Goal: Task Accomplishment & Management: Use online tool/utility

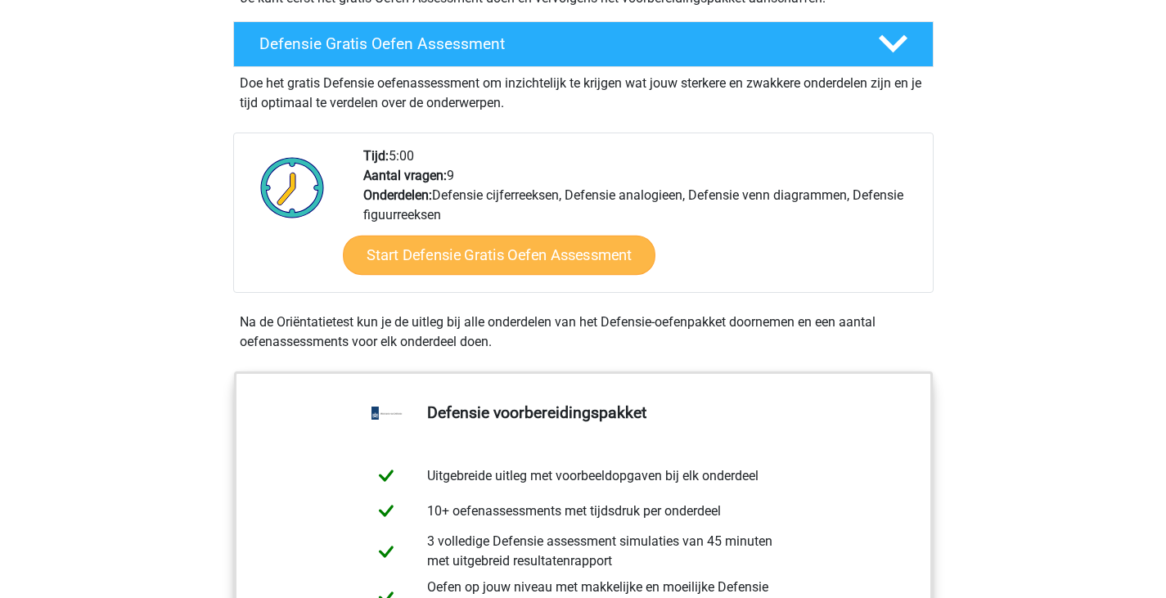
scroll to position [441, 0]
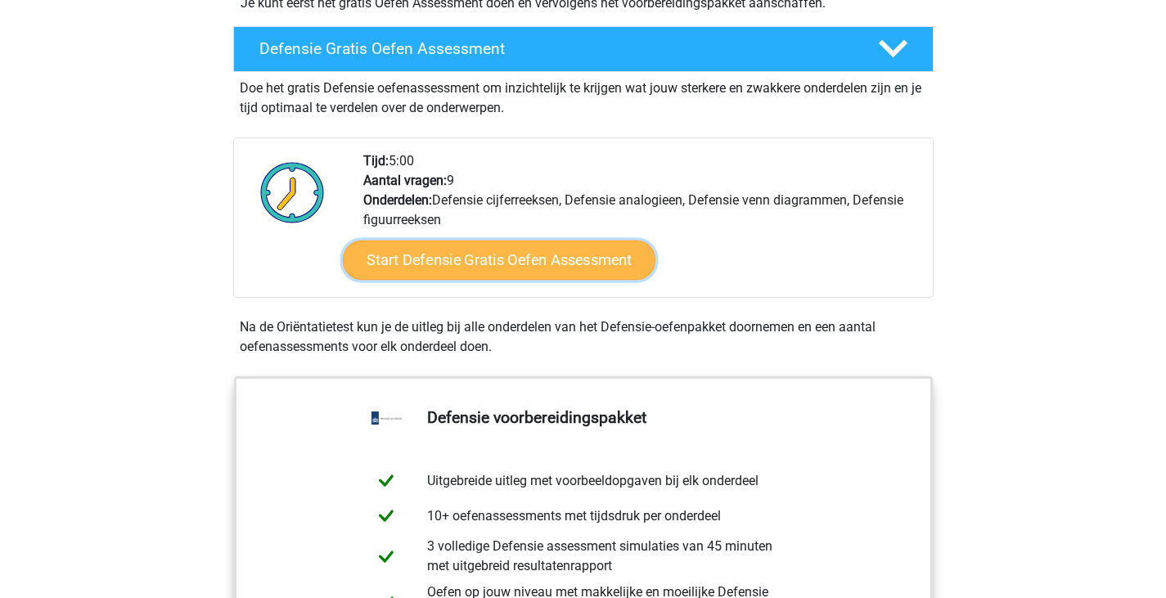
click at [401, 278] on link "Start Defensie Gratis Oefen Assessment" at bounding box center [499, 260] width 313 height 39
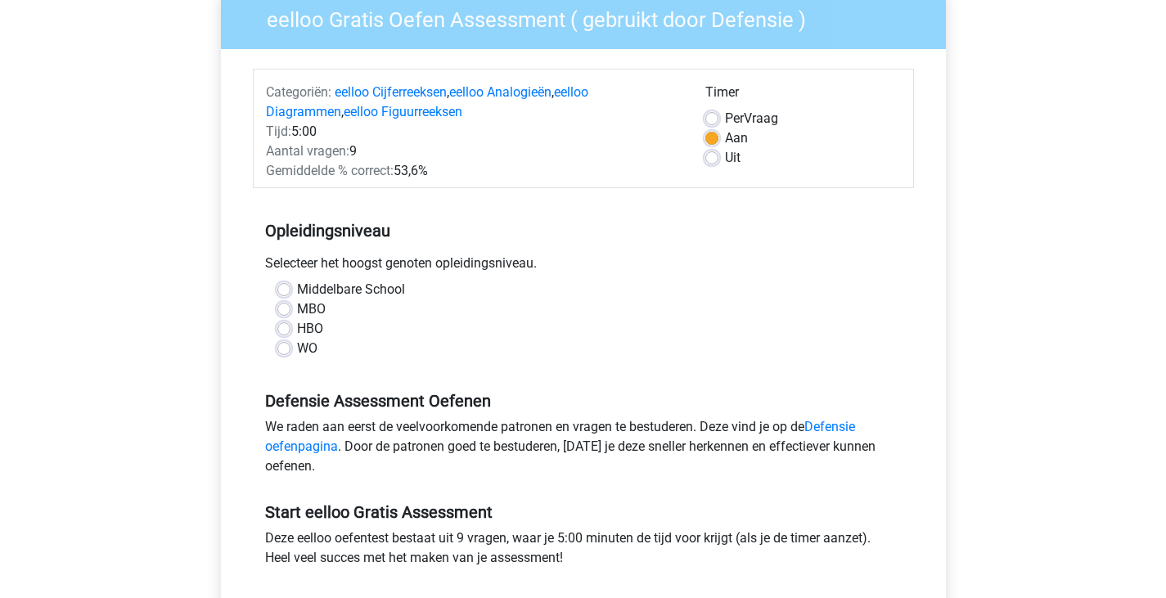
scroll to position [178, 0]
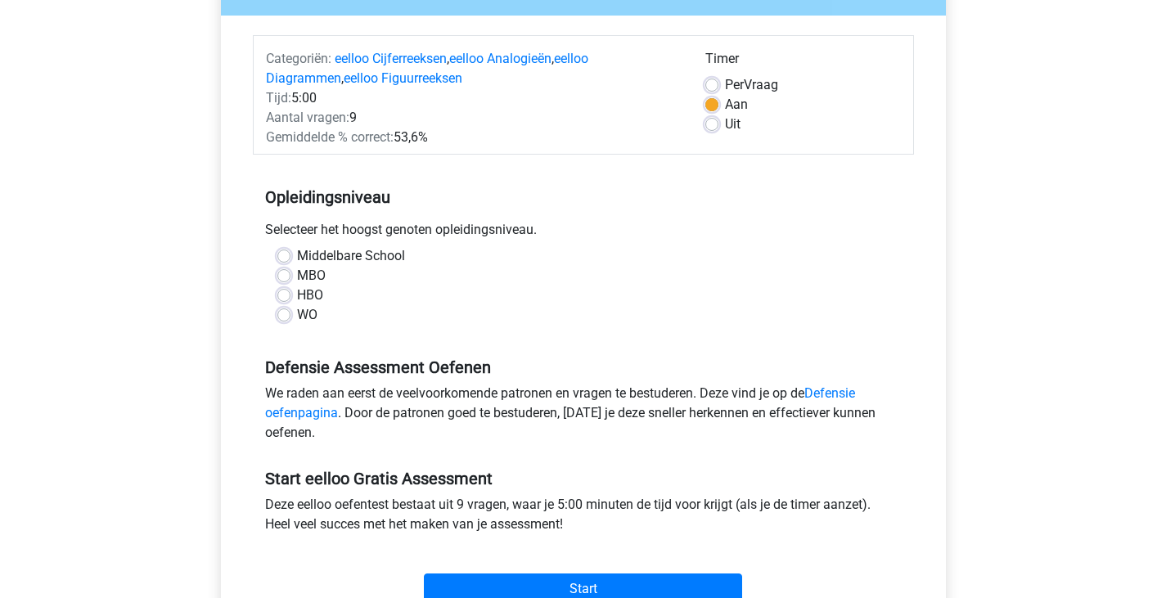
click at [313, 296] on label "HBO" at bounding box center [310, 296] width 26 height 20
click at [291, 296] on input "HBO" at bounding box center [284, 294] width 13 height 16
radio input "true"
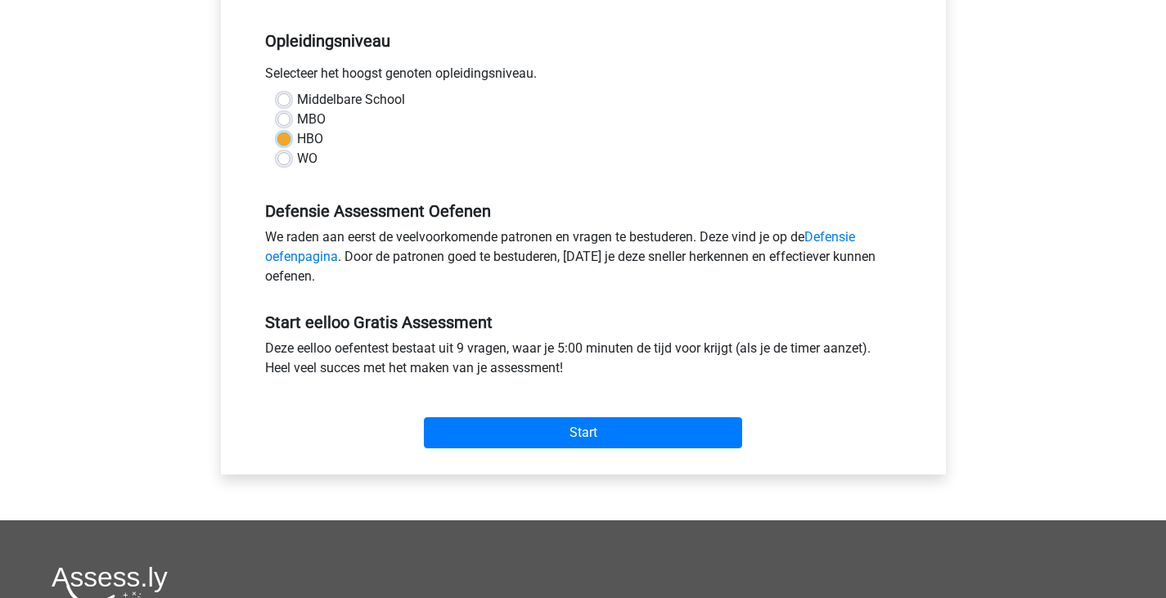
scroll to position [346, 0]
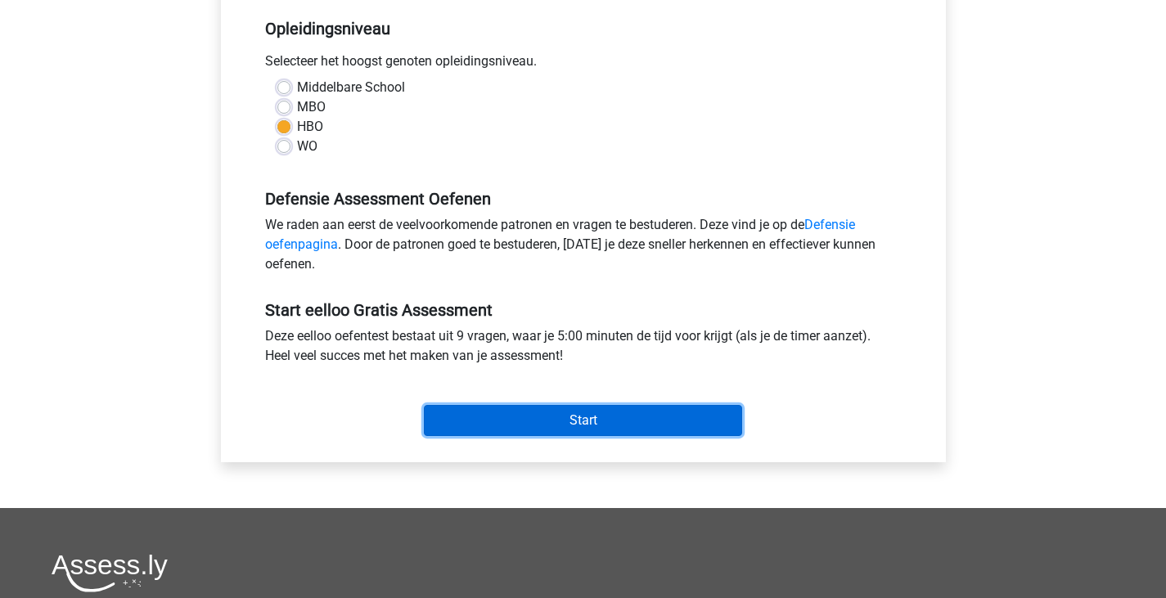
click at [442, 408] on input "Start" at bounding box center [583, 420] width 318 height 31
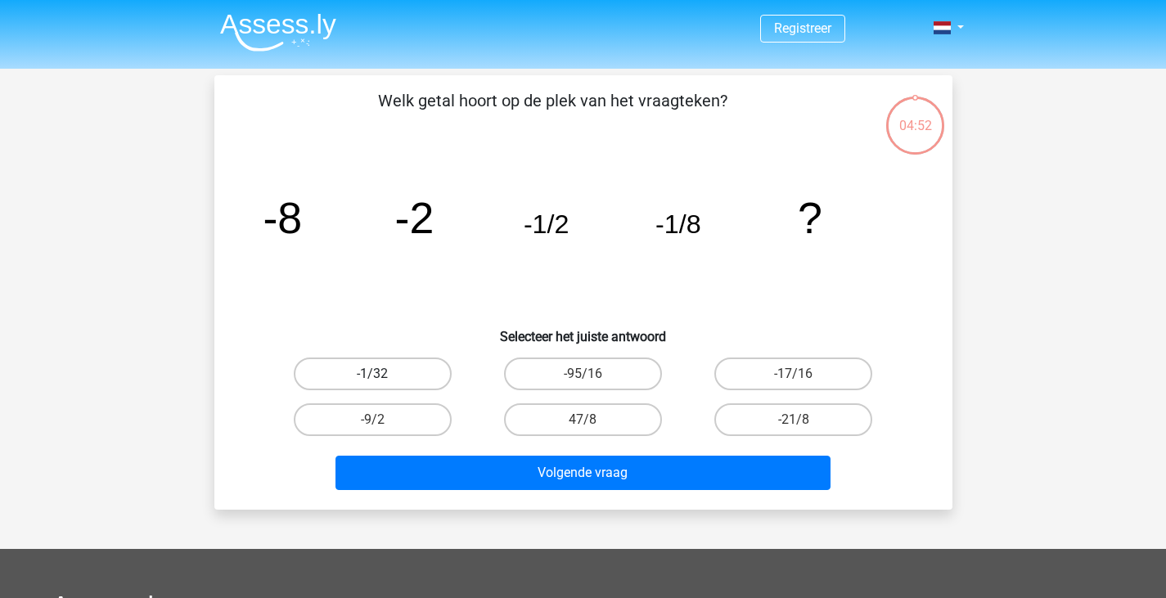
click at [403, 368] on label "-1/32" at bounding box center [373, 374] width 158 height 33
click at [383, 374] on input "-1/32" at bounding box center [377, 379] width 11 height 11
radio input "true"
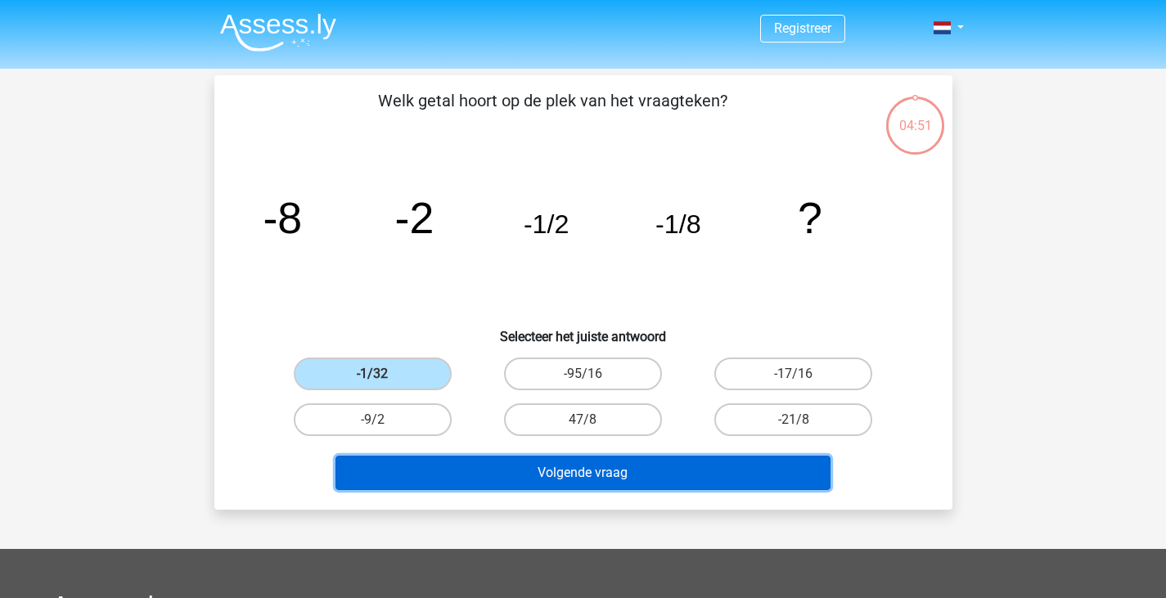
click at [478, 467] on button "Volgende vraag" at bounding box center [583, 473] width 495 height 34
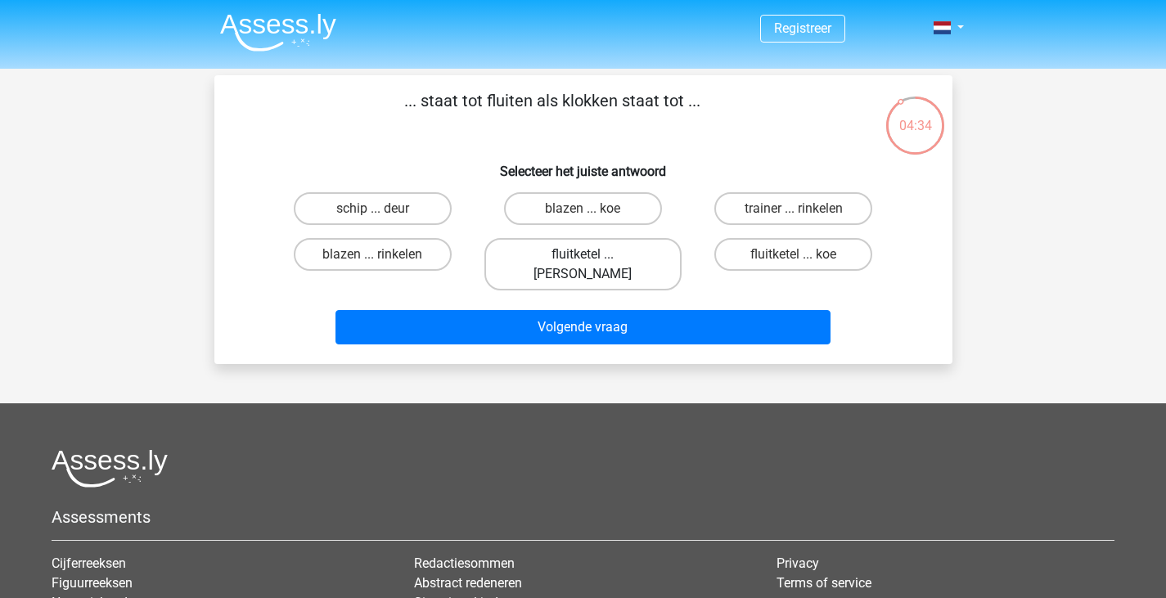
click at [549, 259] on label "fluitketel ... luiden" at bounding box center [583, 264] width 197 height 52
click at [583, 259] on input "fluitketel ... luiden" at bounding box center [588, 260] width 11 height 11
radio input "true"
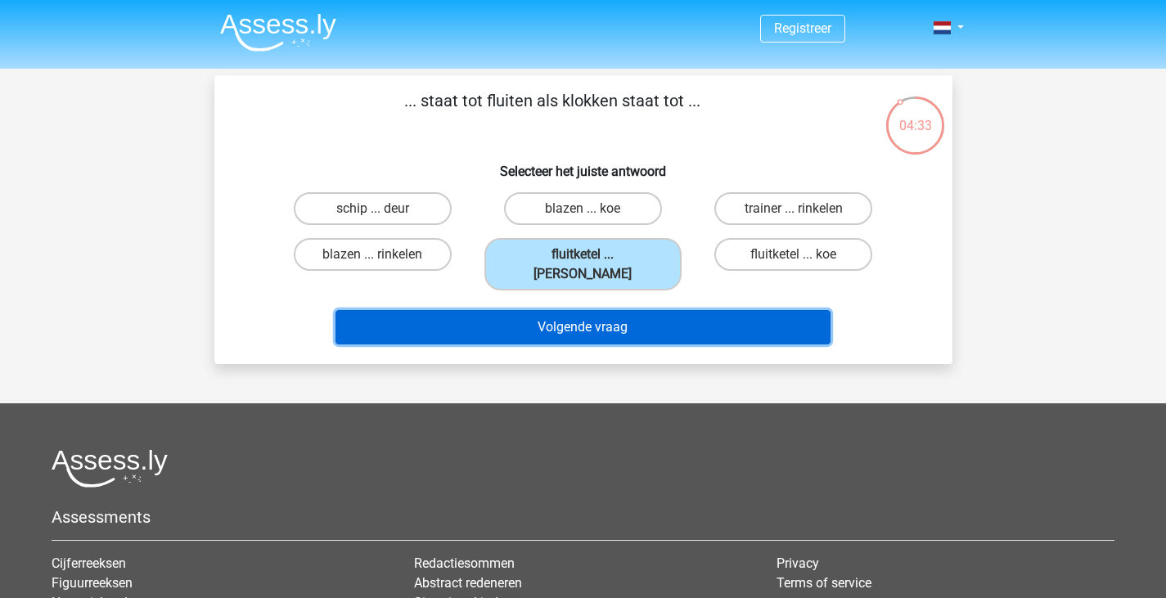
click at [560, 310] on button "Volgende vraag" at bounding box center [583, 327] width 495 height 34
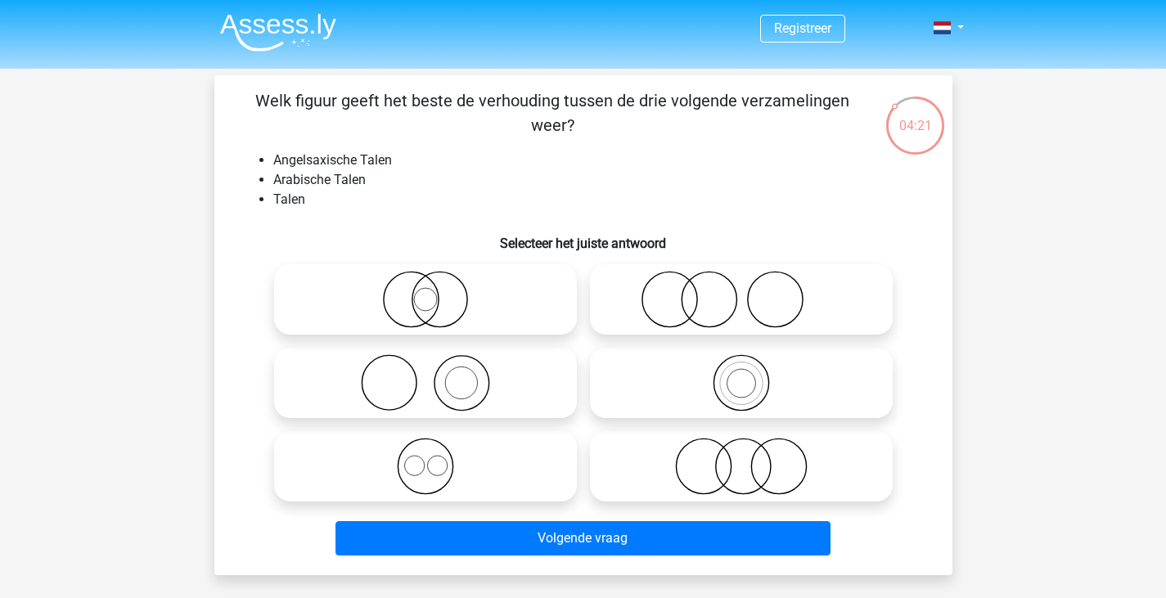
click at [381, 274] on icon at bounding box center [426, 299] width 290 height 57
click at [426, 281] on input "radio" at bounding box center [431, 286] width 11 height 11
radio input "true"
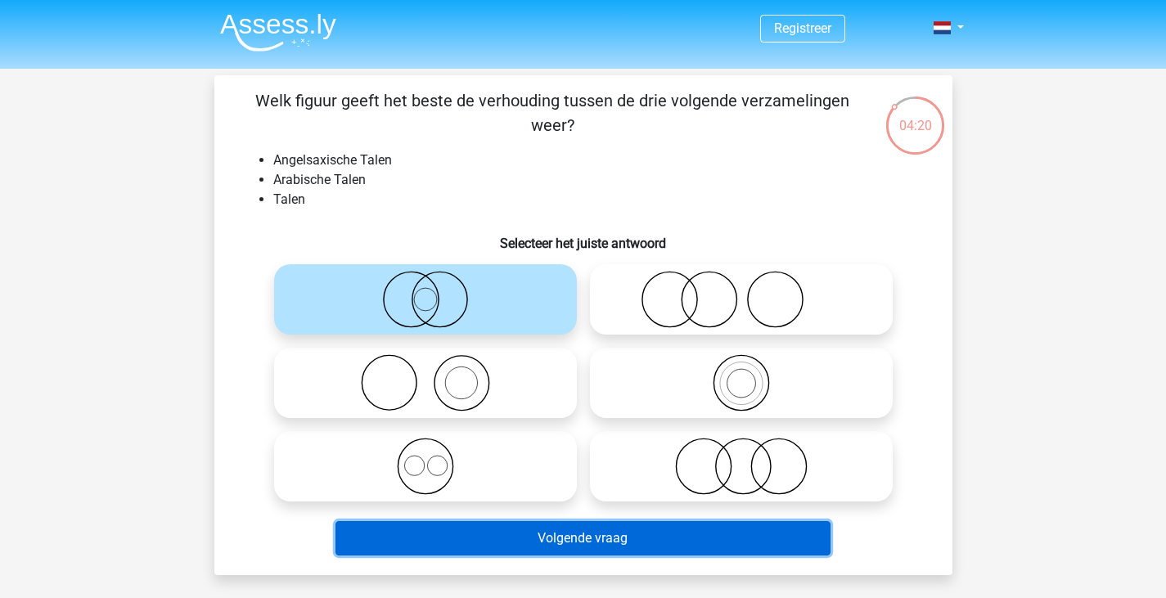
click at [584, 550] on button "Volgende vraag" at bounding box center [583, 538] width 495 height 34
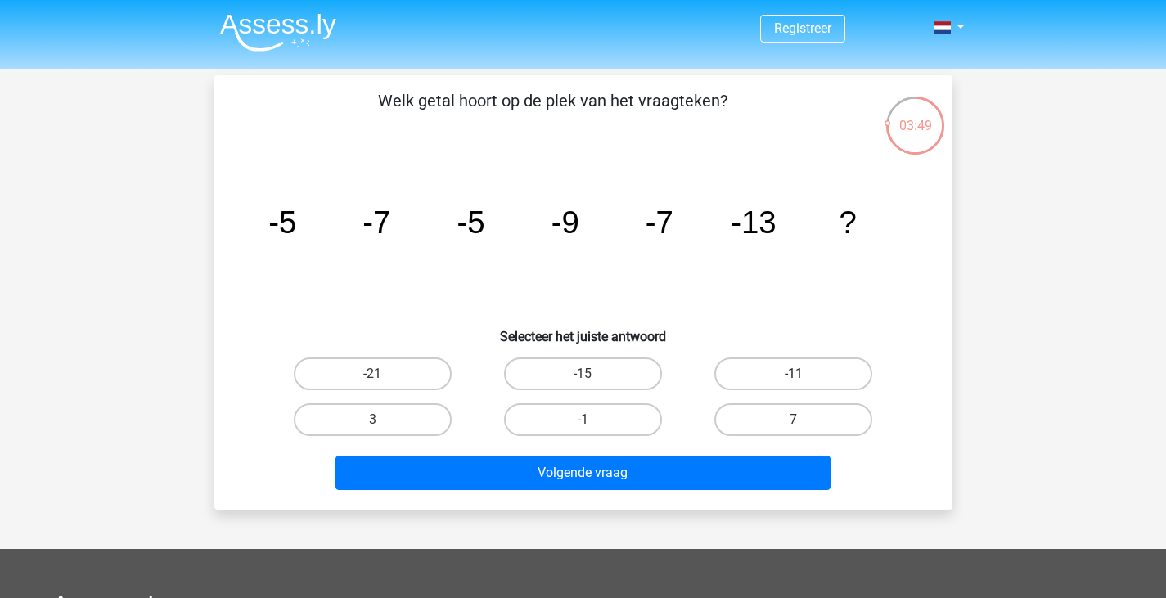
click at [756, 376] on label "-11" at bounding box center [794, 374] width 158 height 33
click at [794, 376] on input "-11" at bounding box center [799, 379] width 11 height 11
radio input "true"
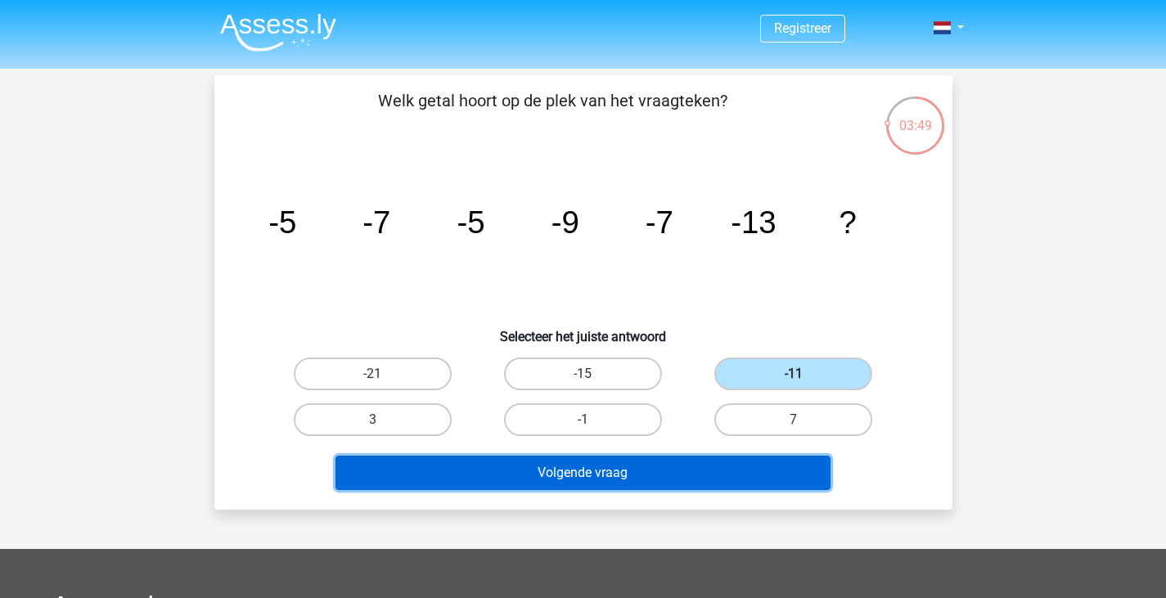
click at [727, 483] on button "Volgende vraag" at bounding box center [583, 473] width 495 height 34
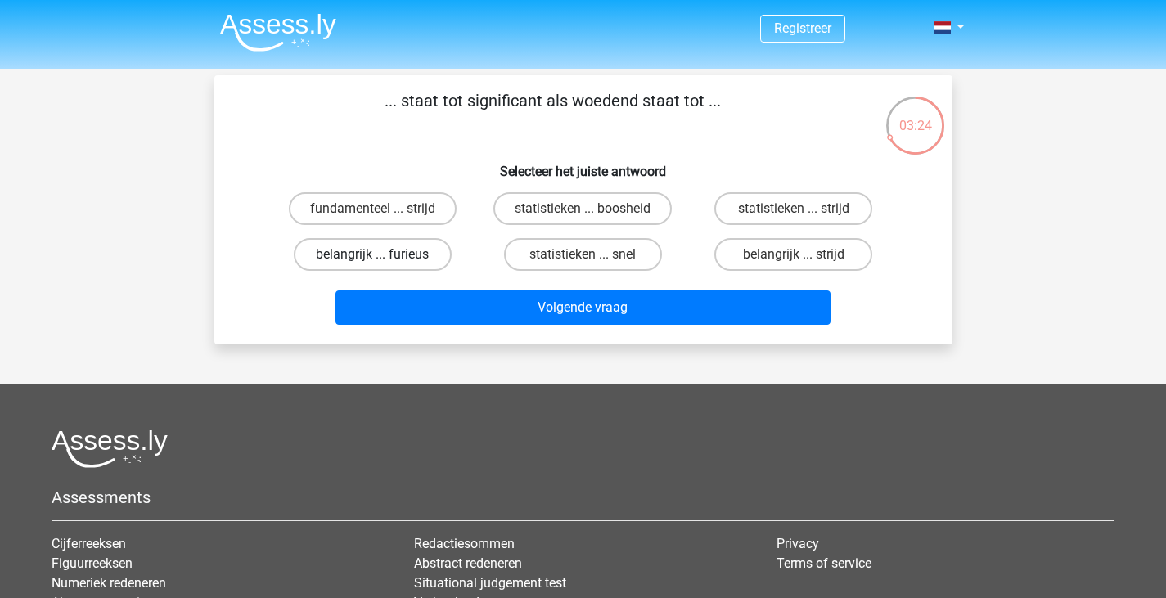
click at [406, 249] on label "belangrijk ... furieus" at bounding box center [373, 254] width 158 height 33
click at [383, 255] on input "belangrijk ... furieus" at bounding box center [377, 260] width 11 height 11
radio input "true"
click at [420, 197] on label "fundamenteel ... strijd" at bounding box center [373, 208] width 168 height 33
click at [383, 209] on input "fundamenteel ... strijd" at bounding box center [377, 214] width 11 height 11
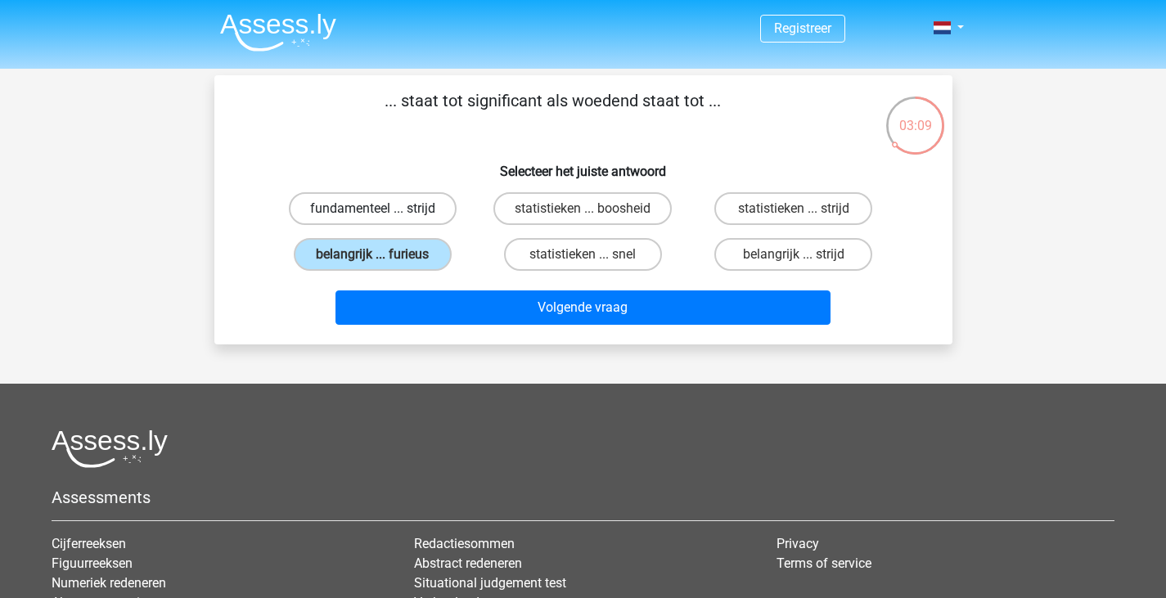
radio input "true"
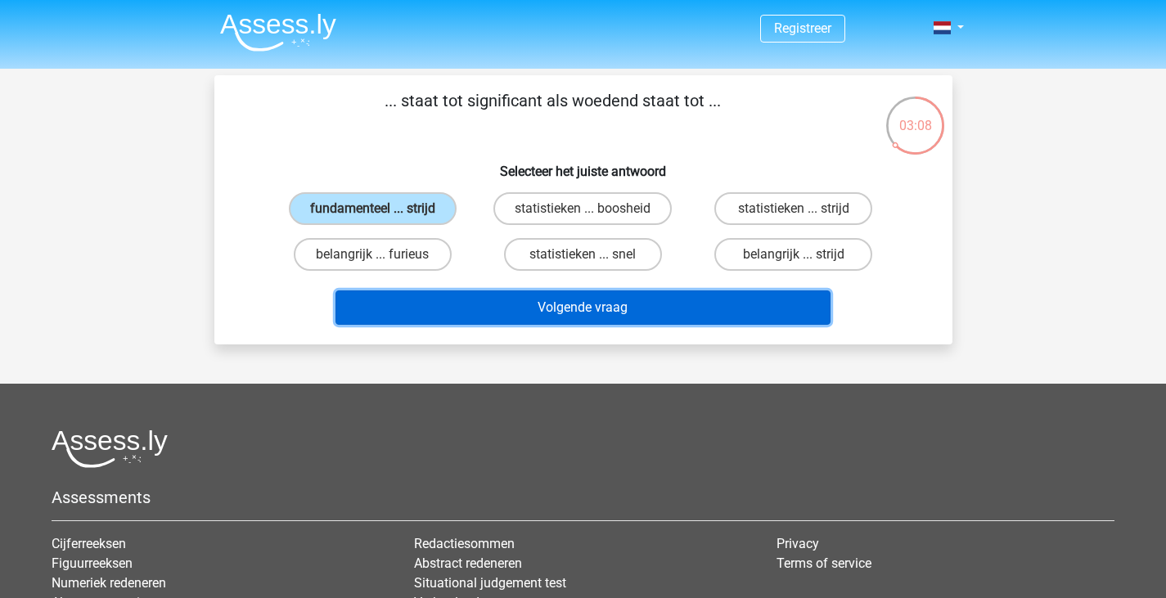
click at [505, 301] on button "Volgende vraag" at bounding box center [583, 308] width 495 height 34
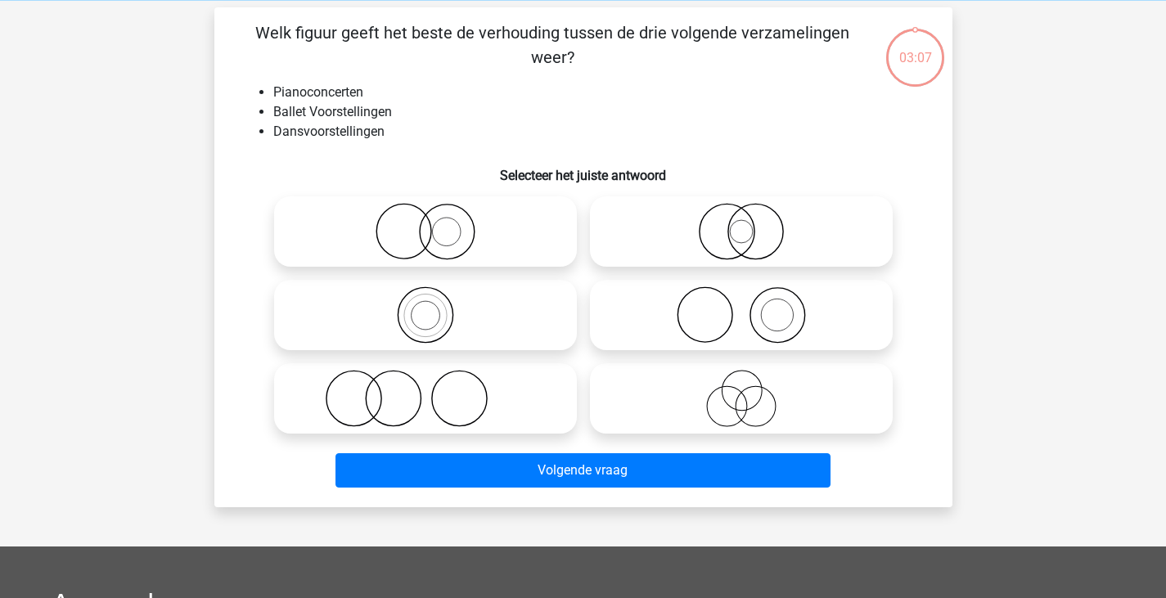
scroll to position [75, 0]
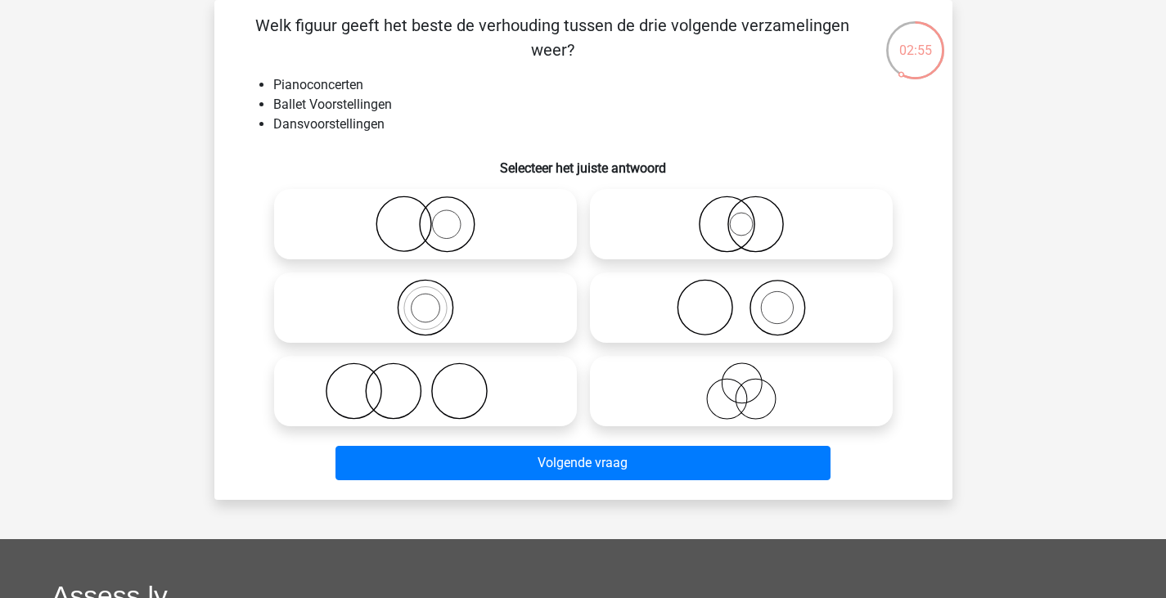
click at [744, 312] on icon at bounding box center [742, 307] width 290 height 57
click at [744, 300] on input "radio" at bounding box center [747, 294] width 11 height 11
radio input "true"
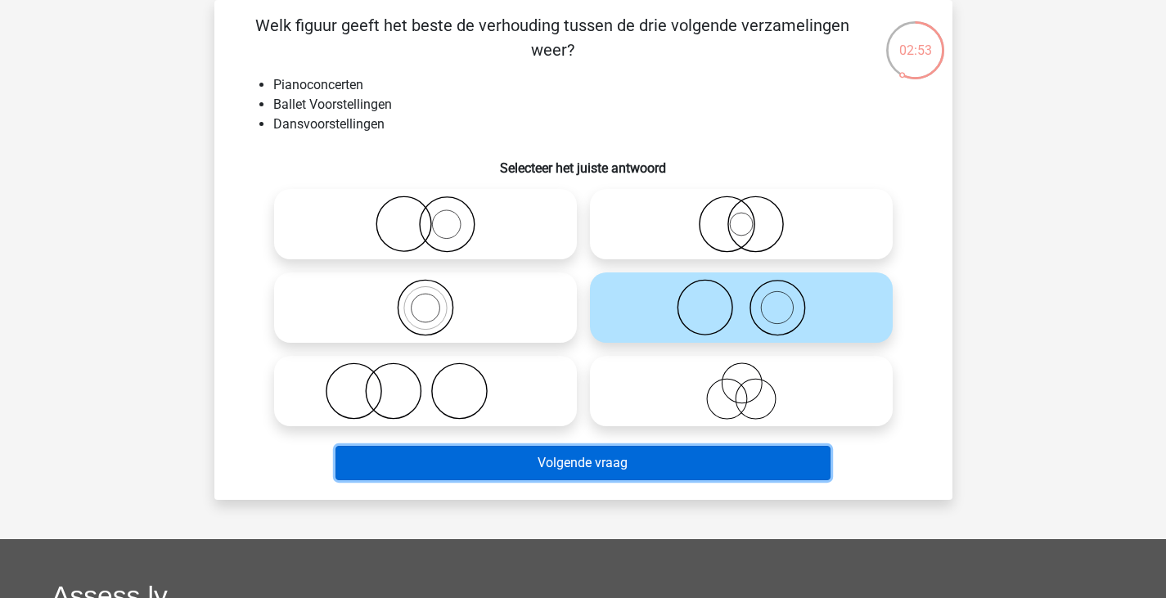
click at [690, 475] on button "Volgende vraag" at bounding box center [583, 463] width 495 height 34
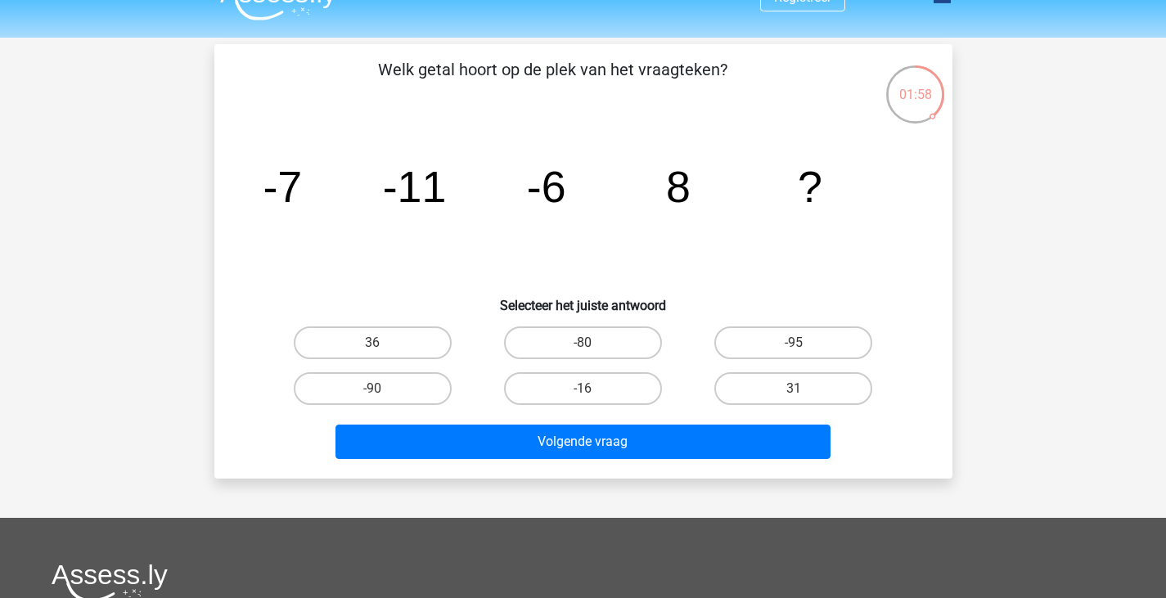
scroll to position [29, 0]
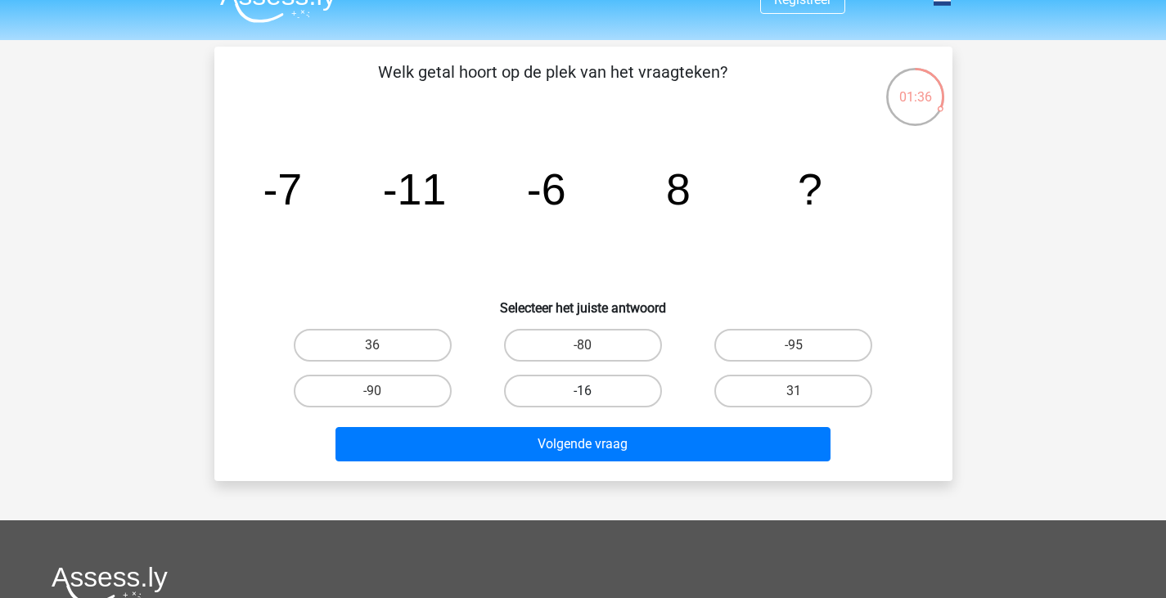
click at [613, 391] on label "-16" at bounding box center [583, 391] width 158 height 33
click at [593, 391] on input "-16" at bounding box center [588, 396] width 11 height 11
radio input "true"
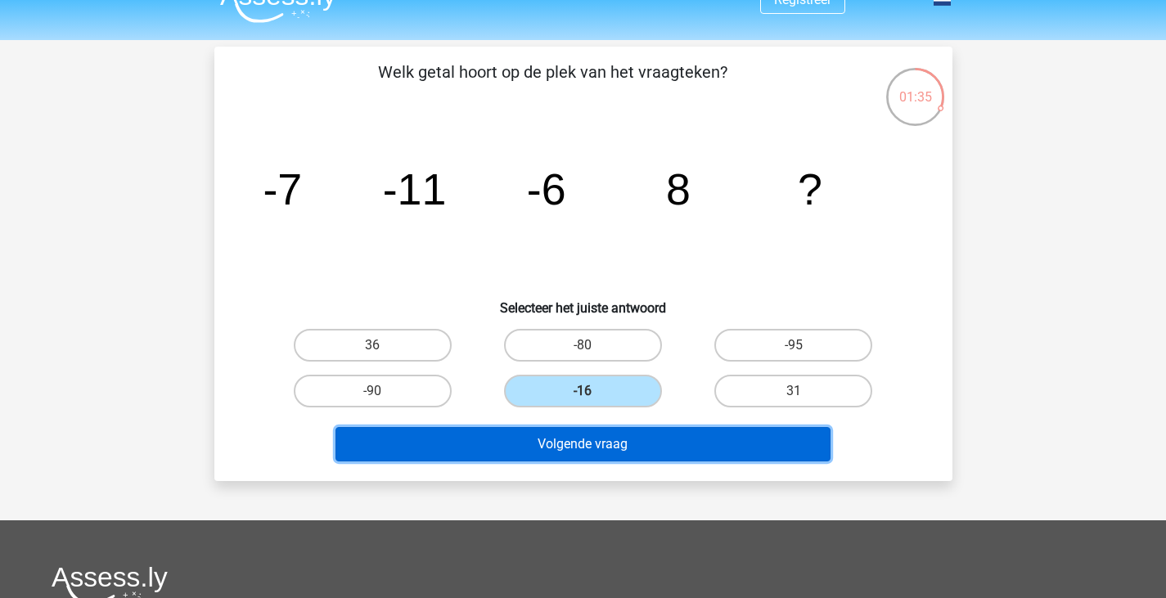
click at [640, 455] on button "Volgende vraag" at bounding box center [583, 444] width 495 height 34
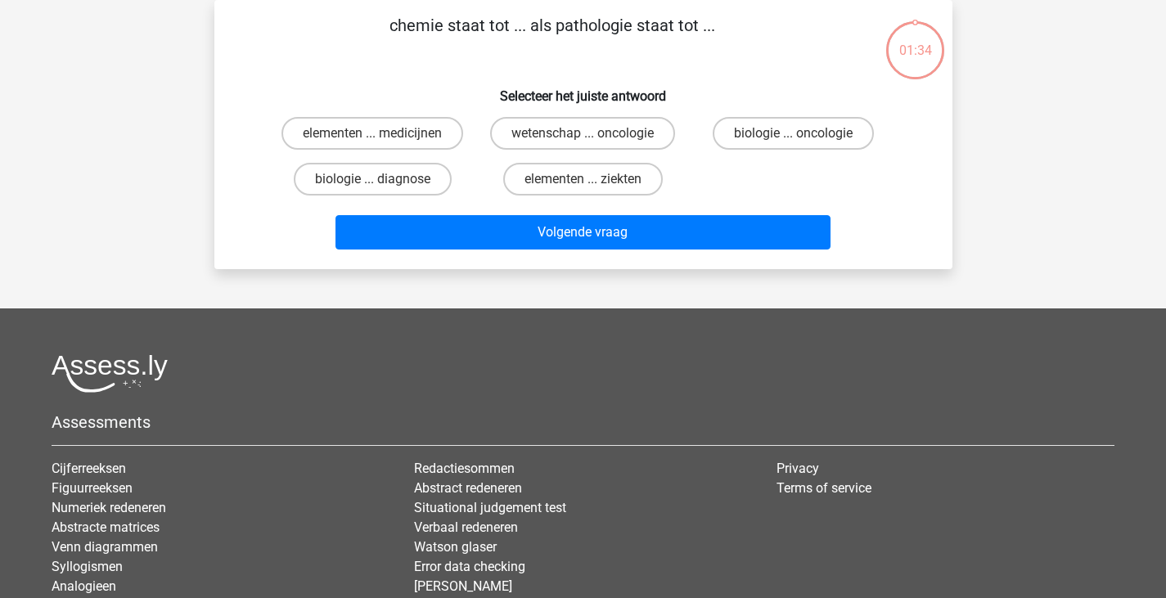
scroll to position [0, 0]
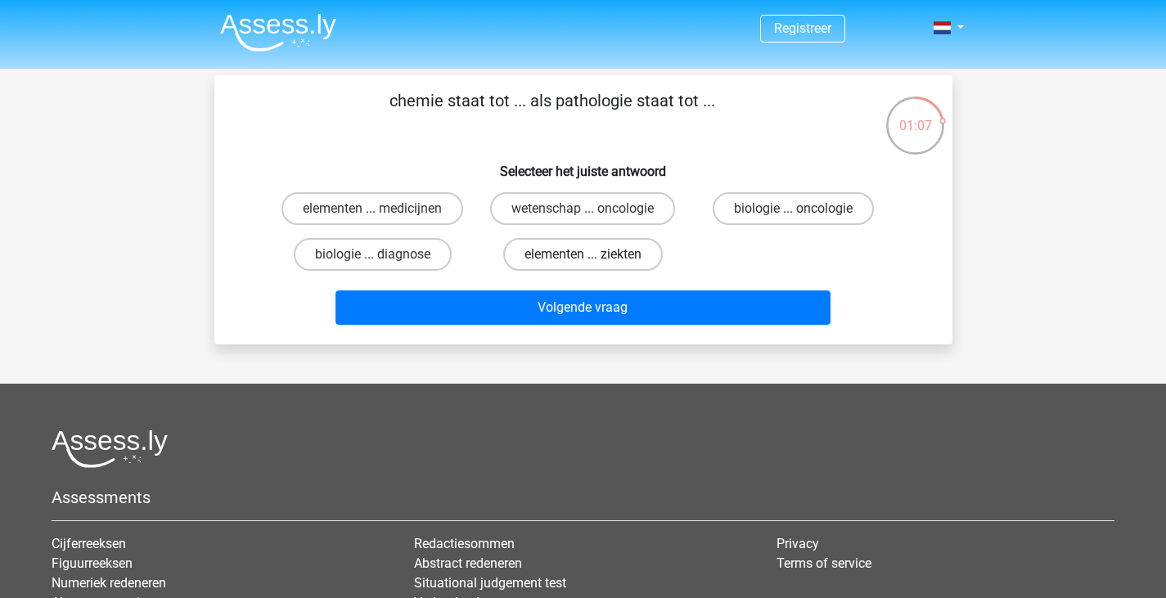
click at [549, 269] on label "elementen ... ziekten" at bounding box center [583, 254] width 160 height 33
click at [583, 265] on input "elementen ... ziekten" at bounding box center [588, 260] width 11 height 11
radio input "true"
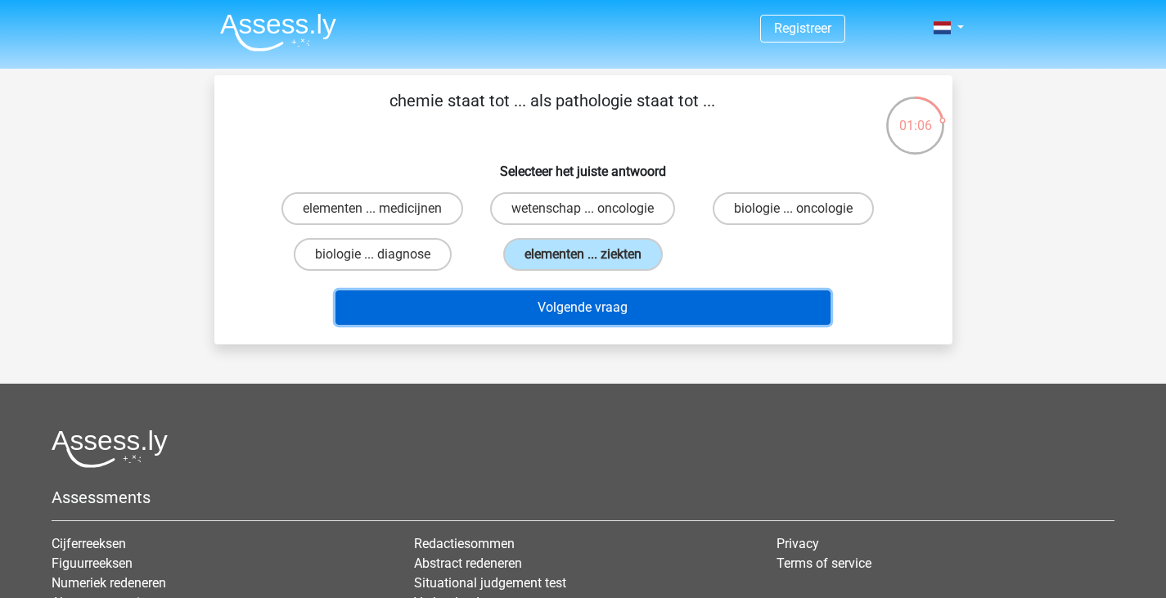
click at [557, 300] on button "Volgende vraag" at bounding box center [583, 308] width 495 height 34
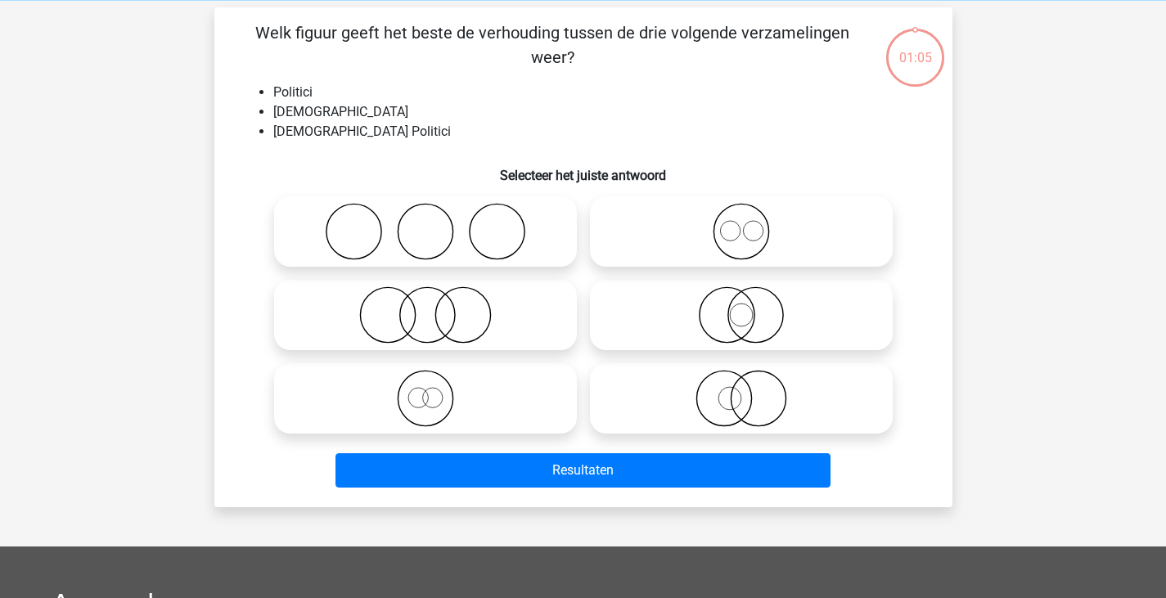
scroll to position [75, 0]
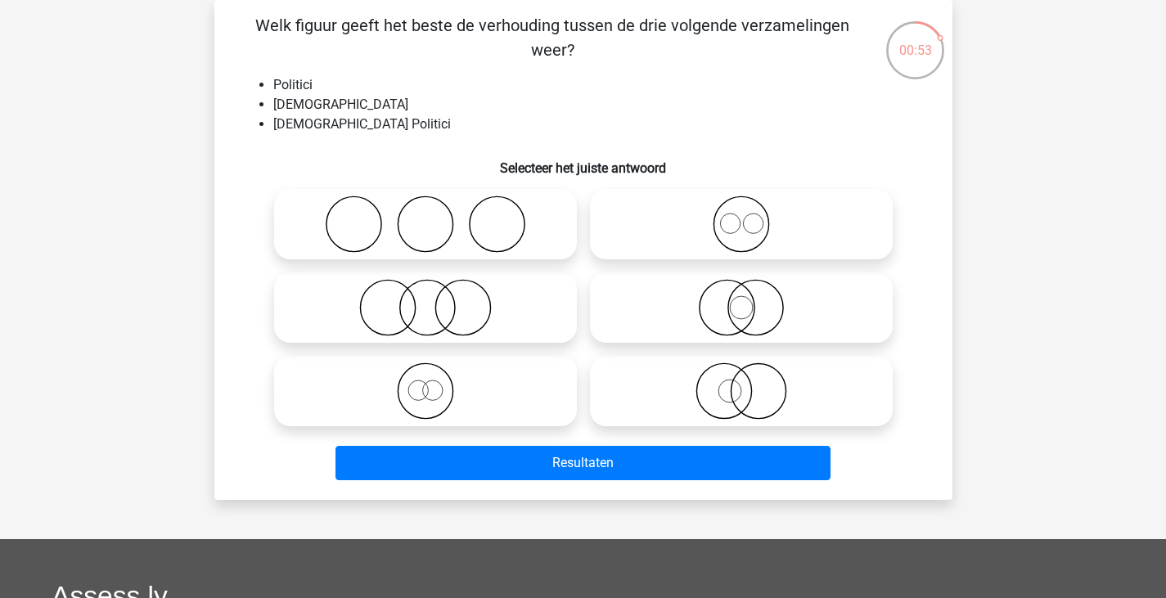
click at [430, 309] on icon at bounding box center [426, 307] width 290 height 57
click at [430, 300] on input "radio" at bounding box center [431, 294] width 11 height 11
radio input "true"
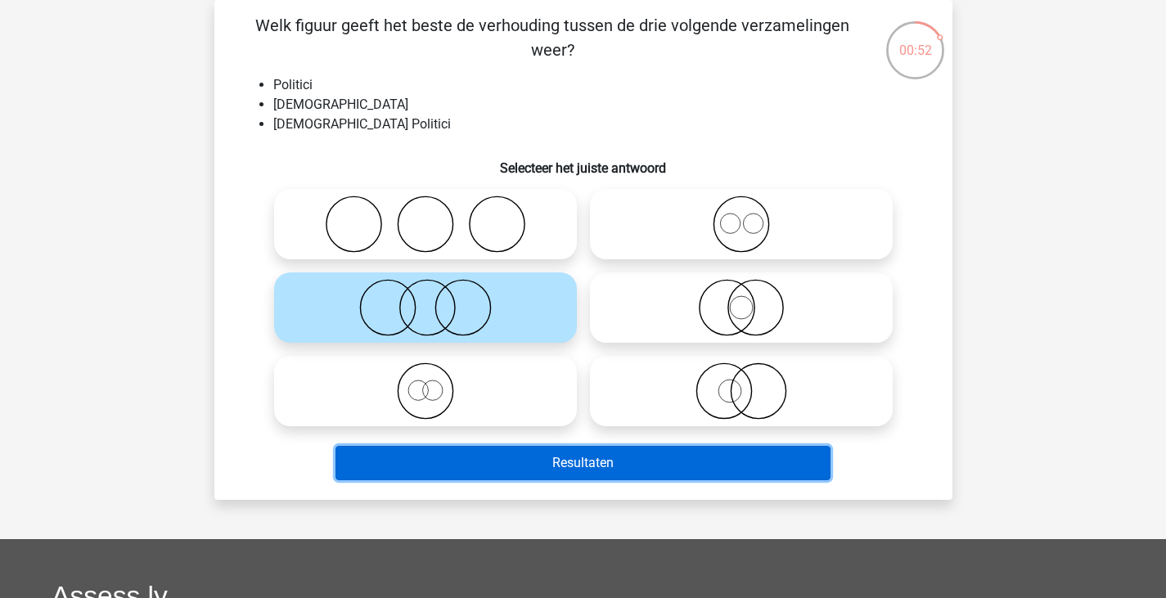
click at [545, 470] on button "Resultaten" at bounding box center [583, 463] width 495 height 34
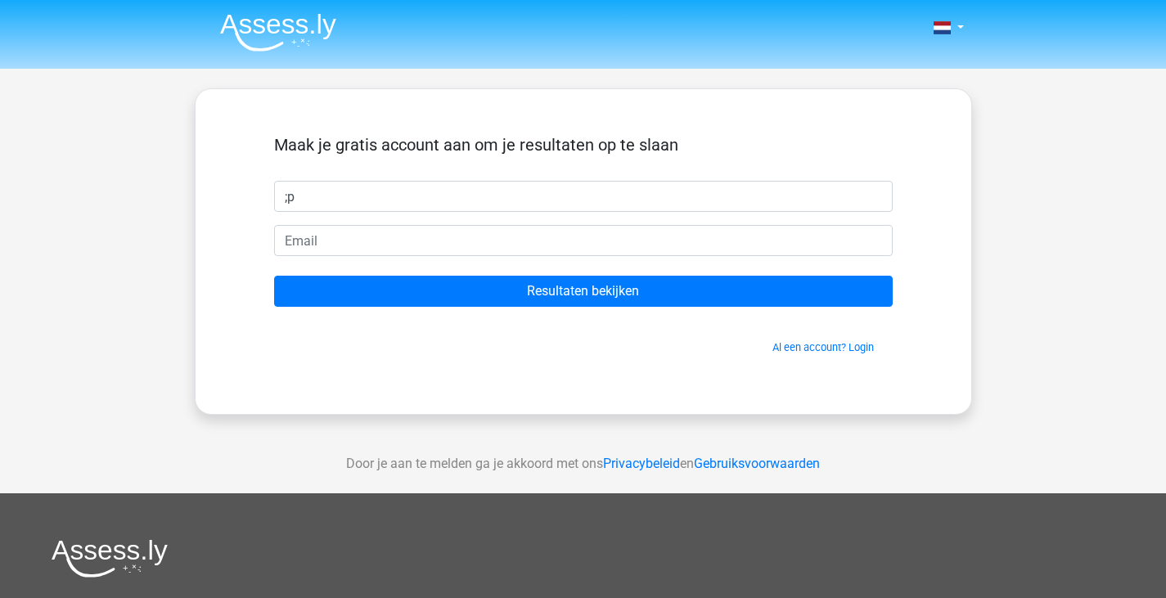
type input ";"
type input "p"
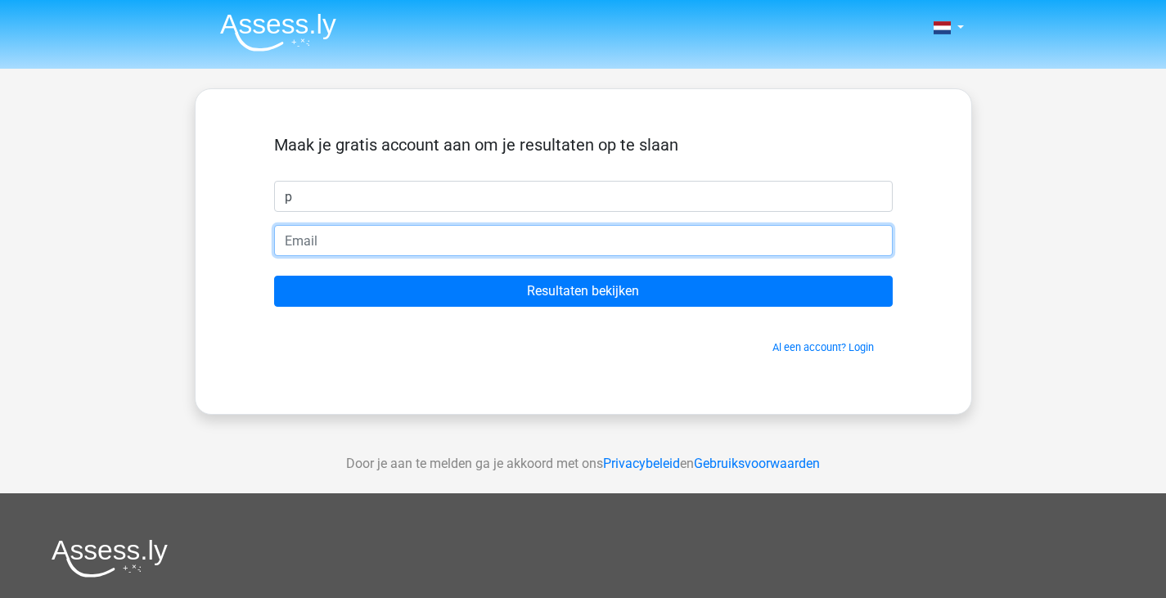
click at [453, 230] on input "email" at bounding box center [583, 240] width 619 height 31
type input "pjerkraan@gmail.com"
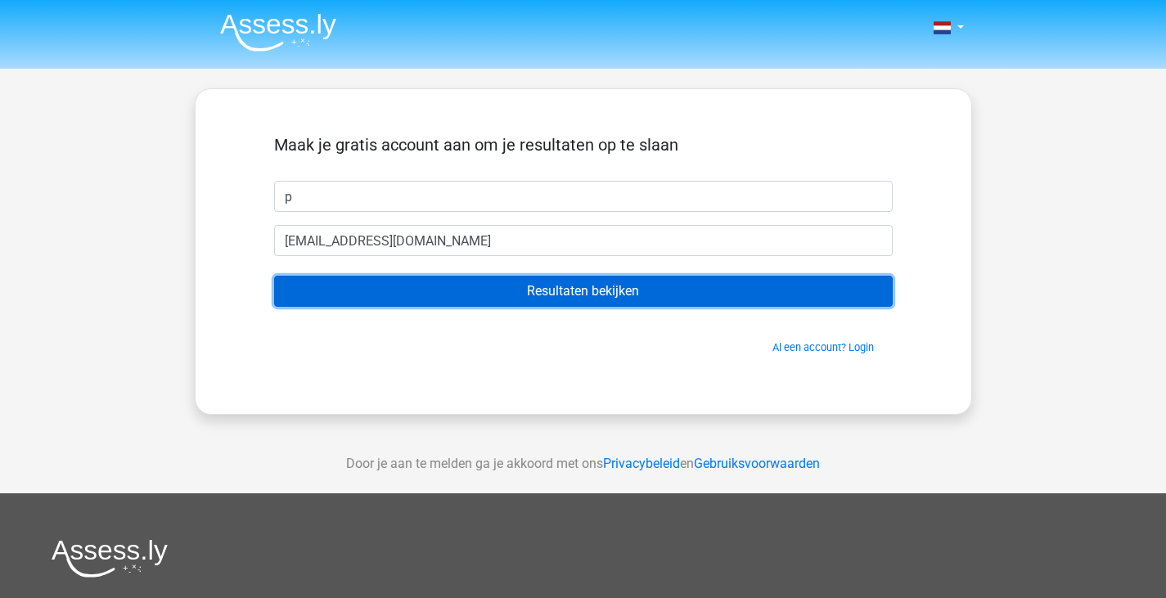
click at [449, 287] on input "Resultaten bekijken" at bounding box center [583, 291] width 619 height 31
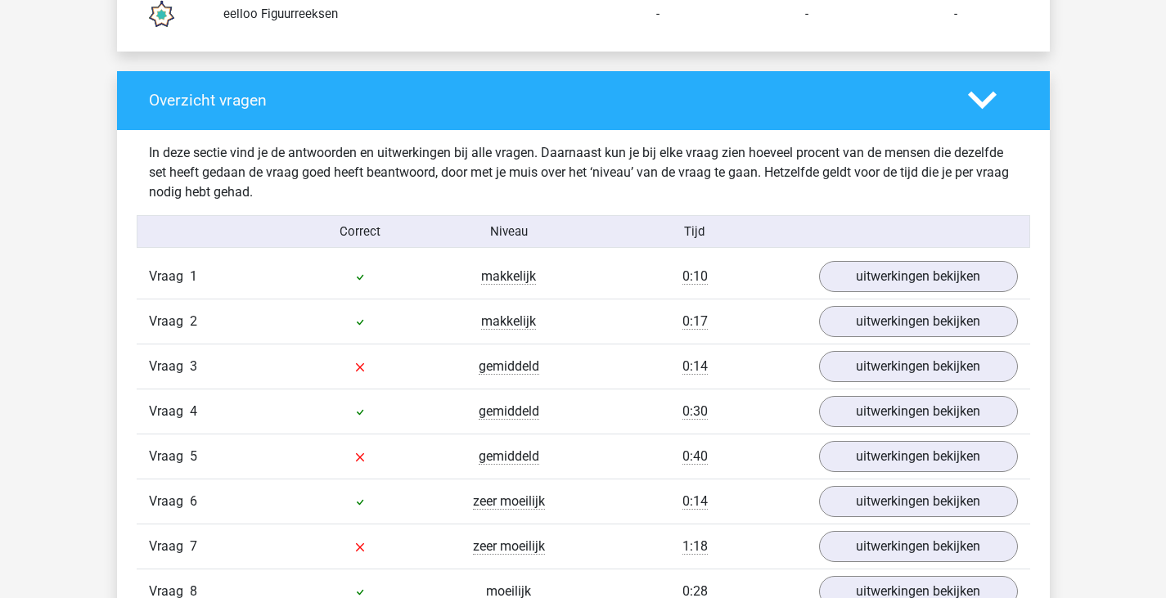
scroll to position [1611, 0]
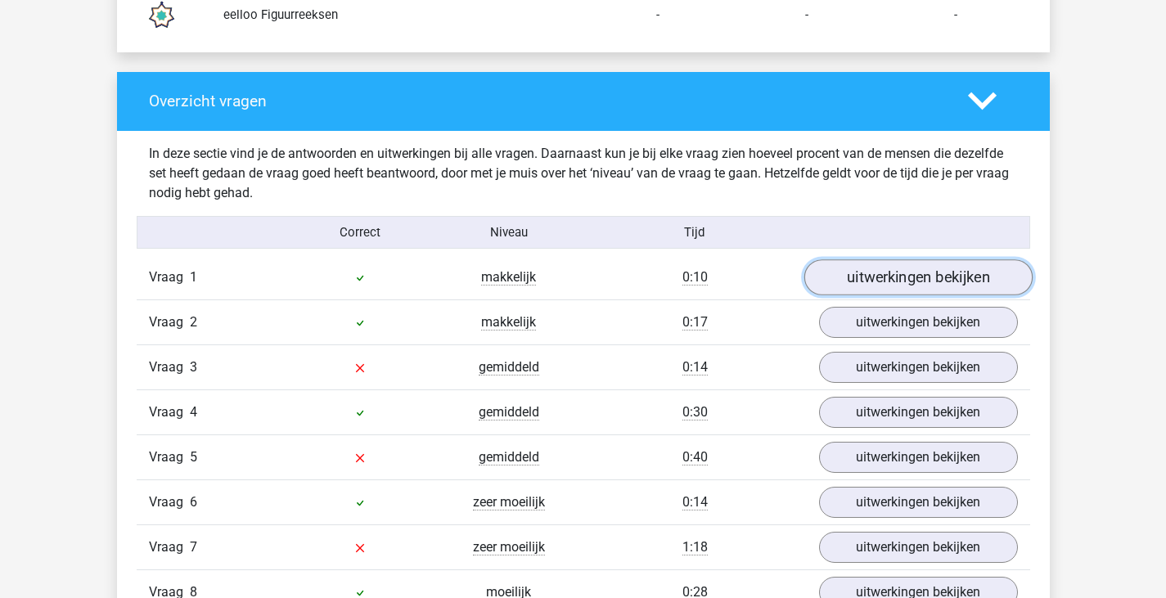
click at [927, 279] on link "uitwerkingen bekijken" at bounding box center [918, 277] width 228 height 36
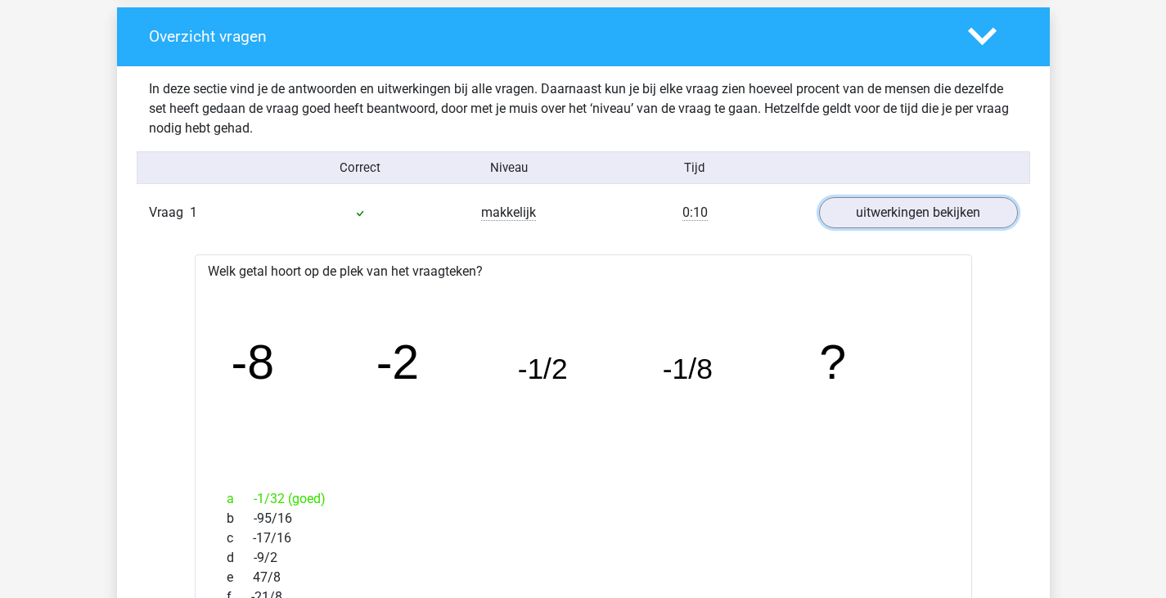
scroll to position [1675, 0]
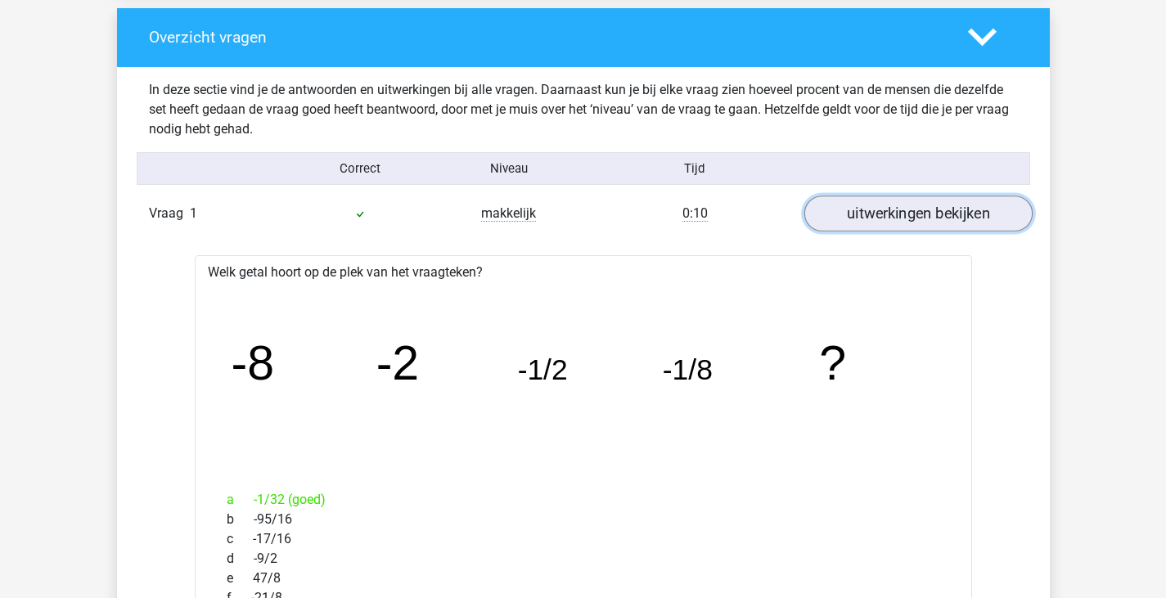
click at [922, 219] on link "uitwerkingen bekijken" at bounding box center [918, 214] width 228 height 36
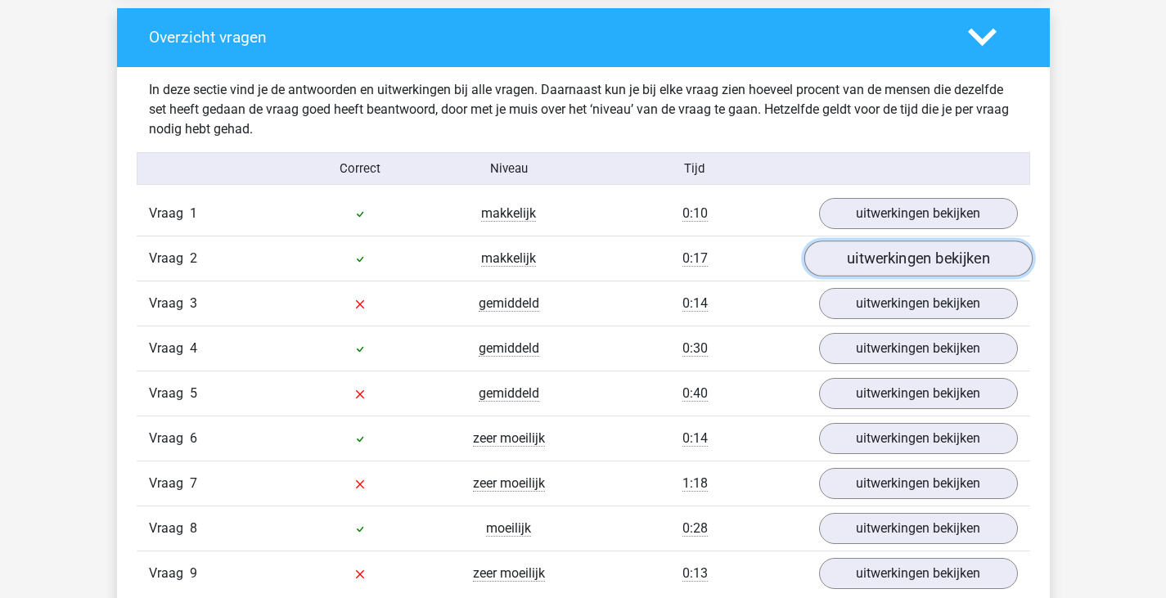
click at [852, 260] on link "uitwerkingen bekijken" at bounding box center [918, 259] width 228 height 36
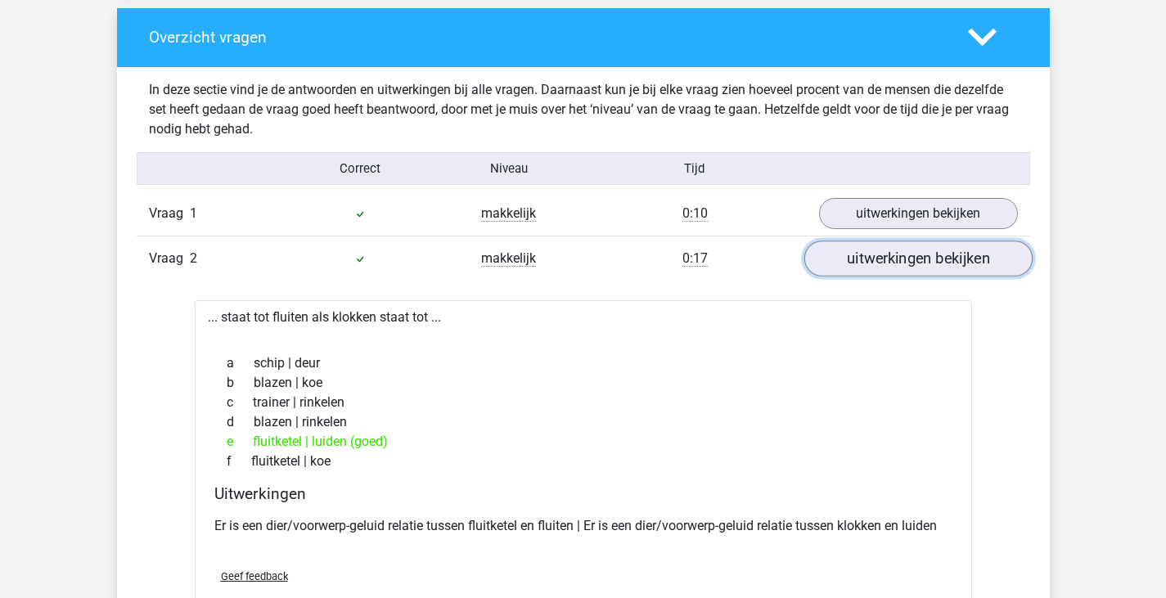
click at [852, 260] on link "uitwerkingen bekijken" at bounding box center [918, 259] width 228 height 36
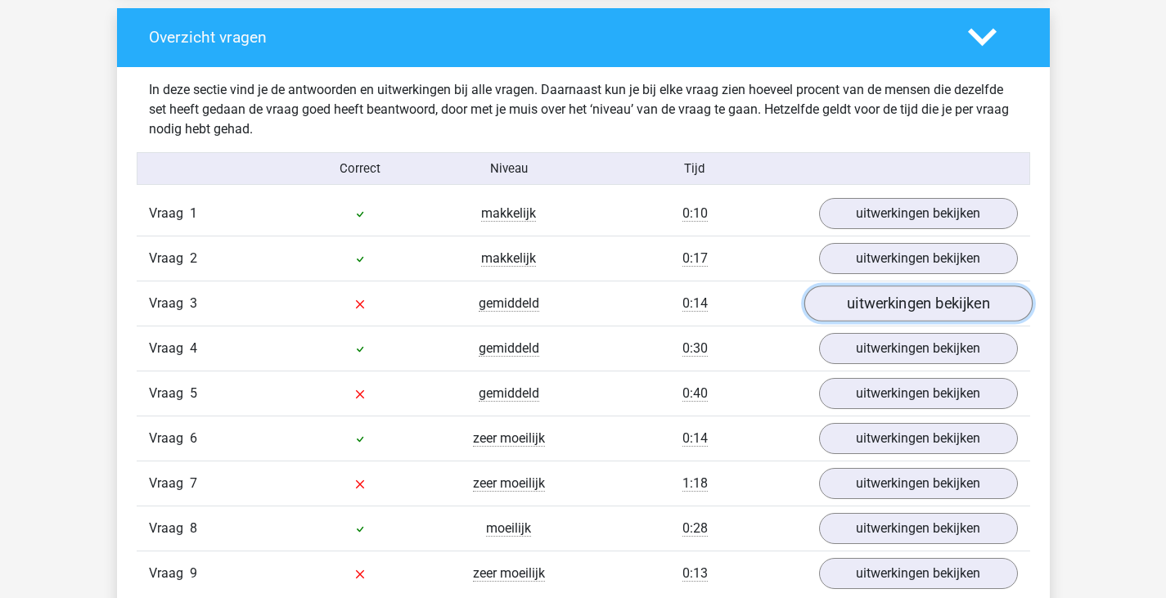
click at [857, 305] on link "uitwerkingen bekijken" at bounding box center [918, 304] width 228 height 36
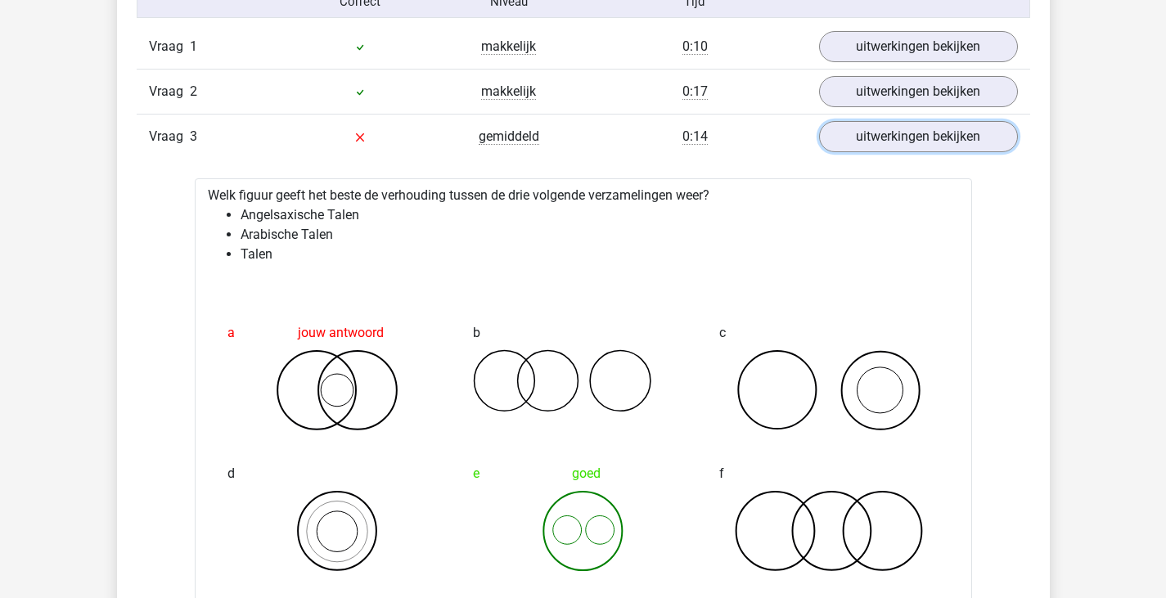
scroll to position [1832, 0]
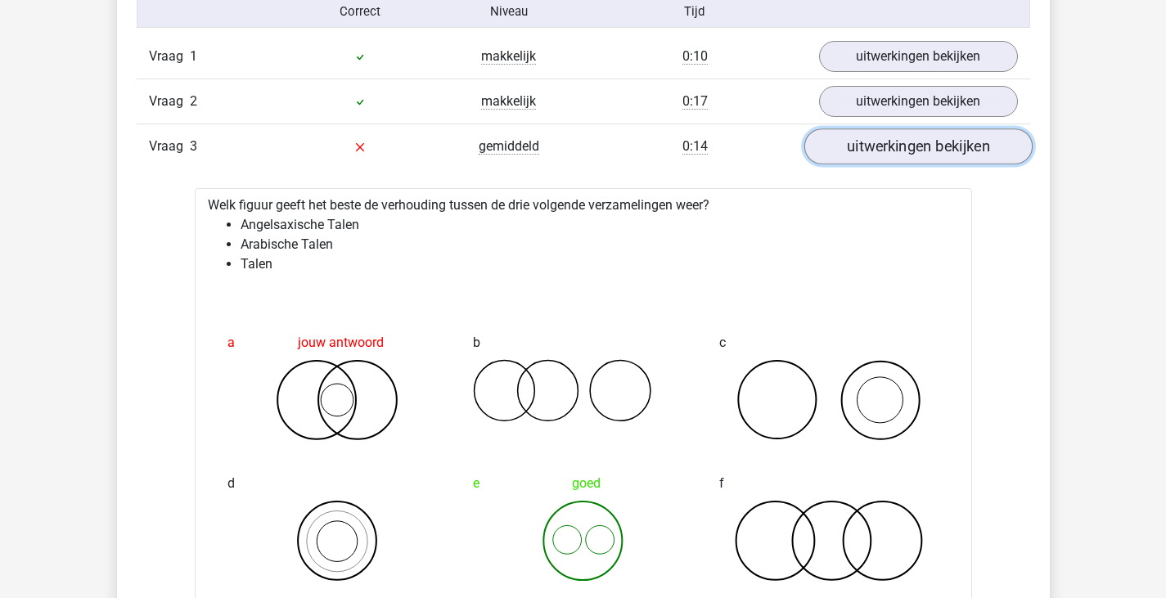
click at [862, 147] on link "uitwerkingen bekijken" at bounding box center [918, 147] width 228 height 36
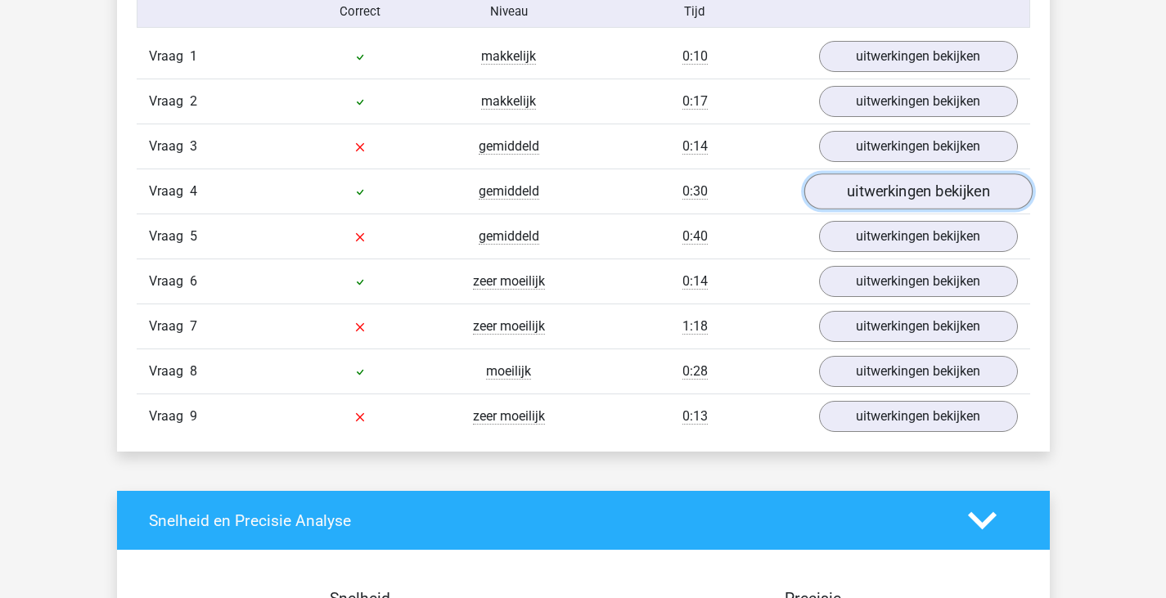
click at [890, 185] on link "uitwerkingen bekijken" at bounding box center [918, 192] width 228 height 36
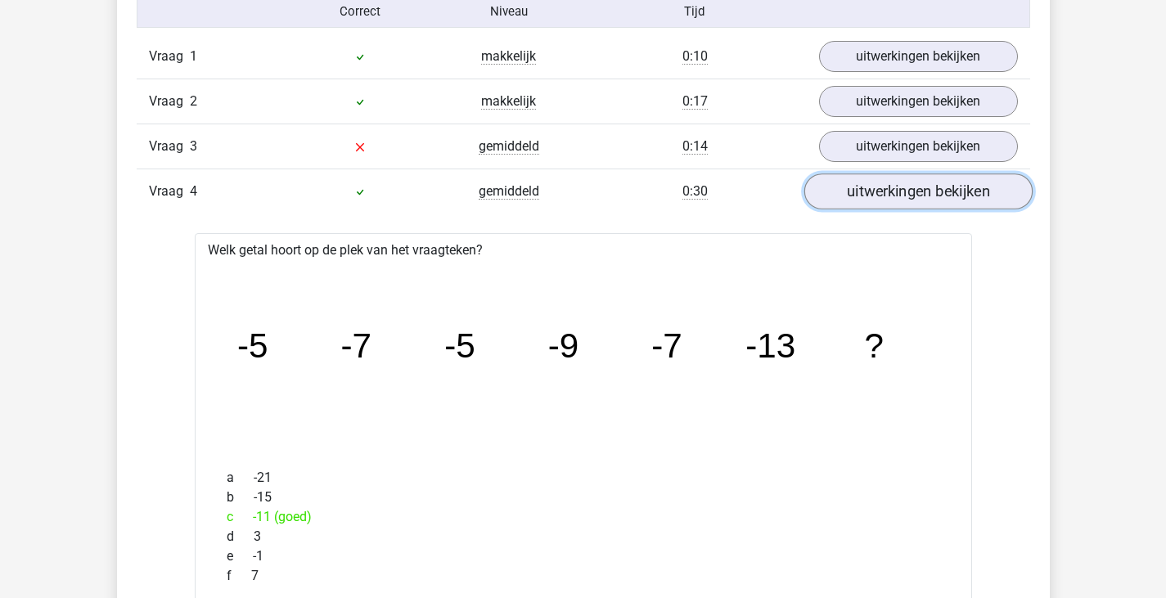
click at [890, 185] on link "uitwerkingen bekijken" at bounding box center [918, 192] width 228 height 36
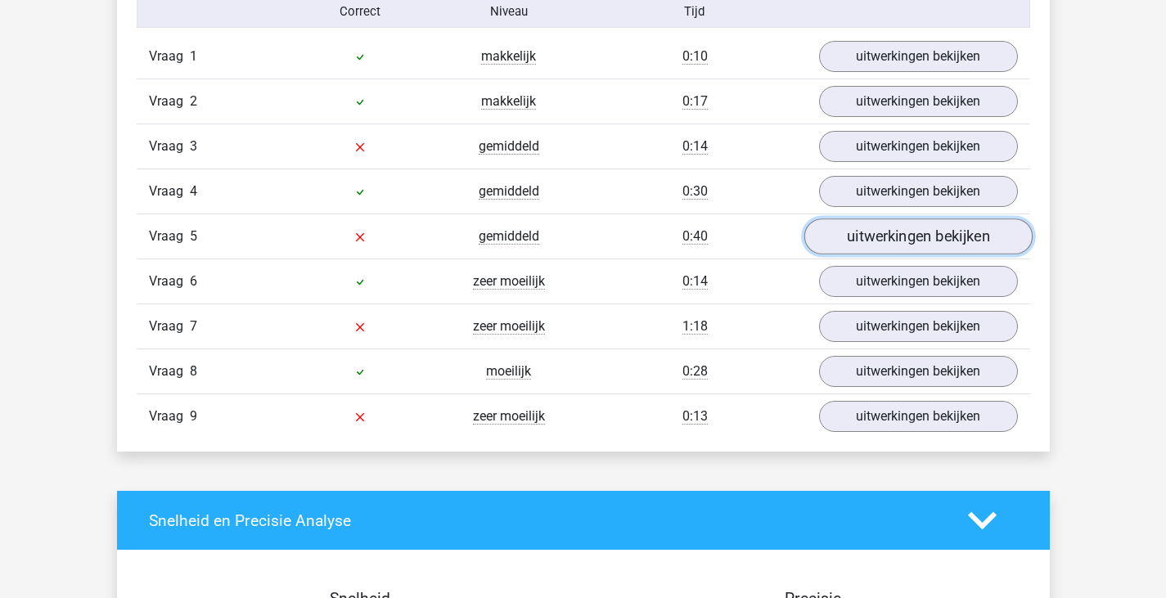
click at [890, 232] on link "uitwerkingen bekijken" at bounding box center [918, 237] width 228 height 36
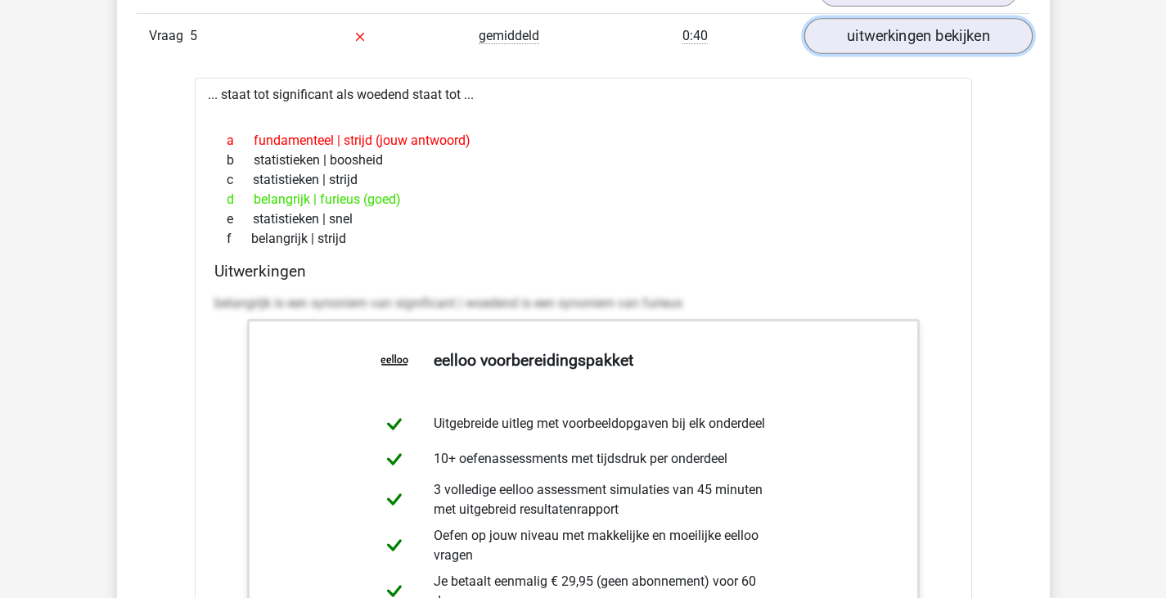
scroll to position [2035, 0]
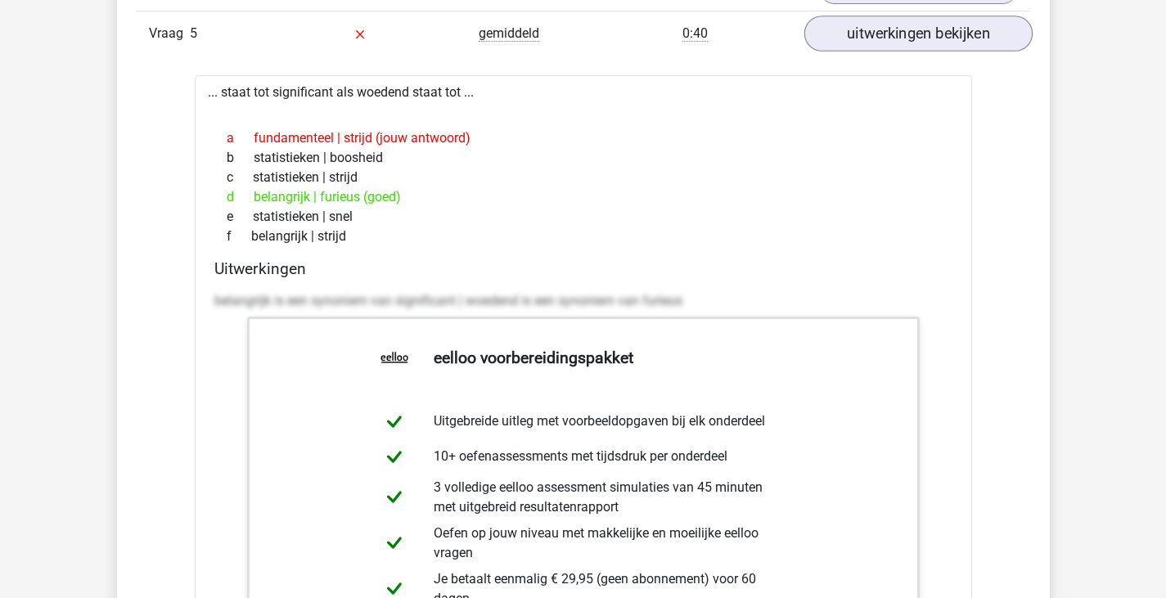
click at [890, 232] on div "f belangrijk | strijd" at bounding box center [583, 237] width 738 height 20
click at [946, 33] on link "uitwerkingen bekijken" at bounding box center [918, 34] width 228 height 36
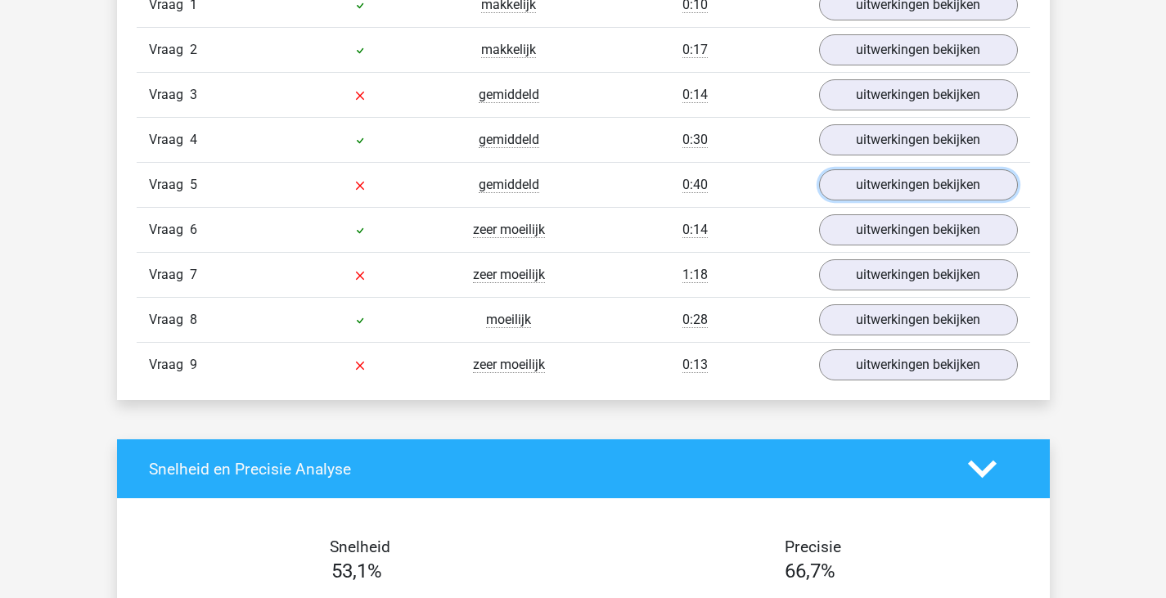
scroll to position [1883, 0]
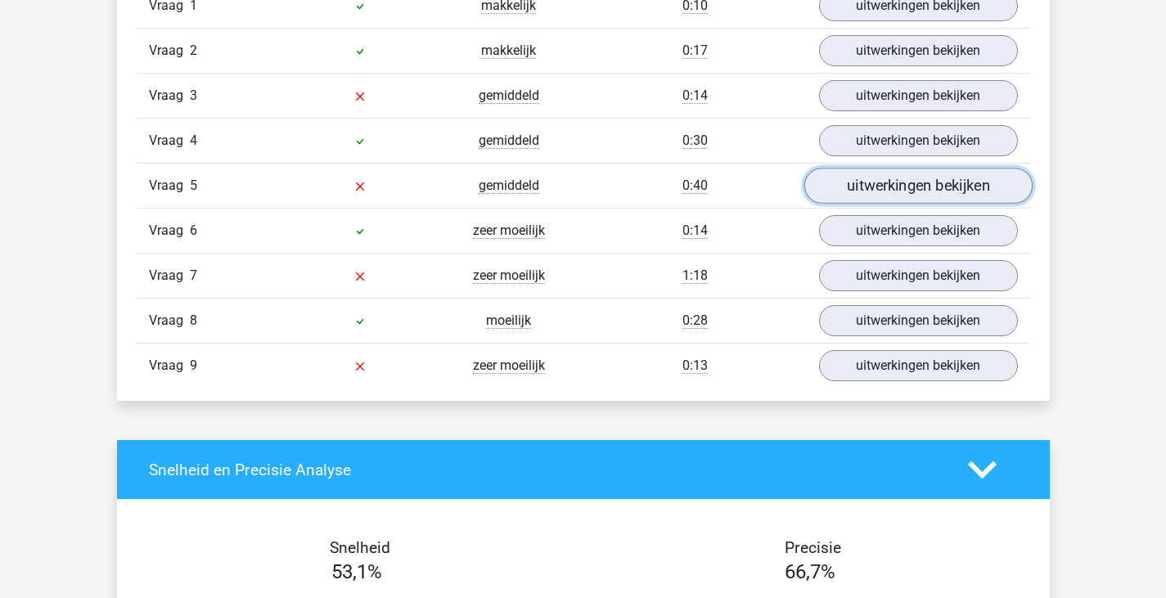
click at [869, 182] on link "uitwerkingen bekijken" at bounding box center [918, 186] width 228 height 36
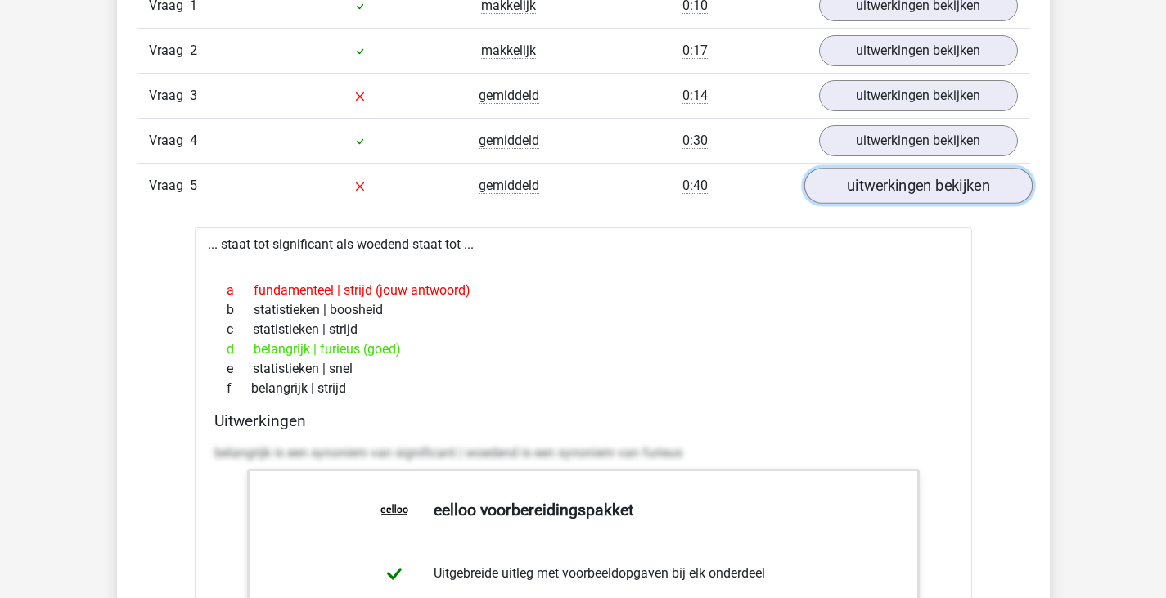
click at [869, 182] on link "uitwerkingen bekijken" at bounding box center [918, 186] width 228 height 36
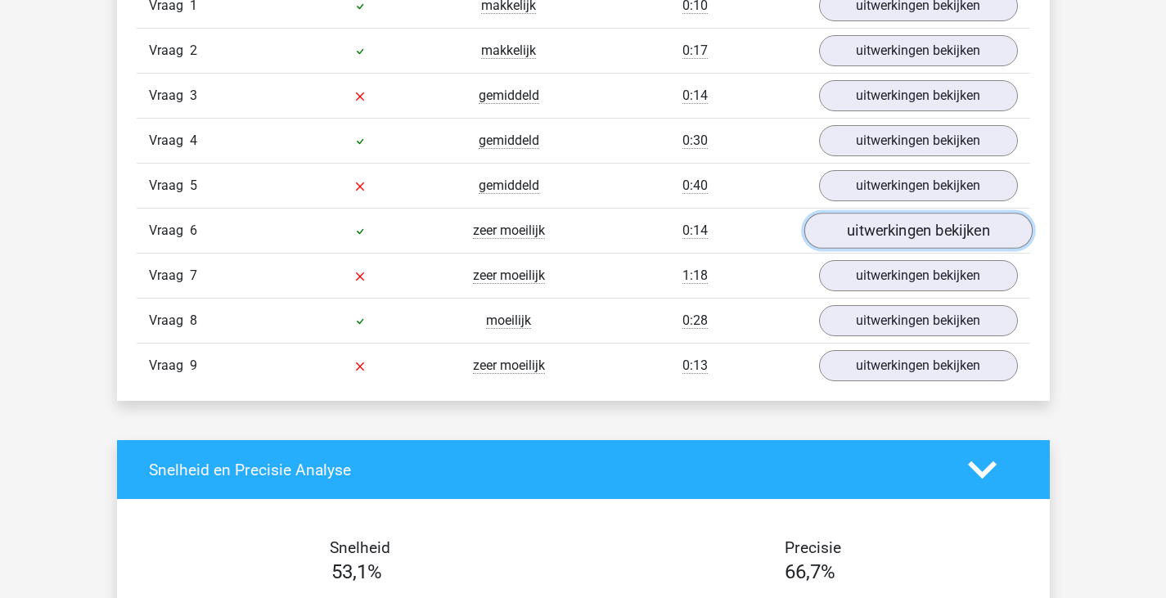
click at [884, 232] on link "uitwerkingen bekijken" at bounding box center [918, 231] width 228 height 36
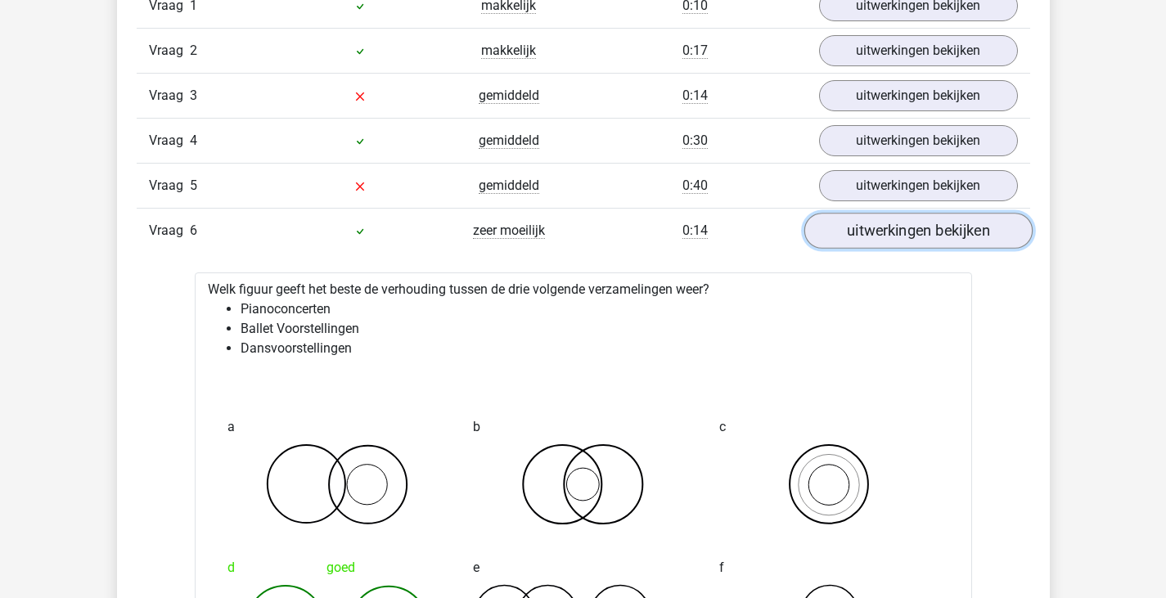
scroll to position [1882, 0]
click at [886, 241] on link "uitwerkingen bekijken" at bounding box center [918, 232] width 228 height 36
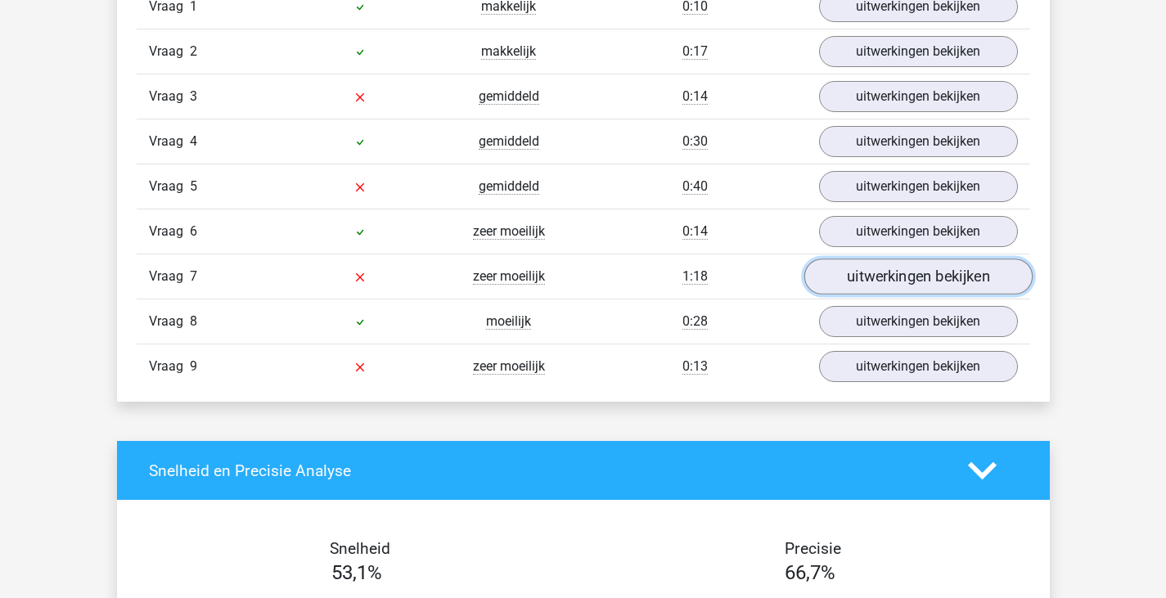
click at [891, 276] on link "uitwerkingen bekijken" at bounding box center [918, 277] width 228 height 36
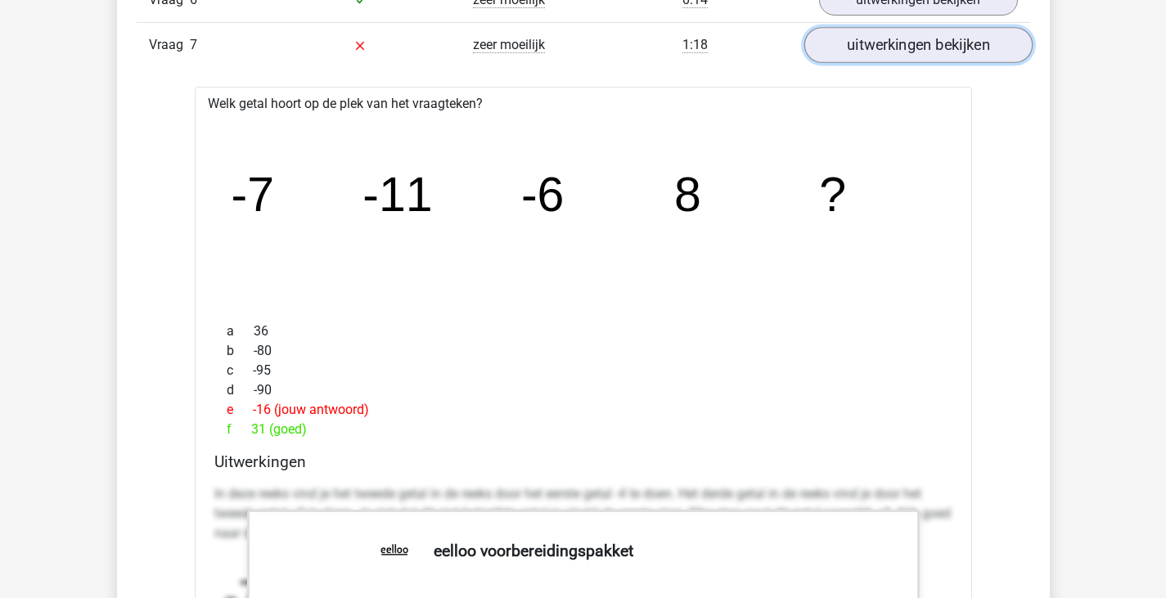
scroll to position [2137, 0]
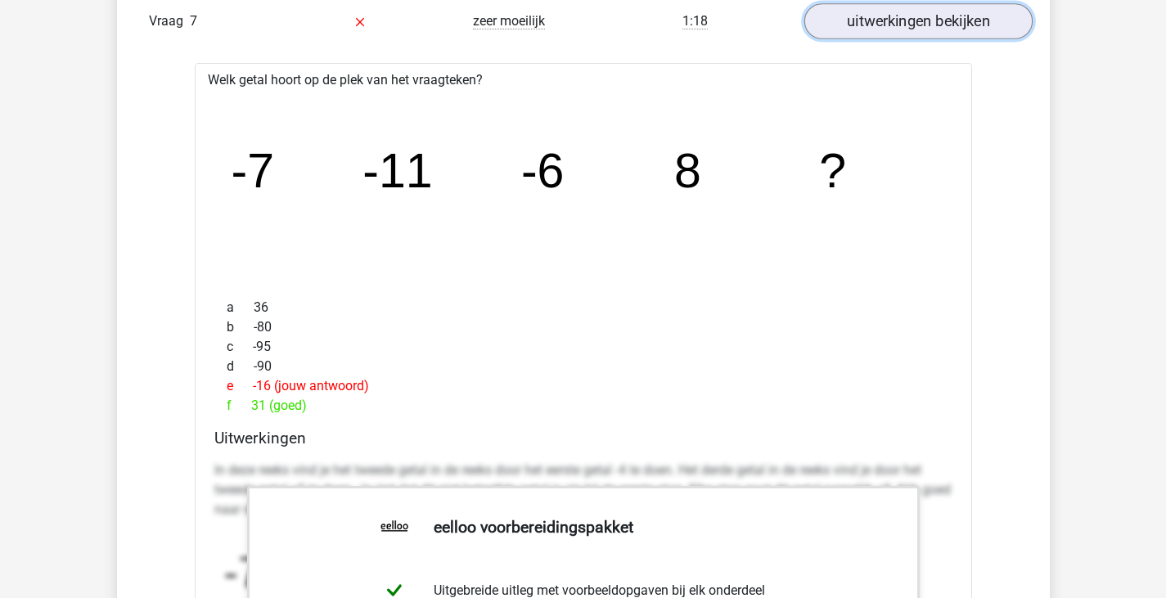
click at [891, 20] on link "uitwerkingen bekijken" at bounding box center [918, 21] width 228 height 36
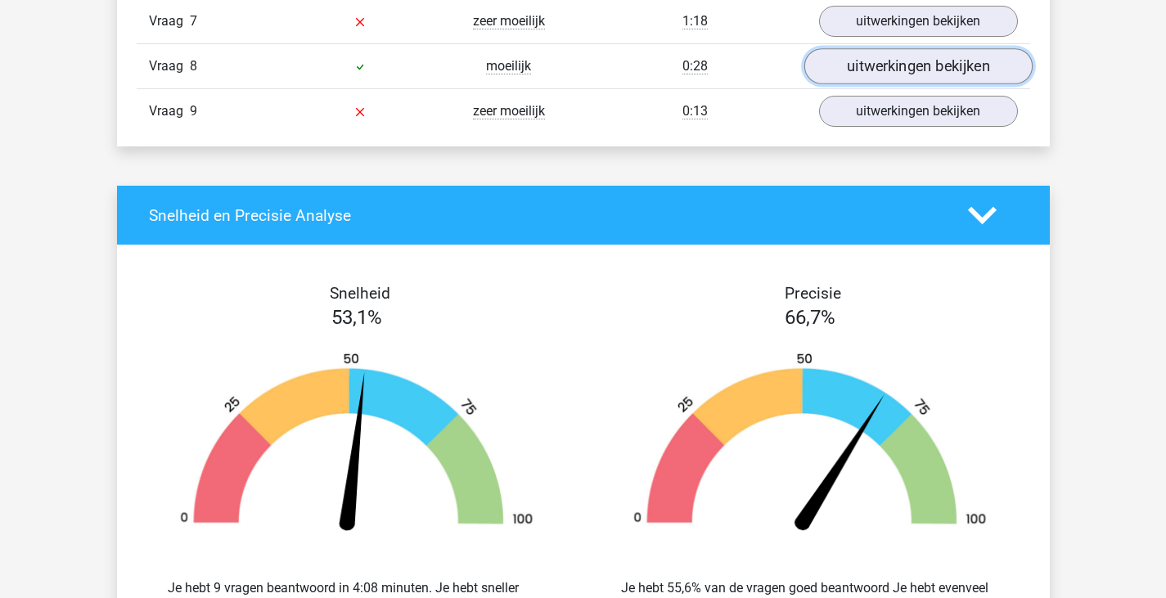
click at [899, 66] on link "uitwerkingen bekijken" at bounding box center [918, 66] width 228 height 36
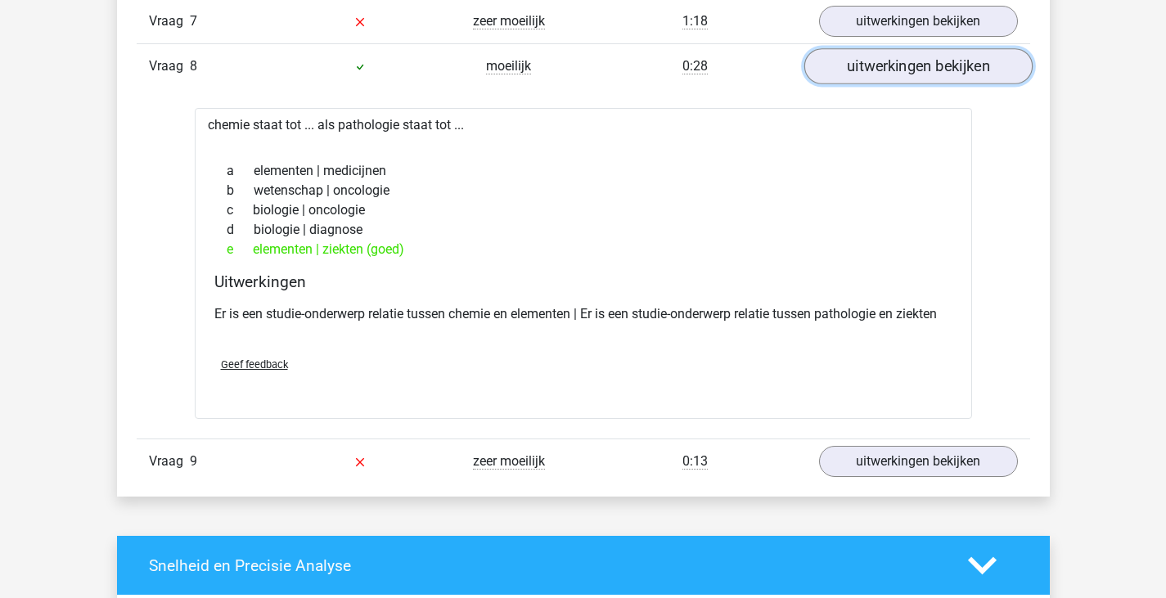
click at [901, 73] on link "uitwerkingen bekijken" at bounding box center [918, 66] width 228 height 36
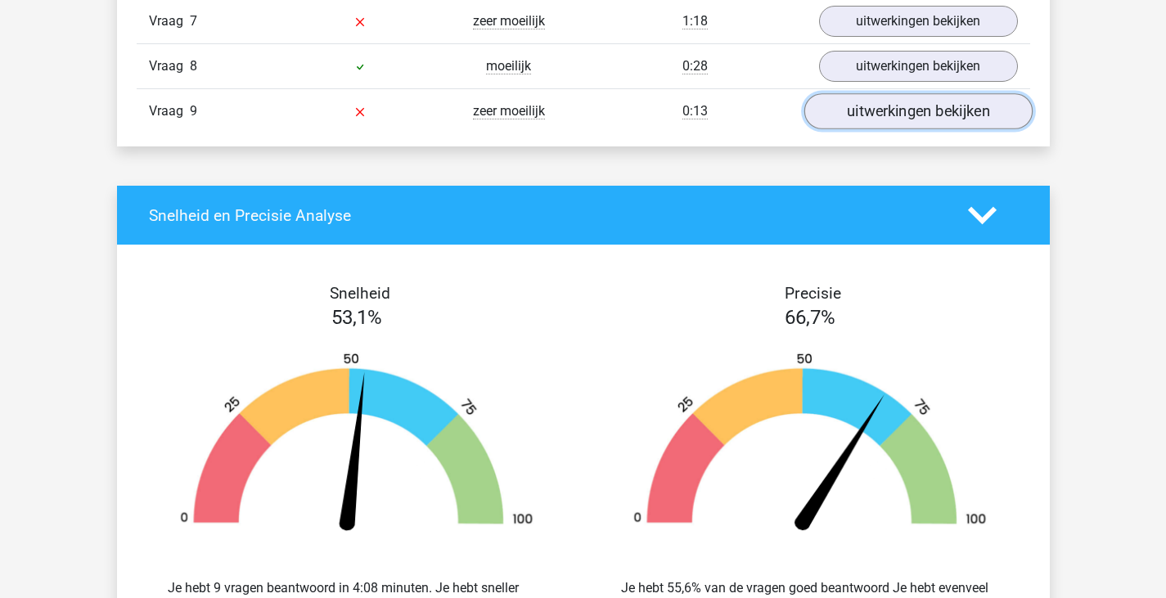
click at [902, 121] on link "uitwerkingen bekijken" at bounding box center [918, 111] width 228 height 36
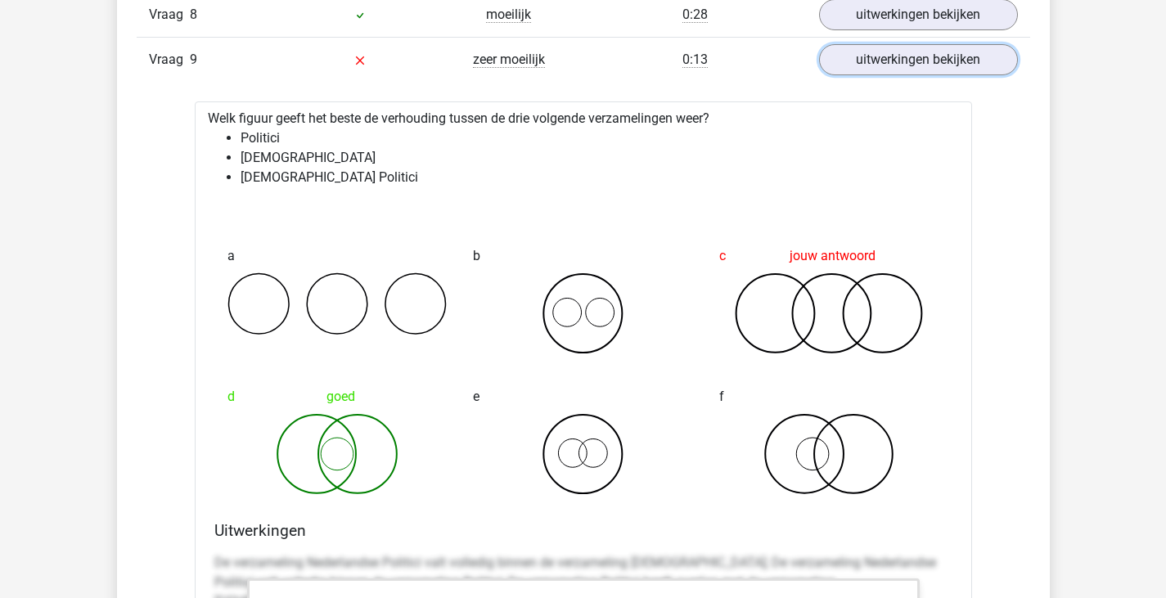
scroll to position [2190, 0]
click at [854, 62] on link "uitwerkingen bekijken" at bounding box center [918, 59] width 228 height 36
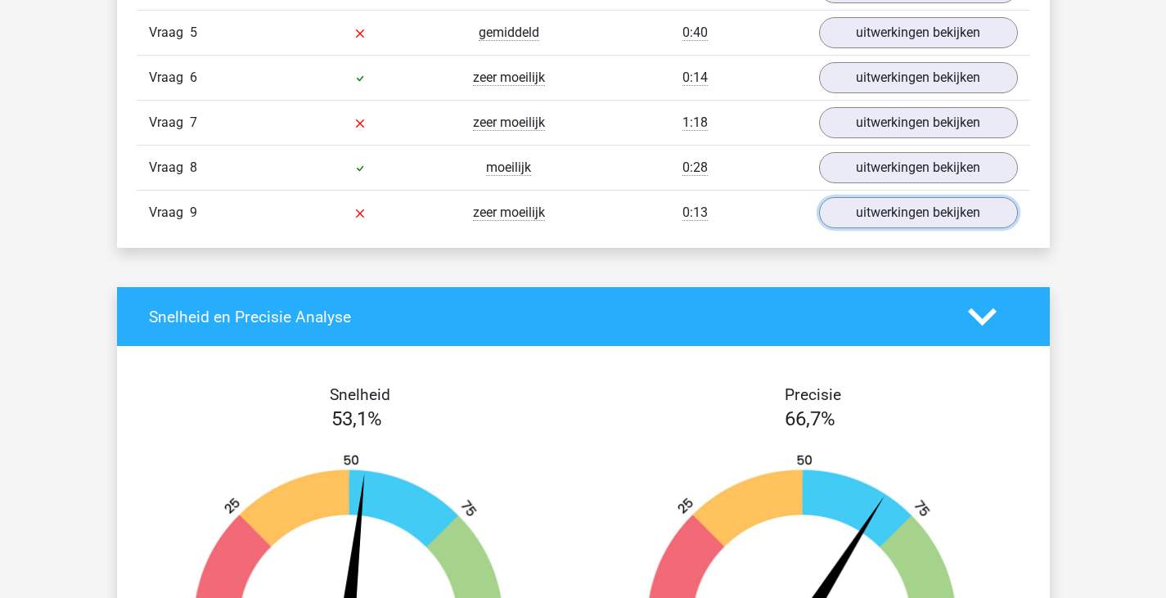
scroll to position [2034, 0]
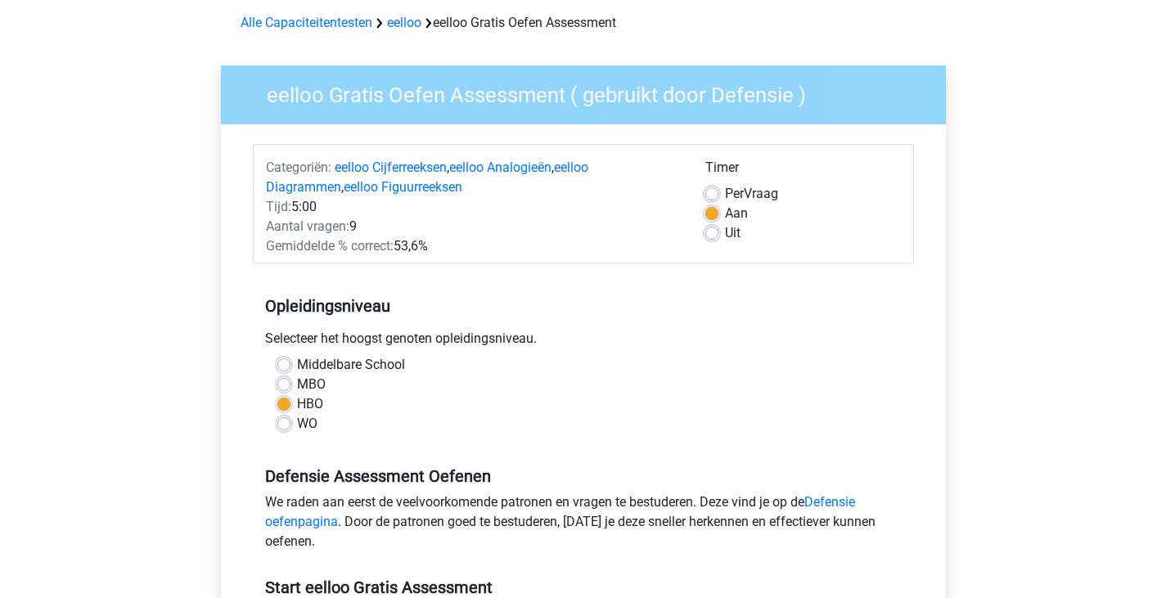
scroll to position [68, 0]
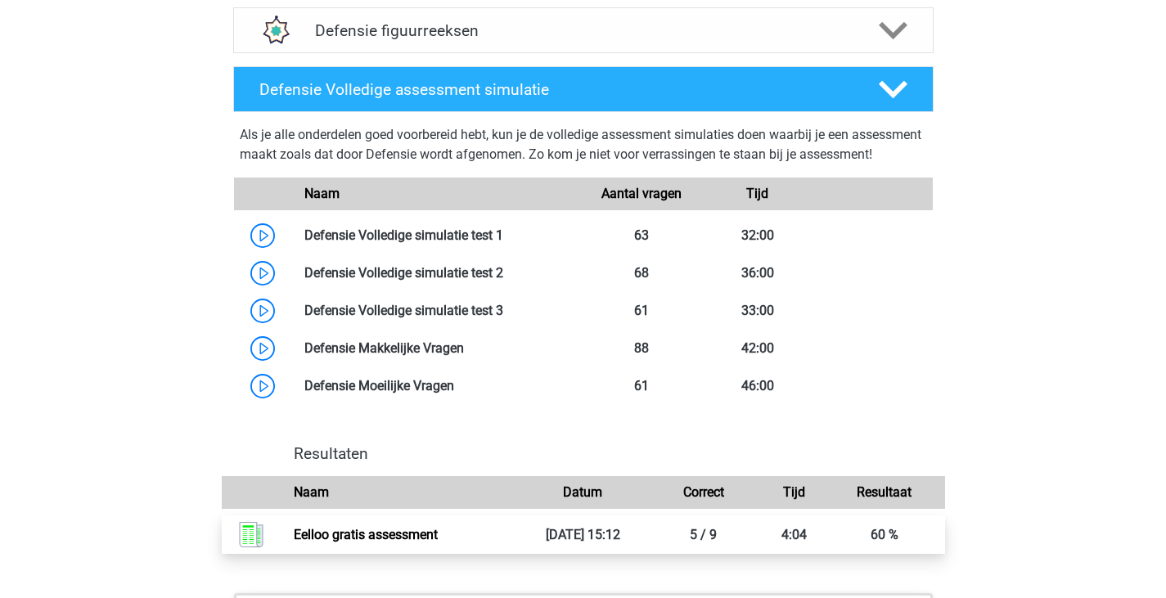
scroll to position [1439, 0]
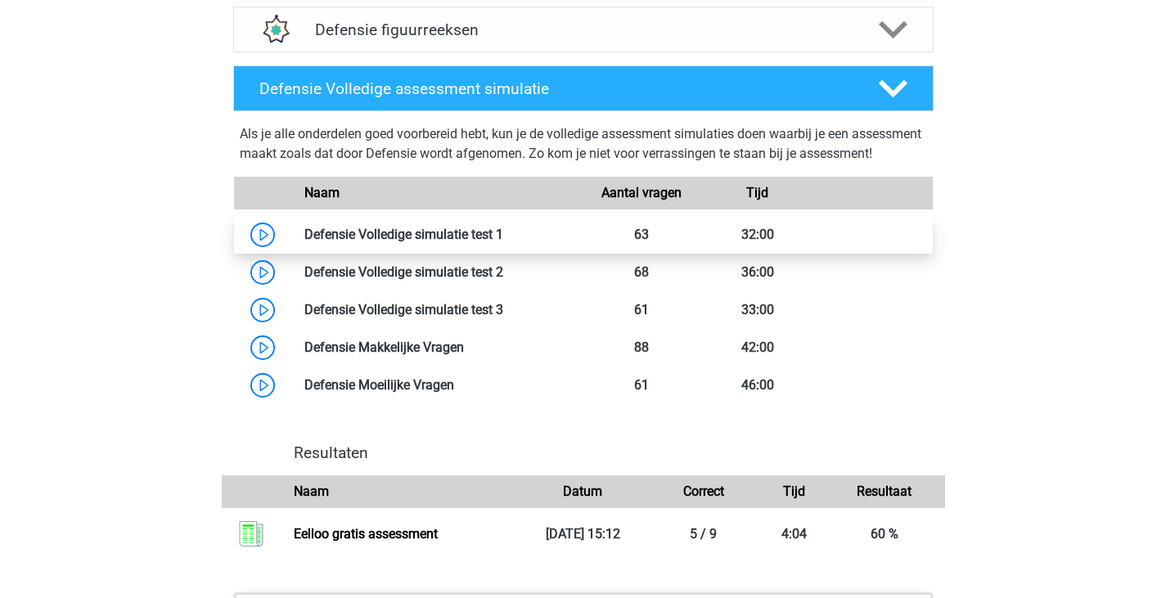
click at [503, 242] on link at bounding box center [503, 235] width 0 height 16
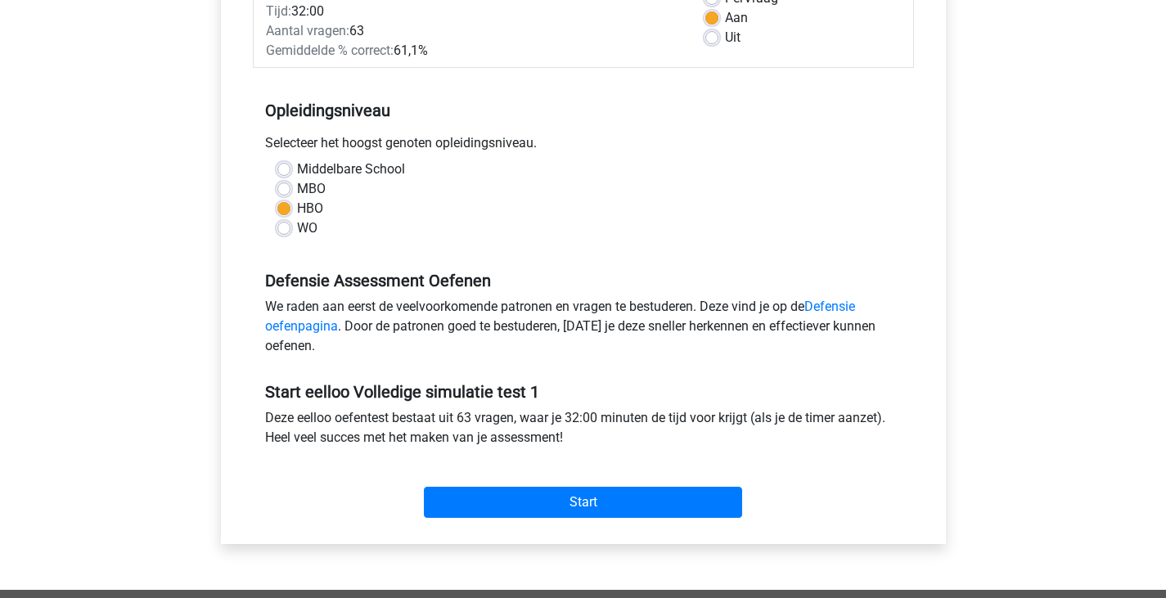
scroll to position [264, 0]
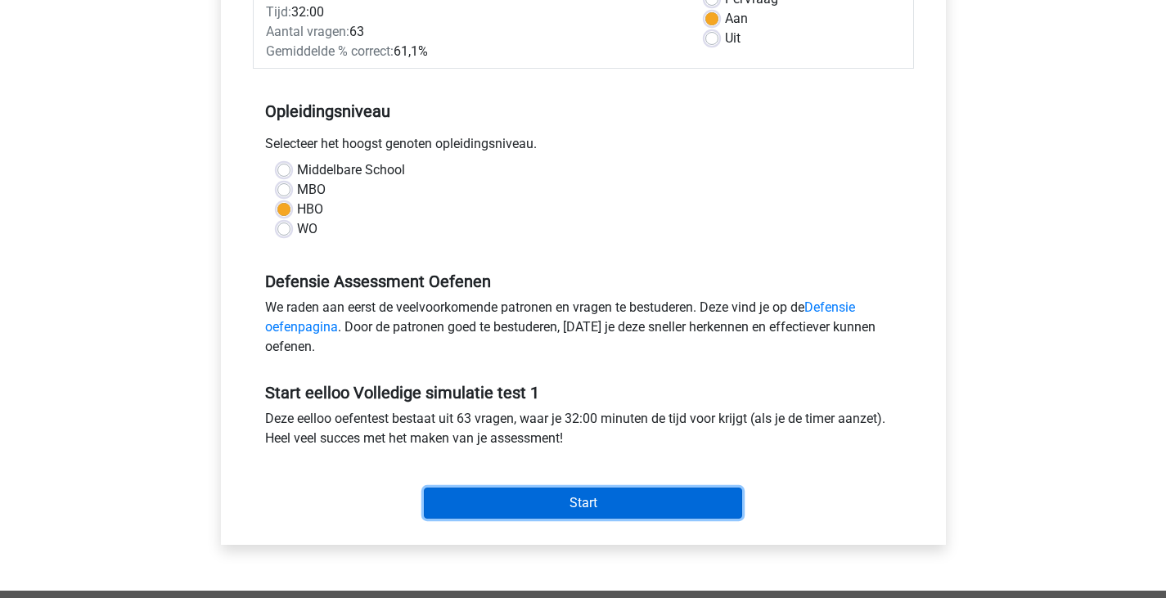
click at [578, 499] on input "Start" at bounding box center [583, 503] width 318 height 31
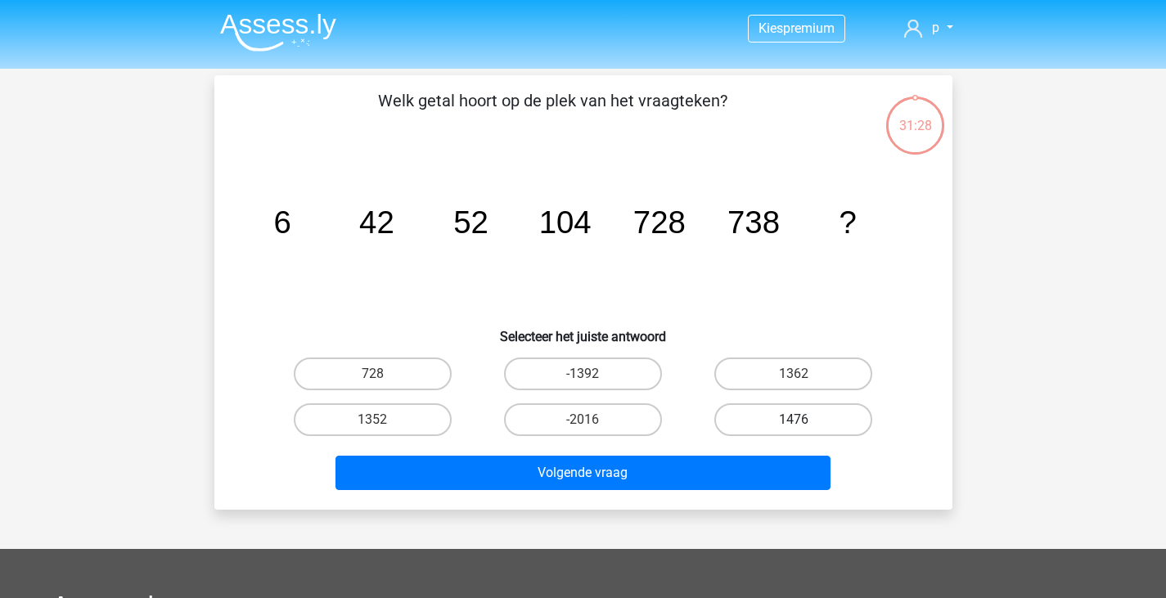
click at [816, 428] on label "1476" at bounding box center [794, 420] width 158 height 33
click at [805, 428] on input "1476" at bounding box center [799, 425] width 11 height 11
radio input "true"
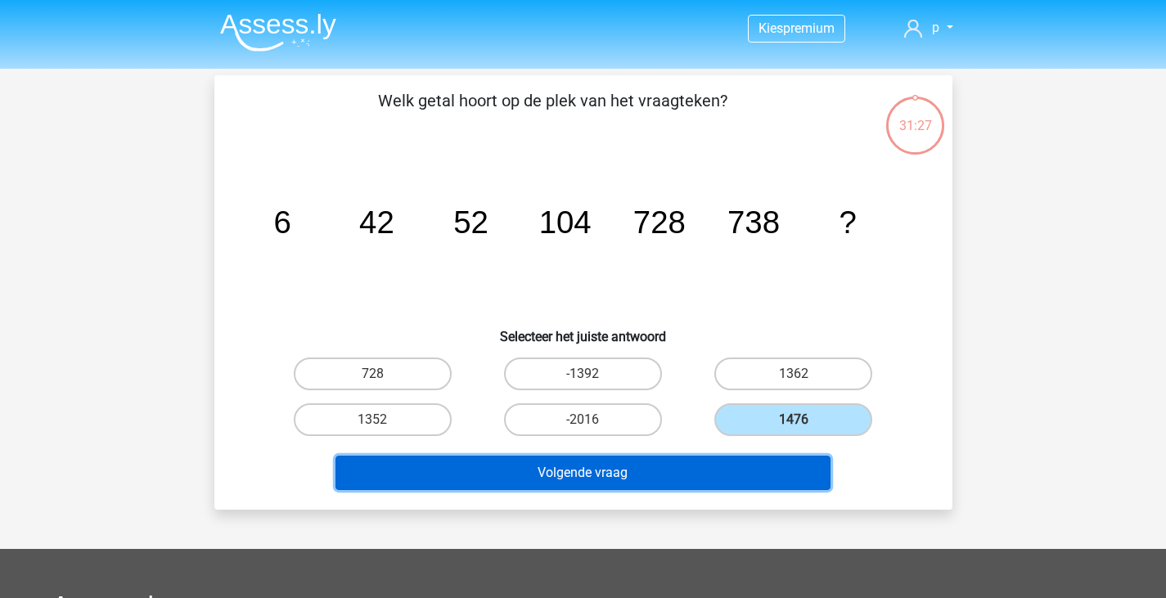
click at [733, 490] on button "Volgende vraag" at bounding box center [583, 473] width 495 height 34
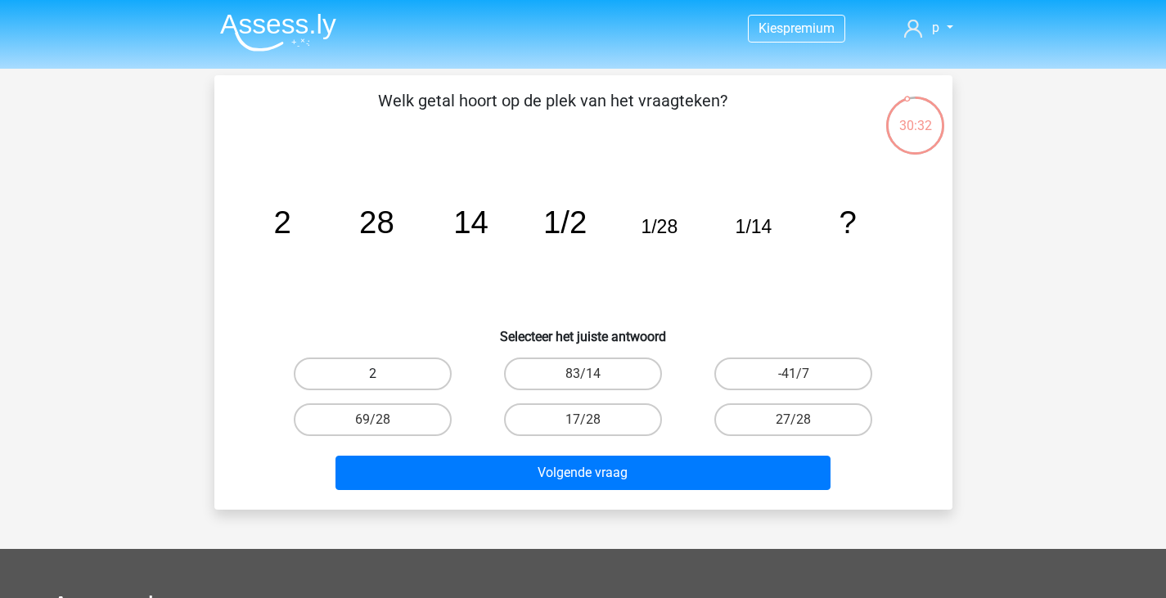
click at [406, 362] on label "2" at bounding box center [373, 374] width 158 height 33
click at [383, 374] on input "2" at bounding box center [377, 379] width 11 height 11
radio input "true"
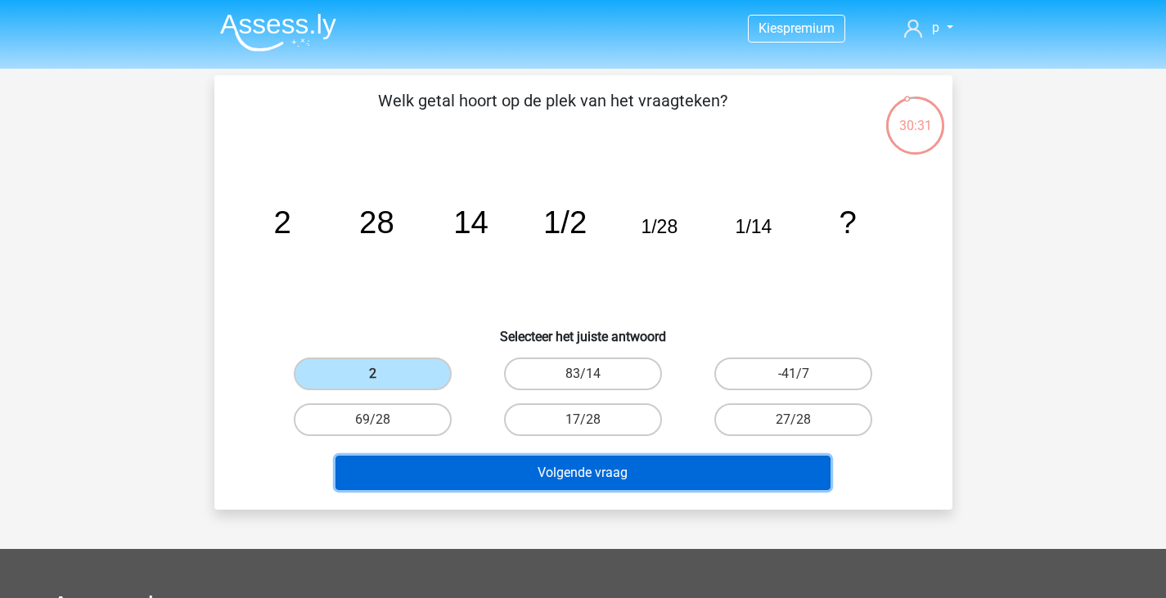
click at [553, 472] on button "Volgende vraag" at bounding box center [583, 473] width 495 height 34
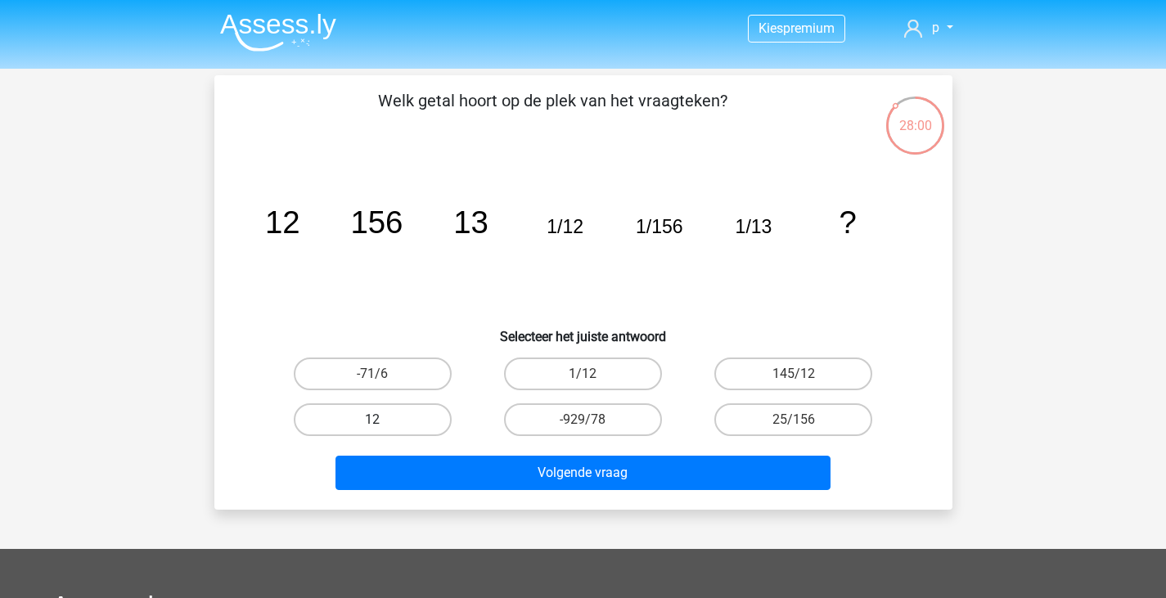
click at [362, 426] on label "12" at bounding box center [373, 420] width 158 height 33
click at [372, 426] on input "12" at bounding box center [377, 425] width 11 height 11
radio input "true"
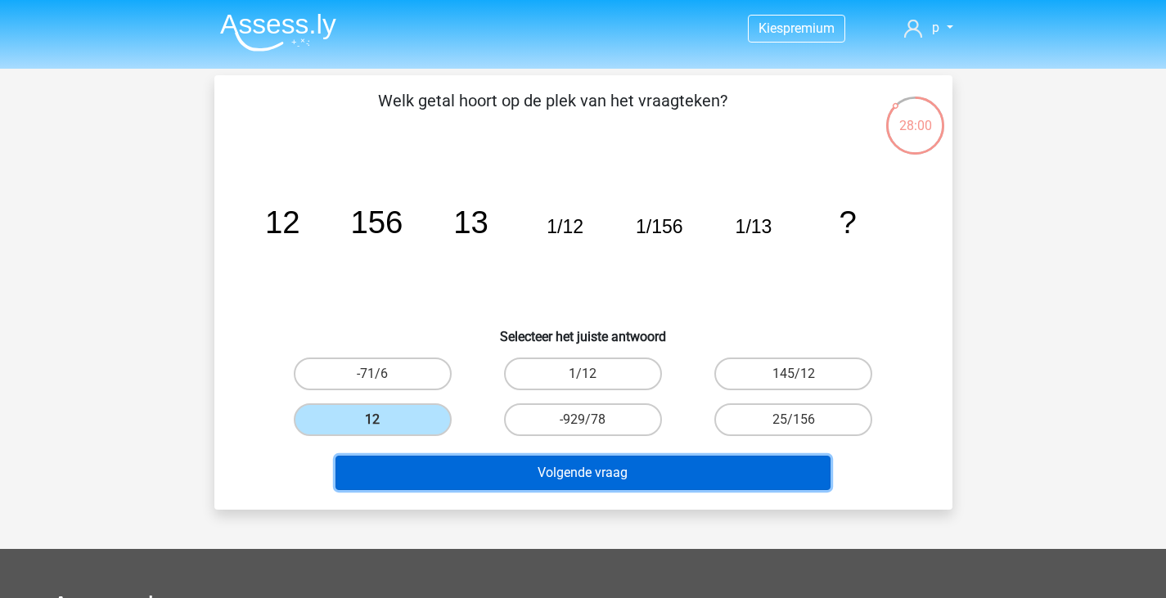
click at [541, 472] on button "Volgende vraag" at bounding box center [583, 473] width 495 height 34
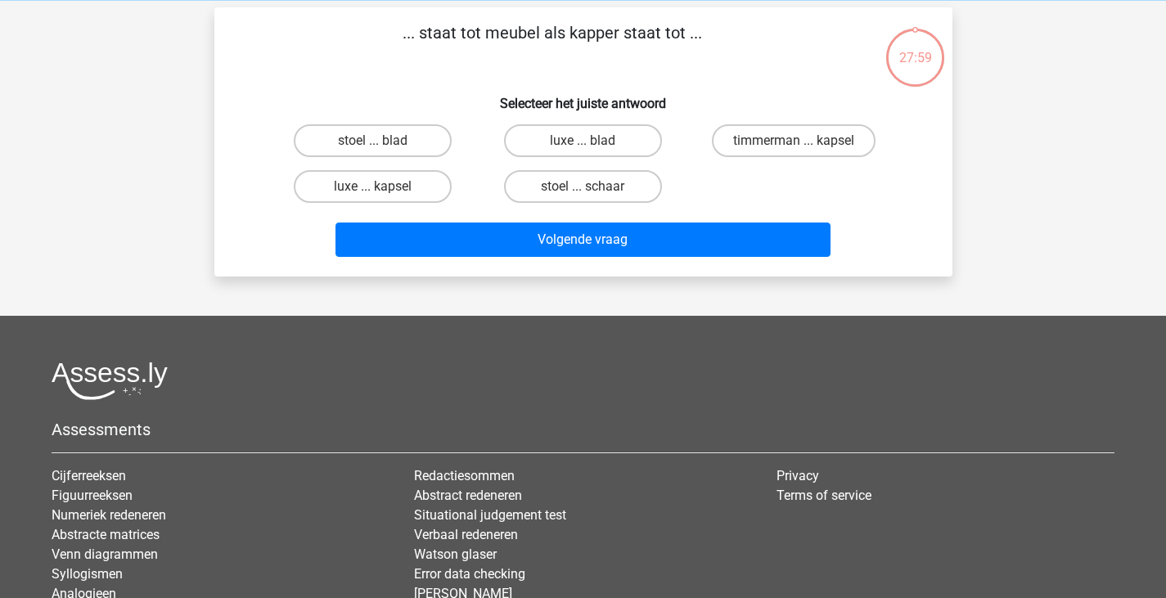
scroll to position [75, 0]
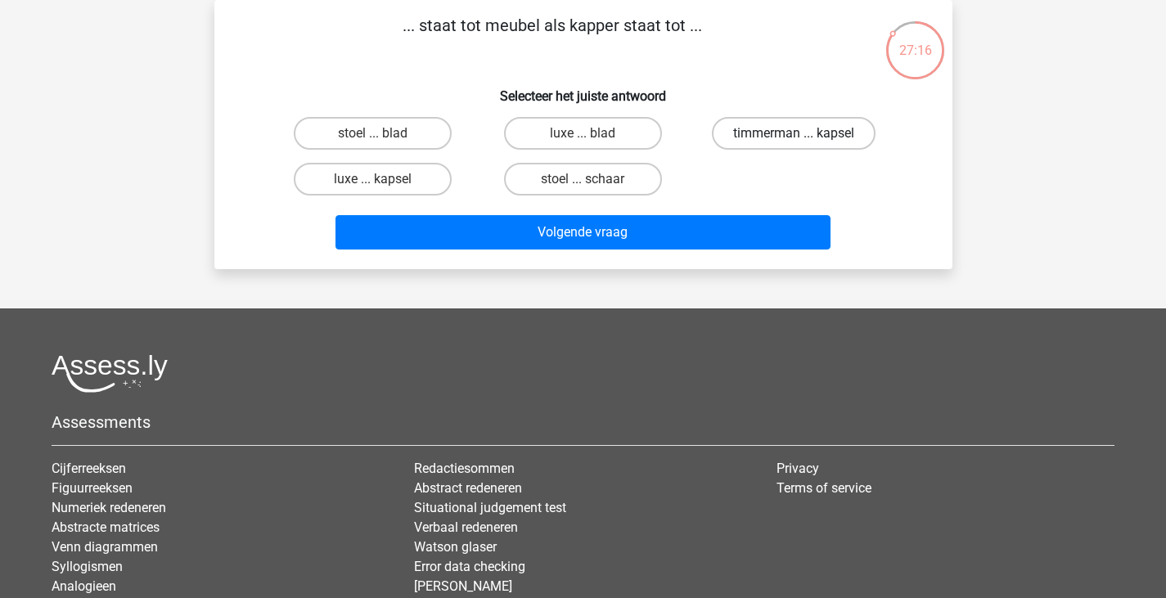
click at [775, 125] on label "timmerman ... kapsel" at bounding box center [794, 133] width 164 height 33
click at [794, 133] on input "timmerman ... kapsel" at bounding box center [799, 138] width 11 height 11
radio input "true"
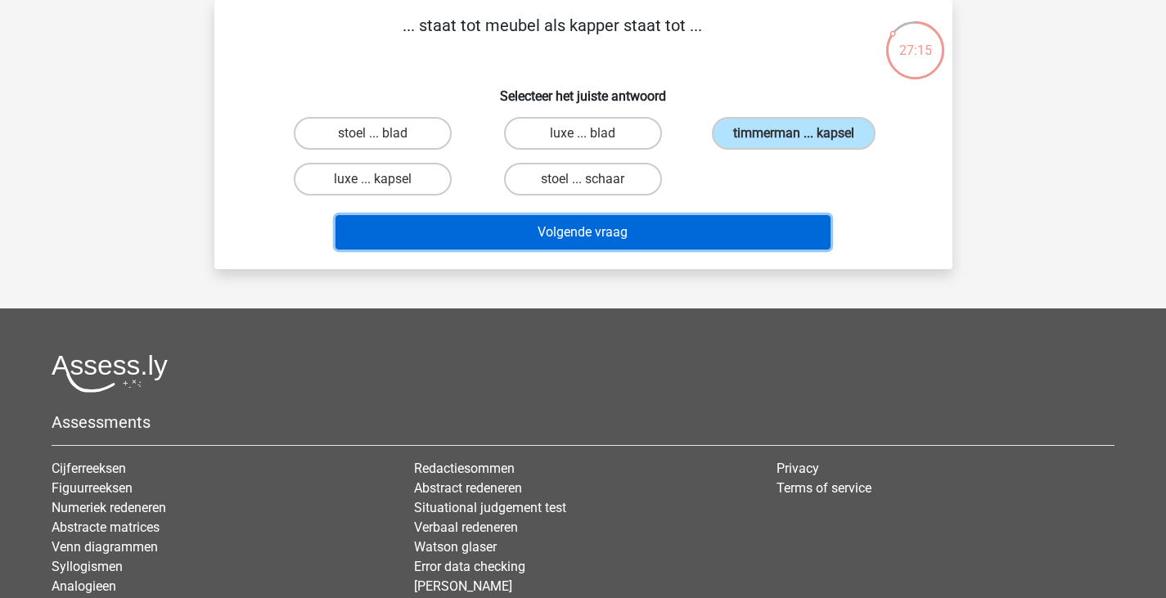
click at [745, 215] on button "Volgende vraag" at bounding box center [583, 232] width 495 height 34
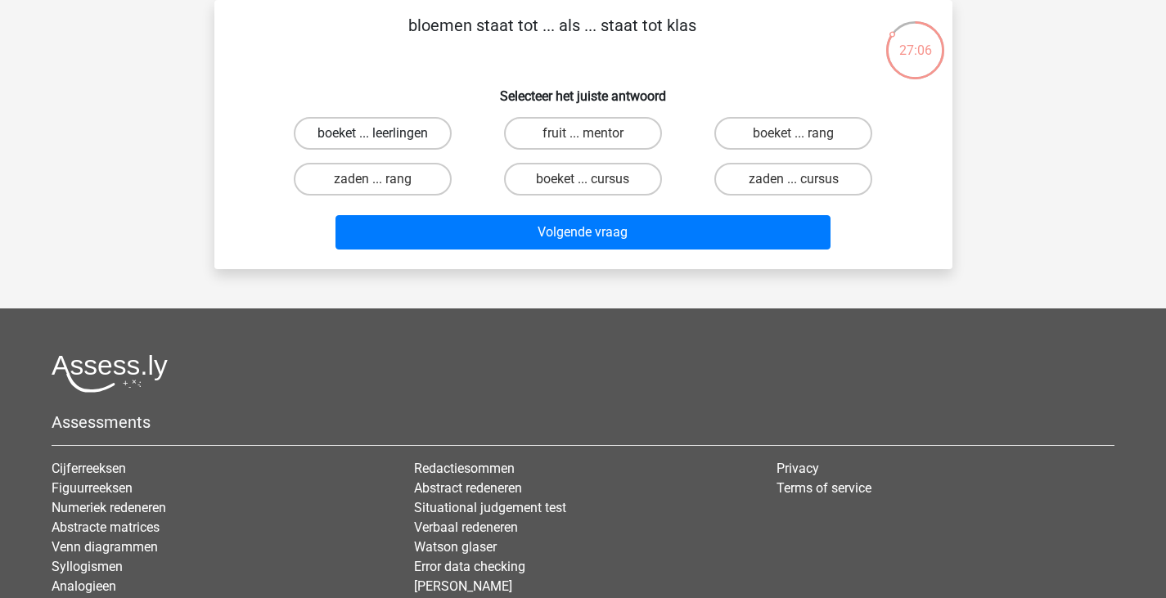
click at [436, 130] on label "boeket ... leerlingen" at bounding box center [373, 133] width 158 height 33
click at [383, 133] on input "boeket ... leerlingen" at bounding box center [377, 138] width 11 height 11
radio input "true"
click at [517, 250] on div "Volgende vraag" at bounding box center [584, 235] width 632 height 41
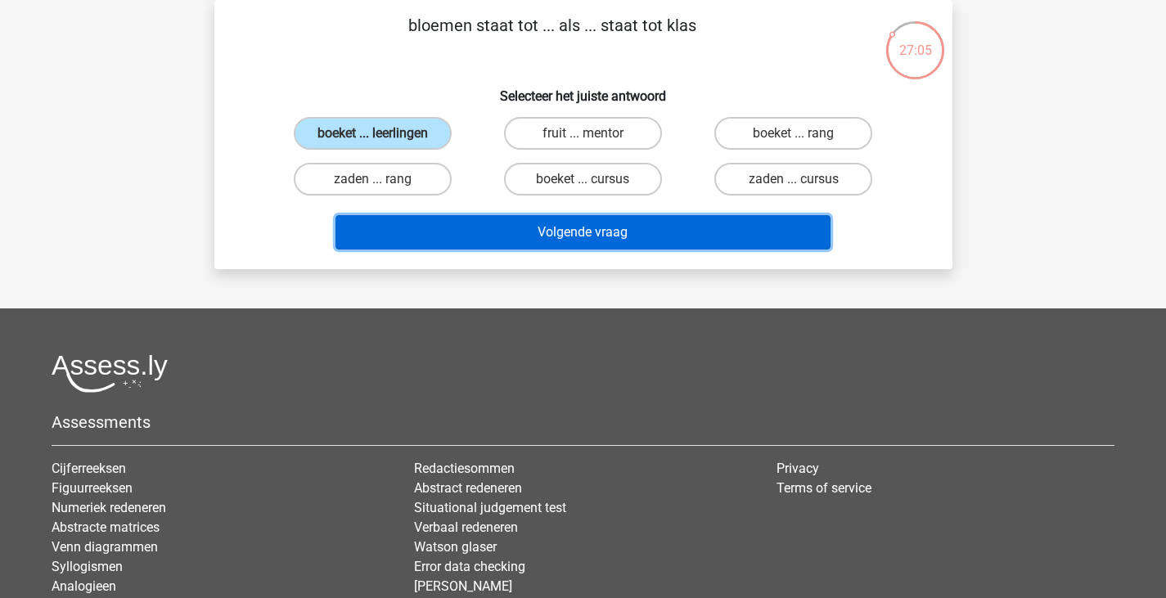
click at [504, 227] on button "Volgende vraag" at bounding box center [583, 232] width 495 height 34
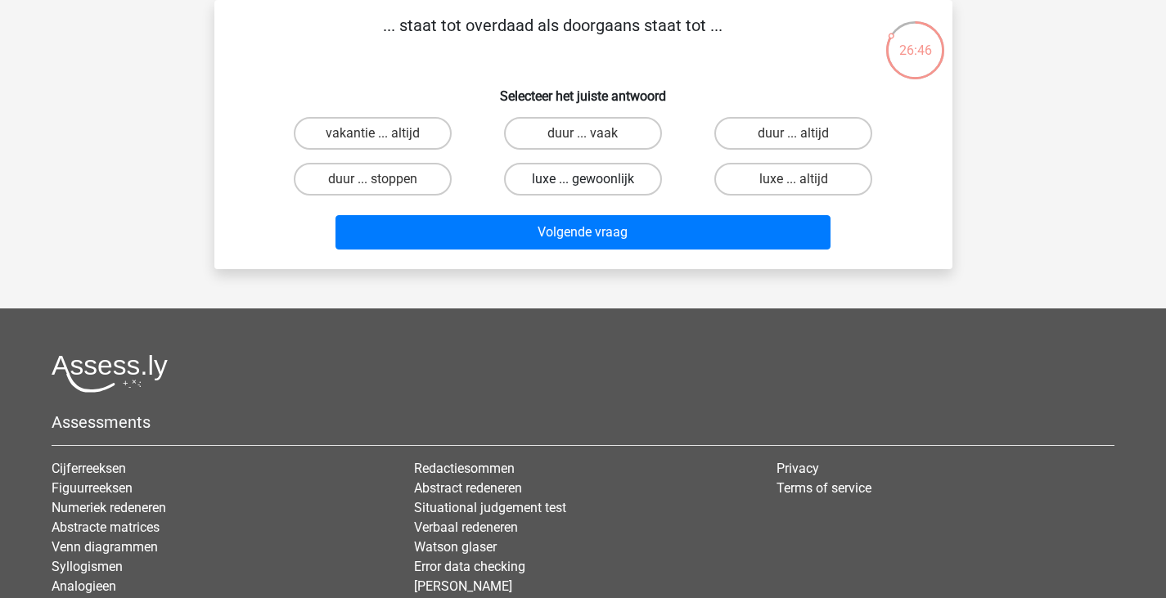
click at [611, 177] on label "luxe ... gewoonlijk" at bounding box center [583, 179] width 158 height 33
click at [593, 179] on input "luxe ... gewoonlijk" at bounding box center [588, 184] width 11 height 11
radio input "true"
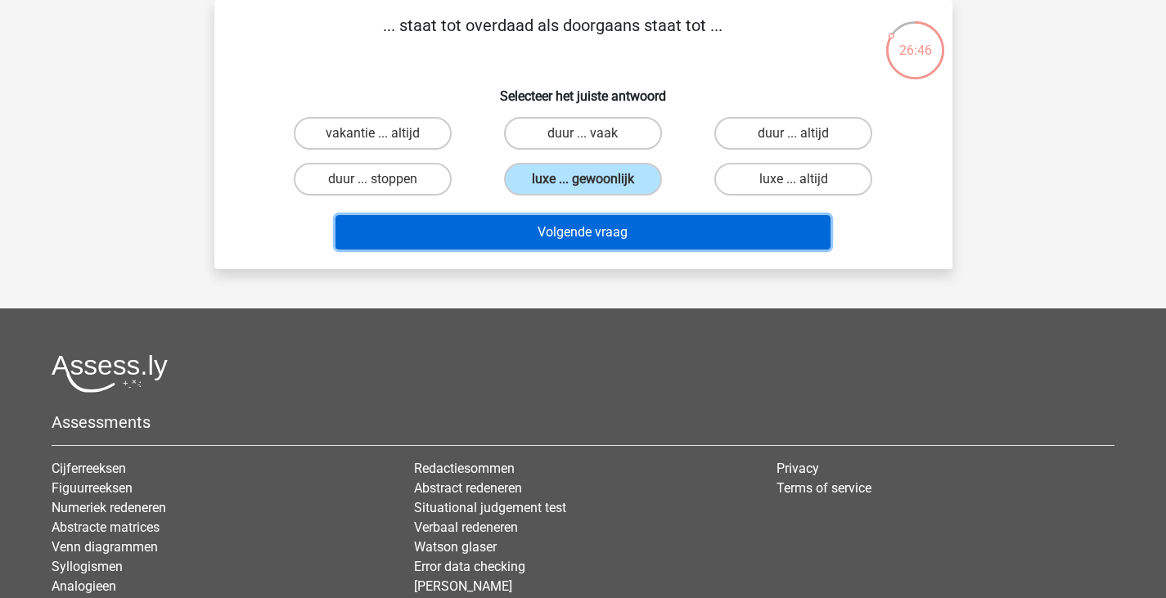
click at [633, 217] on button "Volgende vraag" at bounding box center [583, 232] width 495 height 34
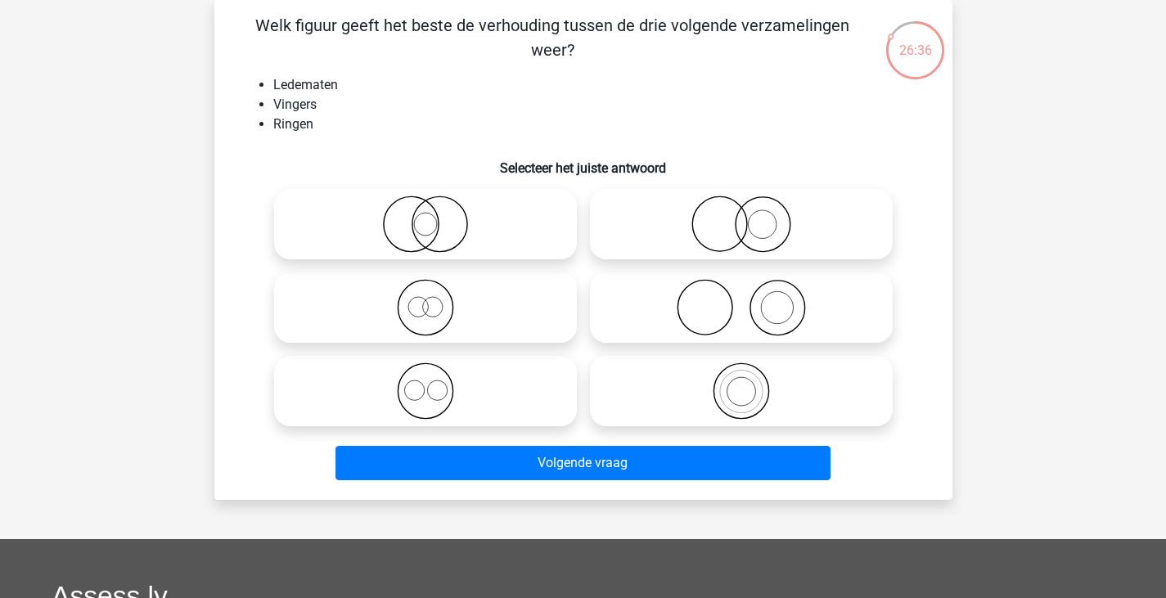
click at [433, 225] on icon at bounding box center [426, 224] width 290 height 57
click at [433, 216] on input "radio" at bounding box center [431, 210] width 11 height 11
radio input "true"
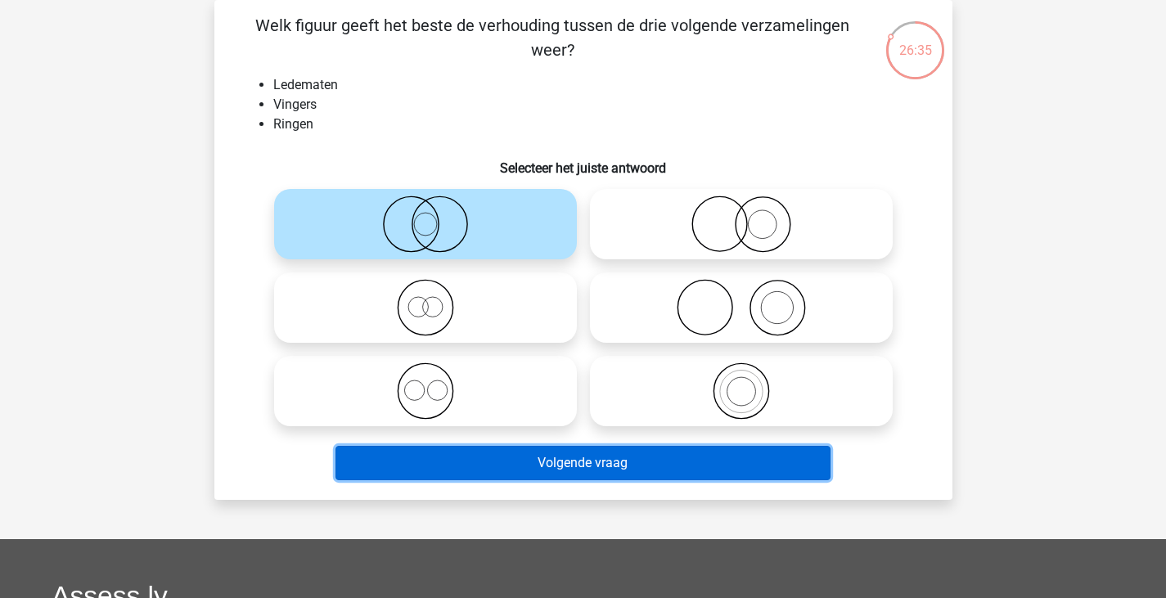
click at [626, 459] on button "Volgende vraag" at bounding box center [583, 463] width 495 height 34
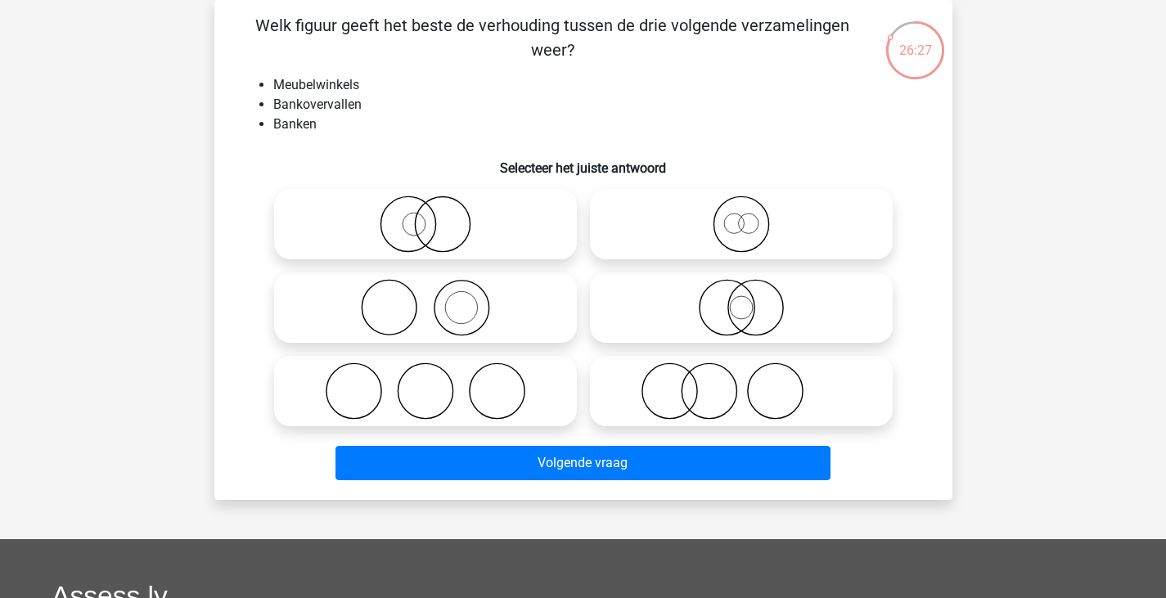
click at [478, 307] on icon at bounding box center [426, 307] width 290 height 57
click at [436, 300] on input "radio" at bounding box center [431, 294] width 11 height 11
radio input "true"
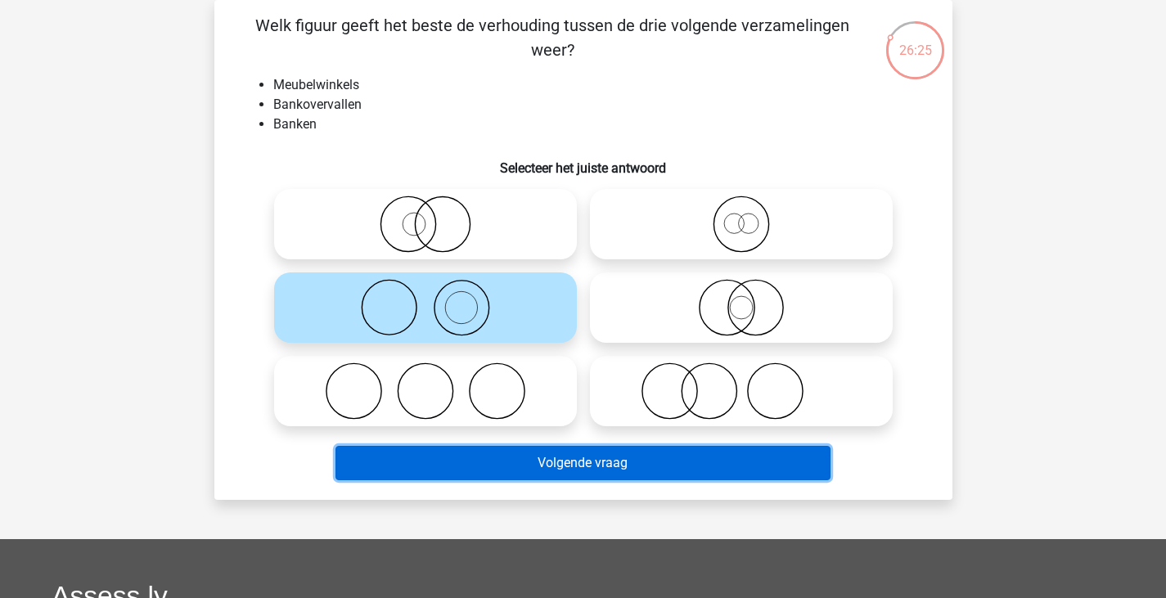
click at [625, 464] on button "Volgende vraag" at bounding box center [583, 463] width 495 height 34
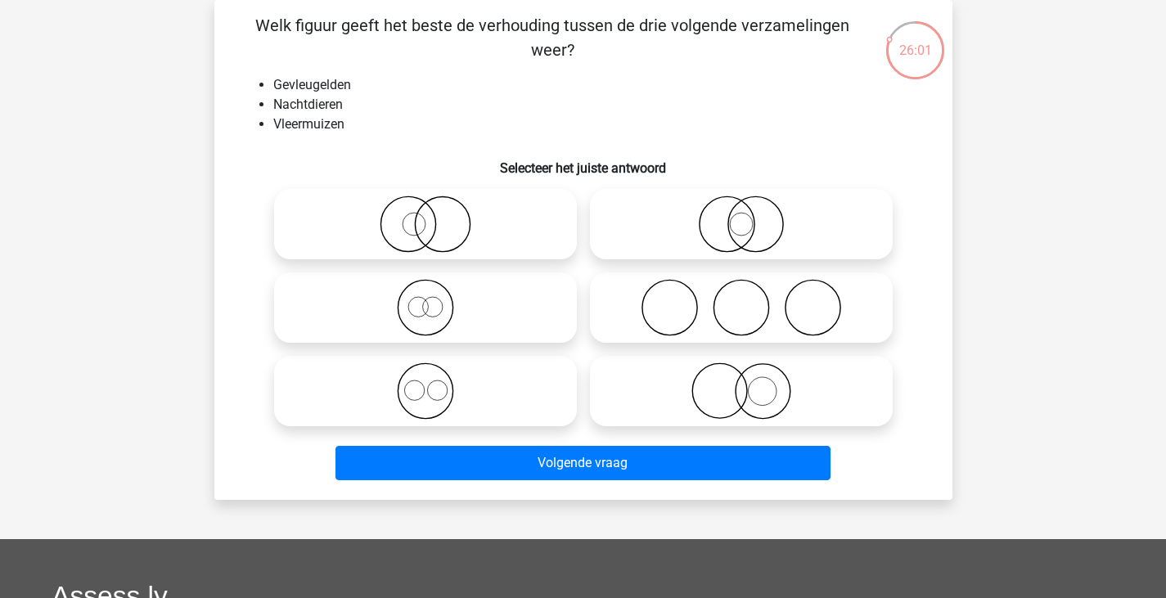
click at [431, 309] on icon at bounding box center [426, 307] width 290 height 57
click at [431, 300] on input "radio" at bounding box center [431, 294] width 11 height 11
radio input "true"
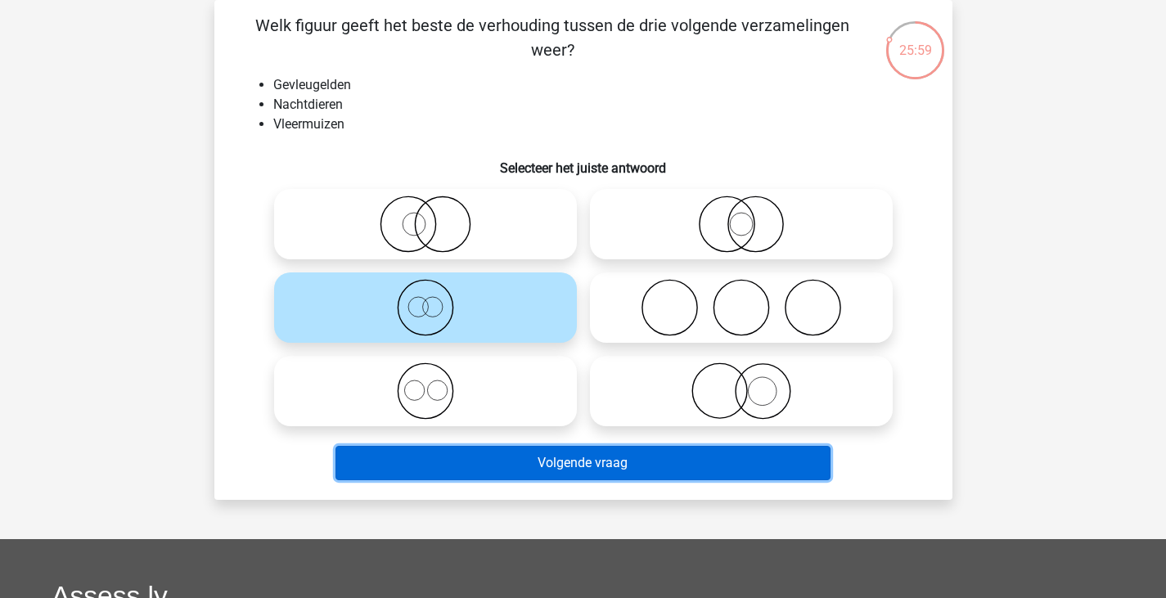
click at [594, 464] on button "Volgende vraag" at bounding box center [583, 463] width 495 height 34
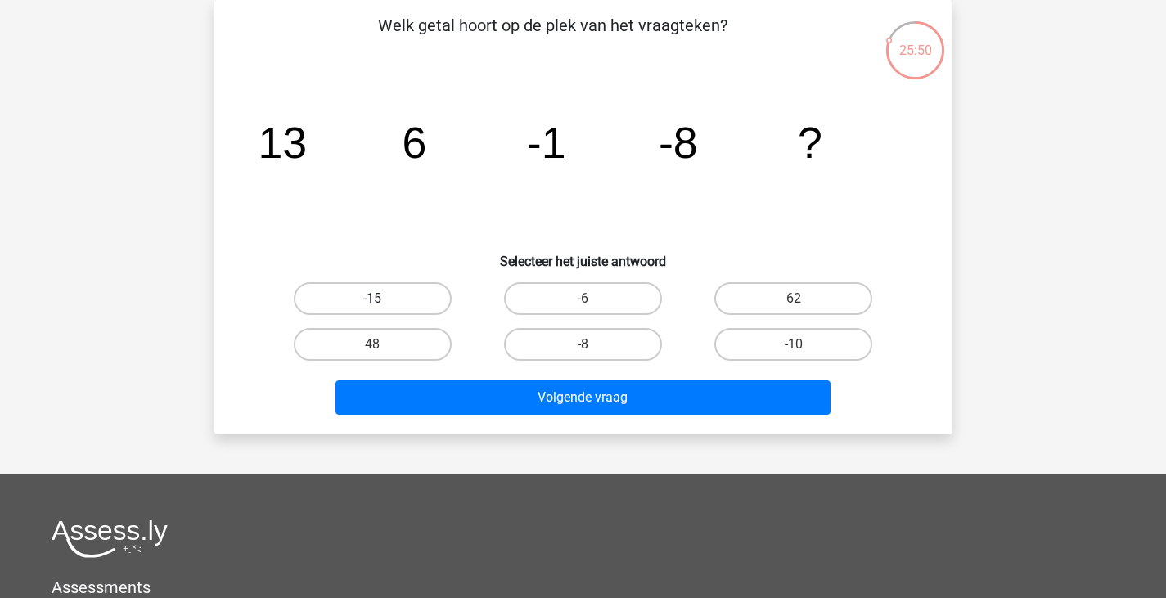
click at [408, 299] on label "-15" at bounding box center [373, 298] width 158 height 33
click at [383, 299] on input "-15" at bounding box center [377, 304] width 11 height 11
radio input "true"
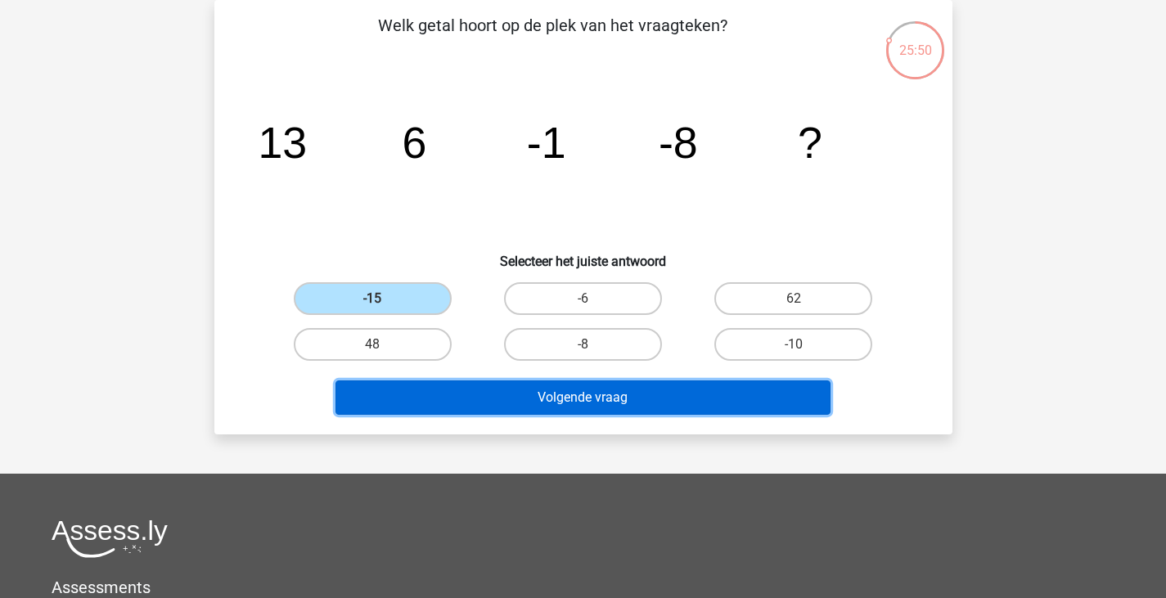
click at [534, 414] on button "Volgende vraag" at bounding box center [583, 398] width 495 height 34
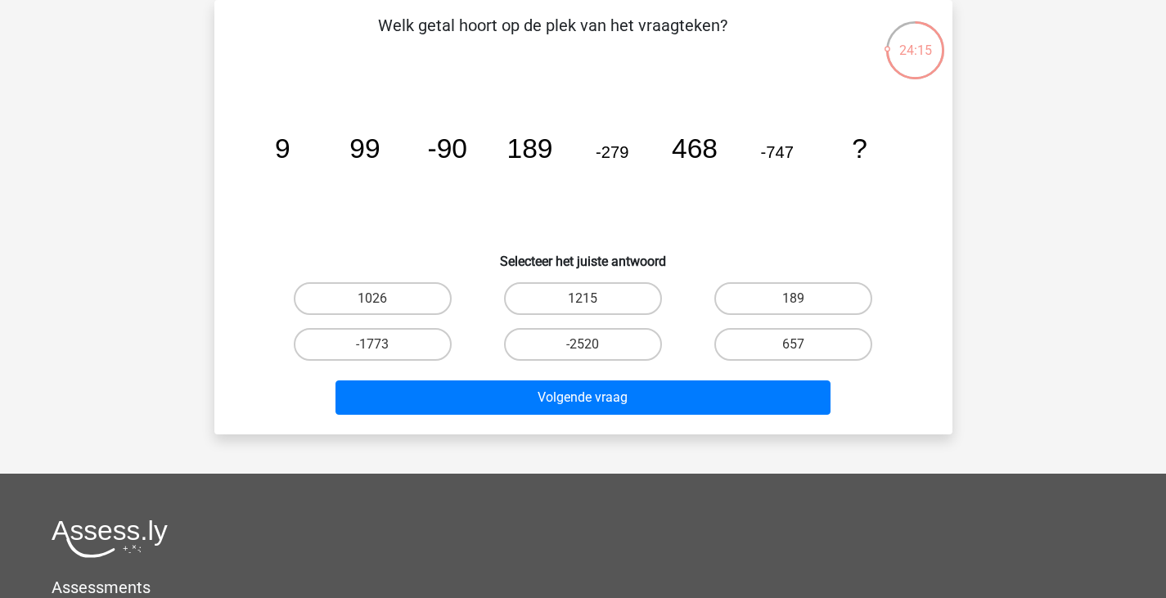
click at [409, 278] on div "1026" at bounding box center [373, 299] width 210 height 46
click at [420, 290] on label "1026" at bounding box center [373, 298] width 158 height 33
click at [383, 299] on input "1026" at bounding box center [377, 304] width 11 height 11
radio input "true"
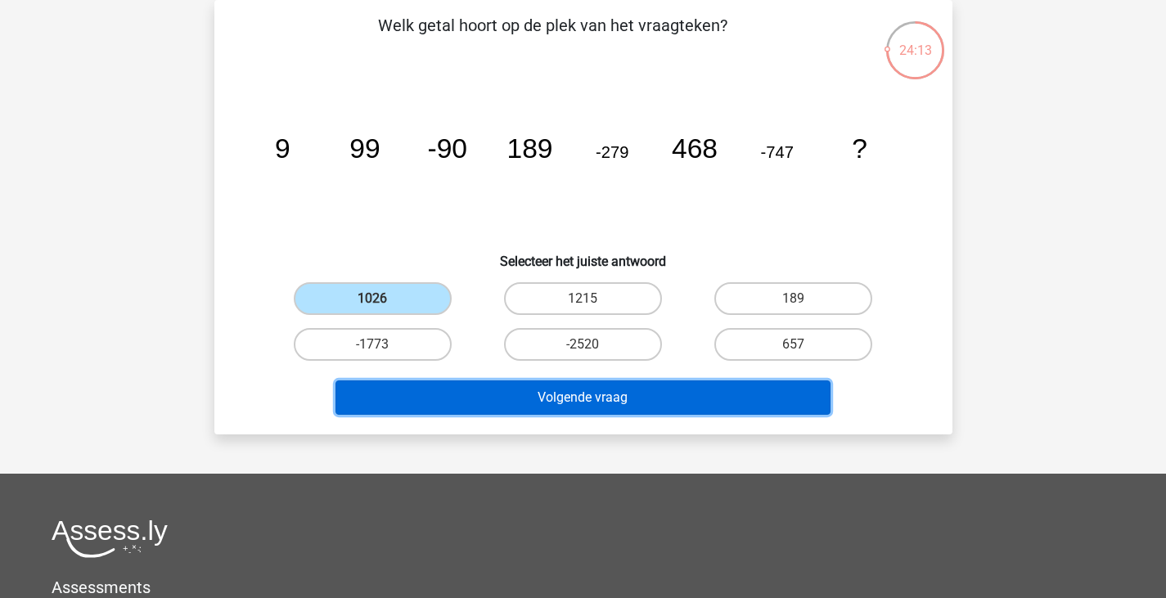
click at [532, 389] on button "Volgende vraag" at bounding box center [583, 398] width 495 height 34
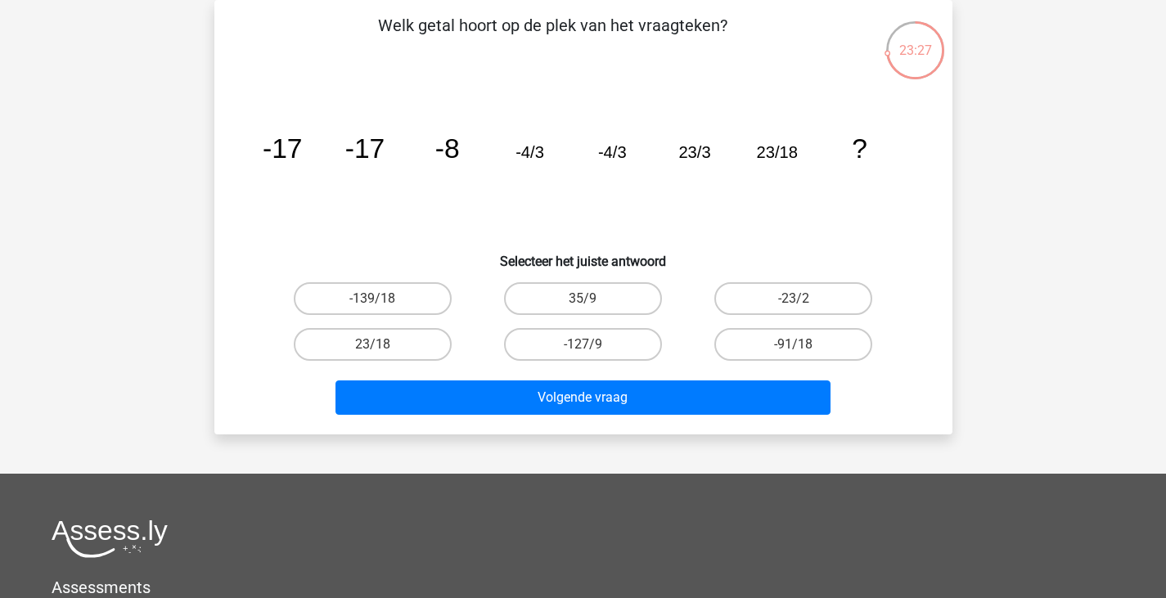
click at [377, 314] on label "-139/18" at bounding box center [373, 298] width 158 height 33
click at [377, 309] on input "-139/18" at bounding box center [377, 304] width 11 height 11
radio input "true"
click at [397, 342] on label "23/18" at bounding box center [373, 344] width 158 height 33
click at [383, 345] on input "23/18" at bounding box center [377, 350] width 11 height 11
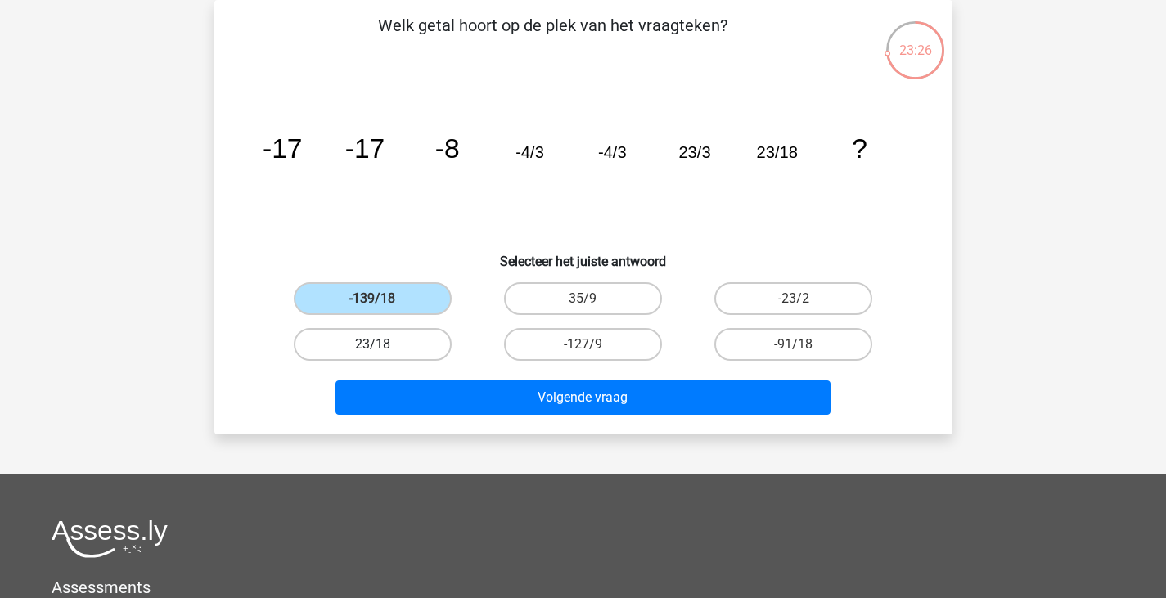
radio input "true"
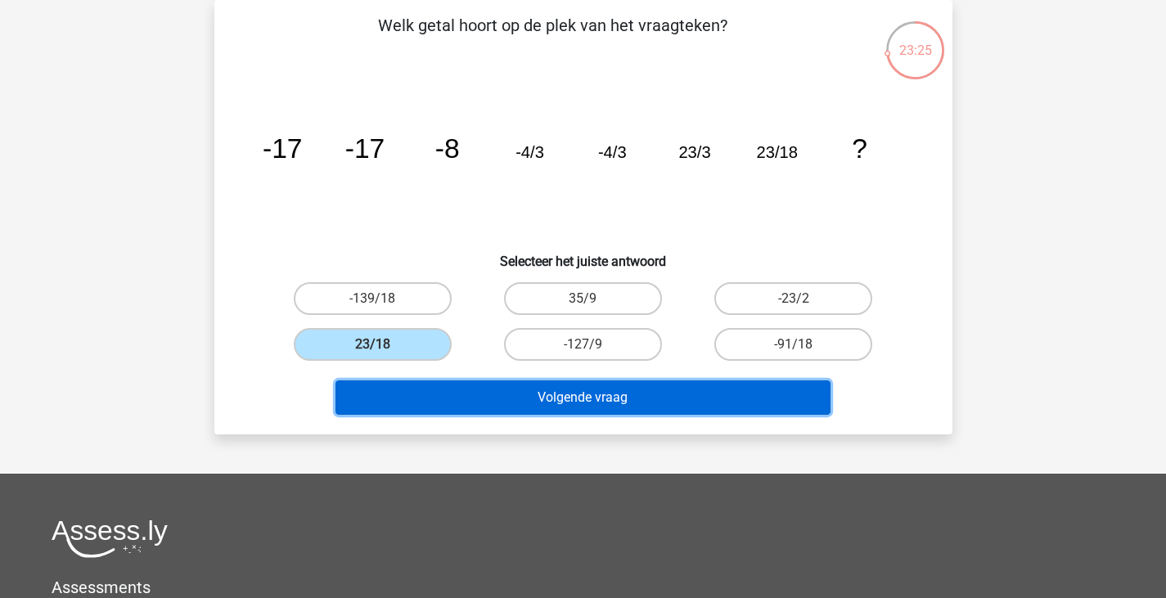
click at [476, 392] on button "Volgende vraag" at bounding box center [583, 398] width 495 height 34
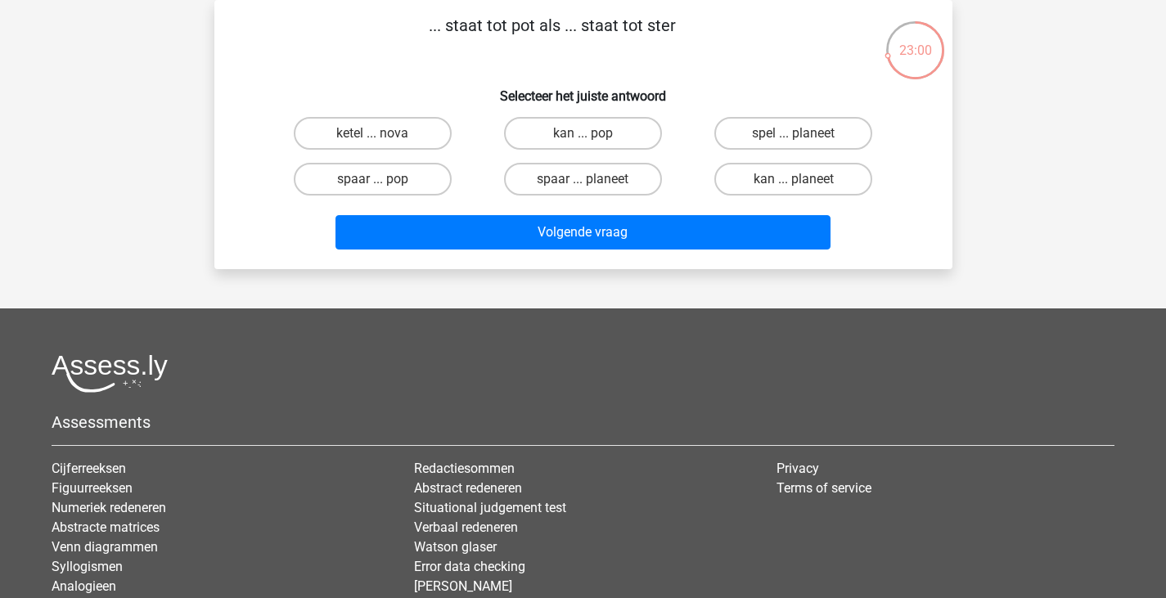
click at [378, 186] on input "spaar ... pop" at bounding box center [377, 184] width 11 height 11
radio input "true"
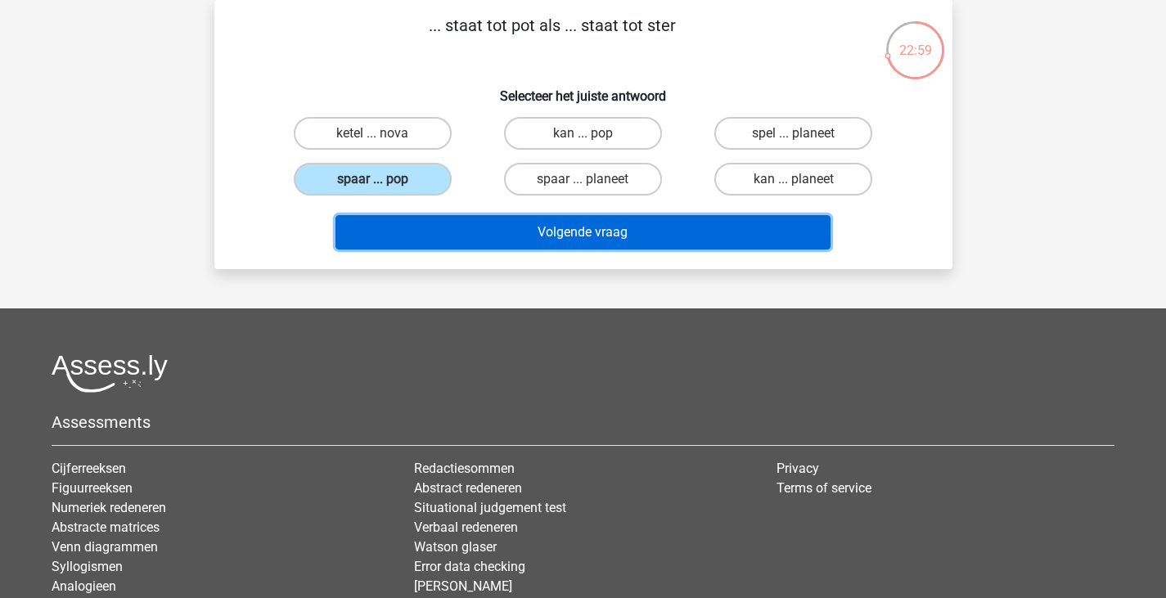
click at [431, 218] on button "Volgende vraag" at bounding box center [583, 232] width 495 height 34
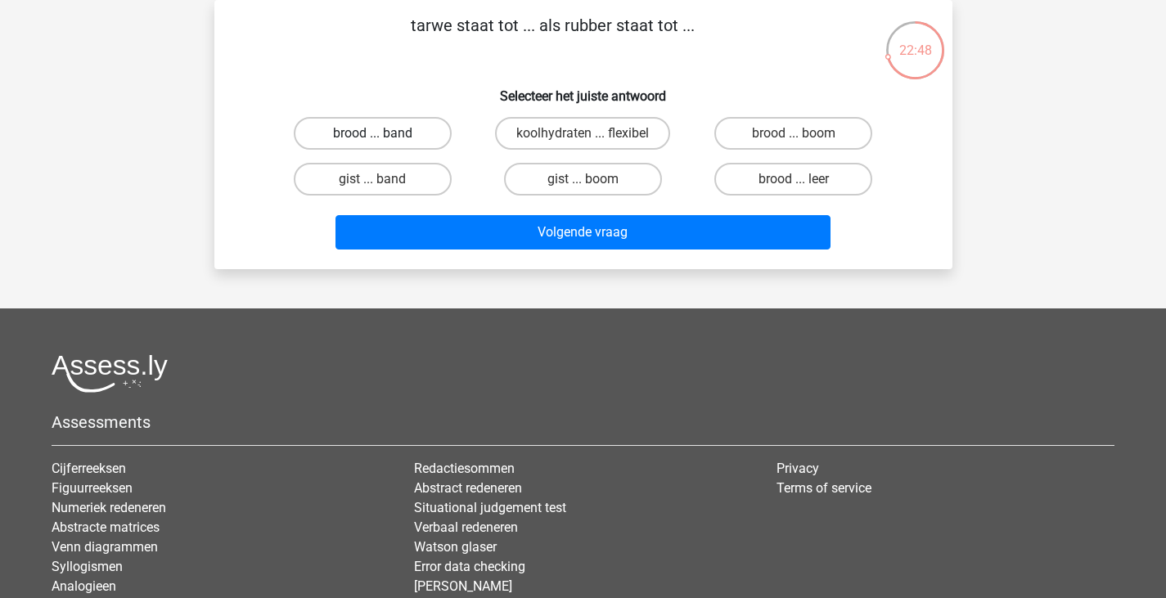
click at [420, 129] on label "brood ... band" at bounding box center [373, 133] width 158 height 33
click at [383, 133] on input "brood ... band" at bounding box center [377, 138] width 11 height 11
radio input "true"
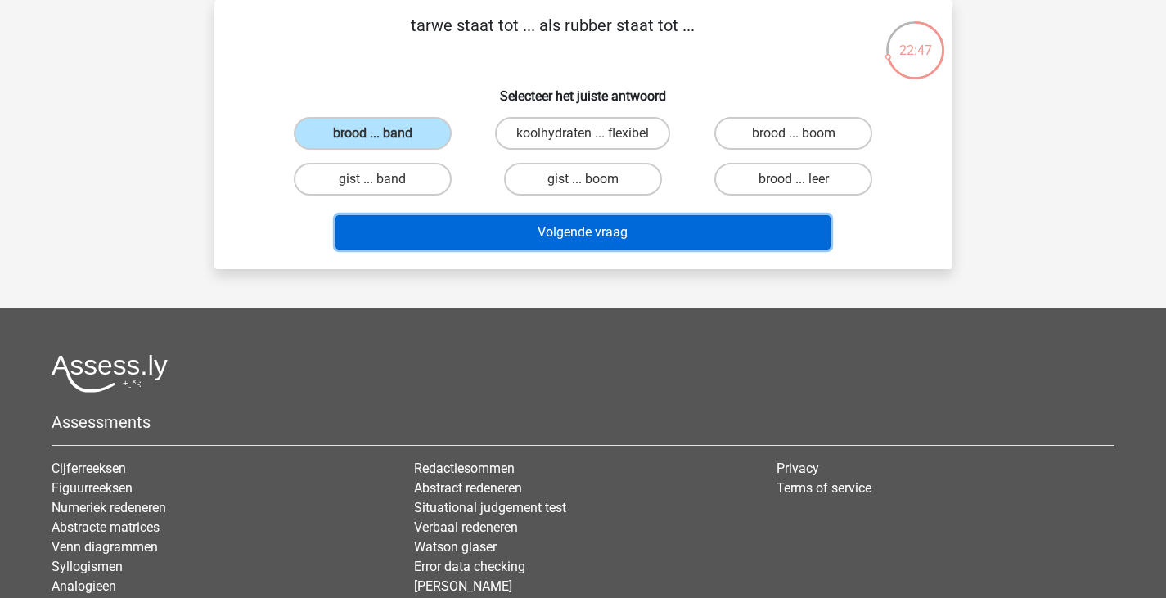
click at [474, 223] on button "Volgende vraag" at bounding box center [583, 232] width 495 height 34
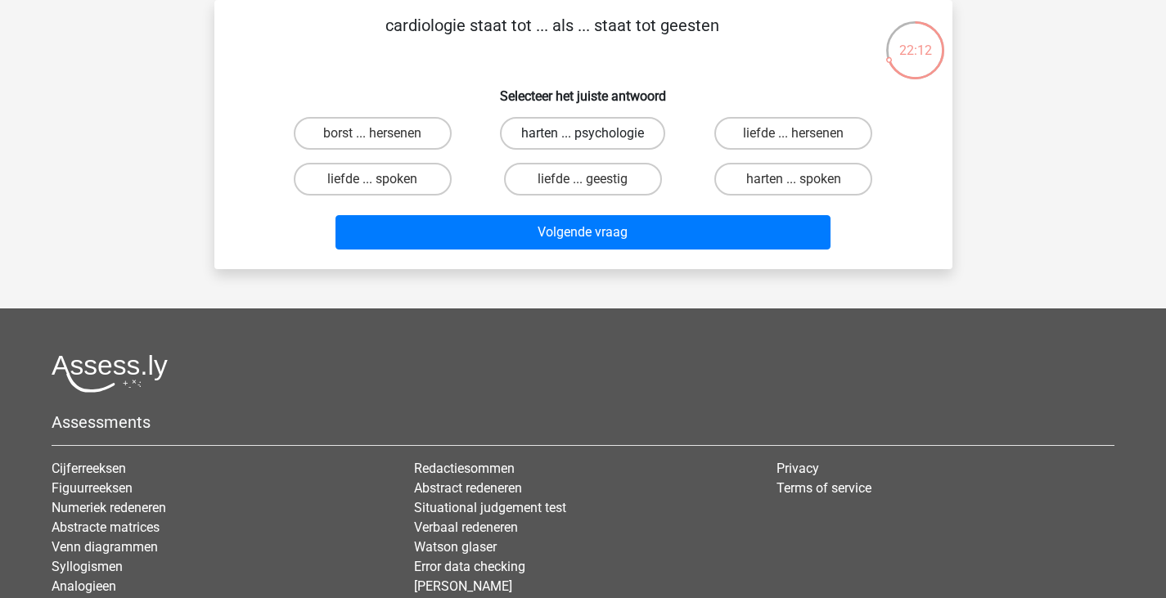
click at [616, 129] on label "harten ... psychologie" at bounding box center [582, 133] width 165 height 33
click at [593, 133] on input "harten ... psychologie" at bounding box center [588, 138] width 11 height 11
radio input "true"
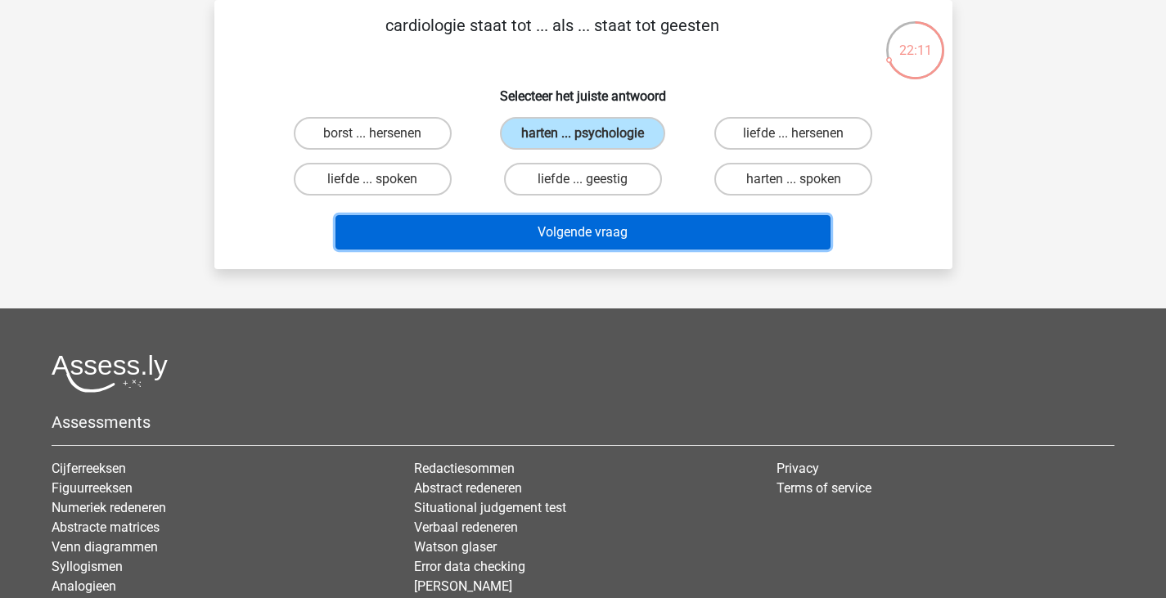
click at [687, 230] on button "Volgende vraag" at bounding box center [583, 232] width 495 height 34
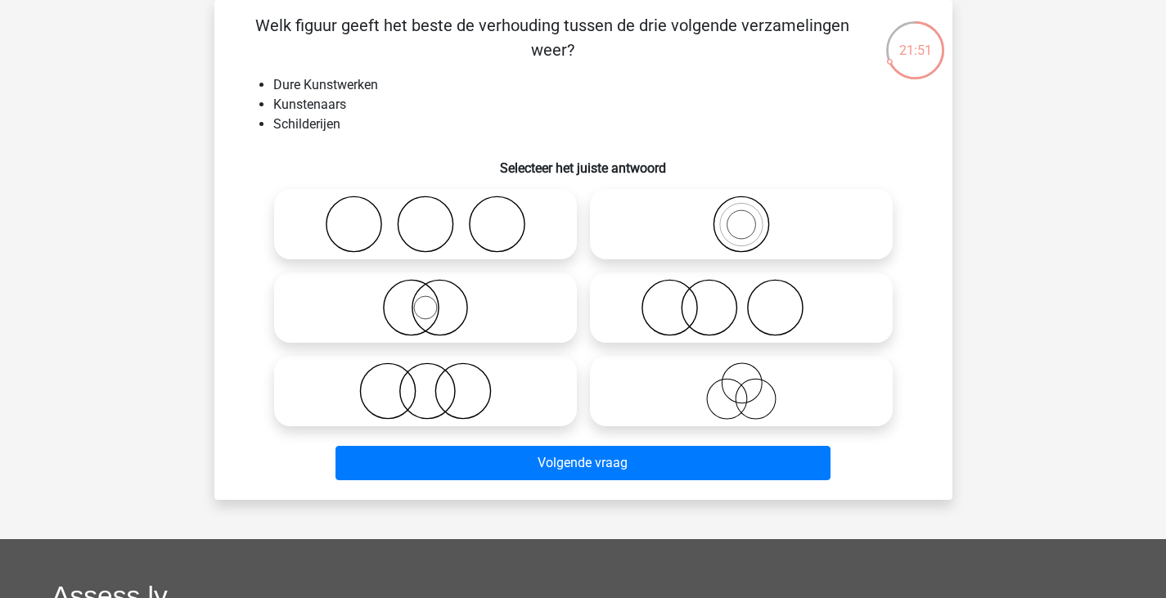
click at [788, 244] on icon at bounding box center [742, 224] width 290 height 57
click at [752, 216] on input "radio" at bounding box center [747, 210] width 11 height 11
radio input "true"
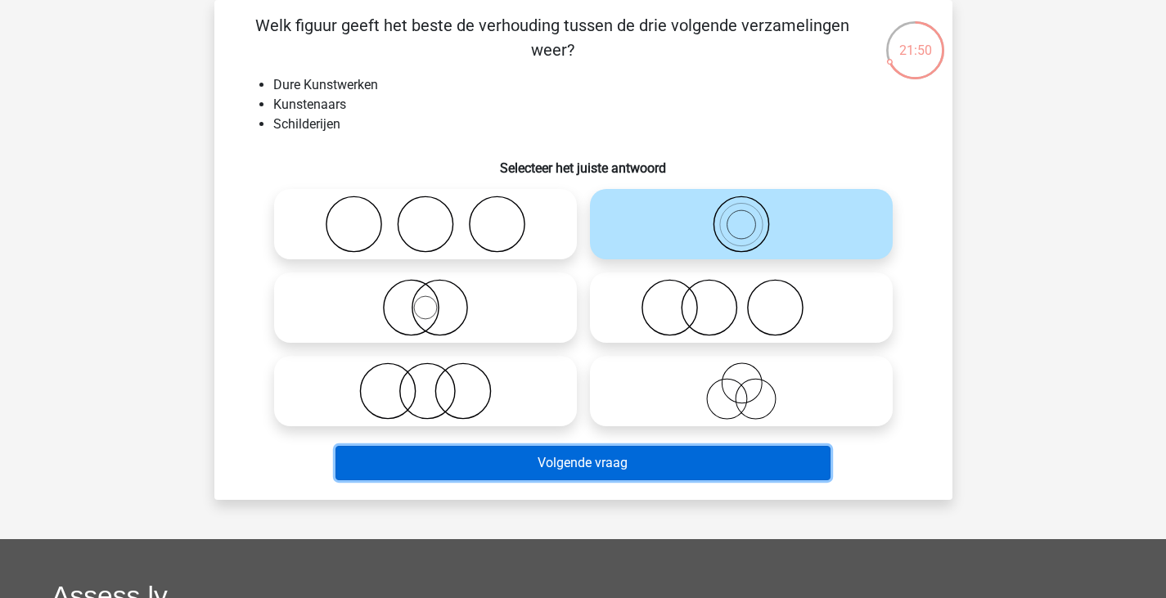
click at [664, 464] on button "Volgende vraag" at bounding box center [583, 463] width 495 height 34
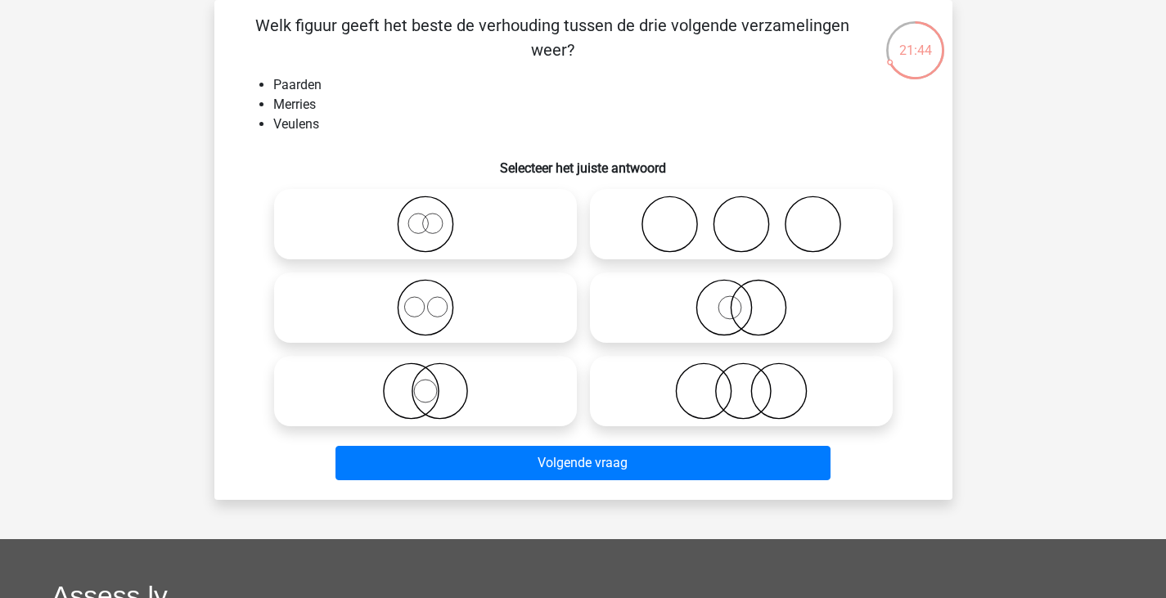
click at [428, 305] on icon at bounding box center [426, 307] width 290 height 57
click at [428, 300] on input "radio" at bounding box center [431, 294] width 11 height 11
radio input "true"
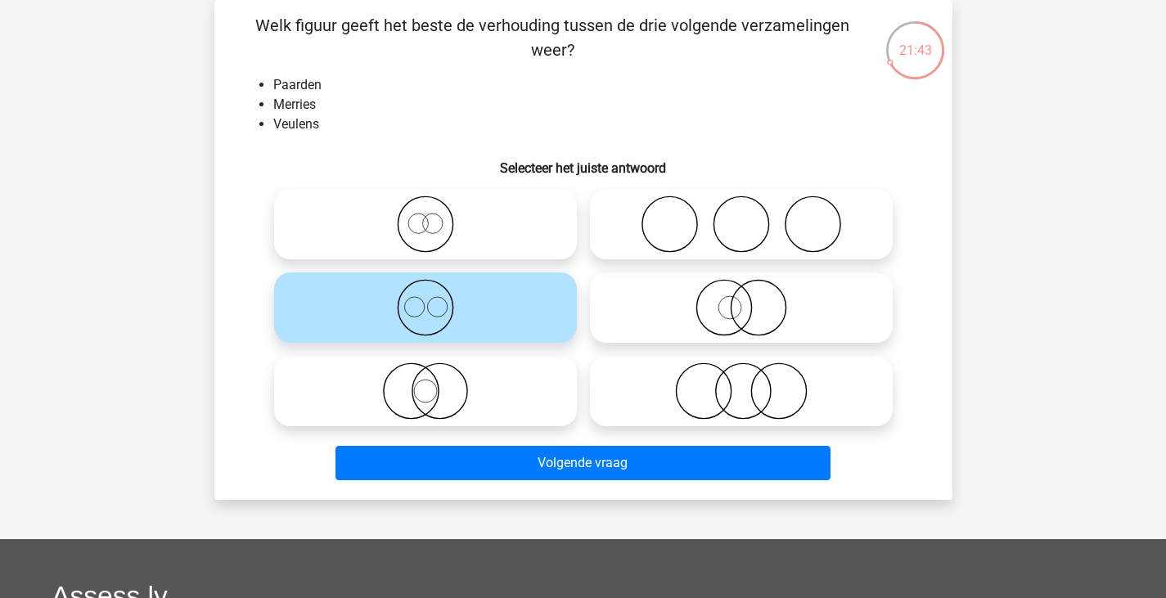
click at [600, 499] on div "Welk figuur geeft het beste de verhouding tussen de drie volgende verzamelingen…" at bounding box center [583, 250] width 738 height 500
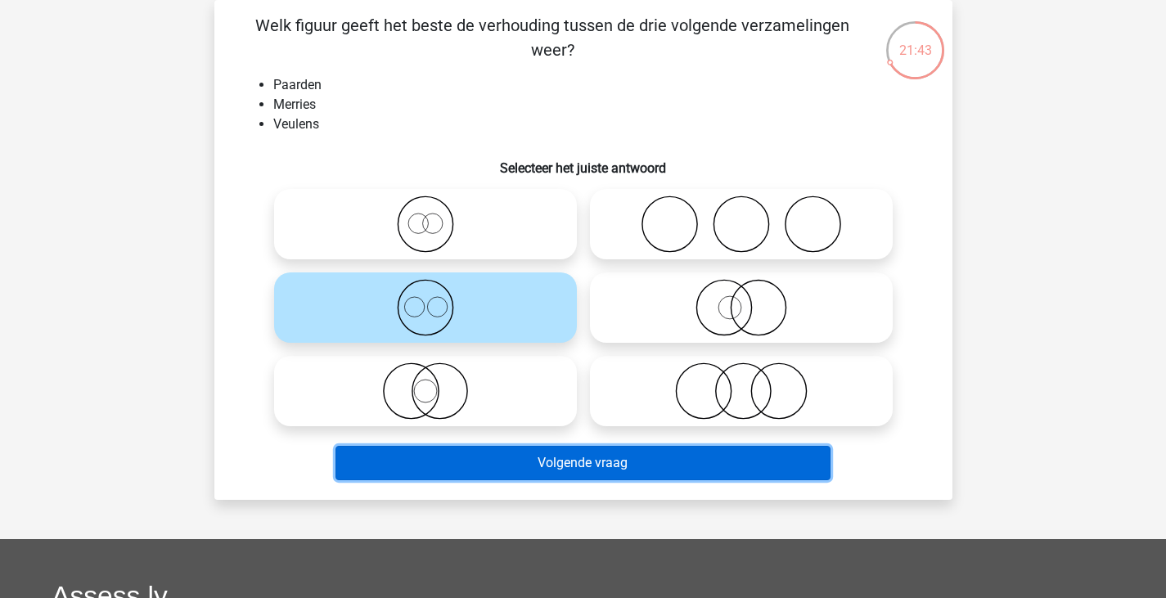
click at [583, 462] on button "Volgende vraag" at bounding box center [583, 463] width 495 height 34
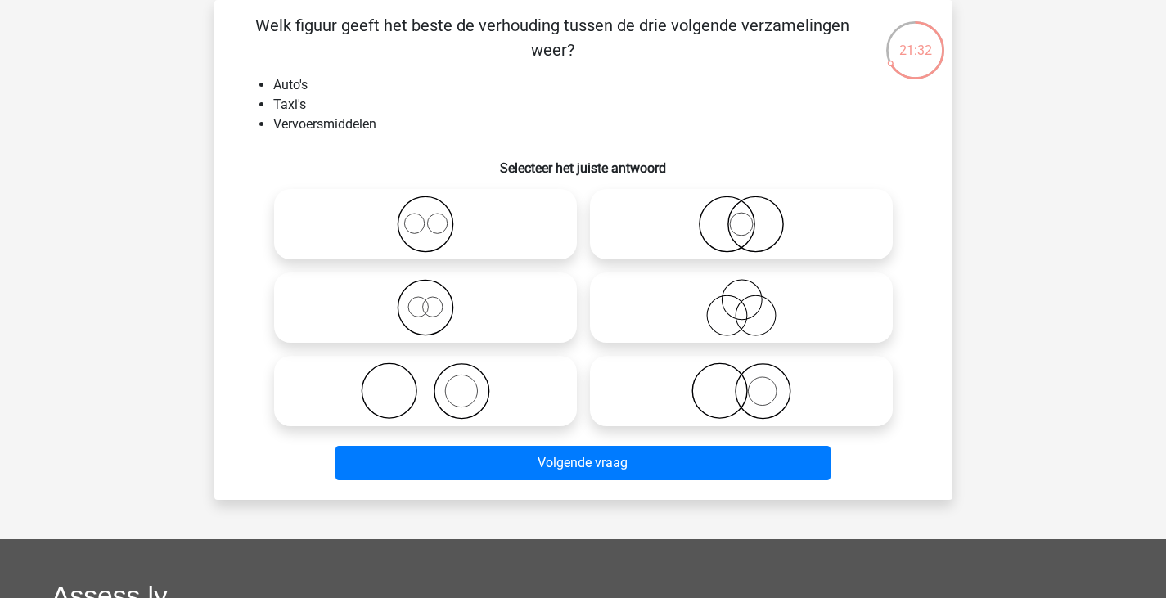
click at [453, 215] on icon at bounding box center [426, 224] width 290 height 57
click at [436, 215] on input "radio" at bounding box center [431, 210] width 11 height 11
radio input "true"
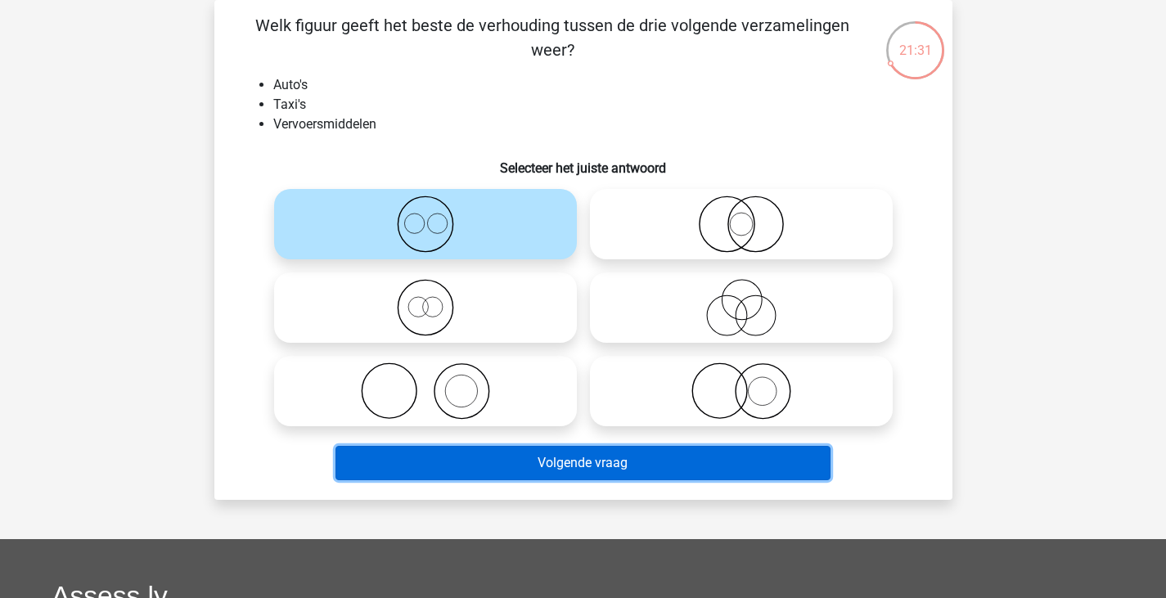
click at [561, 453] on button "Volgende vraag" at bounding box center [583, 463] width 495 height 34
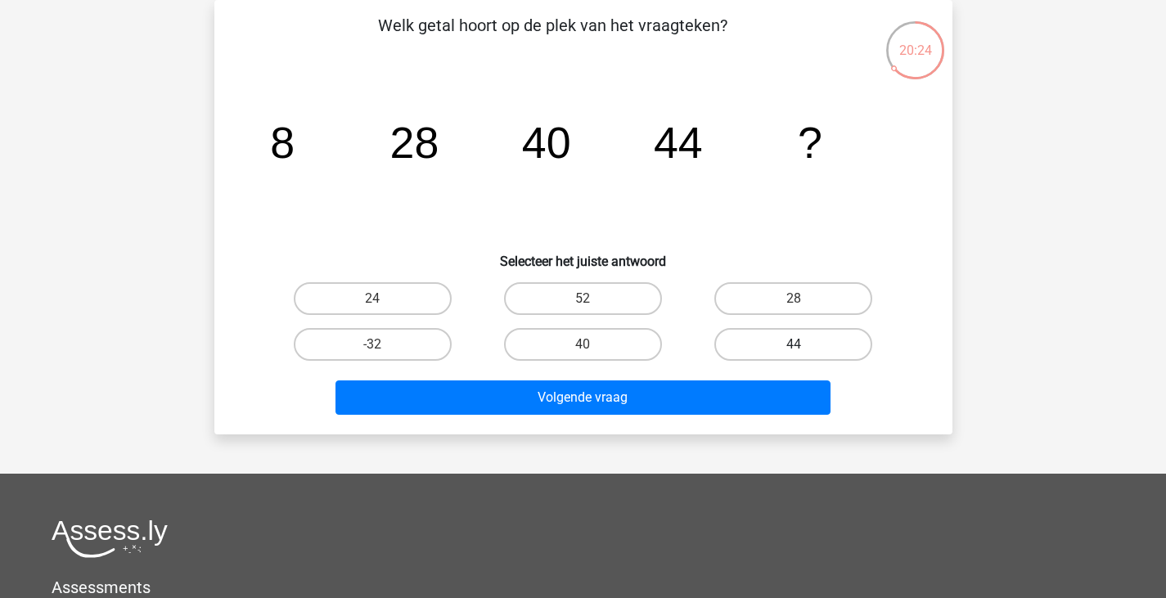
click at [760, 340] on label "44" at bounding box center [794, 344] width 158 height 33
click at [794, 345] on input "44" at bounding box center [799, 350] width 11 height 11
radio input "true"
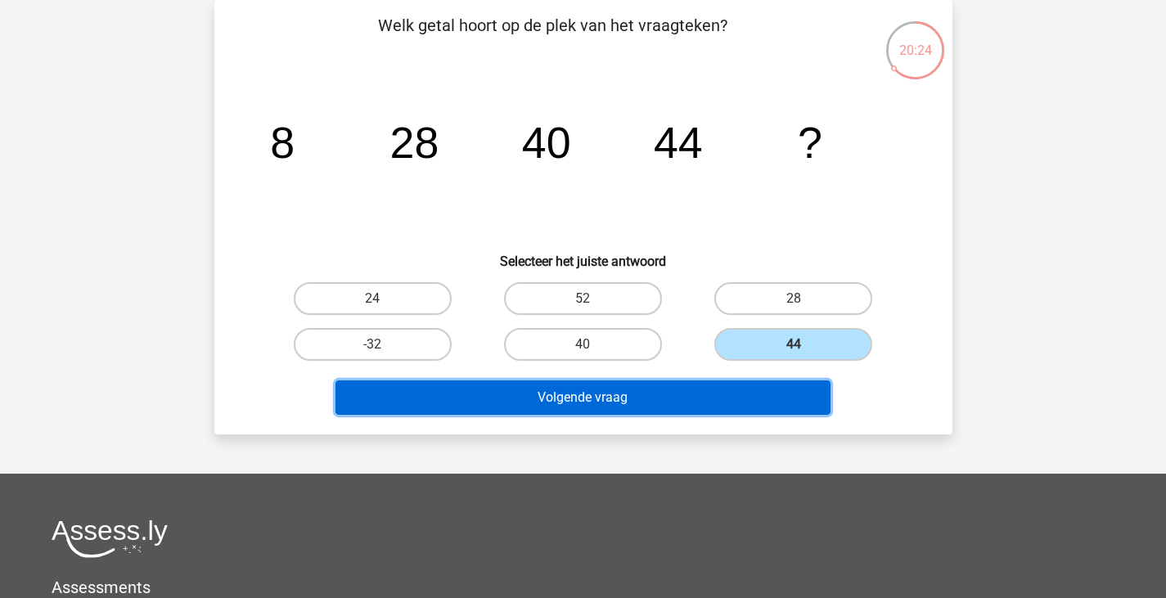
click at [757, 381] on button "Volgende vraag" at bounding box center [583, 398] width 495 height 34
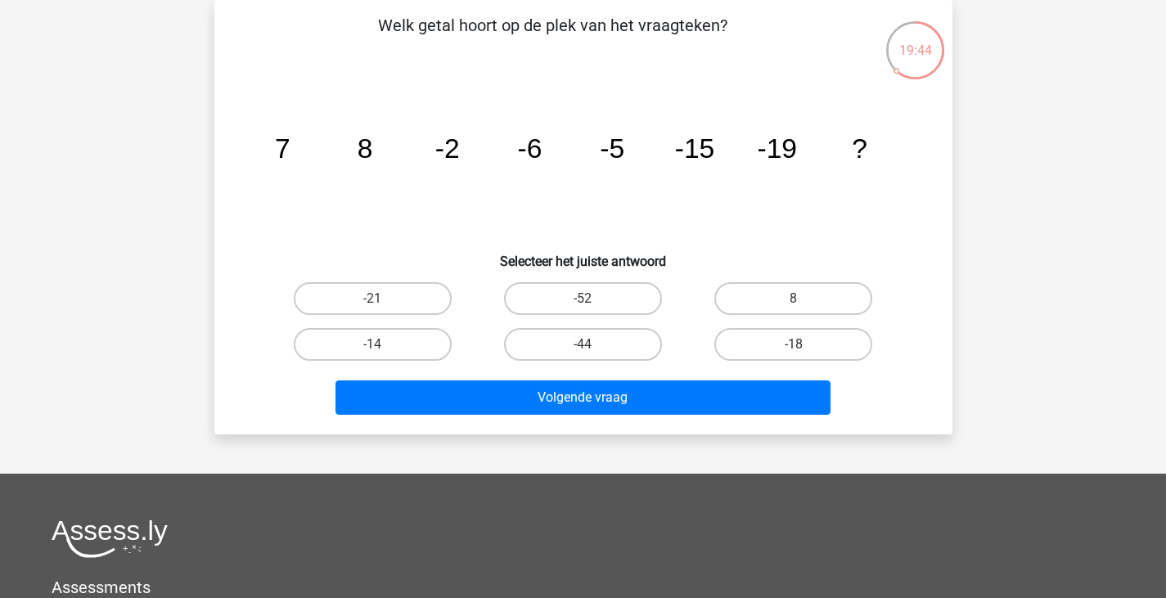
click at [467, 289] on div "-21" at bounding box center [372, 298] width 197 height 33
click at [422, 304] on label "-21" at bounding box center [373, 298] width 158 height 33
click at [383, 304] on input "-21" at bounding box center [377, 304] width 11 height 11
radio input "true"
click at [493, 380] on div "Volgende vraag" at bounding box center [584, 395] width 686 height 54
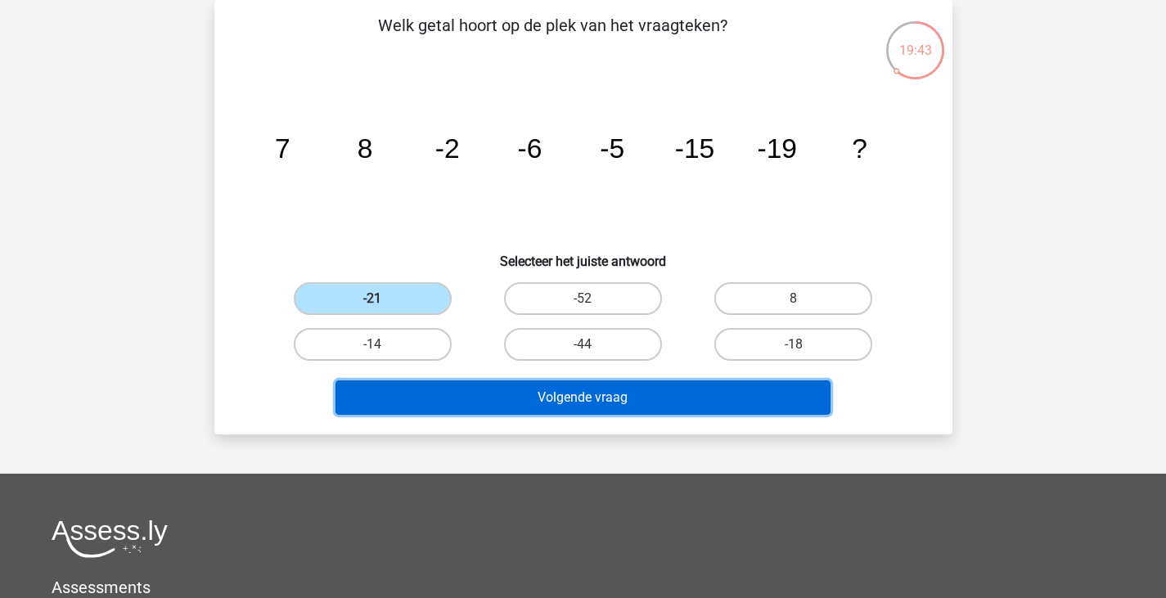
click at [490, 400] on button "Volgende vraag" at bounding box center [583, 398] width 495 height 34
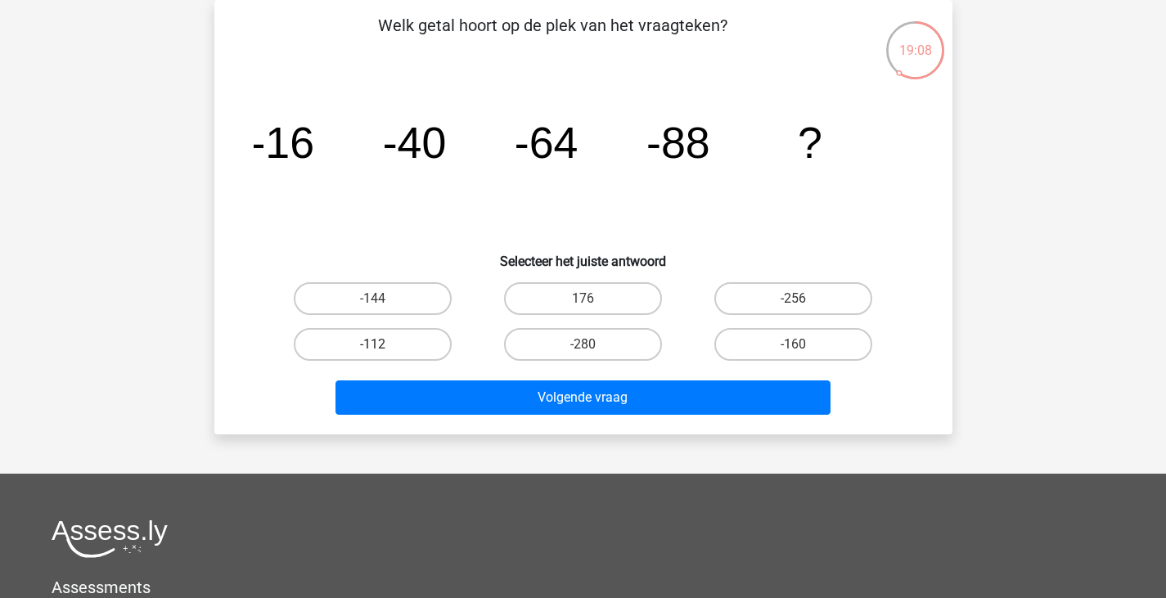
click at [435, 341] on label "-112" at bounding box center [373, 344] width 158 height 33
click at [383, 345] on input "-112" at bounding box center [377, 350] width 11 height 11
radio input "true"
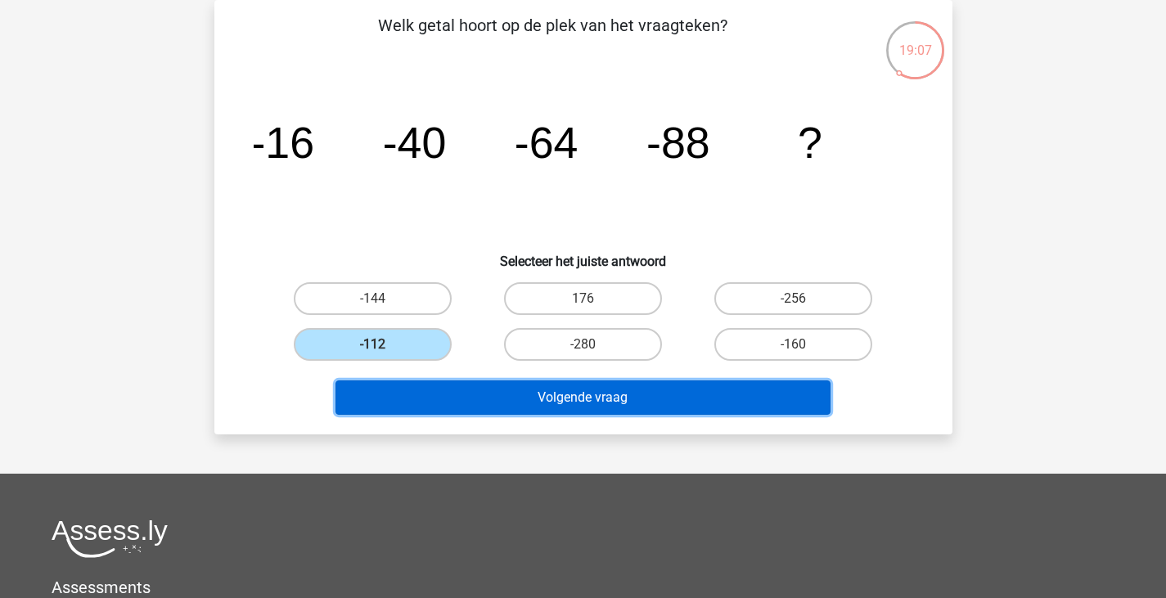
click at [531, 401] on button "Volgende vraag" at bounding box center [583, 398] width 495 height 34
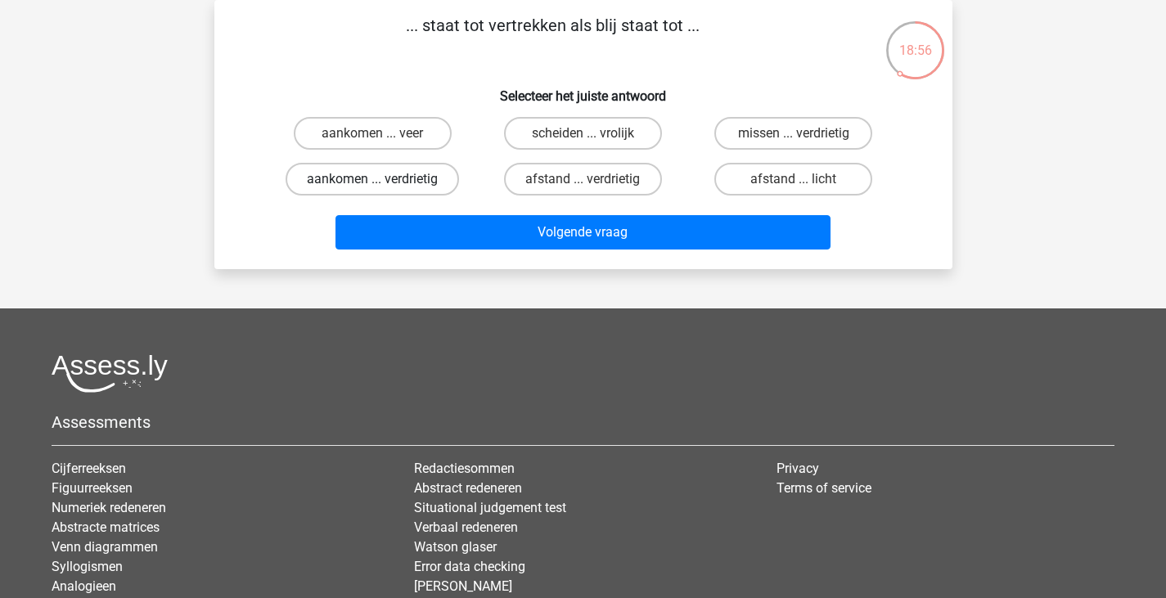
click at [404, 169] on label "aankomen ... verdrietig" at bounding box center [373, 179] width 174 height 33
click at [383, 179] on input "aankomen ... verdrietig" at bounding box center [377, 184] width 11 height 11
radio input "true"
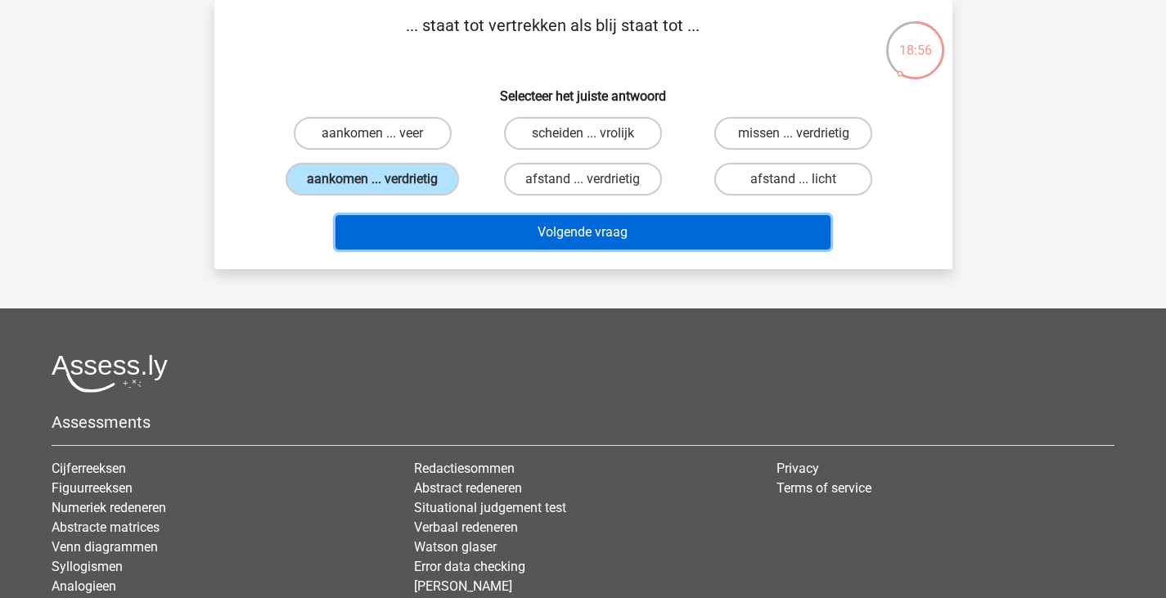
click at [494, 219] on button "Volgende vraag" at bounding box center [583, 232] width 495 height 34
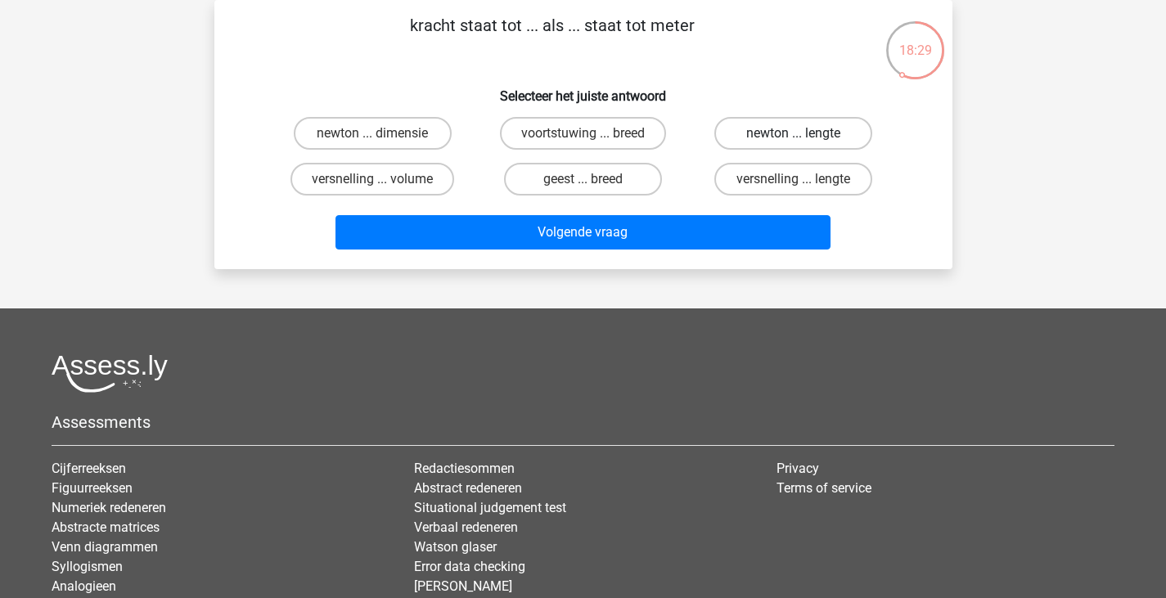
click at [774, 130] on label "newton ... lengte" at bounding box center [794, 133] width 158 height 33
click at [794, 133] on input "newton ... lengte" at bounding box center [799, 138] width 11 height 11
radio input "true"
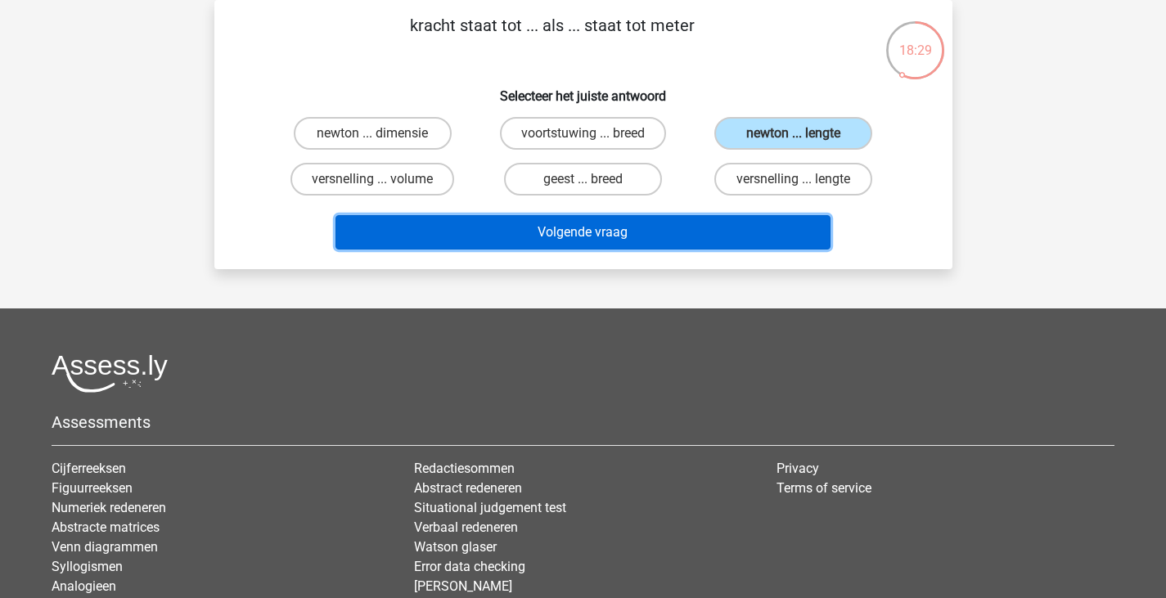
click at [753, 215] on button "Volgende vraag" at bounding box center [583, 232] width 495 height 34
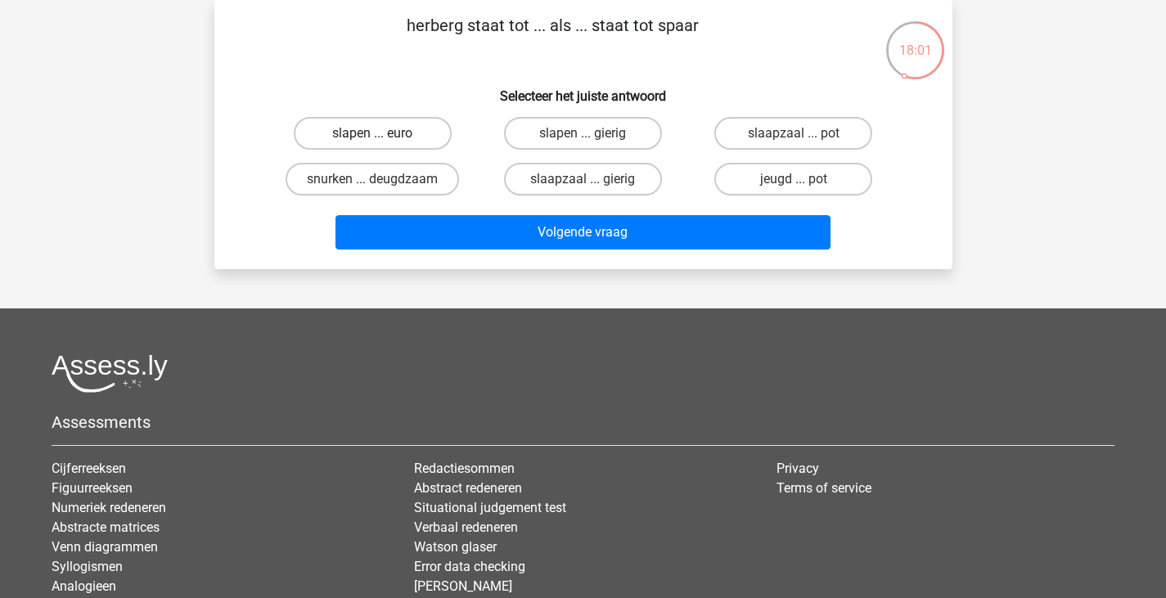
click at [422, 135] on label "slapen ... euro" at bounding box center [373, 133] width 158 height 33
click at [383, 135] on input "slapen ... euro" at bounding box center [377, 138] width 11 height 11
radio input "true"
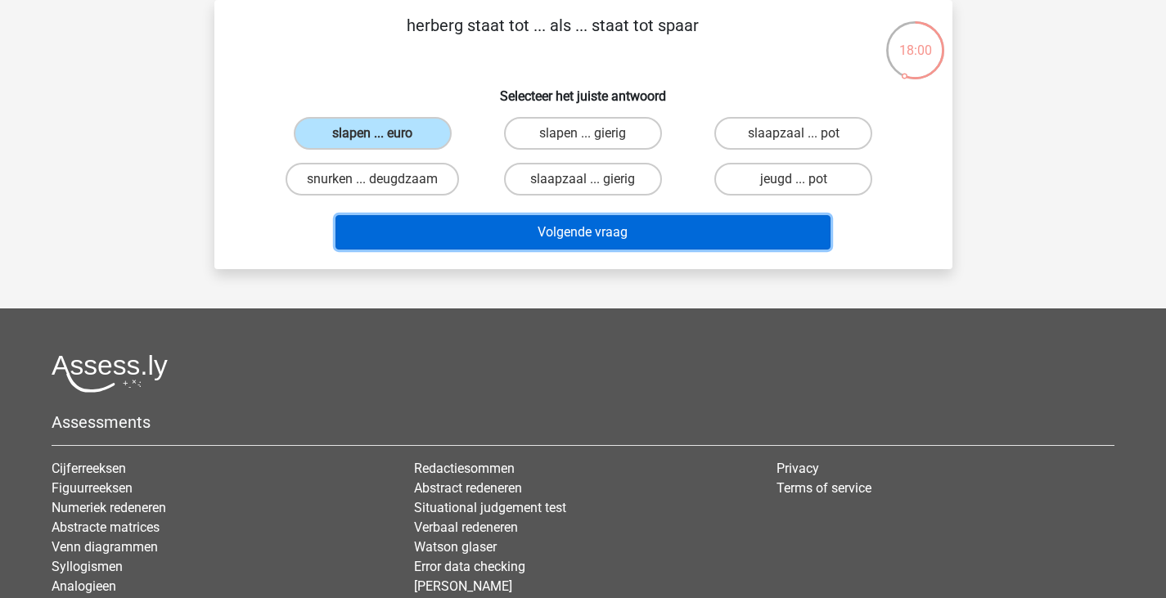
click at [531, 241] on button "Volgende vraag" at bounding box center [583, 232] width 495 height 34
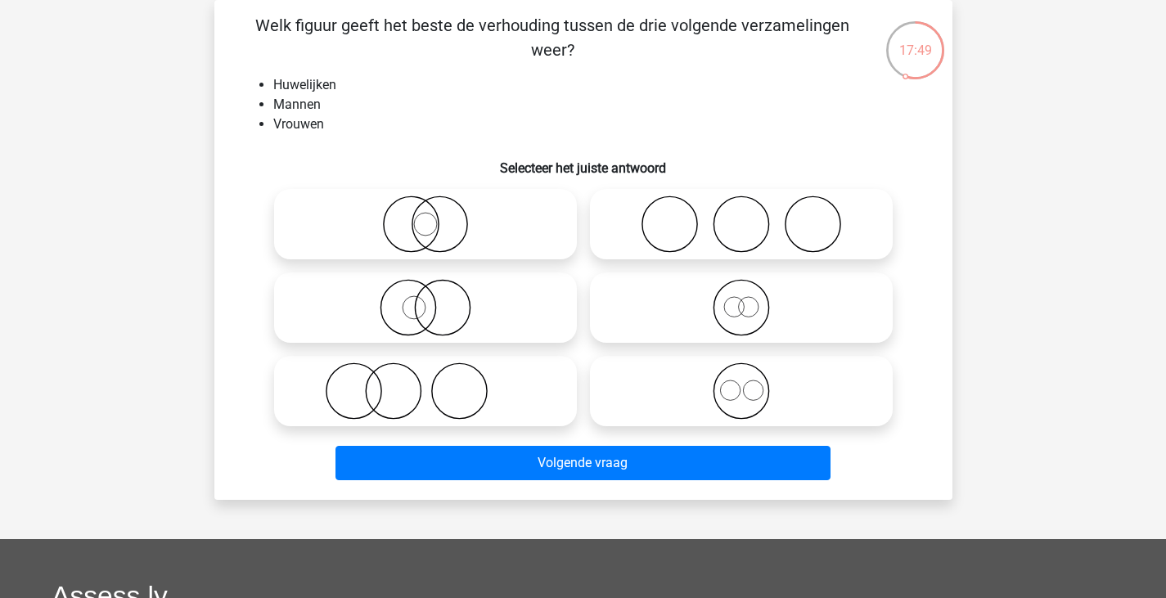
click at [429, 216] on input "radio" at bounding box center [431, 210] width 11 height 11
radio input "true"
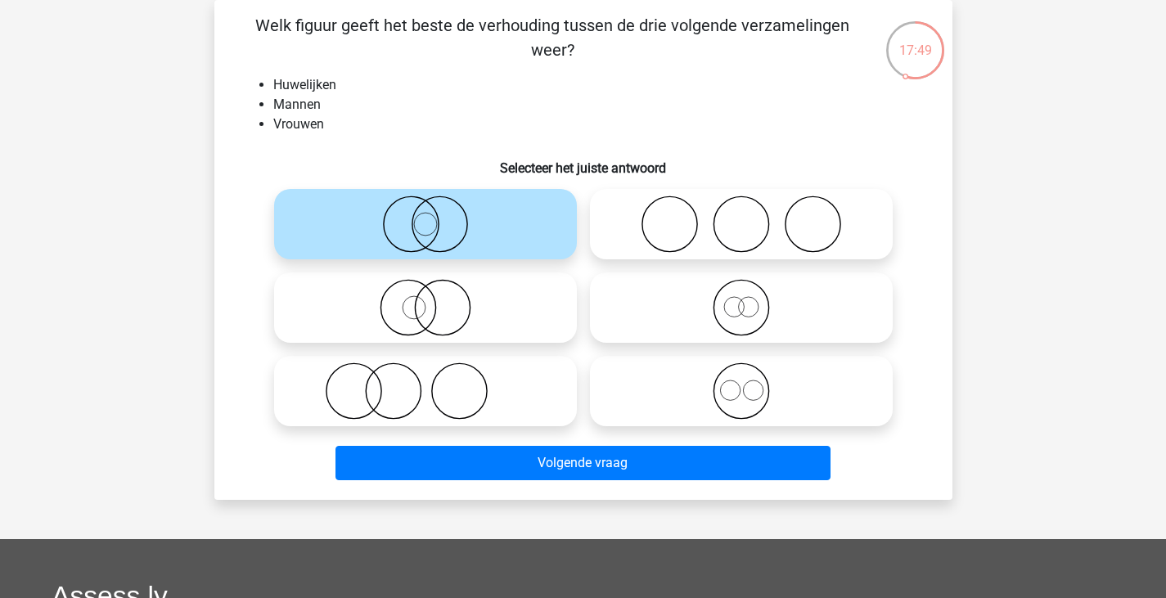
click at [546, 506] on div "Kies premium p pjerkraan@gmail.com" at bounding box center [583, 448] width 1166 height 1047
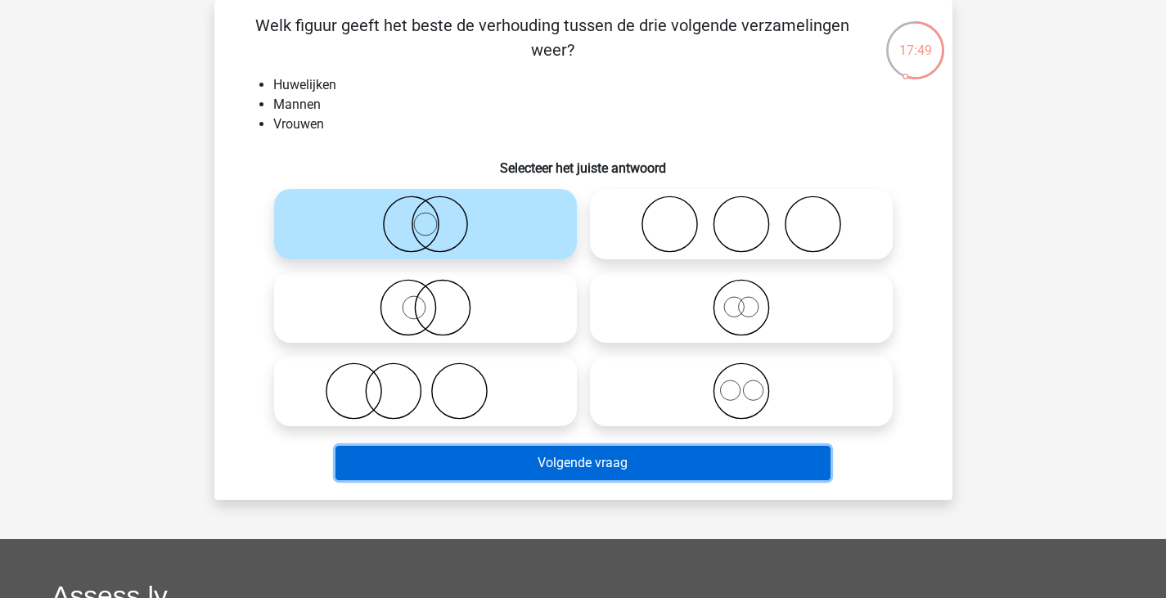
click at [551, 475] on button "Volgende vraag" at bounding box center [583, 463] width 495 height 34
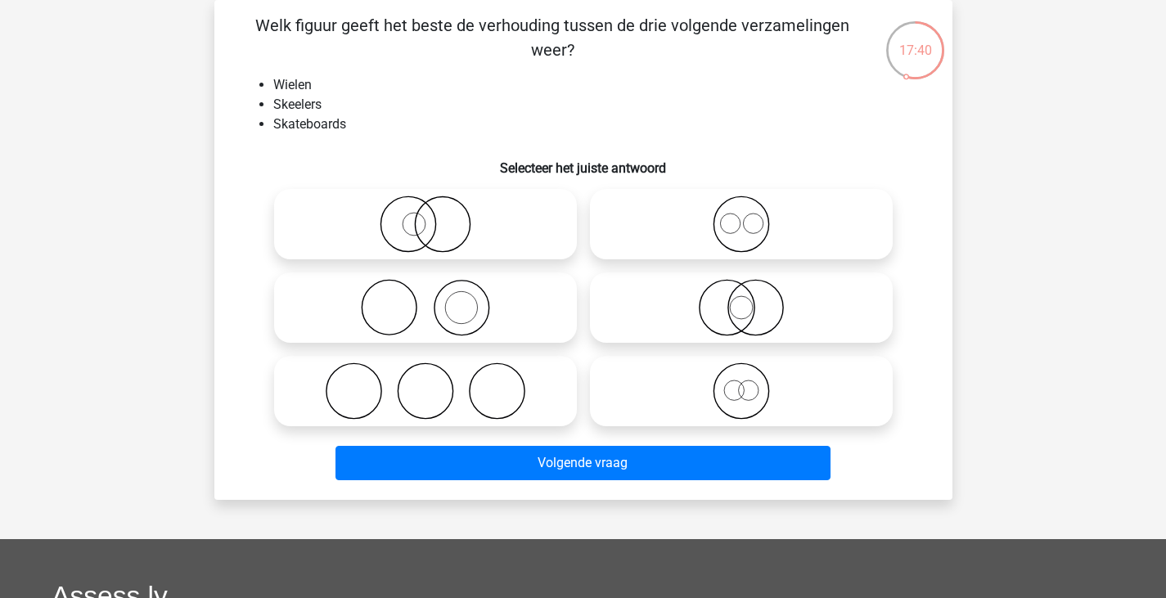
click at [723, 226] on icon at bounding box center [742, 224] width 290 height 57
click at [742, 216] on input "radio" at bounding box center [747, 210] width 11 height 11
radio input "true"
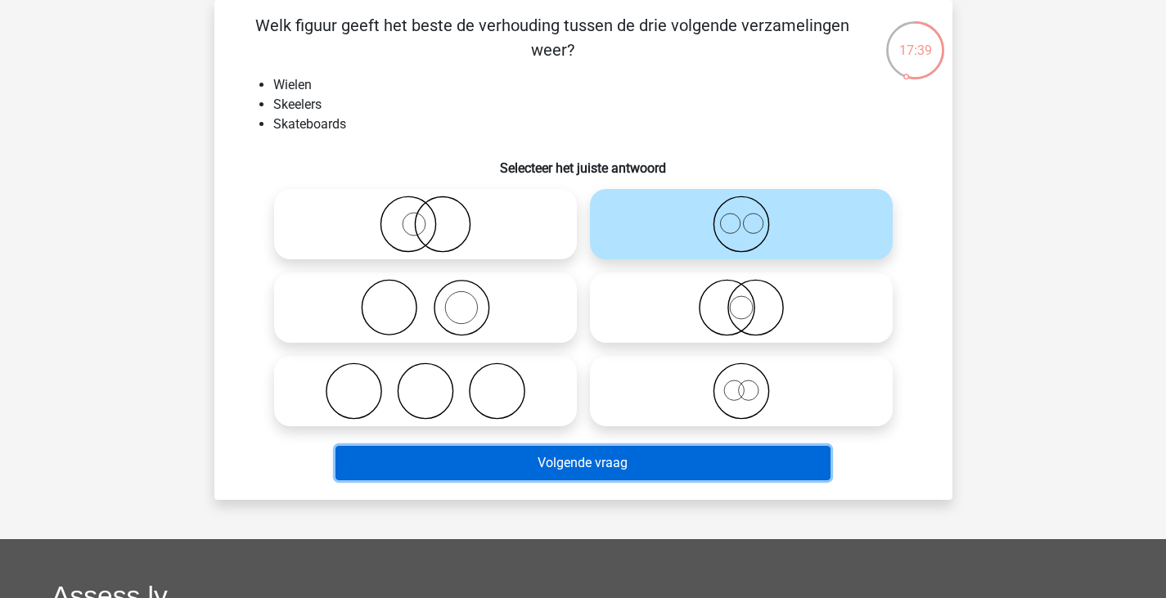
click at [677, 461] on button "Volgende vraag" at bounding box center [583, 463] width 495 height 34
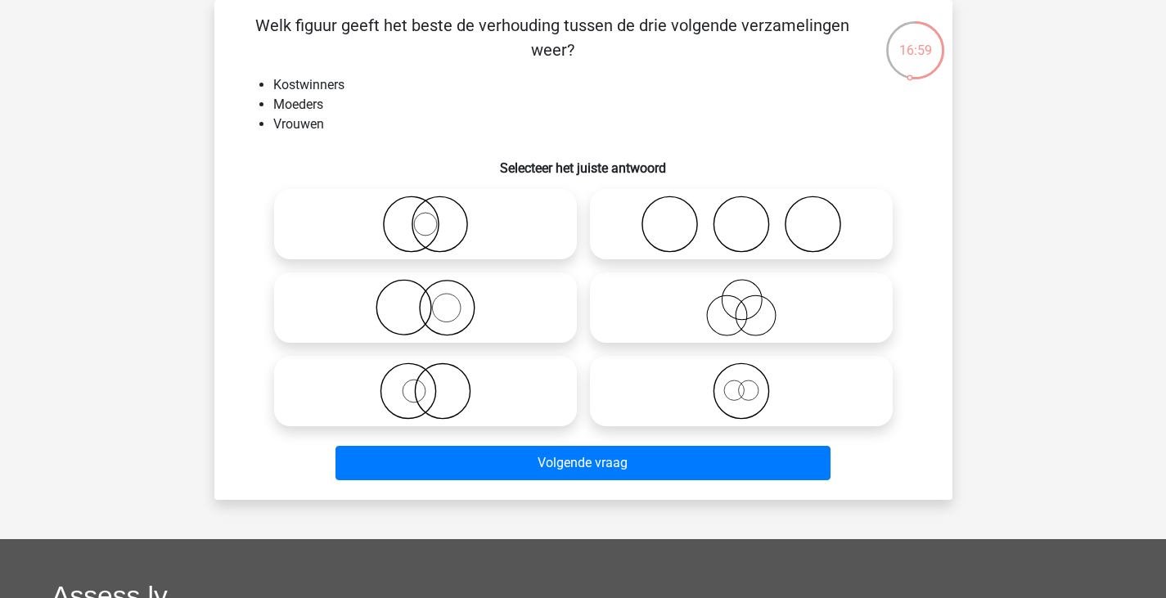
click at [663, 298] on icon at bounding box center [742, 307] width 290 height 57
click at [742, 298] on input "radio" at bounding box center [747, 294] width 11 height 11
radio input "true"
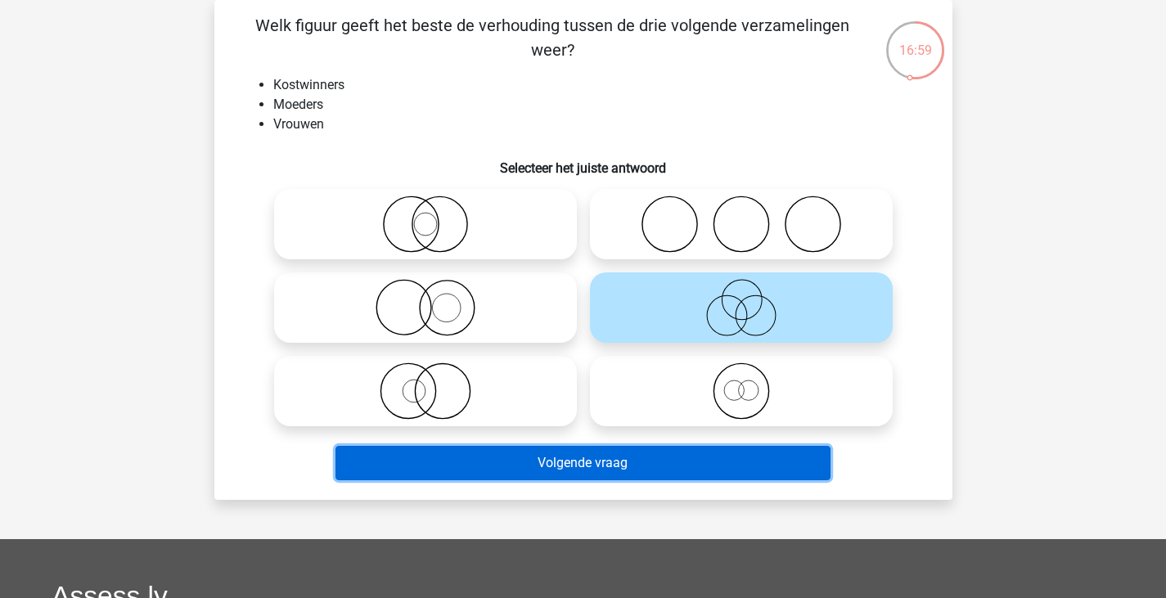
click at [637, 464] on button "Volgende vraag" at bounding box center [583, 463] width 495 height 34
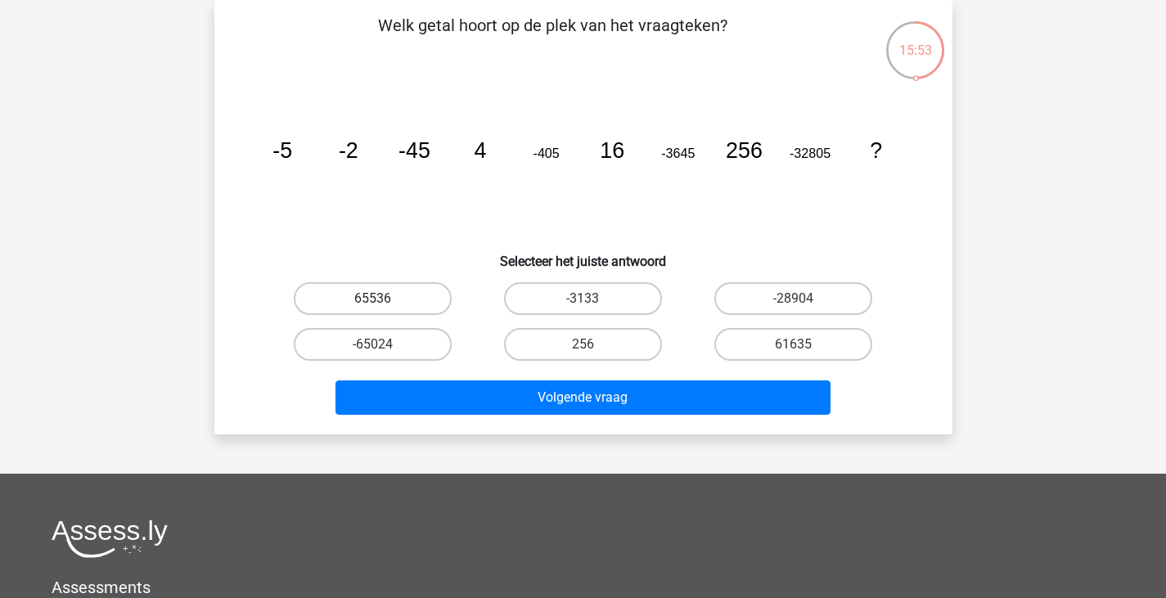
click at [363, 296] on label "65536" at bounding box center [373, 298] width 158 height 33
click at [372, 299] on input "65536" at bounding box center [377, 304] width 11 height 11
radio input "true"
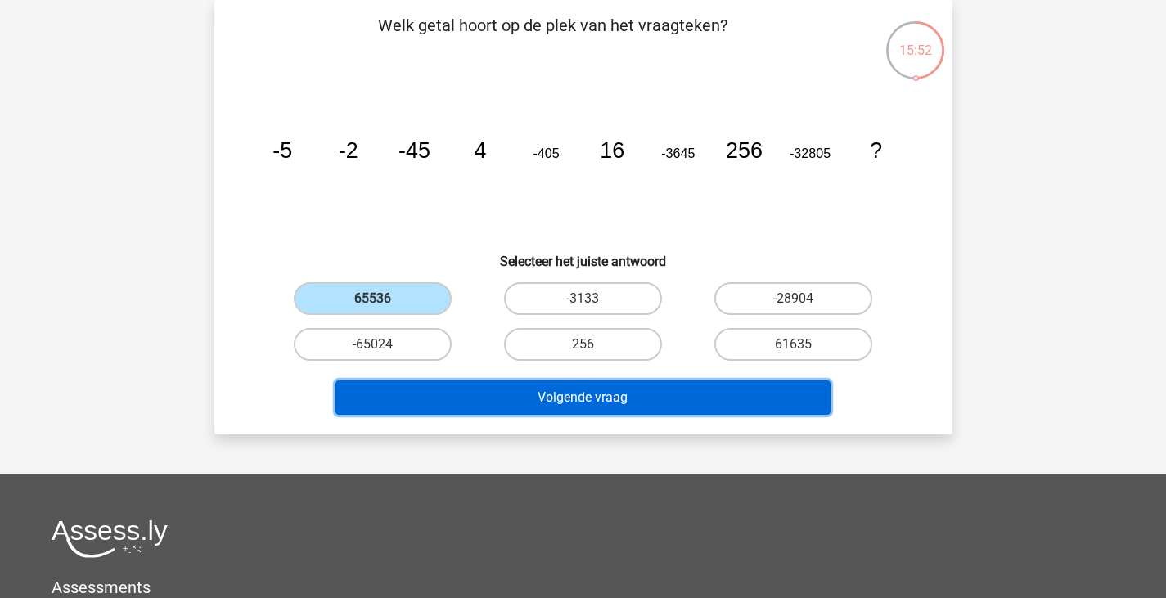
click at [594, 390] on button "Volgende vraag" at bounding box center [583, 398] width 495 height 34
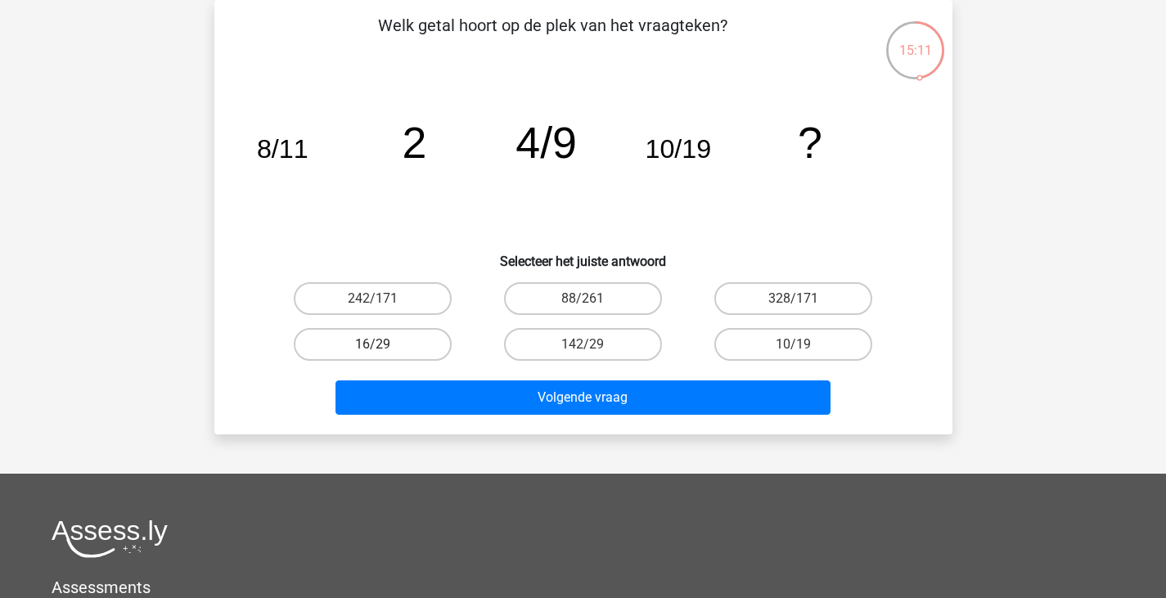
click at [438, 346] on label "16/29" at bounding box center [373, 344] width 158 height 33
click at [383, 346] on input "16/29" at bounding box center [377, 350] width 11 height 11
radio input "true"
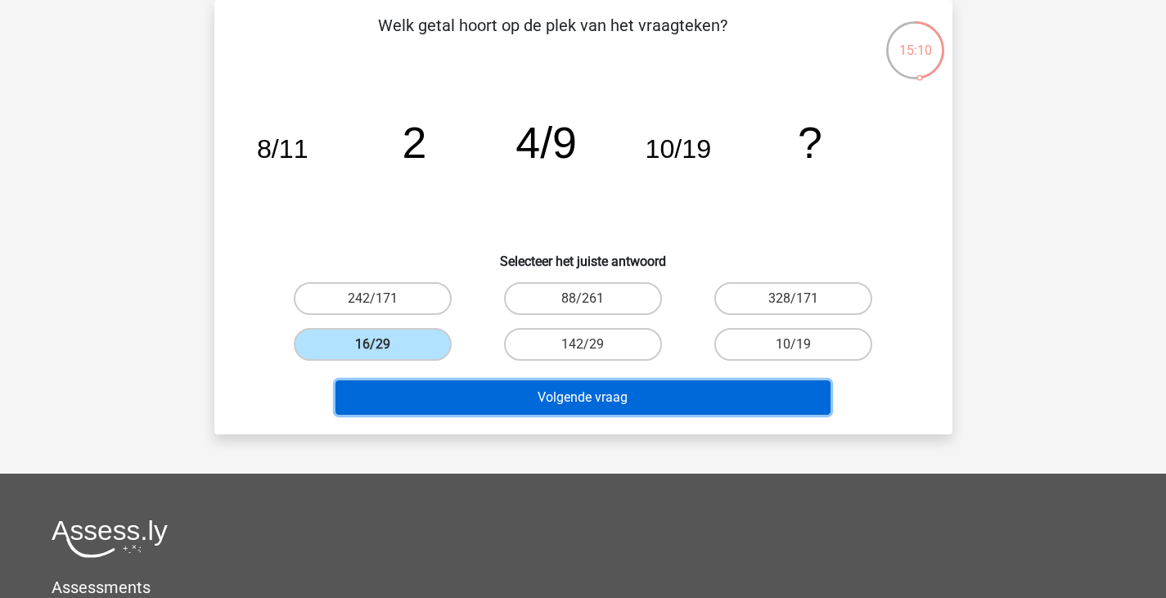
click at [465, 388] on button "Volgende vraag" at bounding box center [583, 398] width 495 height 34
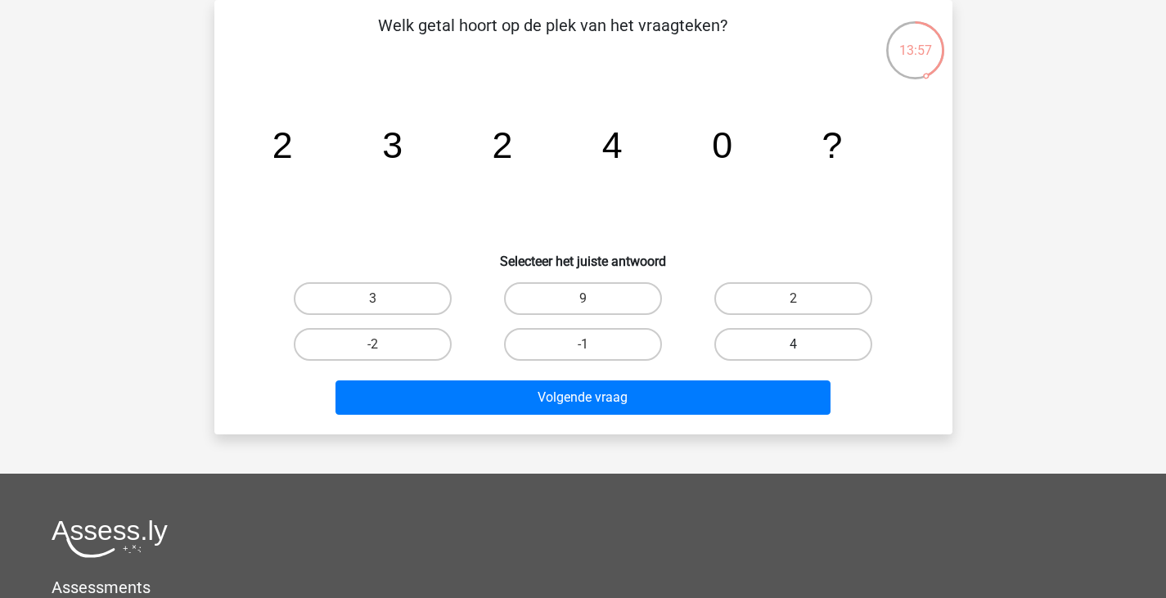
click at [815, 345] on label "4" at bounding box center [794, 344] width 158 height 33
click at [805, 345] on input "4" at bounding box center [799, 350] width 11 height 11
radio input "true"
click at [760, 378] on div "Volgende vraag" at bounding box center [584, 395] width 686 height 54
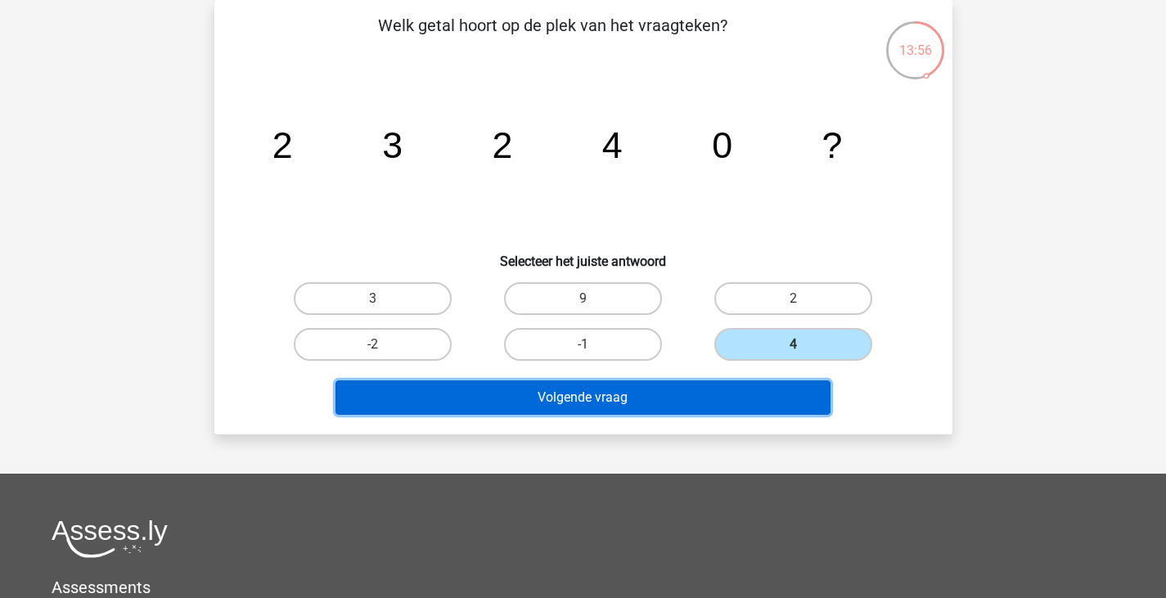
click at [692, 395] on button "Volgende vraag" at bounding box center [583, 398] width 495 height 34
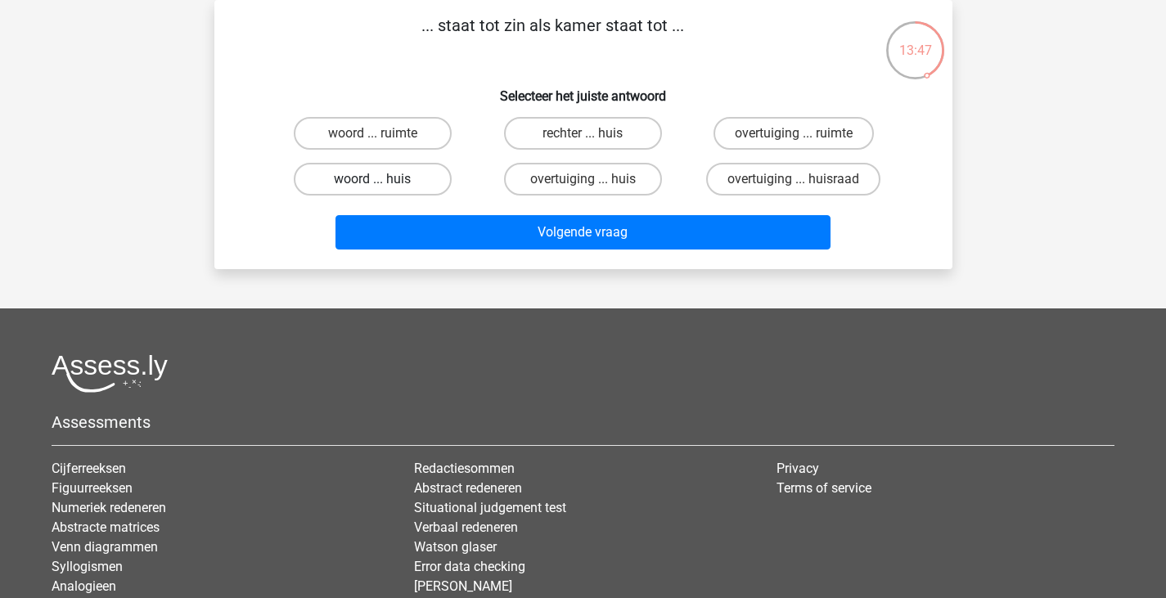
click at [414, 188] on label "woord ... huis" at bounding box center [373, 179] width 158 height 33
click at [383, 188] on input "woord ... huis" at bounding box center [377, 184] width 11 height 11
radio input "true"
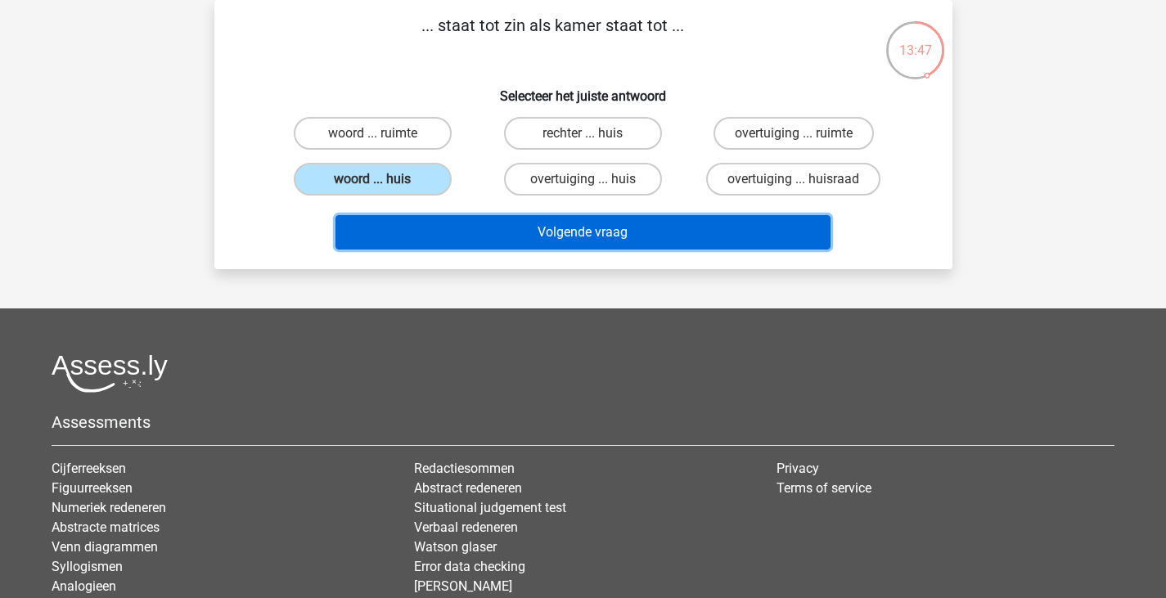
click at [485, 246] on button "Volgende vraag" at bounding box center [583, 232] width 495 height 34
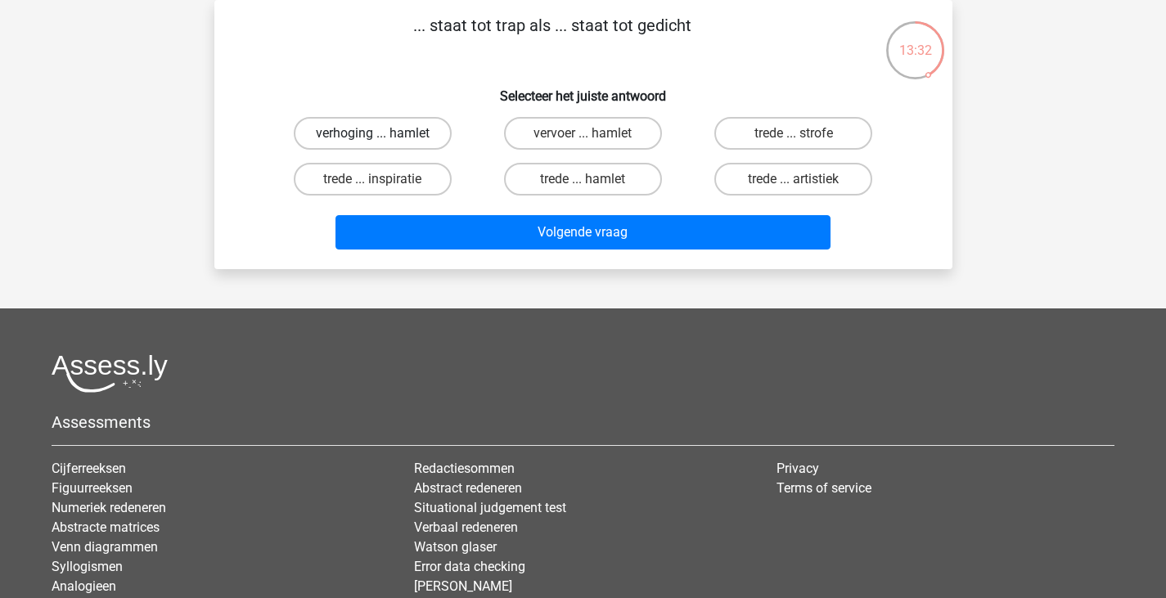
click at [404, 129] on label "verhoging ... hamlet" at bounding box center [373, 133] width 158 height 33
click at [383, 133] on input "verhoging ... hamlet" at bounding box center [377, 138] width 11 height 11
radio input "true"
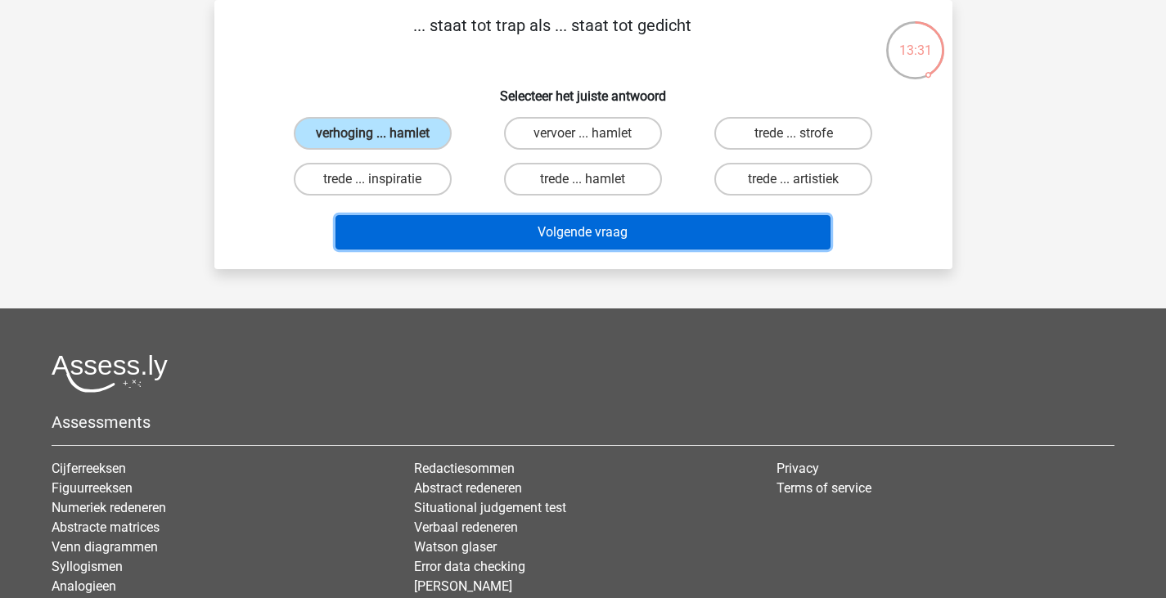
click at [564, 223] on button "Volgende vraag" at bounding box center [583, 232] width 495 height 34
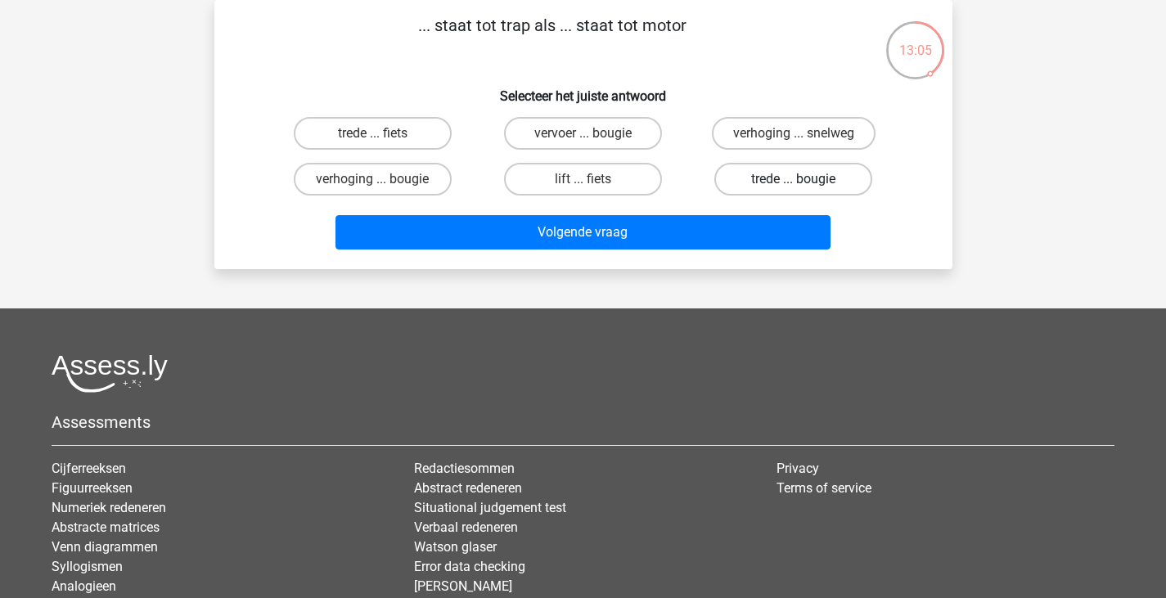
click at [765, 179] on label "trede ... bougie" at bounding box center [794, 179] width 158 height 33
click at [794, 179] on input "trede ... bougie" at bounding box center [799, 184] width 11 height 11
radio input "true"
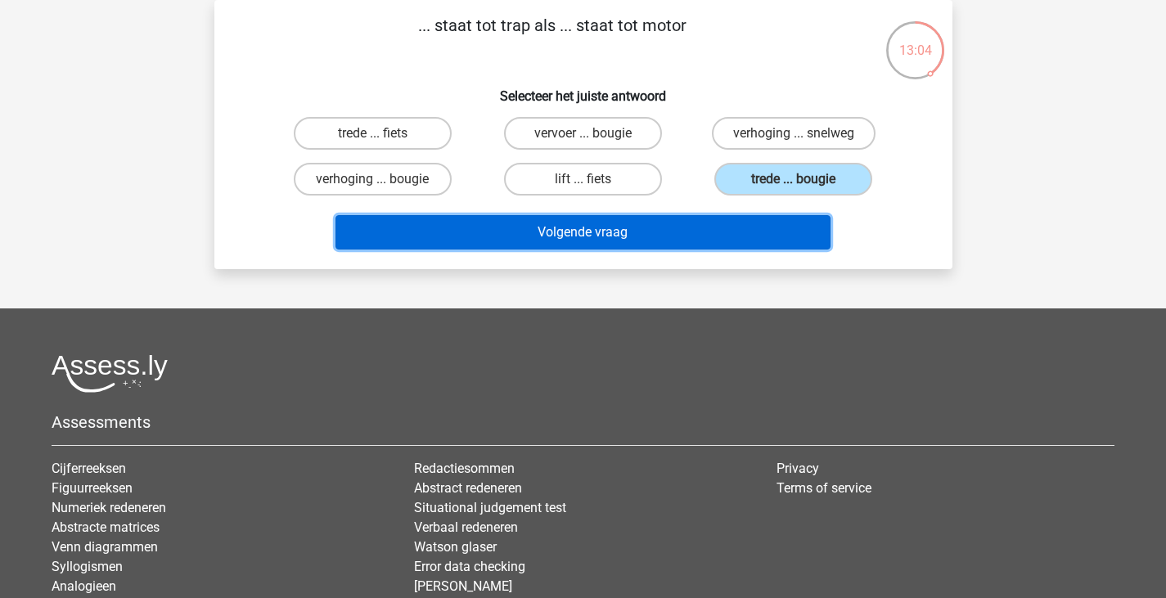
click at [756, 241] on button "Volgende vraag" at bounding box center [583, 232] width 495 height 34
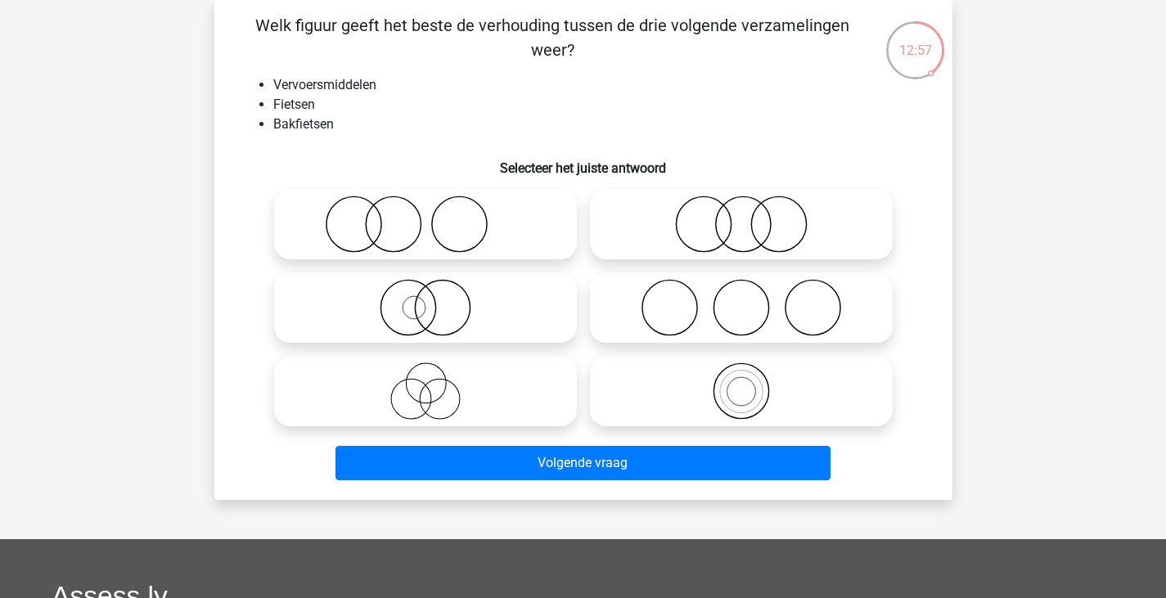
click at [722, 373] on icon at bounding box center [742, 391] width 290 height 57
click at [742, 373] on input "radio" at bounding box center [747, 377] width 11 height 11
radio input "true"
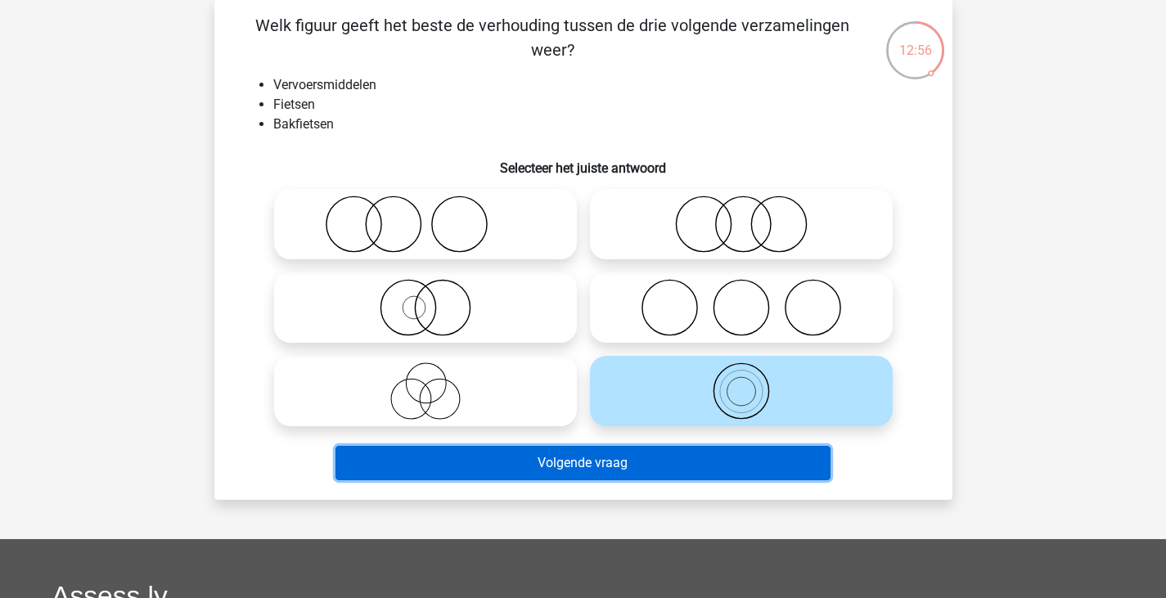
click at [723, 468] on button "Volgende vraag" at bounding box center [583, 463] width 495 height 34
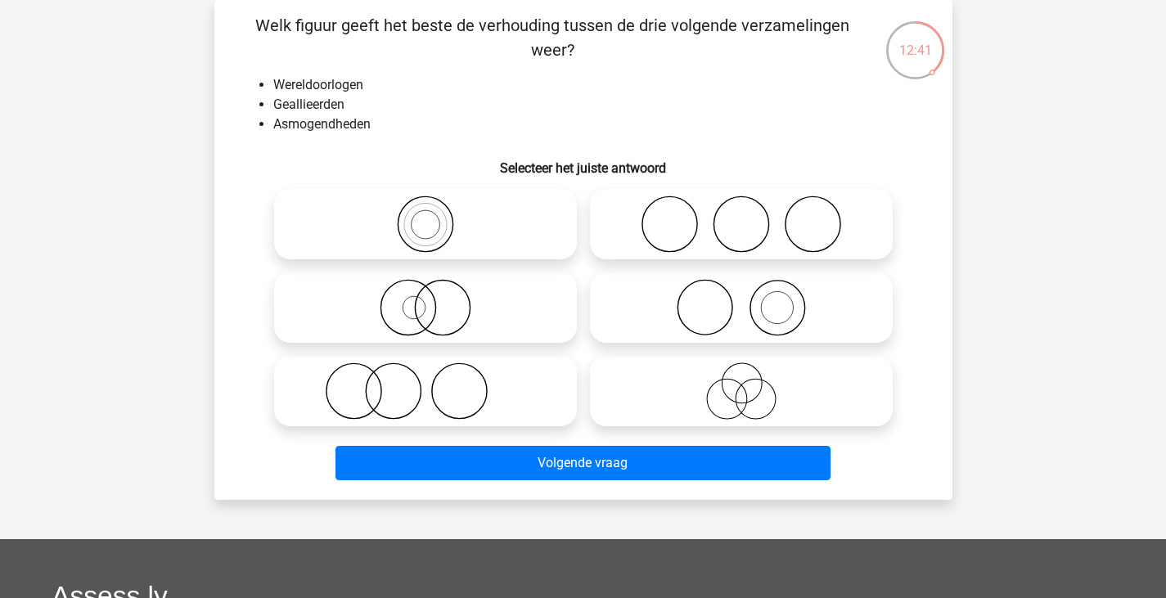
click at [671, 308] on icon at bounding box center [742, 307] width 290 height 57
click at [742, 300] on input "radio" at bounding box center [747, 294] width 11 height 11
radio input "true"
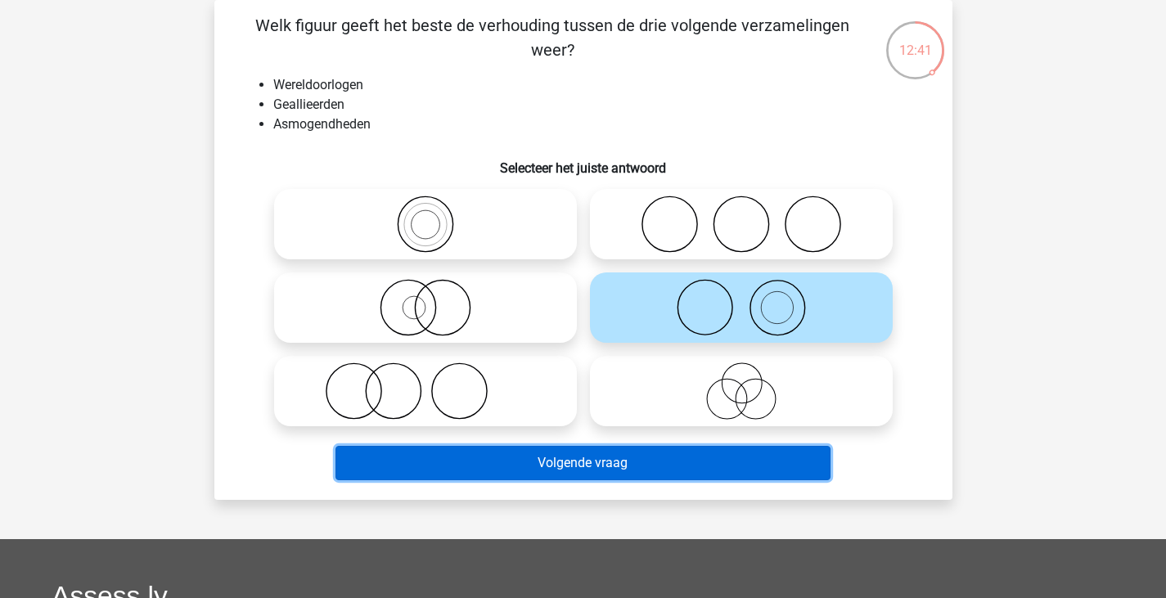
click at [703, 446] on button "Volgende vraag" at bounding box center [583, 463] width 495 height 34
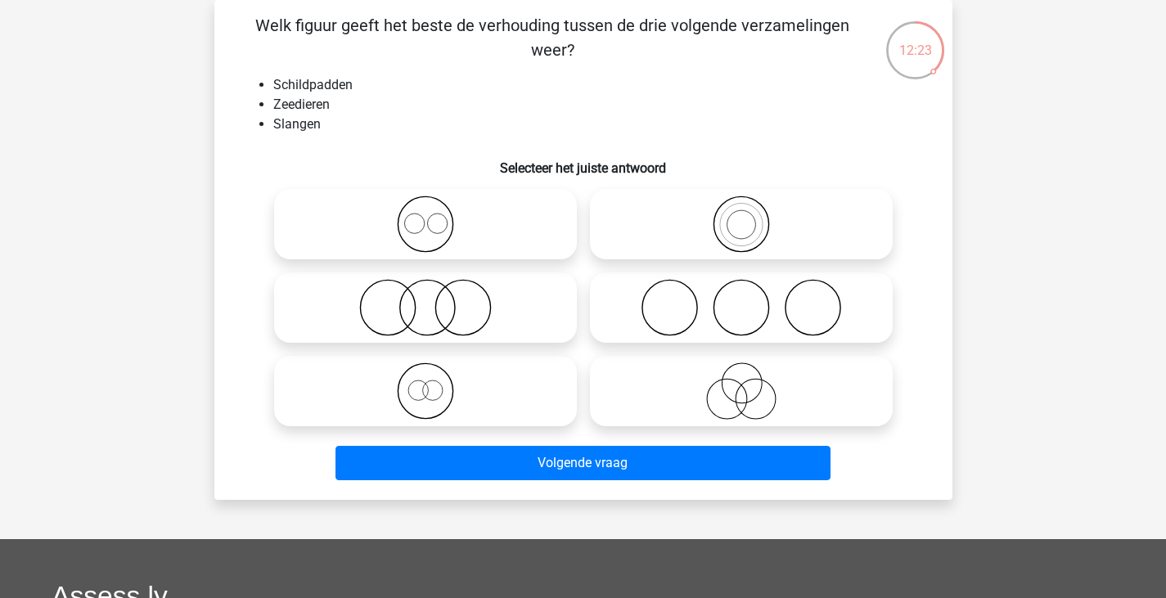
click at [675, 298] on icon at bounding box center [742, 307] width 290 height 57
click at [742, 298] on input "radio" at bounding box center [747, 294] width 11 height 11
radio input "true"
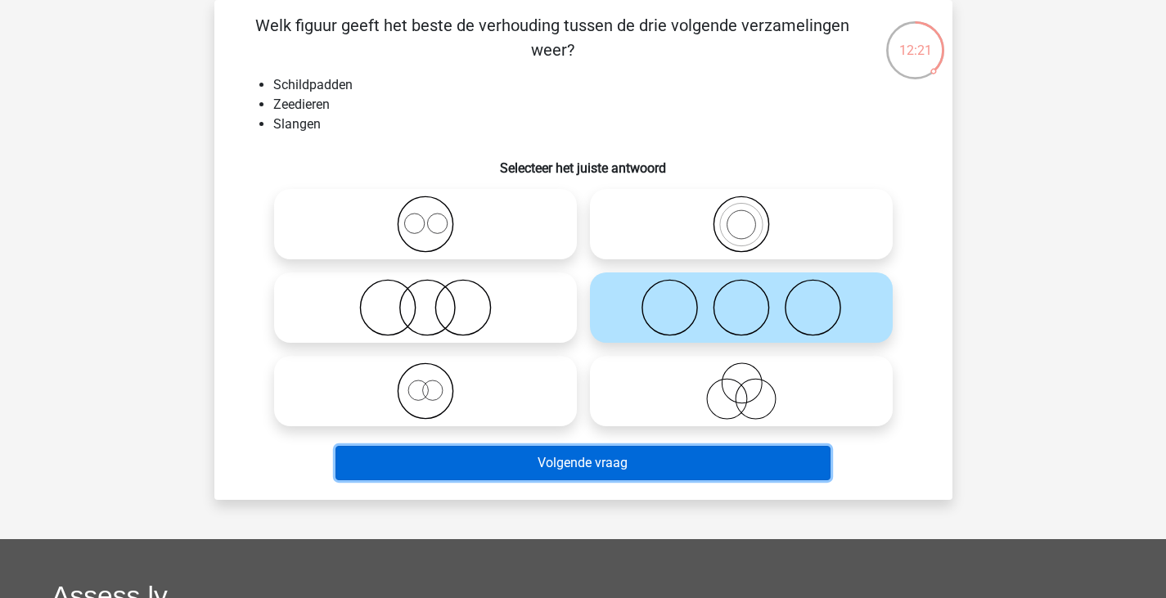
click at [661, 462] on button "Volgende vraag" at bounding box center [583, 463] width 495 height 34
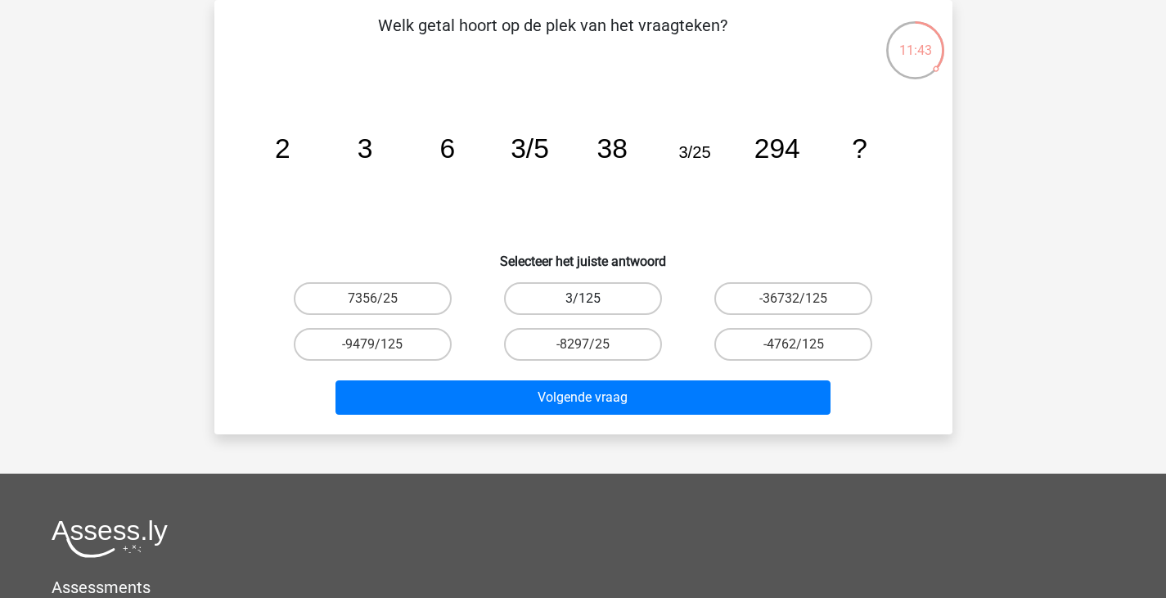
click at [516, 306] on label "3/125" at bounding box center [583, 298] width 158 height 33
click at [583, 306] on input "3/125" at bounding box center [588, 304] width 11 height 11
radio input "true"
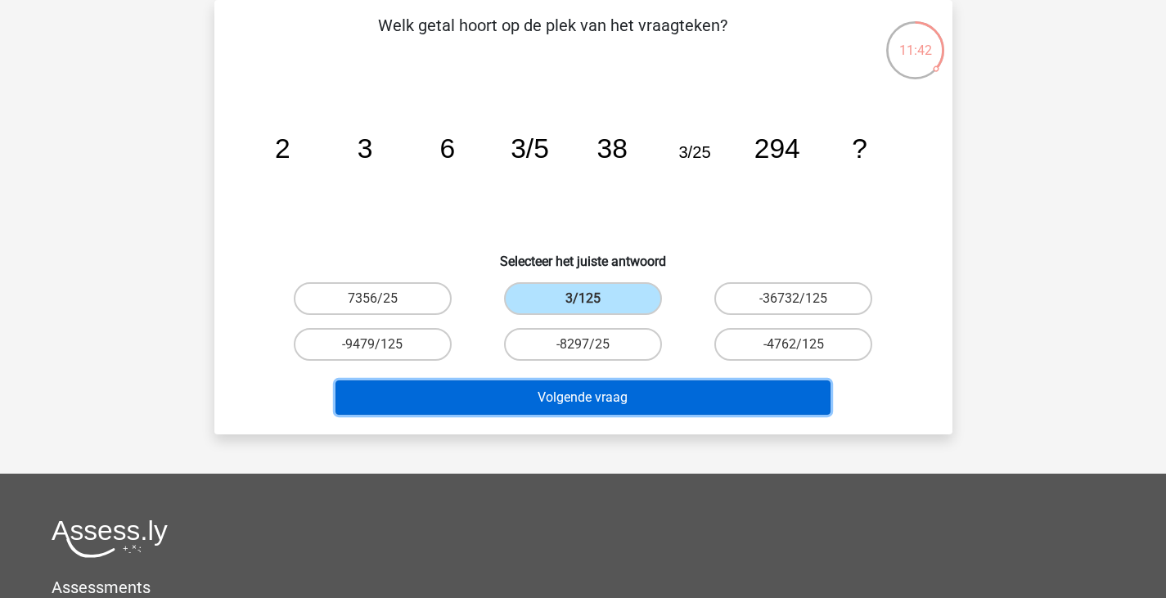
click at [571, 407] on button "Volgende vraag" at bounding box center [583, 398] width 495 height 34
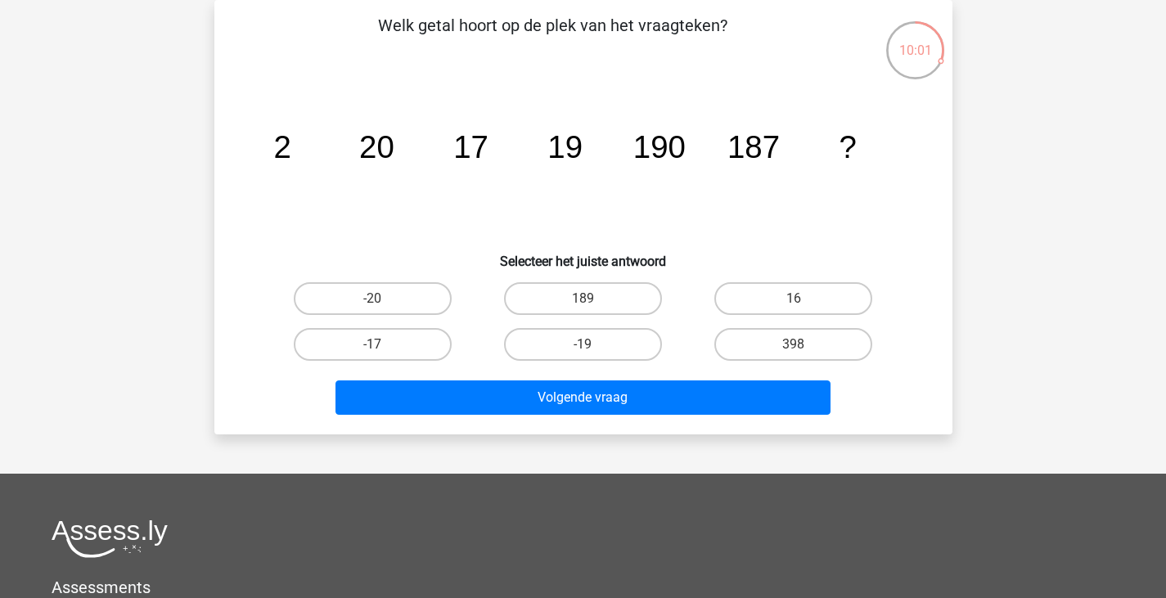
click at [666, 284] on div "189" at bounding box center [583, 298] width 197 height 33
click at [650, 297] on label "189" at bounding box center [583, 298] width 158 height 33
click at [593, 299] on input "189" at bounding box center [588, 304] width 11 height 11
radio input "true"
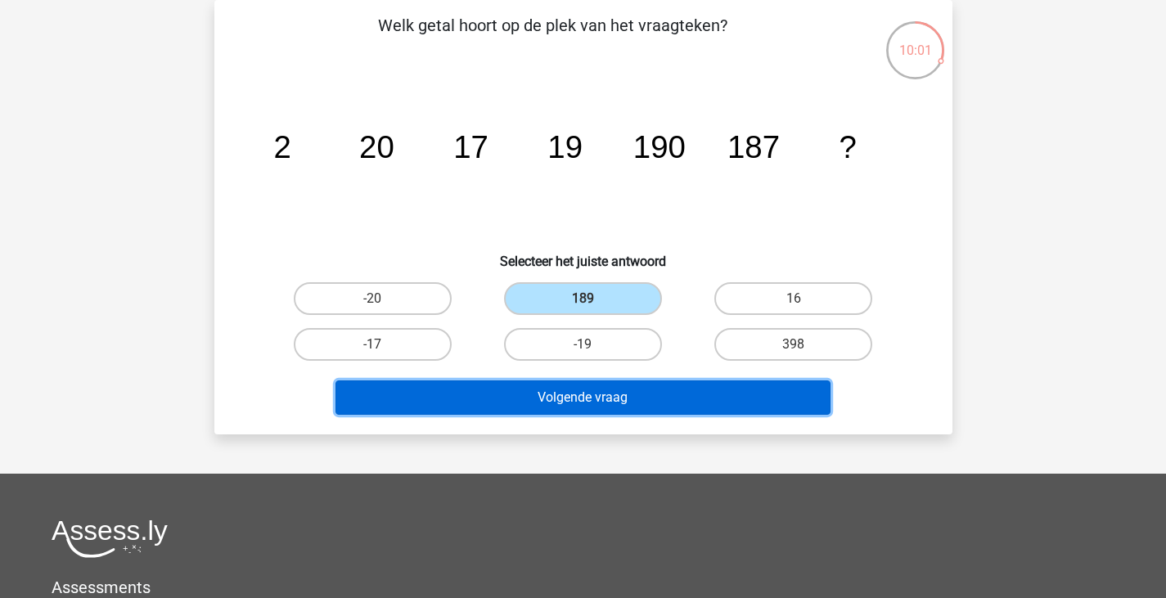
click at [679, 383] on button "Volgende vraag" at bounding box center [583, 398] width 495 height 34
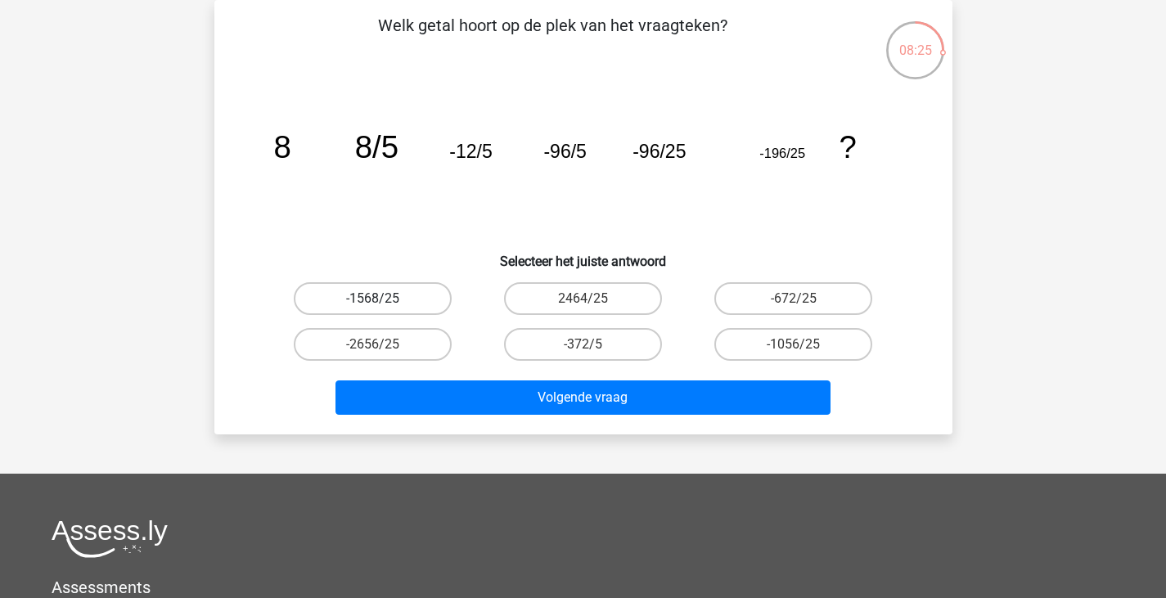
click at [397, 291] on label "-1568/25" at bounding box center [373, 298] width 158 height 33
click at [383, 299] on input "-1568/25" at bounding box center [377, 304] width 11 height 11
radio input "true"
click at [553, 422] on div "Welk getal hoort op de plek van het vraagteken? image/svg+xml 8 8/5 -12/5 -96/5…" at bounding box center [583, 217] width 738 height 435
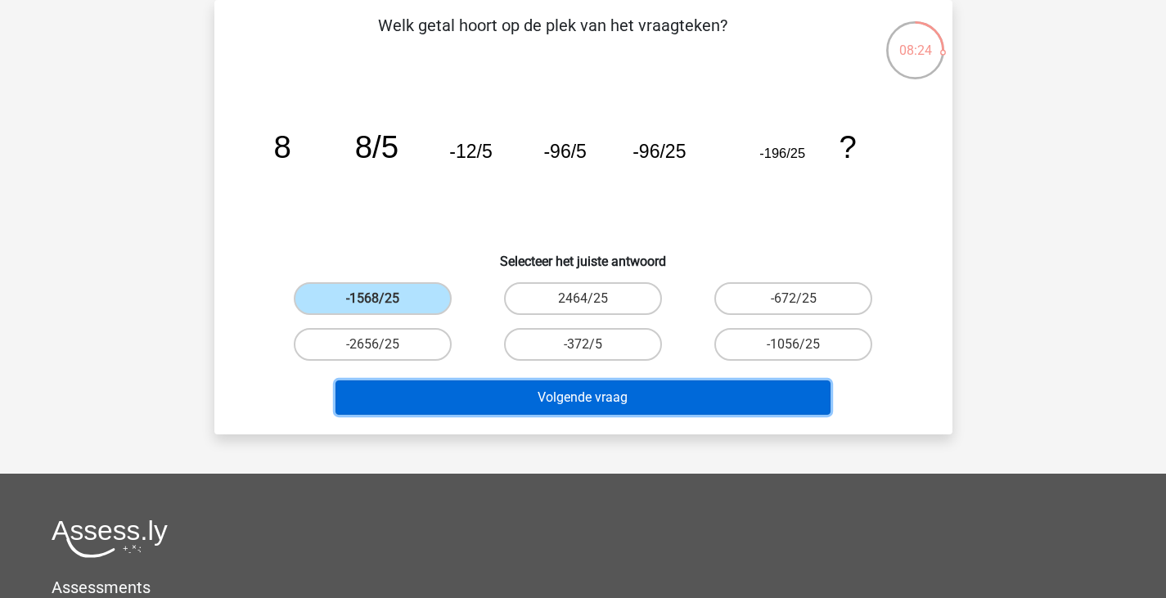
click at [542, 404] on button "Volgende vraag" at bounding box center [583, 398] width 495 height 34
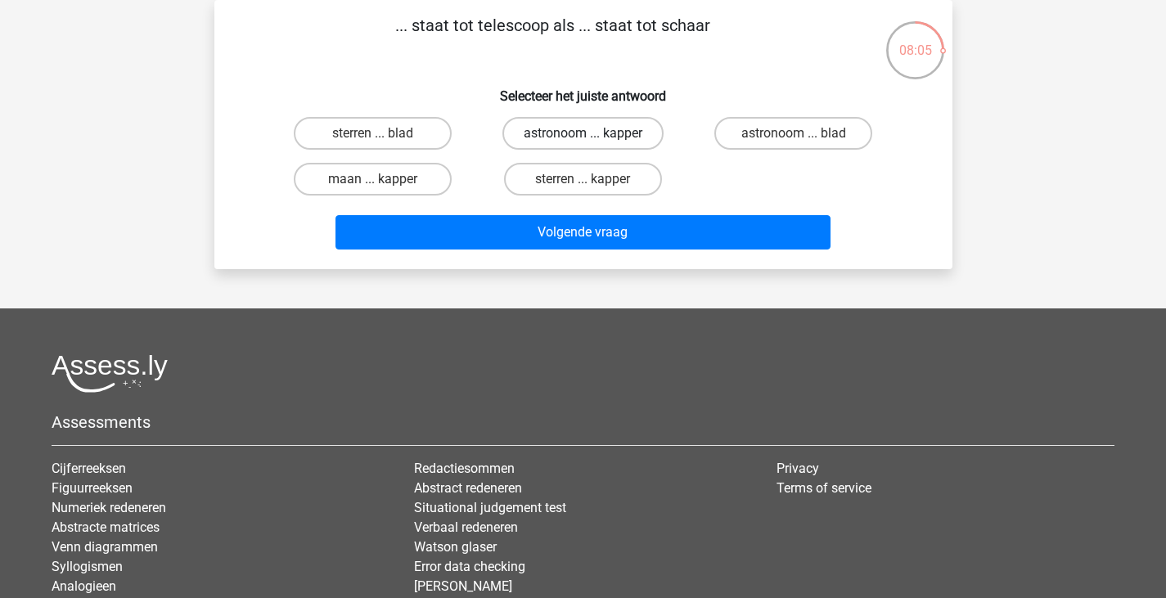
click at [616, 132] on label "astronoom ... kapper" at bounding box center [583, 133] width 161 height 33
click at [593, 133] on input "astronoom ... kapper" at bounding box center [588, 138] width 11 height 11
radio input "true"
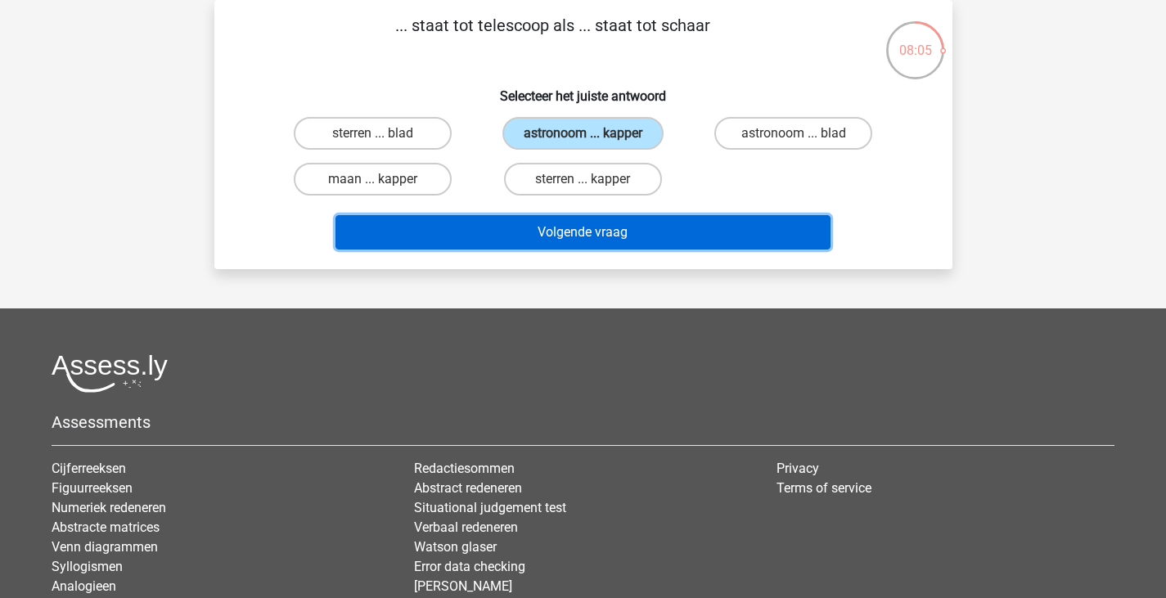
click at [620, 225] on button "Volgende vraag" at bounding box center [583, 232] width 495 height 34
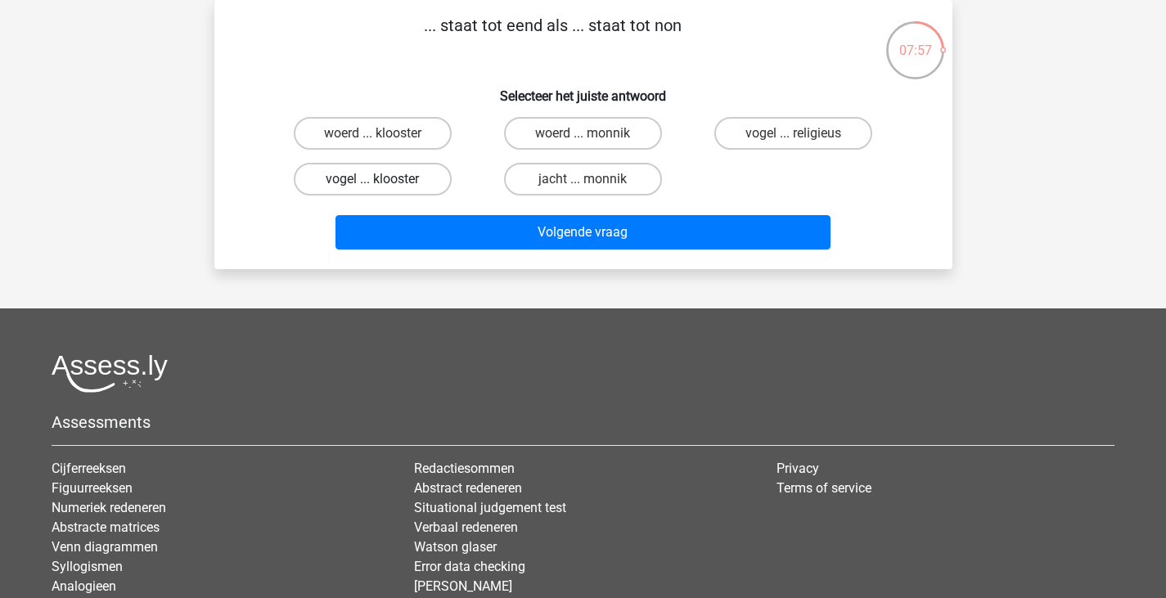
click at [423, 175] on label "vogel ... klooster" at bounding box center [373, 179] width 158 height 33
click at [383, 179] on input "vogel ... klooster" at bounding box center [377, 184] width 11 height 11
radio input "true"
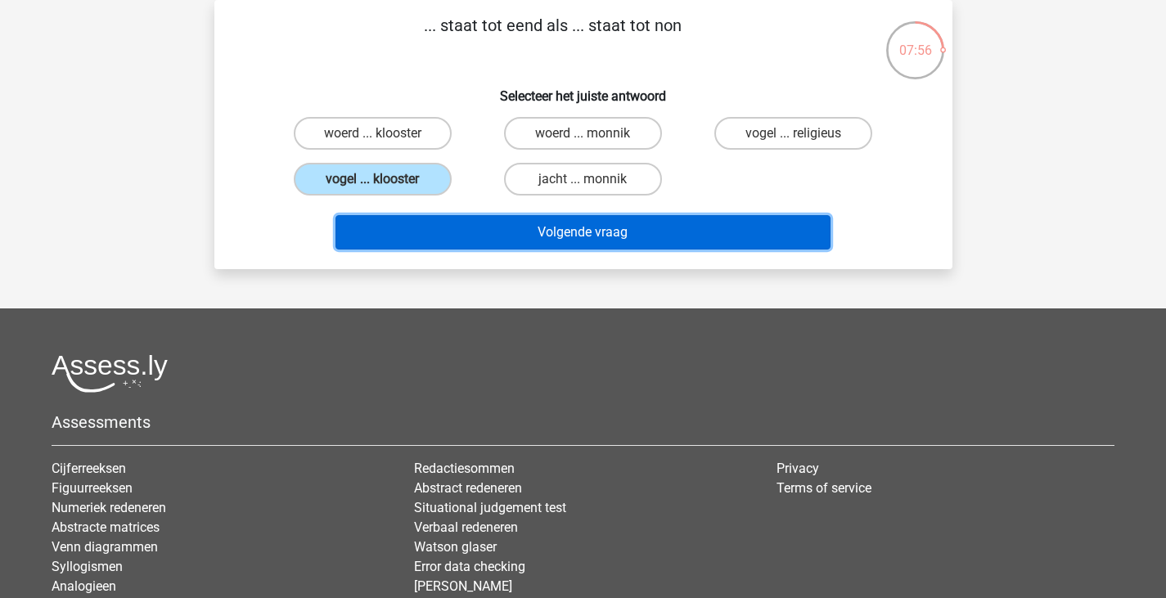
click at [481, 241] on button "Volgende vraag" at bounding box center [583, 232] width 495 height 34
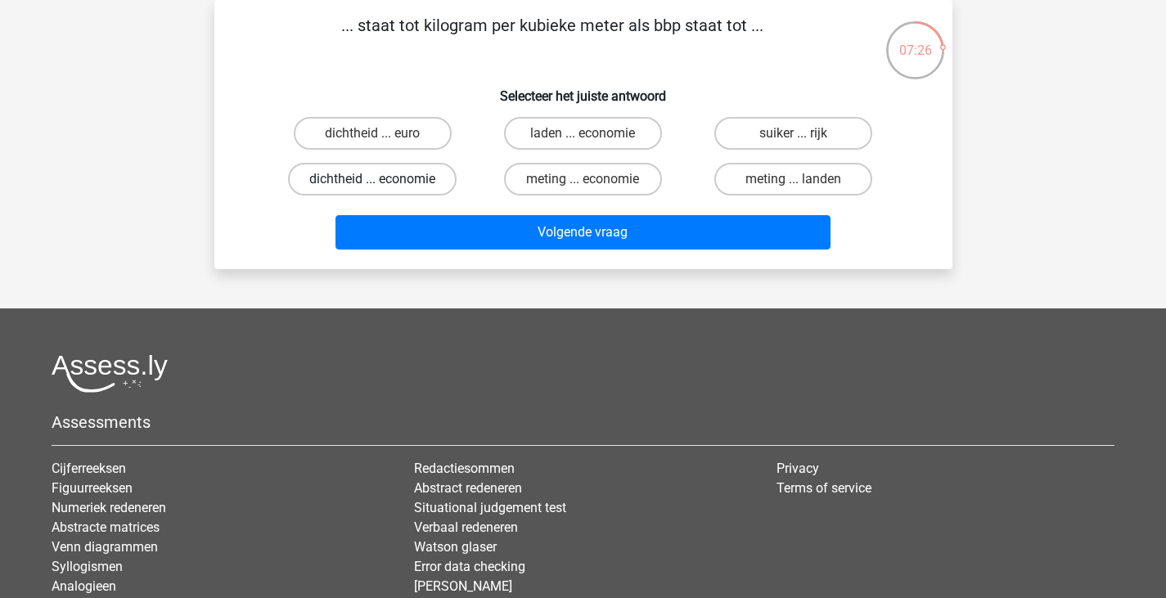
click at [388, 180] on label "dichtheid ... economie" at bounding box center [372, 179] width 169 height 33
click at [383, 180] on input "dichtheid ... economie" at bounding box center [377, 184] width 11 height 11
radio input "true"
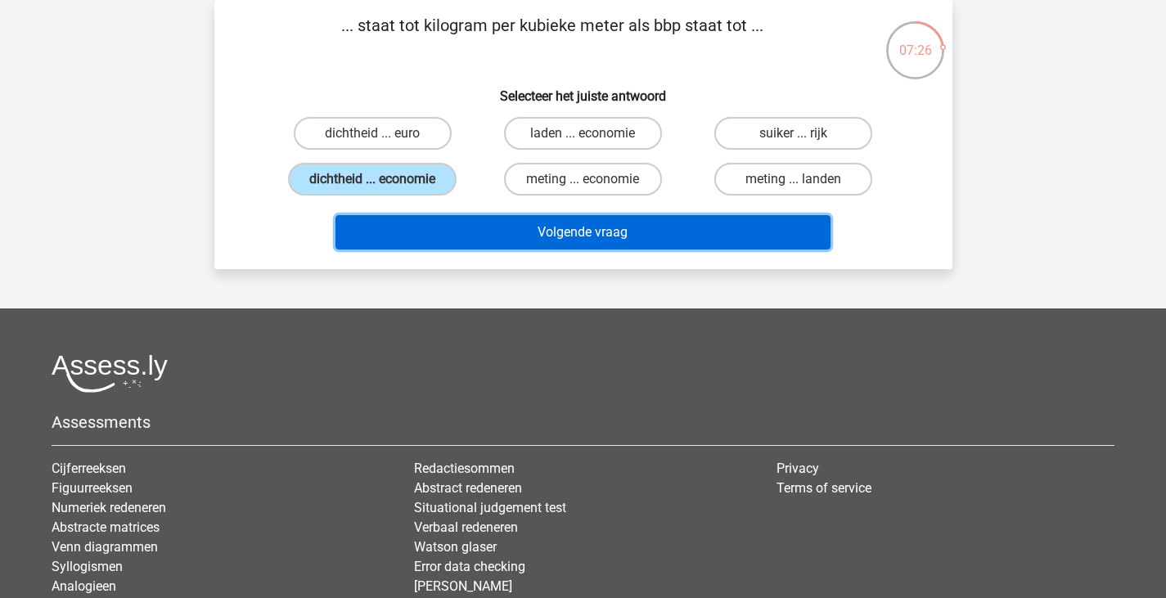
click at [414, 216] on button "Volgende vraag" at bounding box center [583, 232] width 495 height 34
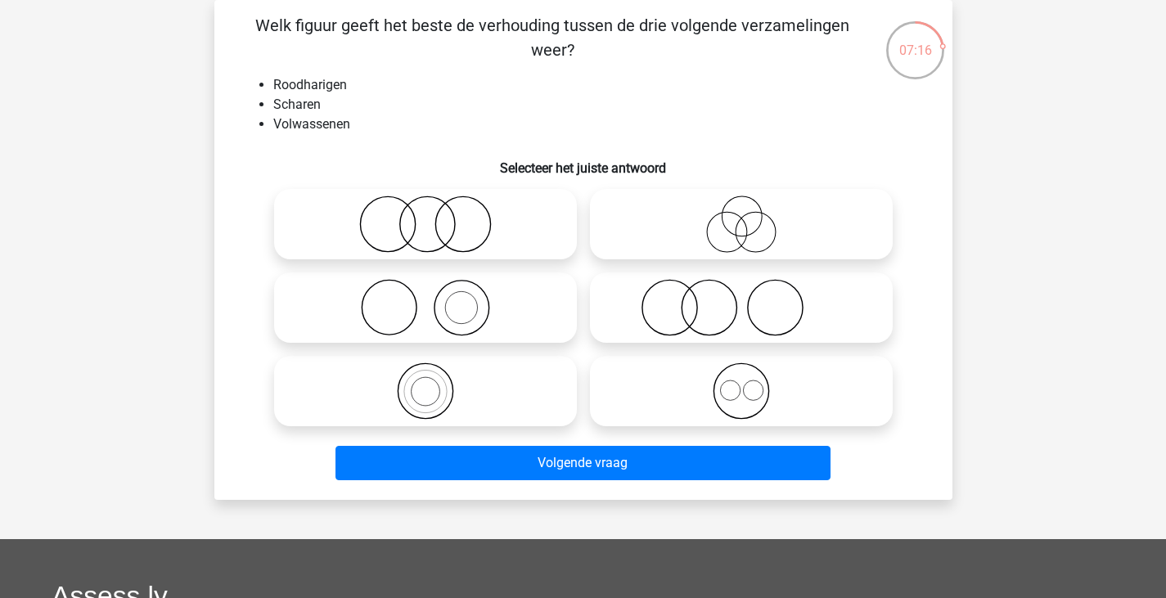
click at [472, 287] on icon at bounding box center [426, 307] width 290 height 57
click at [436, 289] on input "radio" at bounding box center [431, 294] width 11 height 11
radio input "true"
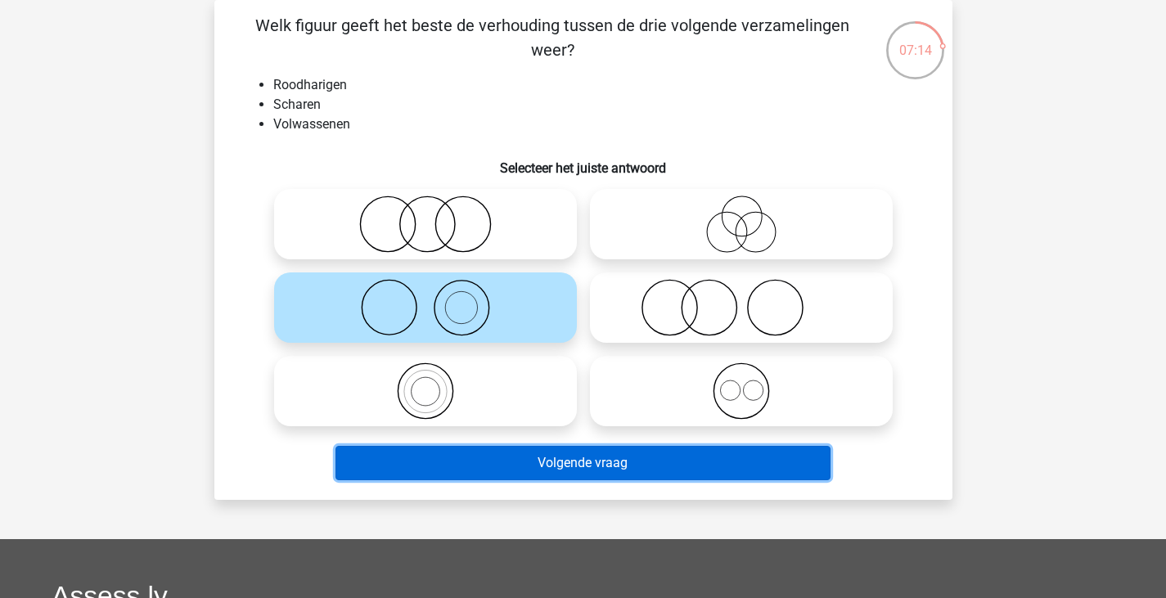
click at [625, 461] on button "Volgende vraag" at bounding box center [583, 463] width 495 height 34
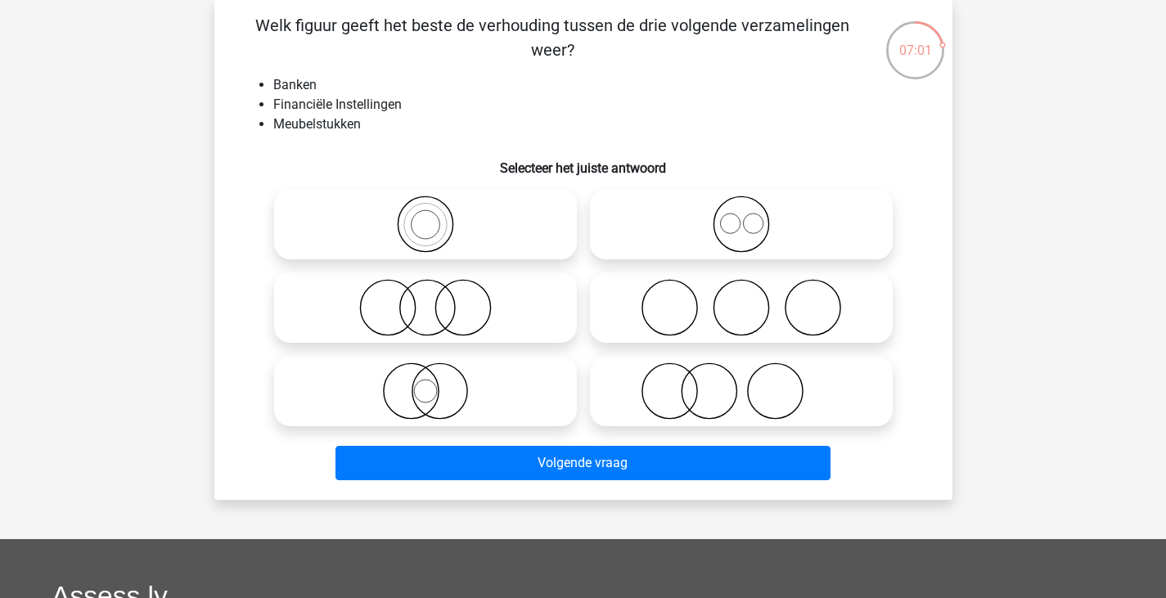
click at [492, 312] on icon at bounding box center [426, 307] width 290 height 57
click at [436, 300] on input "radio" at bounding box center [431, 294] width 11 height 11
radio input "true"
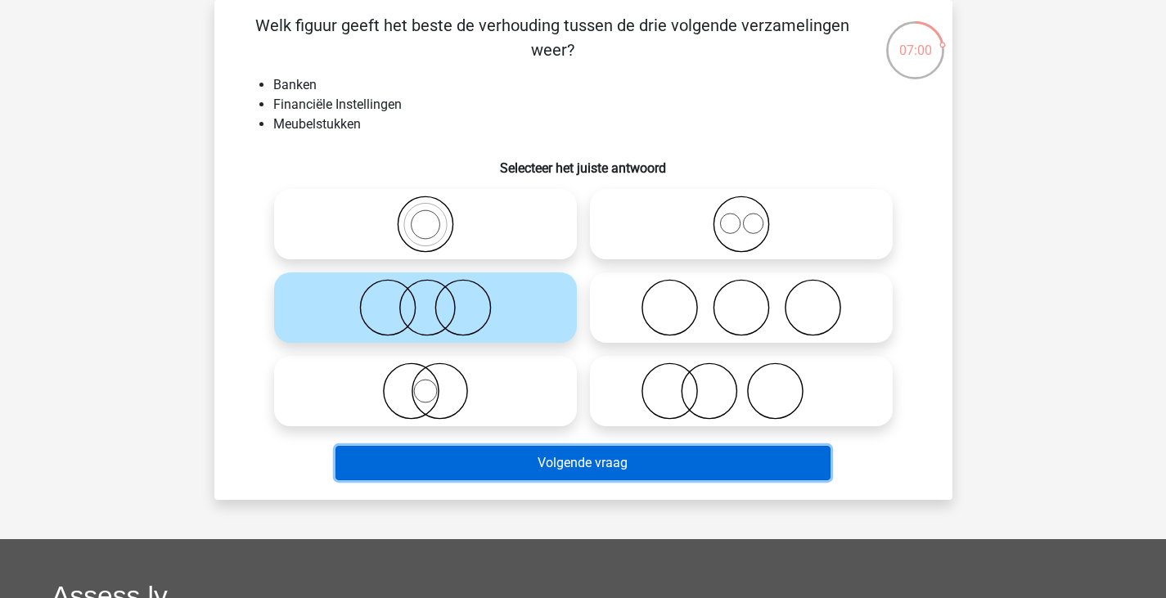
click at [550, 454] on button "Volgende vraag" at bounding box center [583, 463] width 495 height 34
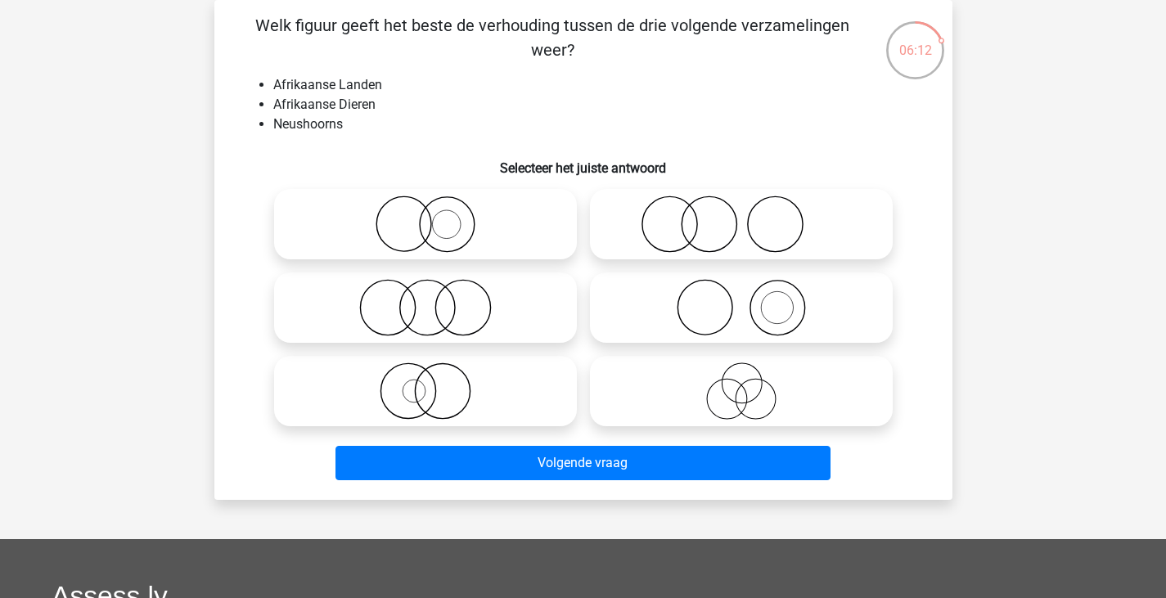
click at [807, 300] on icon at bounding box center [742, 307] width 290 height 57
click at [752, 300] on input "radio" at bounding box center [747, 294] width 11 height 11
radio input "true"
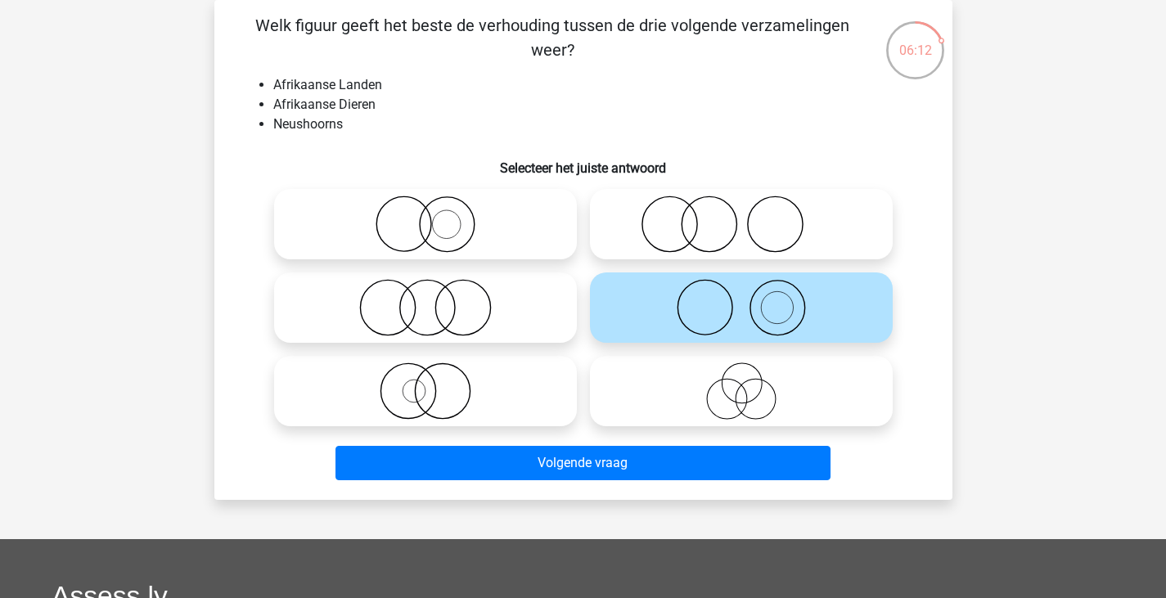
click at [660, 441] on div "Volgende vraag" at bounding box center [584, 460] width 686 height 54
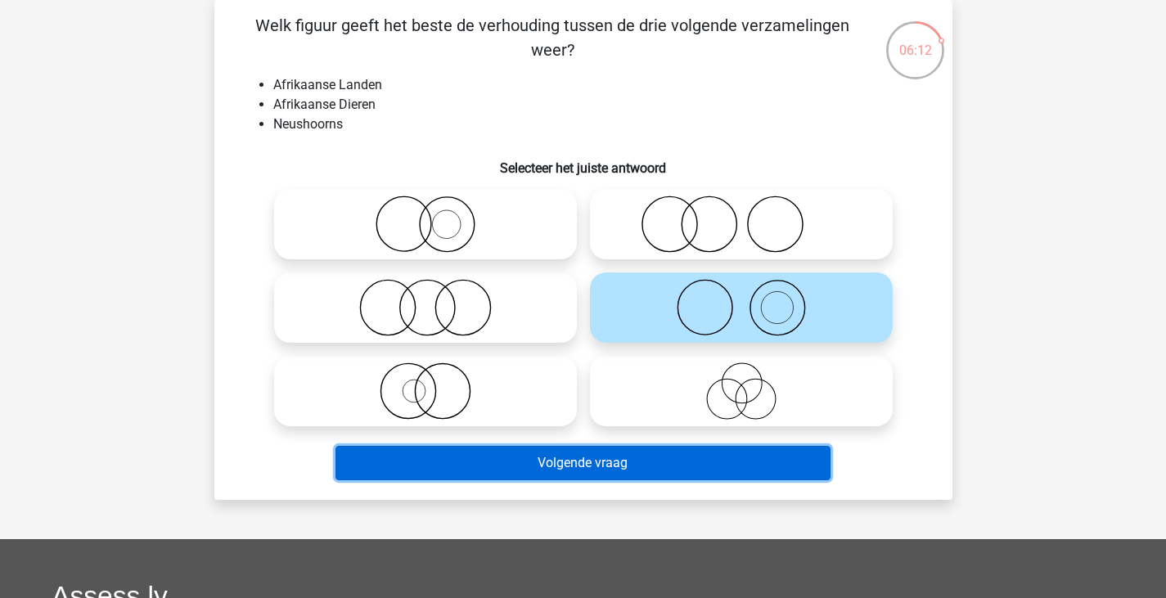
click at [635, 463] on button "Volgende vraag" at bounding box center [583, 463] width 495 height 34
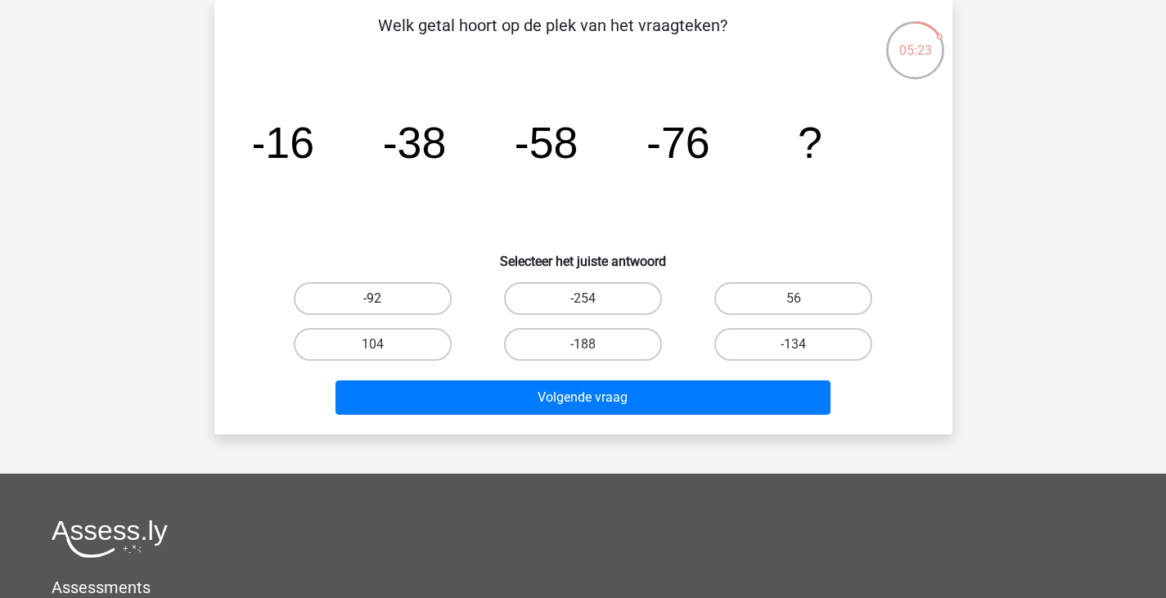
click at [366, 303] on label "-92" at bounding box center [373, 298] width 158 height 33
click at [372, 303] on input "-92" at bounding box center [377, 304] width 11 height 11
radio input "true"
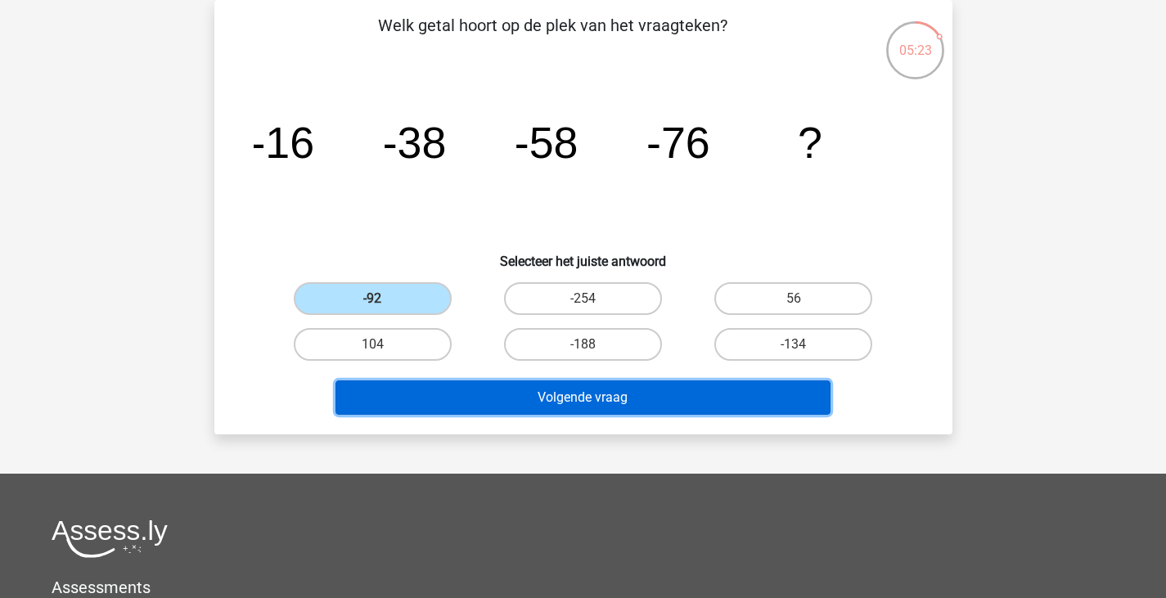
click at [452, 402] on button "Volgende vraag" at bounding box center [583, 398] width 495 height 34
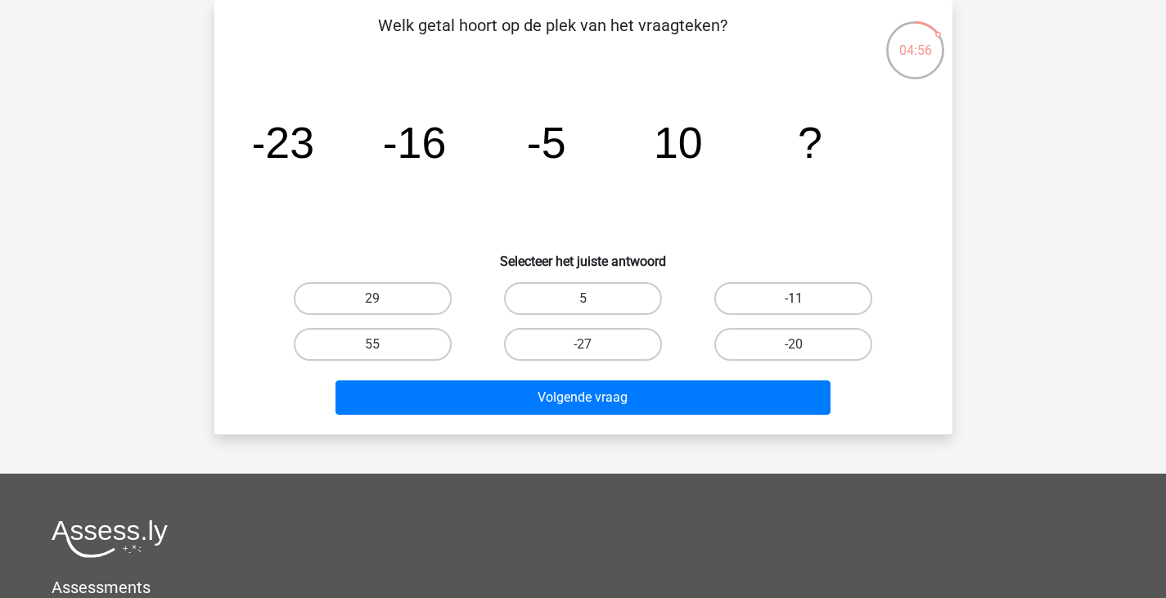
click at [780, 291] on label "-11" at bounding box center [794, 298] width 158 height 33
click at [794, 299] on input "-11" at bounding box center [799, 304] width 11 height 11
radio input "true"
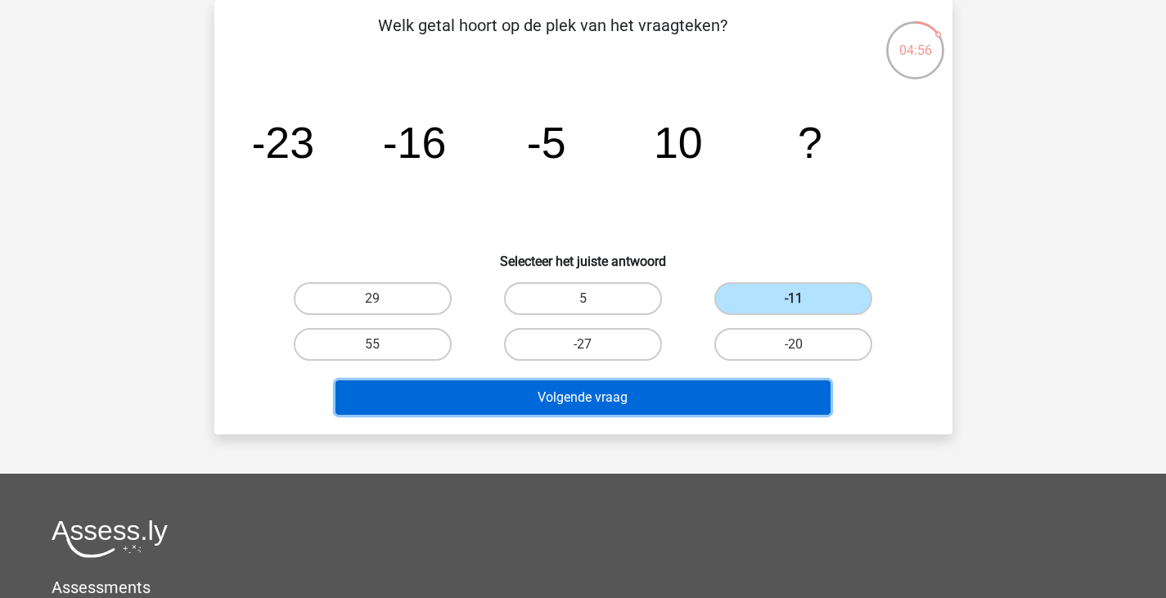
click at [713, 393] on button "Volgende vraag" at bounding box center [583, 398] width 495 height 34
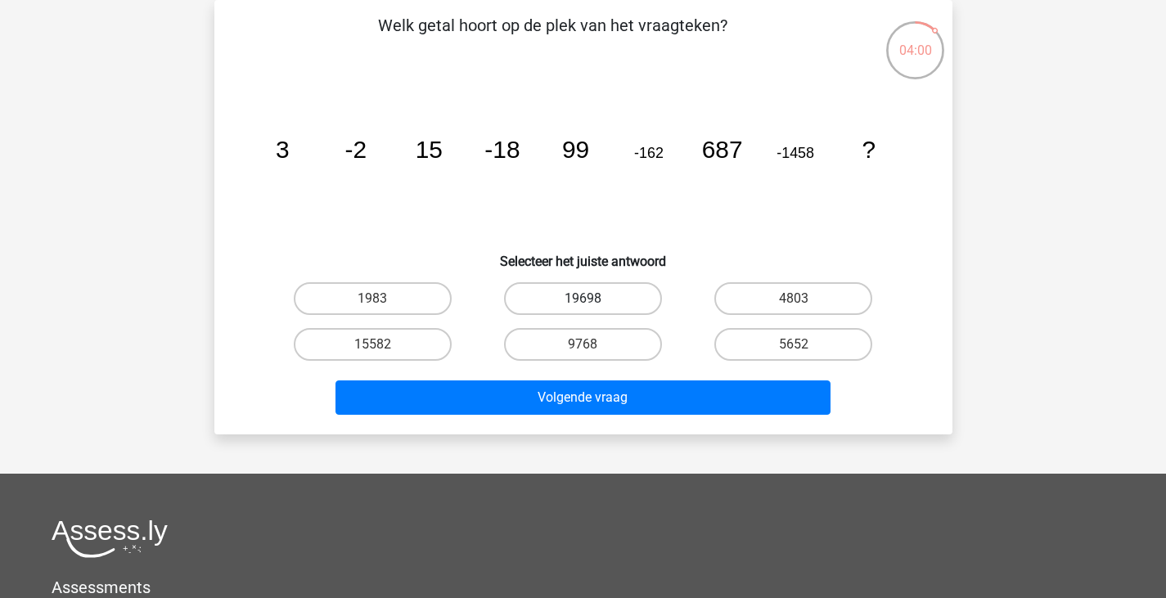
click at [595, 283] on label "19698" at bounding box center [583, 298] width 158 height 33
click at [593, 299] on input "19698" at bounding box center [588, 304] width 11 height 11
radio input "true"
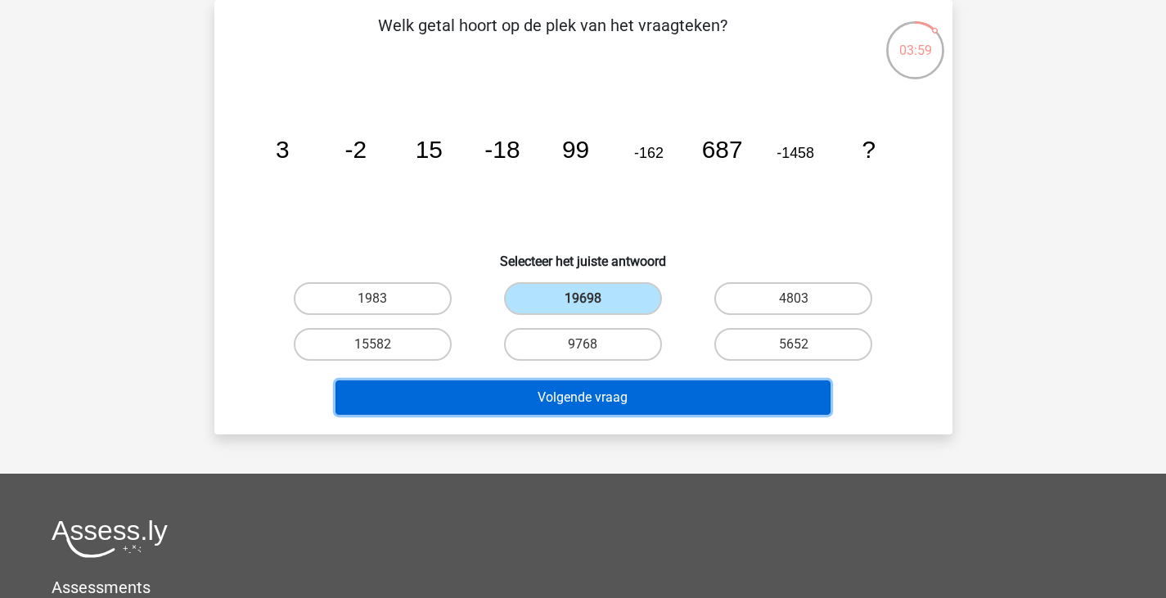
click at [607, 397] on button "Volgende vraag" at bounding box center [583, 398] width 495 height 34
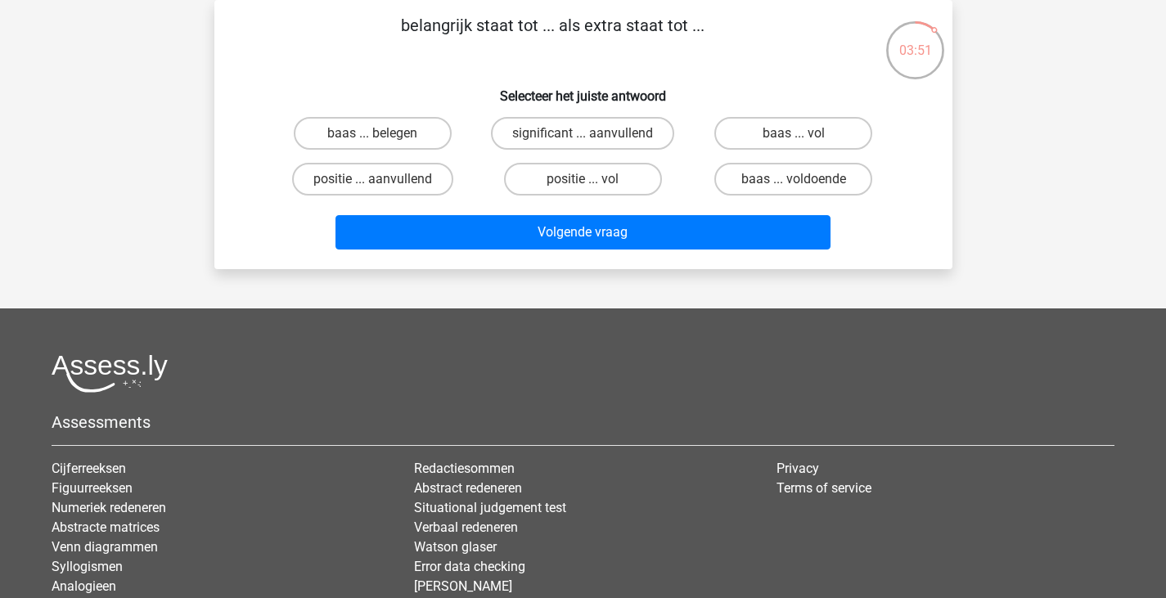
click at [625, 153] on div "significant ... aanvullend" at bounding box center [583, 134] width 210 height 46
click at [634, 131] on label "significant ... aanvullend" at bounding box center [582, 133] width 183 height 33
click at [593, 133] on input "significant ... aanvullend" at bounding box center [588, 138] width 11 height 11
radio input "true"
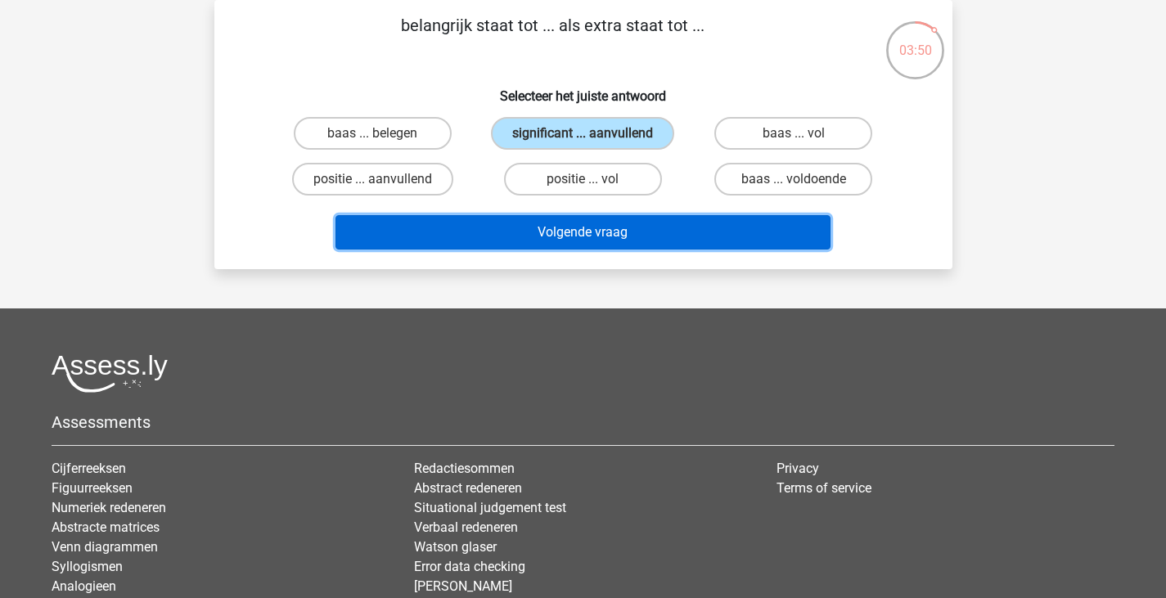
click at [639, 216] on button "Volgende vraag" at bounding box center [583, 232] width 495 height 34
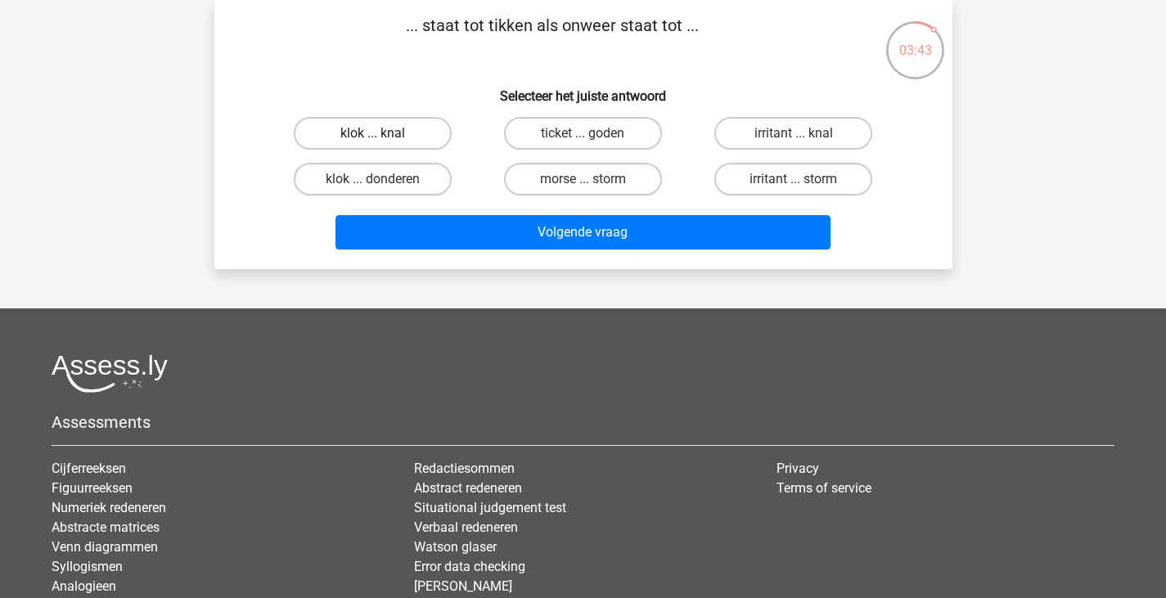
click at [400, 129] on label "klok ... knal" at bounding box center [373, 133] width 158 height 33
click at [383, 133] on input "klok ... knal" at bounding box center [377, 138] width 11 height 11
radio input "true"
click at [481, 255] on div "Volgende vraag" at bounding box center [584, 235] width 632 height 41
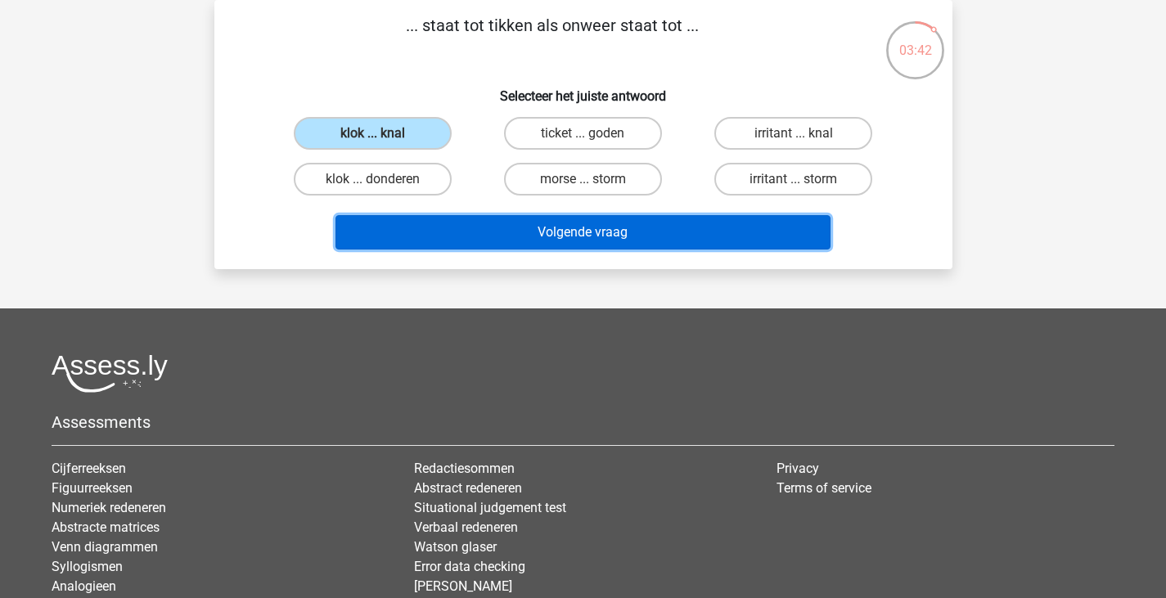
click at [466, 232] on button "Volgende vraag" at bounding box center [583, 232] width 495 height 34
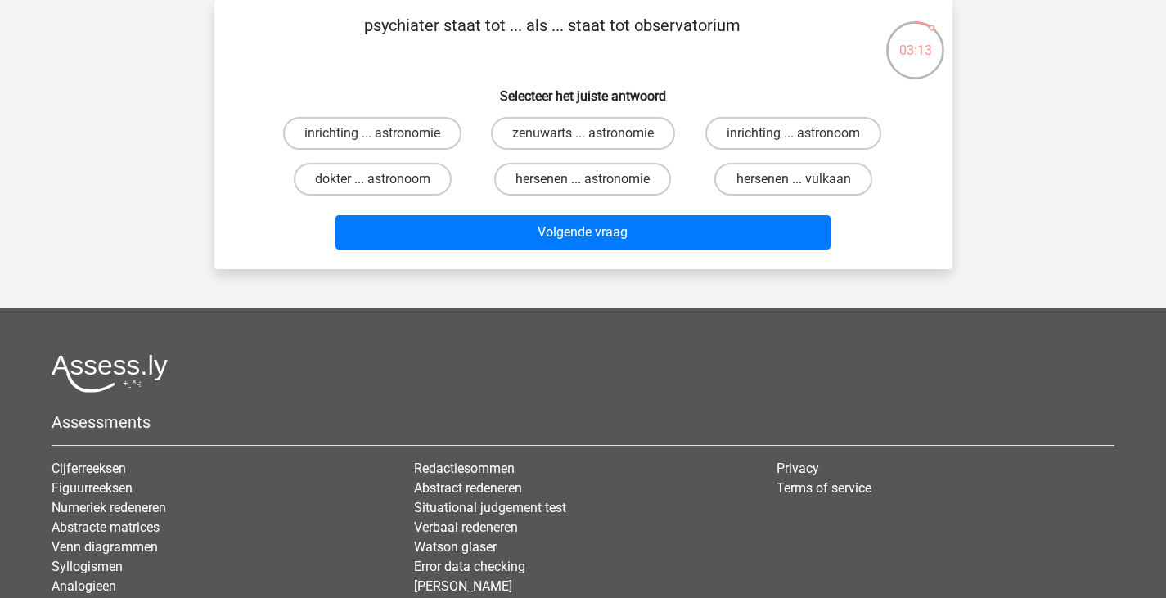
click at [413, 150] on div "inrichting ... astronomie" at bounding box center [373, 134] width 210 height 46
click at [420, 141] on label "inrichting ... astronomie" at bounding box center [372, 133] width 178 height 33
click at [383, 141] on input "inrichting ... astronomie" at bounding box center [377, 138] width 11 height 11
radio input "true"
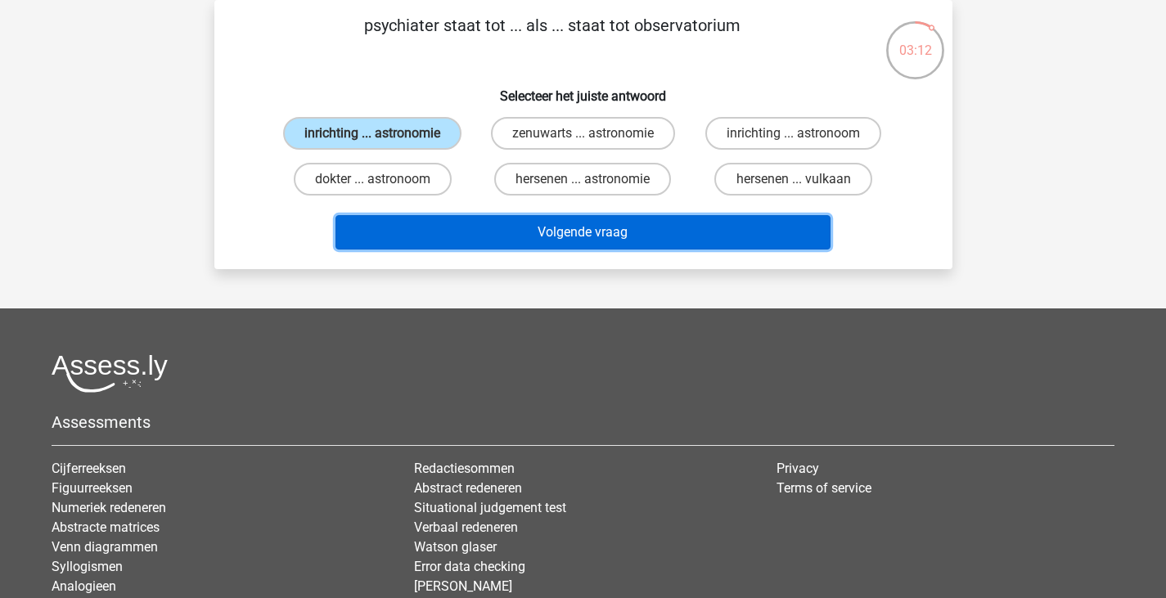
click at [491, 221] on button "Volgende vraag" at bounding box center [583, 232] width 495 height 34
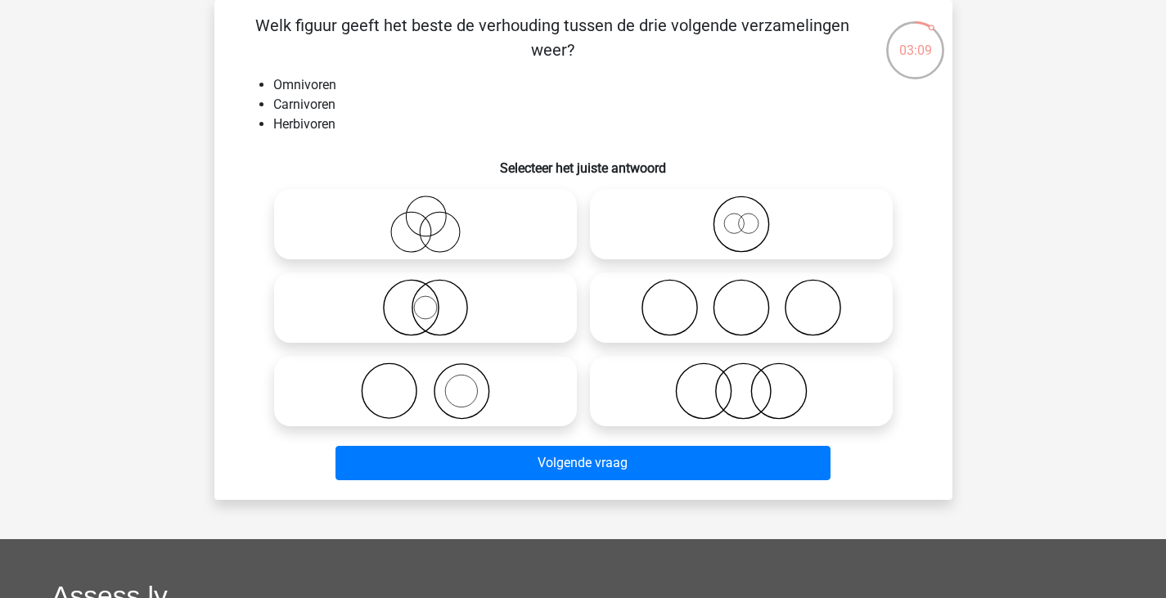
click at [780, 288] on icon at bounding box center [742, 307] width 290 height 57
click at [752, 289] on input "radio" at bounding box center [747, 294] width 11 height 11
radio input "true"
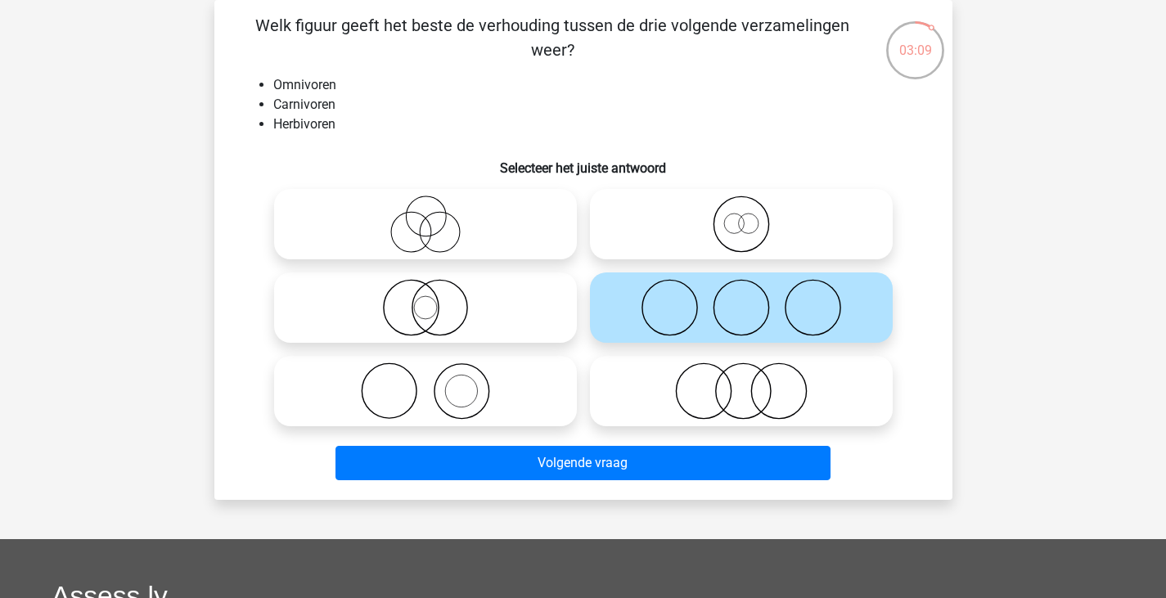
click at [680, 442] on div "Volgende vraag" at bounding box center [584, 460] width 686 height 54
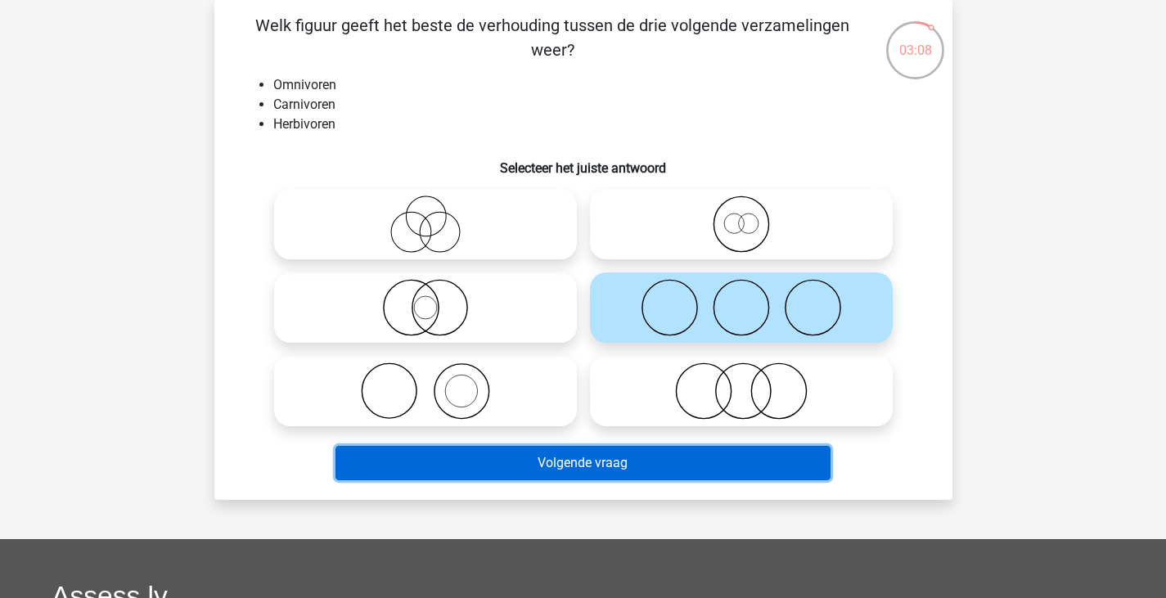
click at [674, 452] on button "Volgende vraag" at bounding box center [583, 463] width 495 height 34
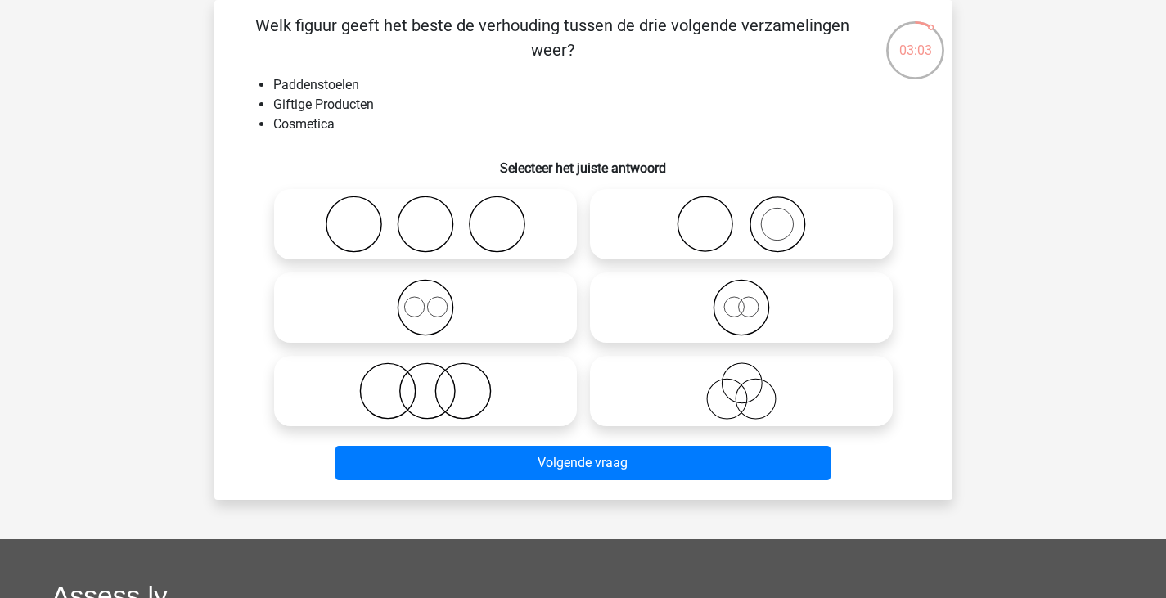
click at [782, 242] on icon at bounding box center [742, 224] width 290 height 57
click at [752, 216] on input "radio" at bounding box center [747, 210] width 11 height 11
radio input "true"
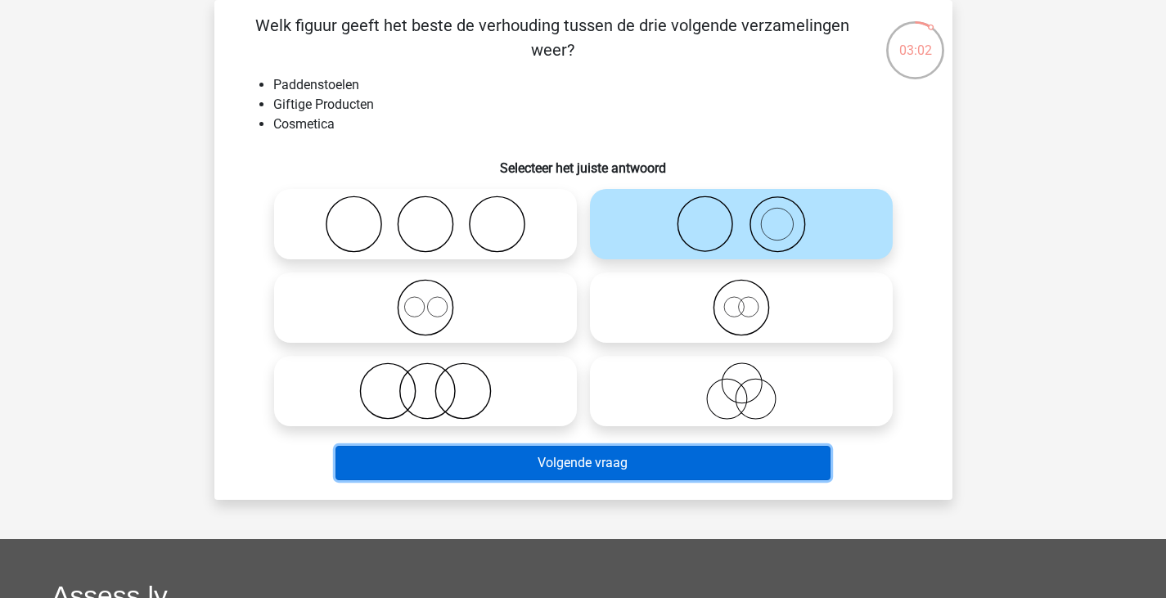
click at [699, 447] on button "Volgende vraag" at bounding box center [583, 463] width 495 height 34
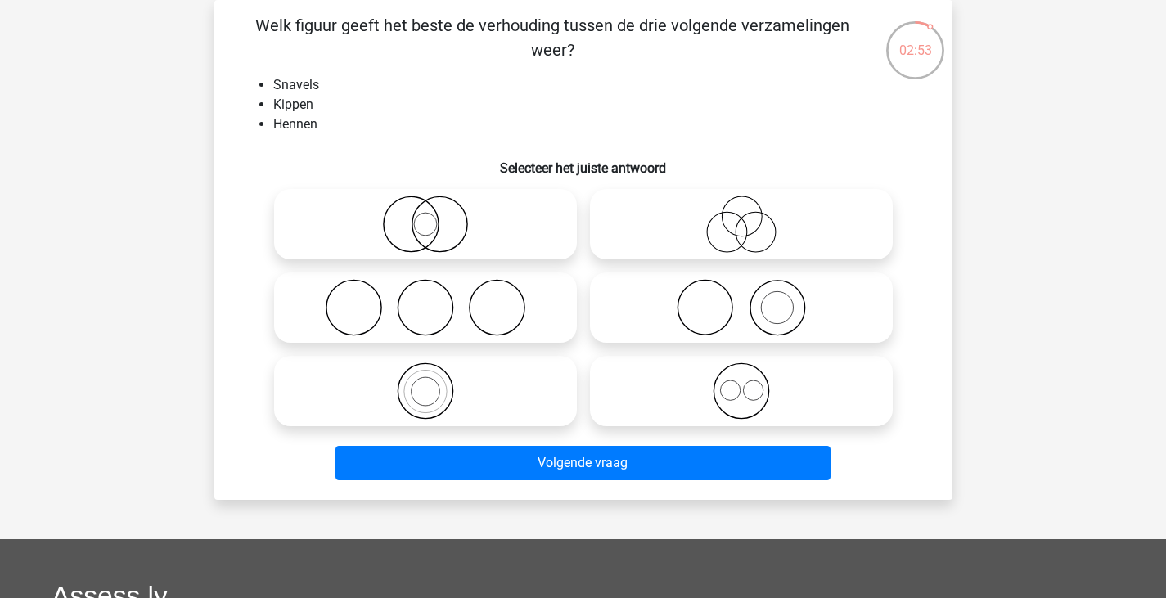
click at [457, 177] on div "Welk figuur geeft het beste de verhouding tussen de drie volgende verzamelingen…" at bounding box center [583, 250] width 725 height 474
click at [524, 241] on icon at bounding box center [426, 224] width 290 height 57
click at [436, 216] on input "radio" at bounding box center [431, 210] width 11 height 11
radio input "true"
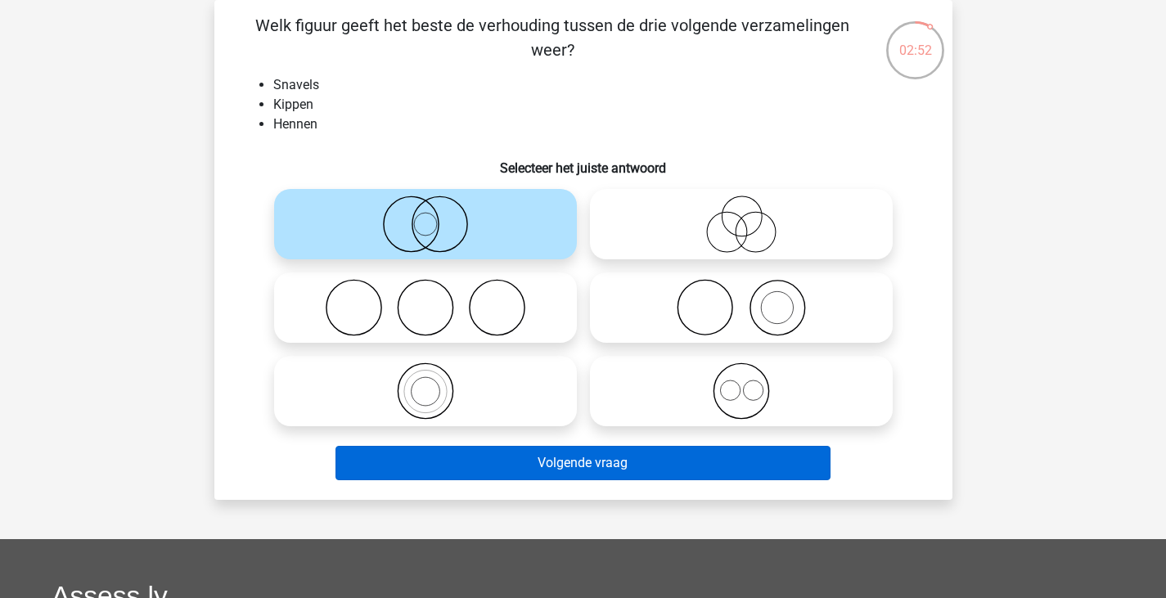
click at [587, 445] on div "Volgende vraag" at bounding box center [584, 460] width 686 height 54
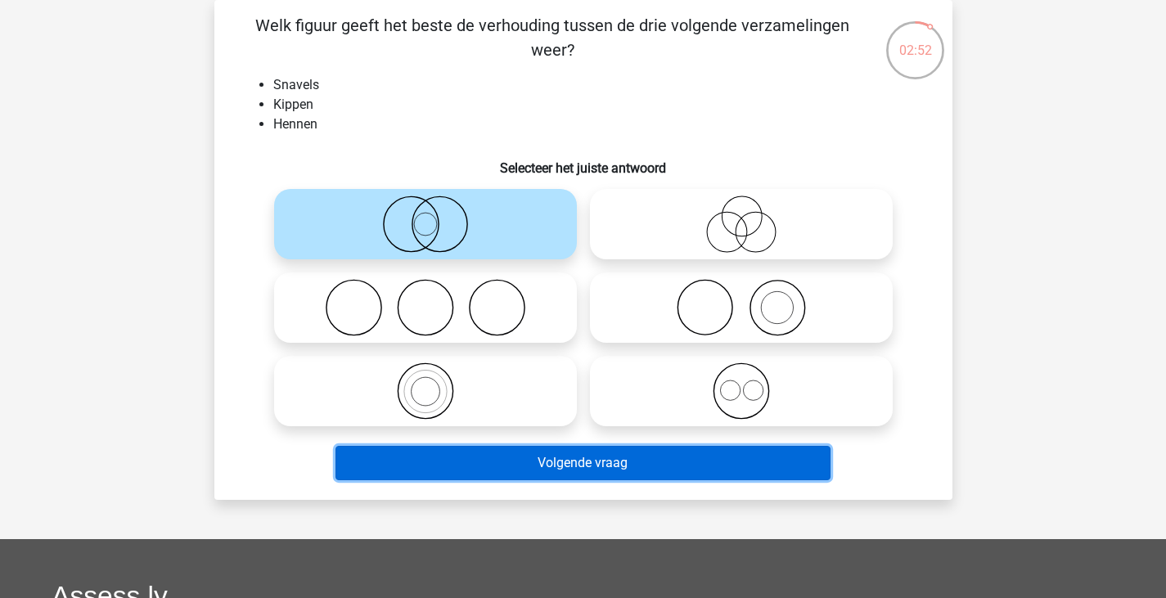
click at [589, 464] on button "Volgende vraag" at bounding box center [583, 463] width 495 height 34
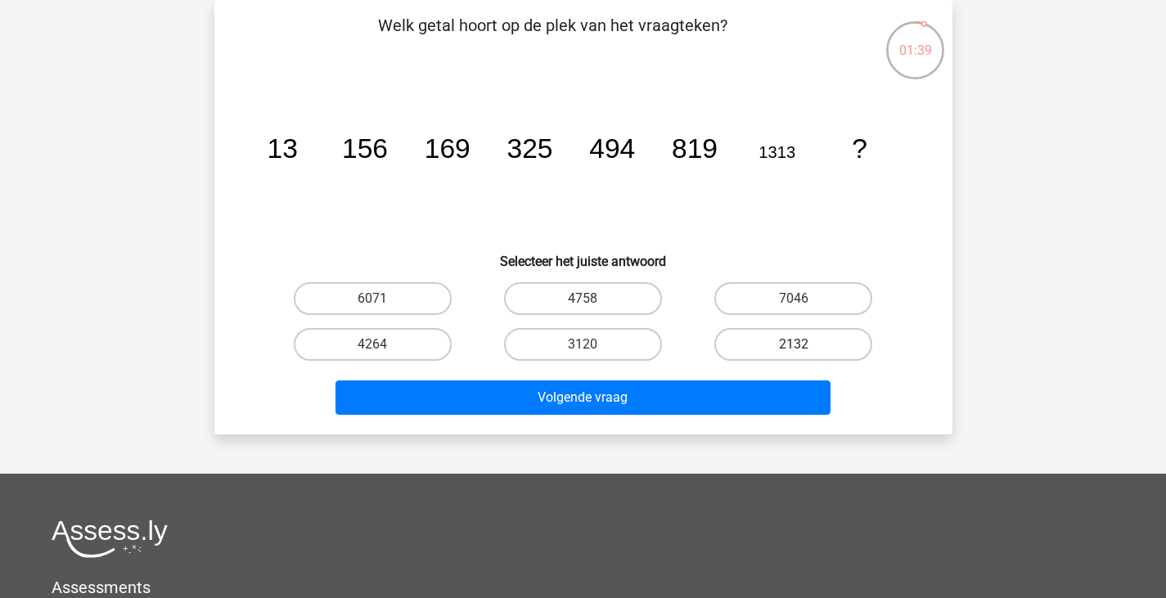
click at [792, 333] on label "2132" at bounding box center [794, 344] width 158 height 33
click at [794, 345] on input "2132" at bounding box center [799, 350] width 11 height 11
radio input "true"
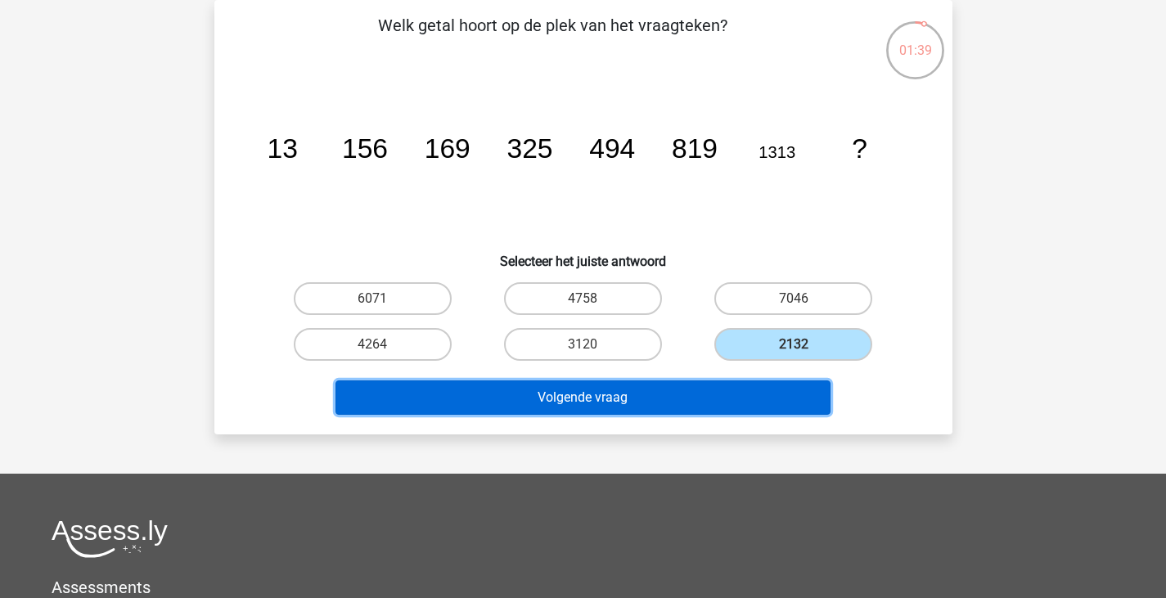
click at [770, 381] on button "Volgende vraag" at bounding box center [583, 398] width 495 height 34
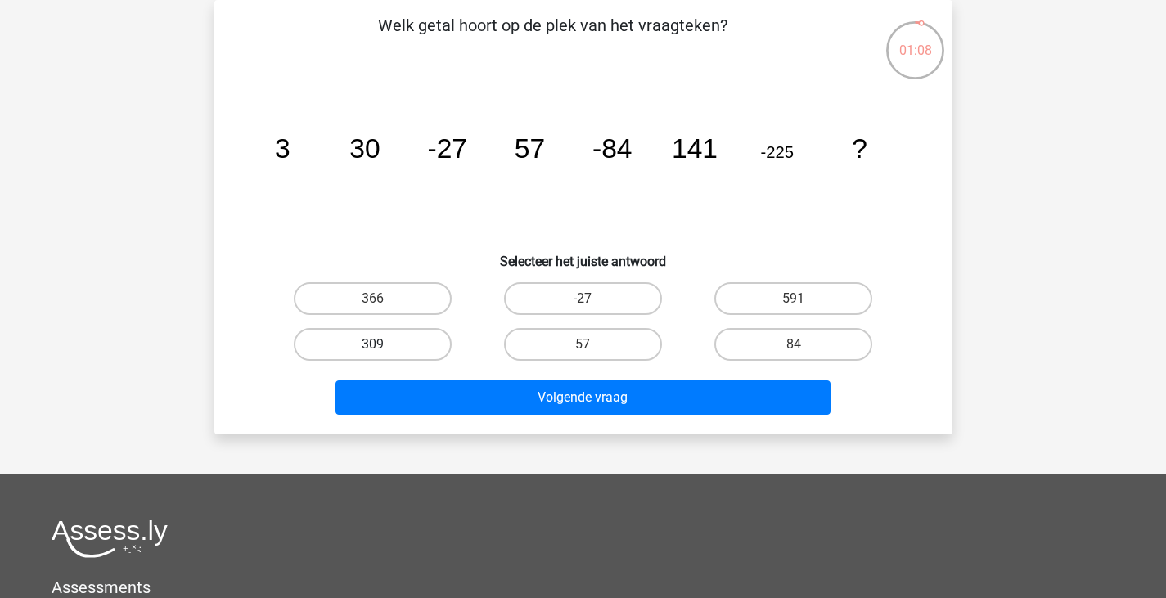
click at [422, 334] on label "309" at bounding box center [373, 344] width 158 height 33
click at [383, 345] on input "309" at bounding box center [377, 350] width 11 height 11
radio input "true"
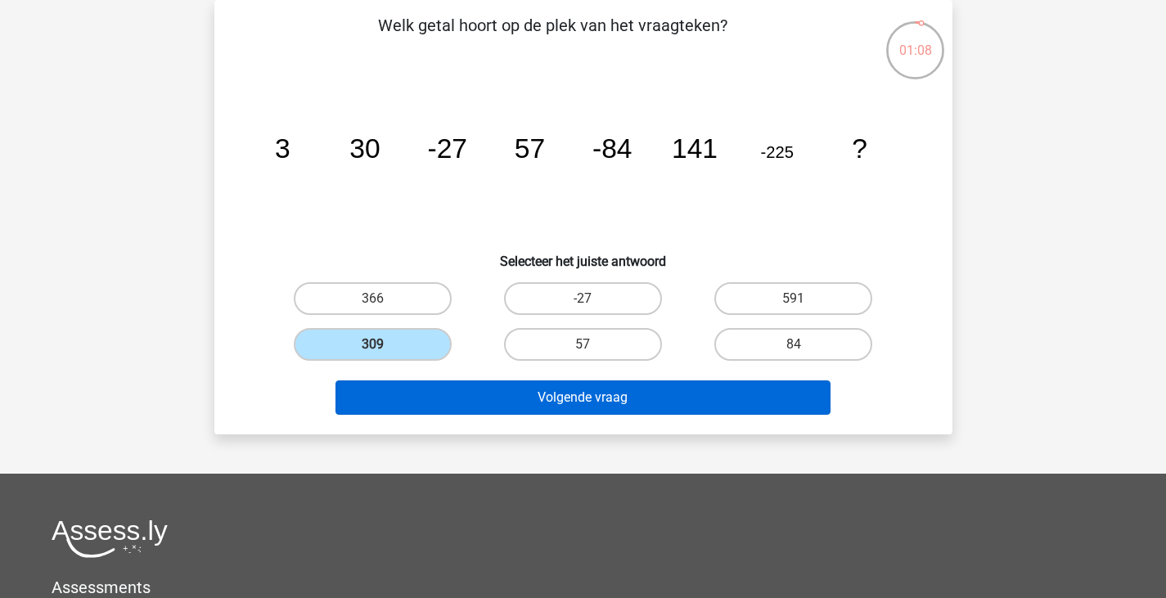
click at [495, 380] on div "Volgende vraag" at bounding box center [584, 395] width 686 height 54
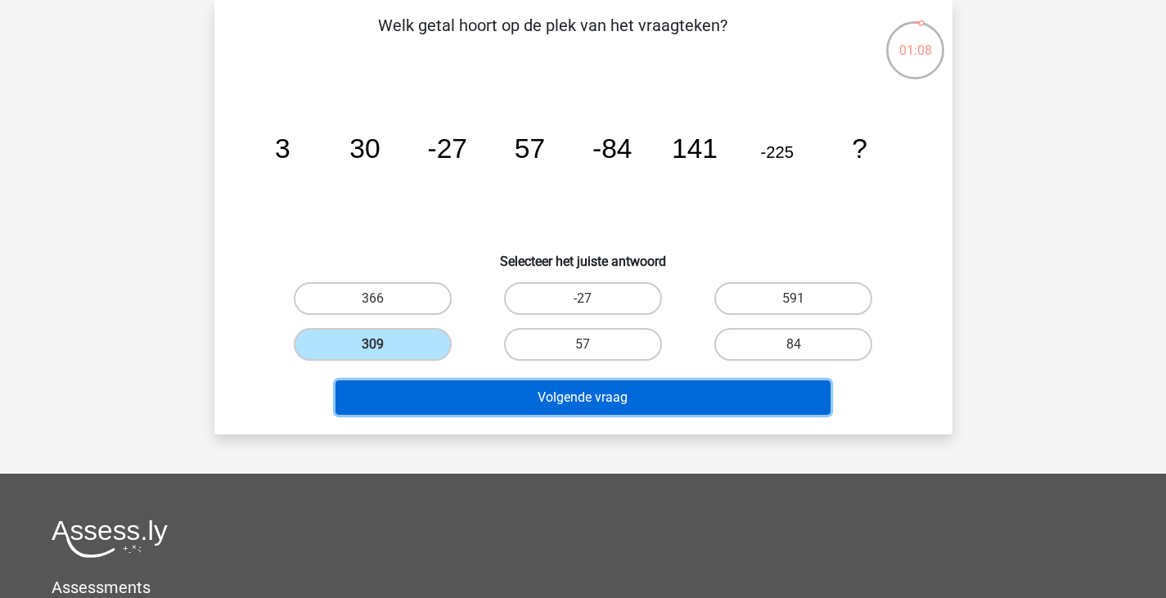
click at [478, 395] on button "Volgende vraag" at bounding box center [583, 398] width 495 height 34
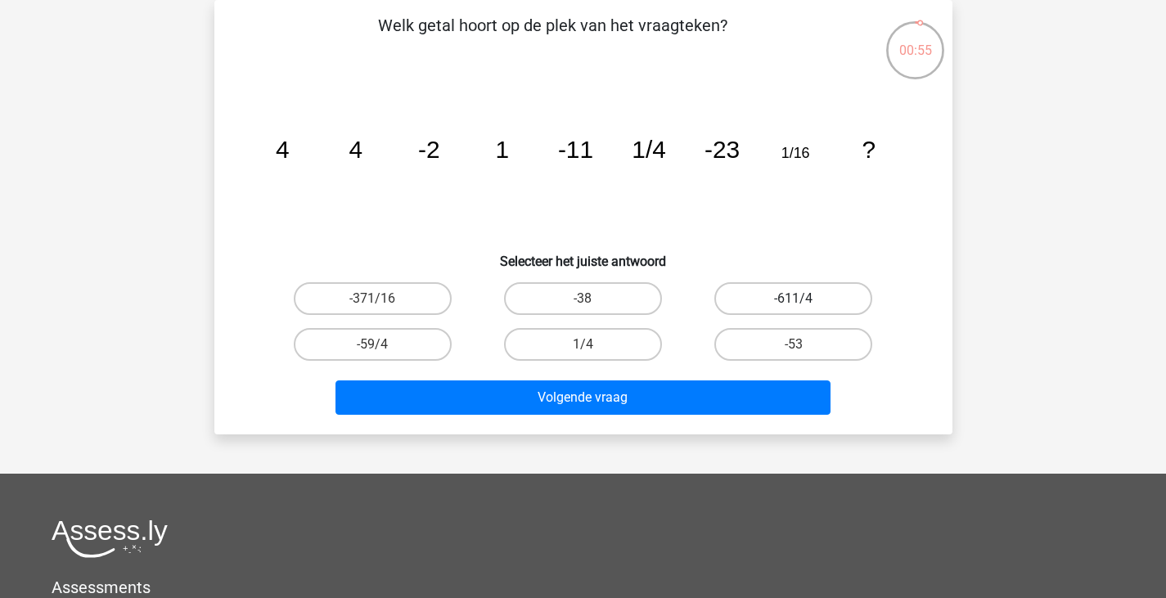
click at [845, 305] on label "-611/4" at bounding box center [794, 298] width 158 height 33
click at [805, 305] on input "-611/4" at bounding box center [799, 304] width 11 height 11
radio input "true"
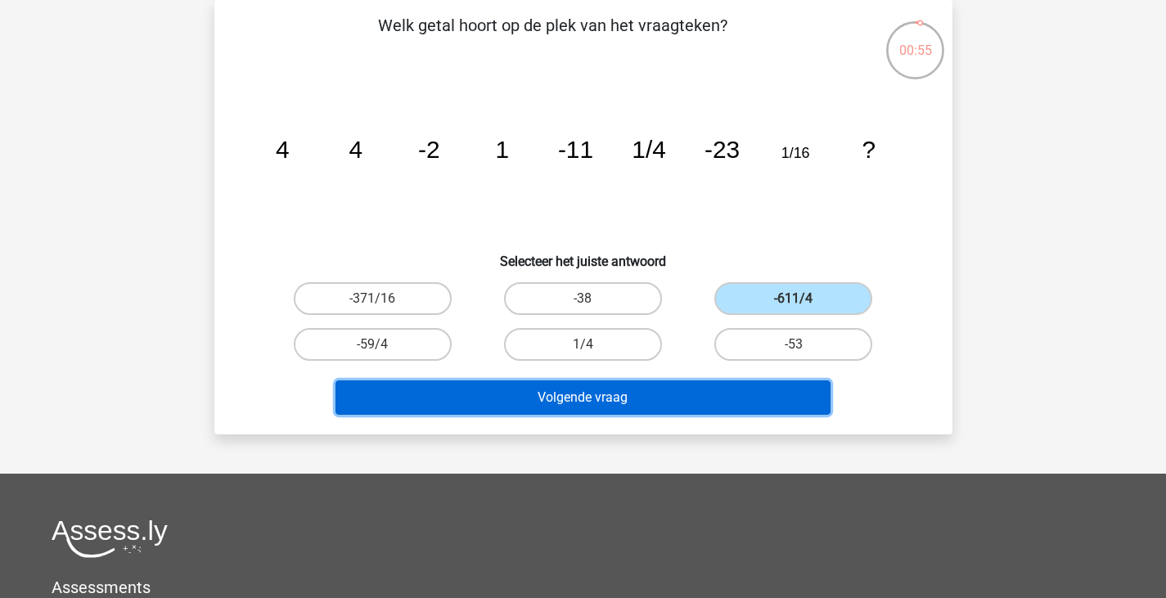
click at [779, 390] on button "Volgende vraag" at bounding box center [583, 398] width 495 height 34
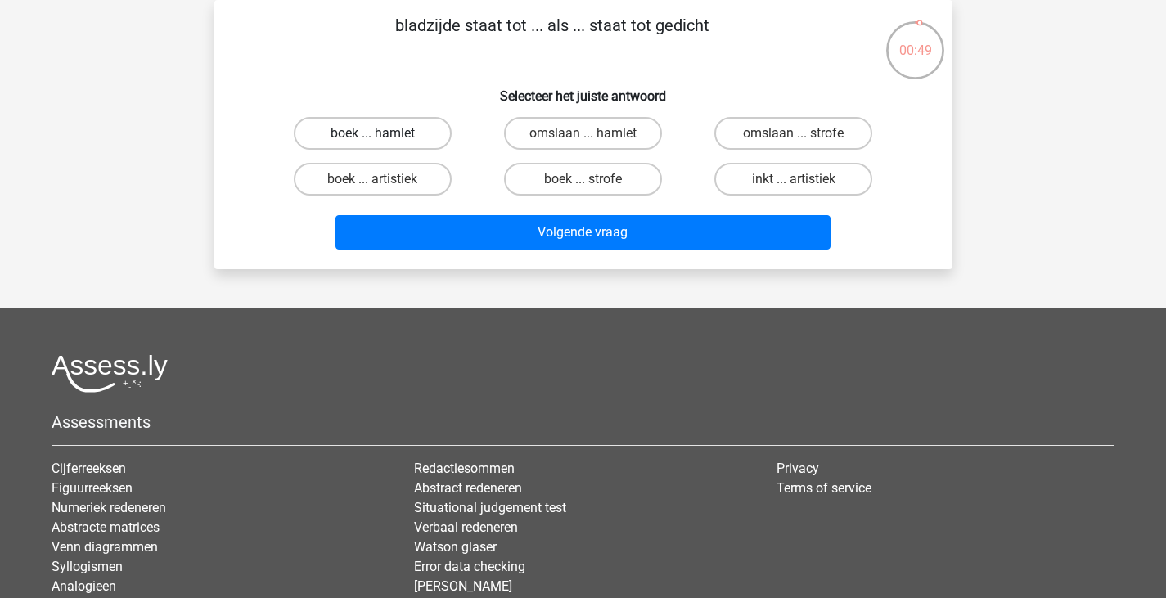
click at [421, 130] on label "boek ... hamlet" at bounding box center [373, 133] width 158 height 33
click at [383, 133] on input "boek ... hamlet" at bounding box center [377, 138] width 11 height 11
radio input "true"
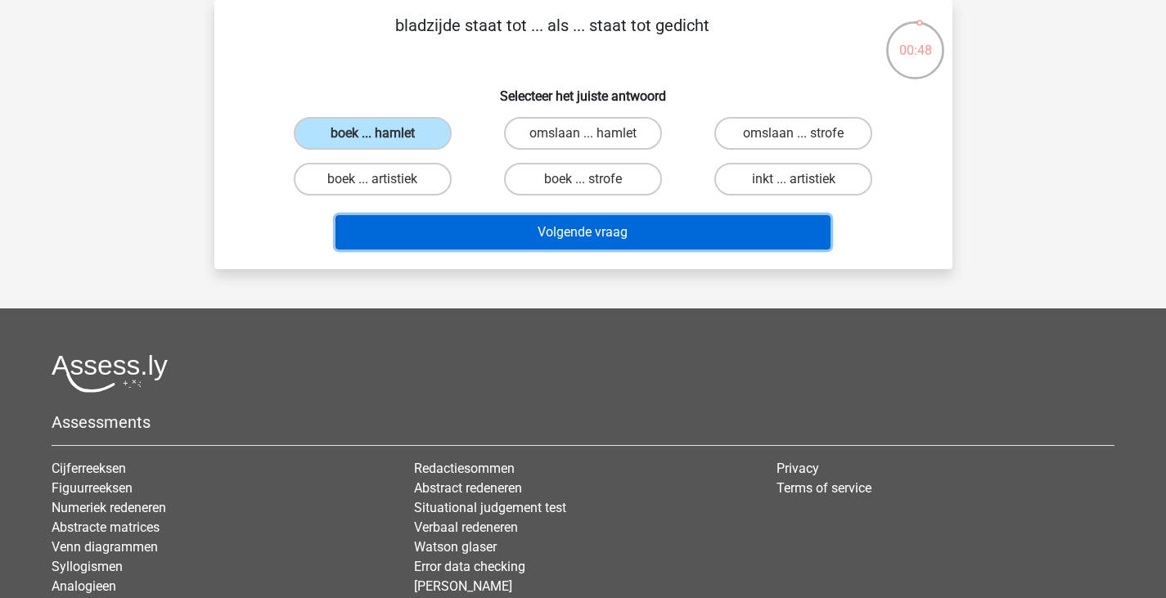
click at [523, 228] on button "Volgende vraag" at bounding box center [583, 232] width 495 height 34
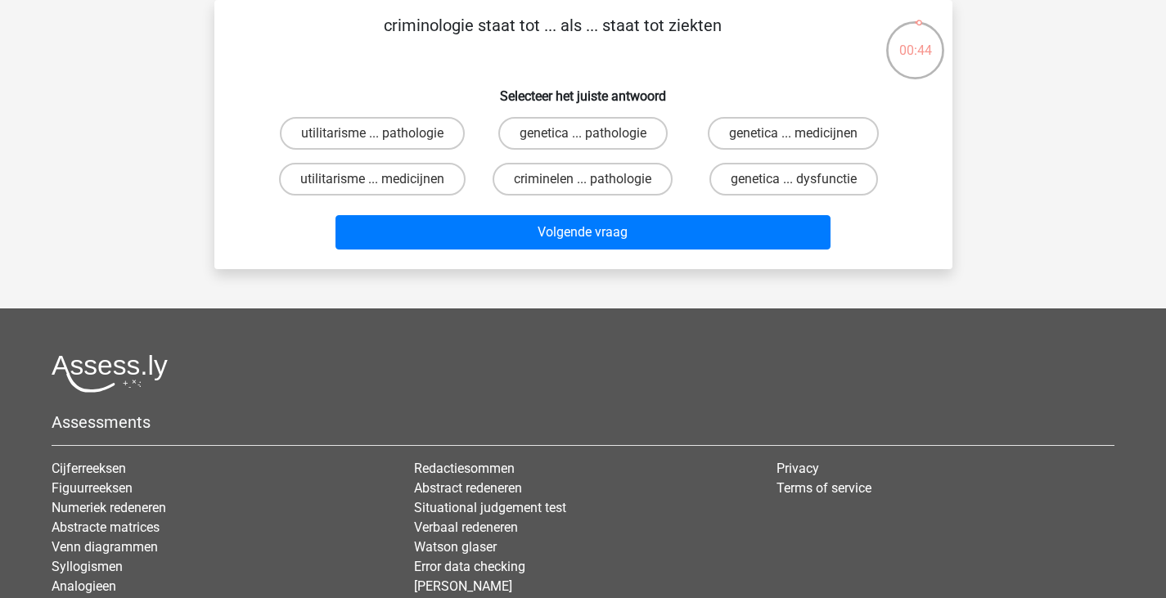
click at [282, 84] on h6 "Selecteer het juiste antwoord" at bounding box center [584, 89] width 686 height 29
click at [633, 176] on label "criminelen ... pathologie" at bounding box center [583, 179] width 180 height 33
click at [593, 179] on input "criminelen ... pathologie" at bounding box center [588, 184] width 11 height 11
radio input "true"
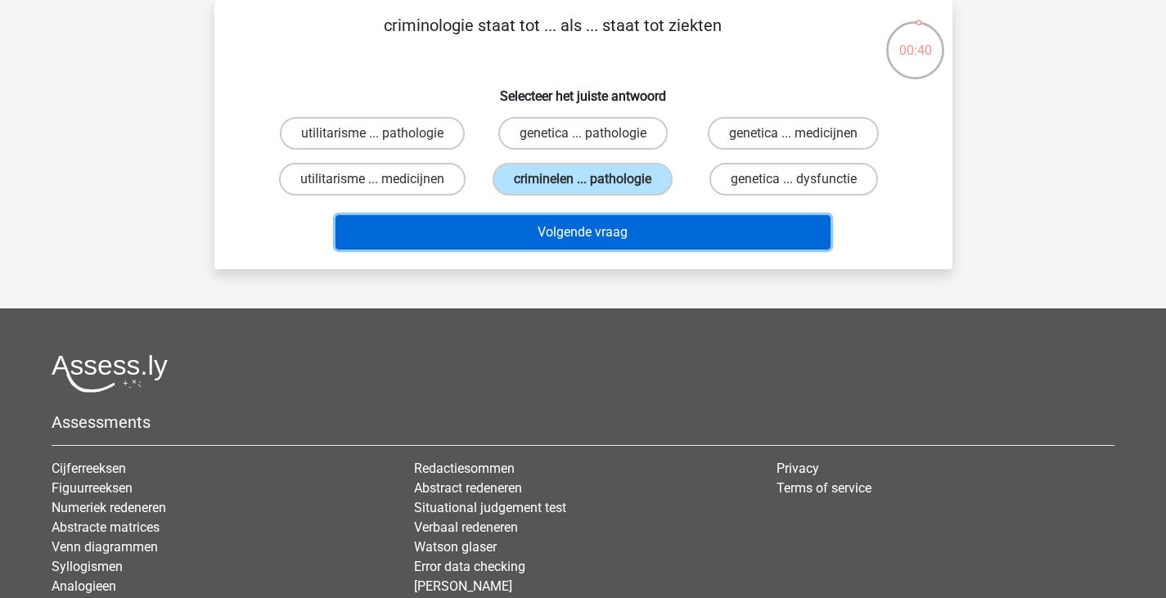
click at [643, 223] on button "Volgende vraag" at bounding box center [583, 232] width 495 height 34
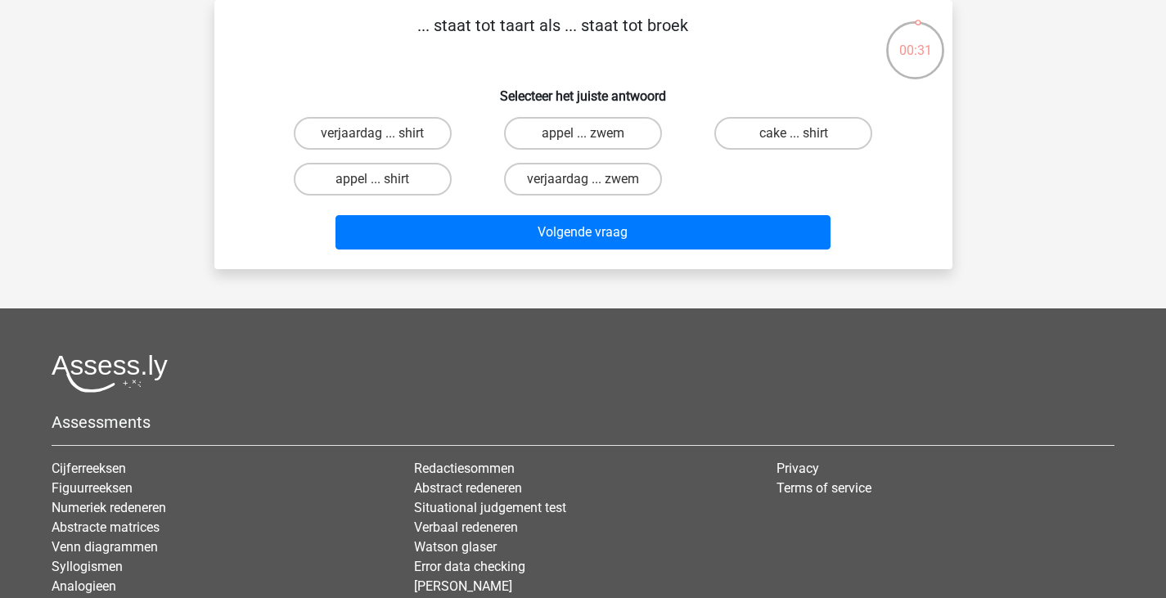
click at [596, 196] on div "verjaardag ... zwem" at bounding box center [583, 179] width 210 height 46
click at [601, 181] on label "verjaardag ... zwem" at bounding box center [583, 179] width 158 height 33
click at [593, 181] on input "verjaardag ... zwem" at bounding box center [588, 184] width 11 height 11
radio input "true"
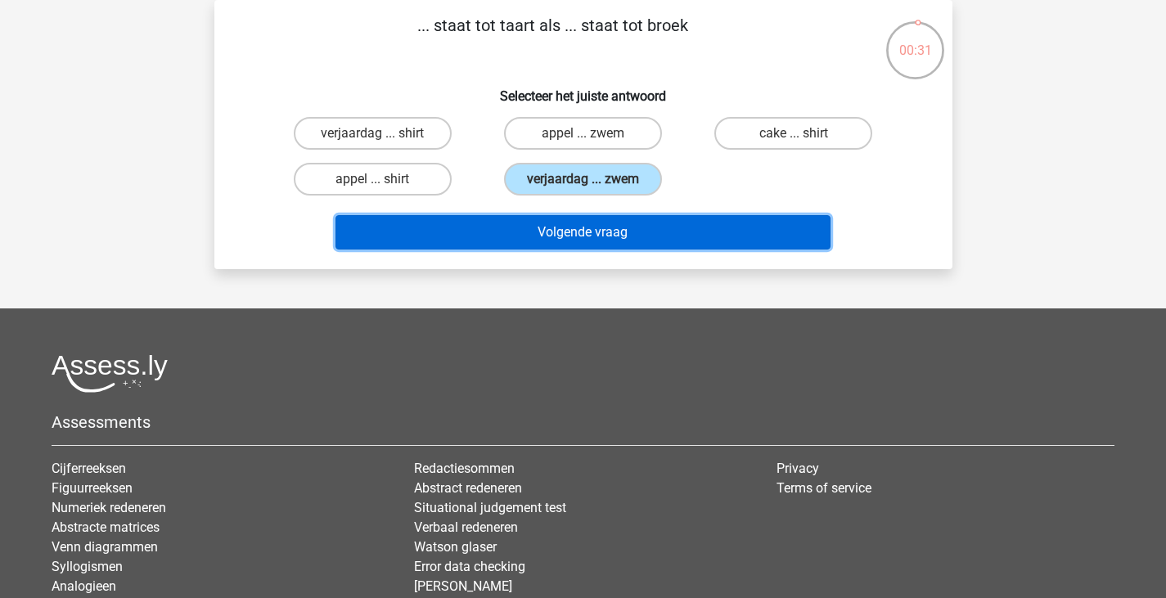
click at [607, 222] on button "Volgende vraag" at bounding box center [583, 232] width 495 height 34
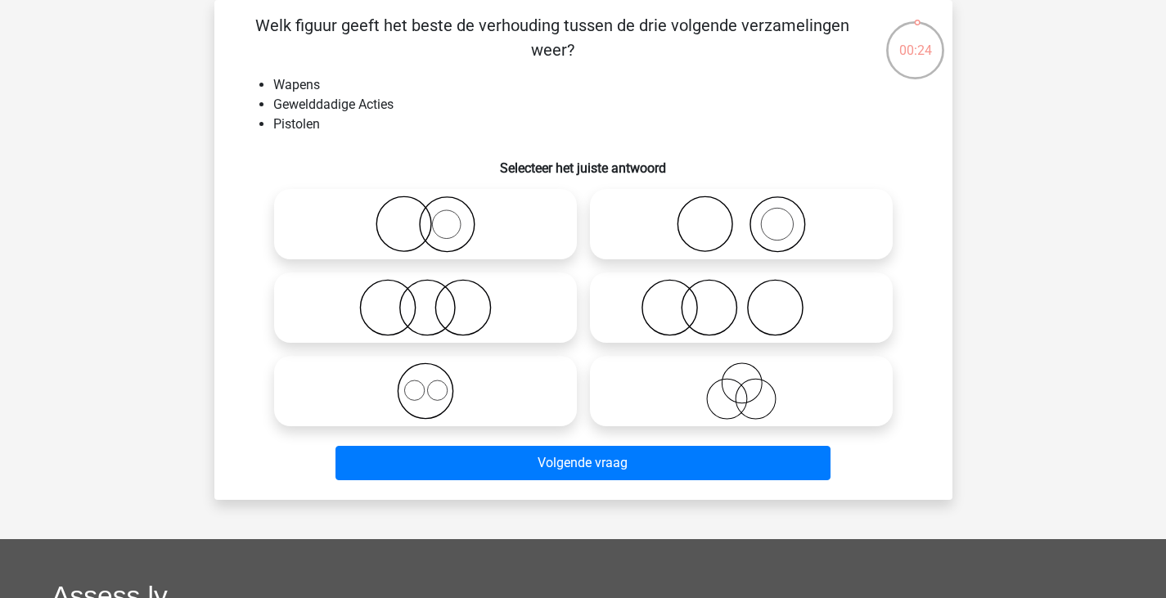
click at [434, 291] on input "radio" at bounding box center [431, 294] width 11 height 11
radio input "true"
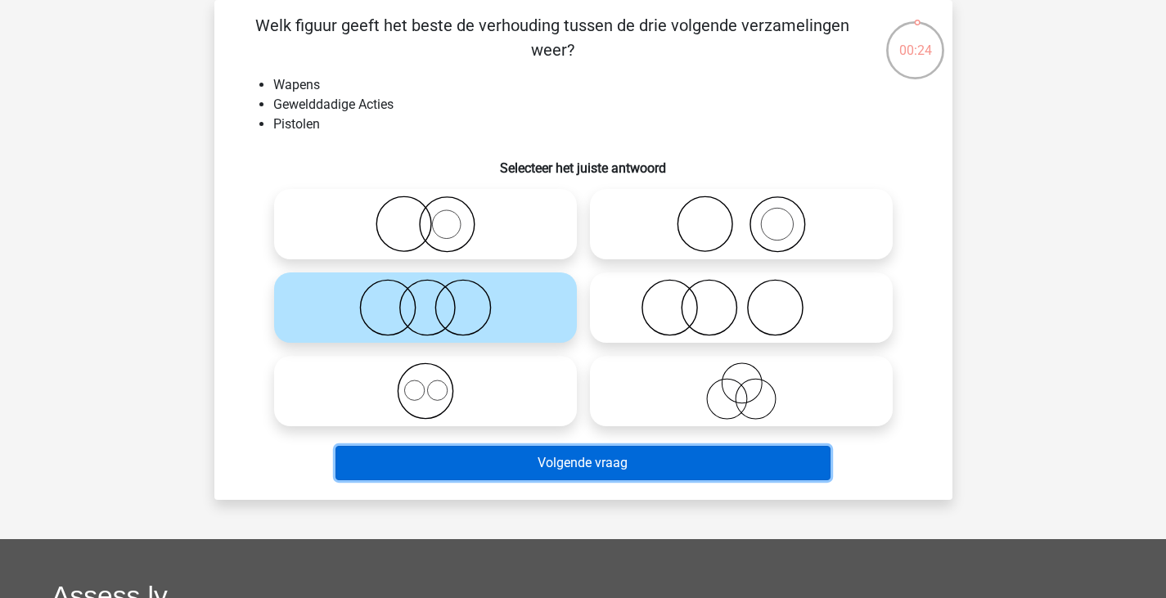
click at [521, 458] on button "Volgende vraag" at bounding box center [583, 463] width 495 height 34
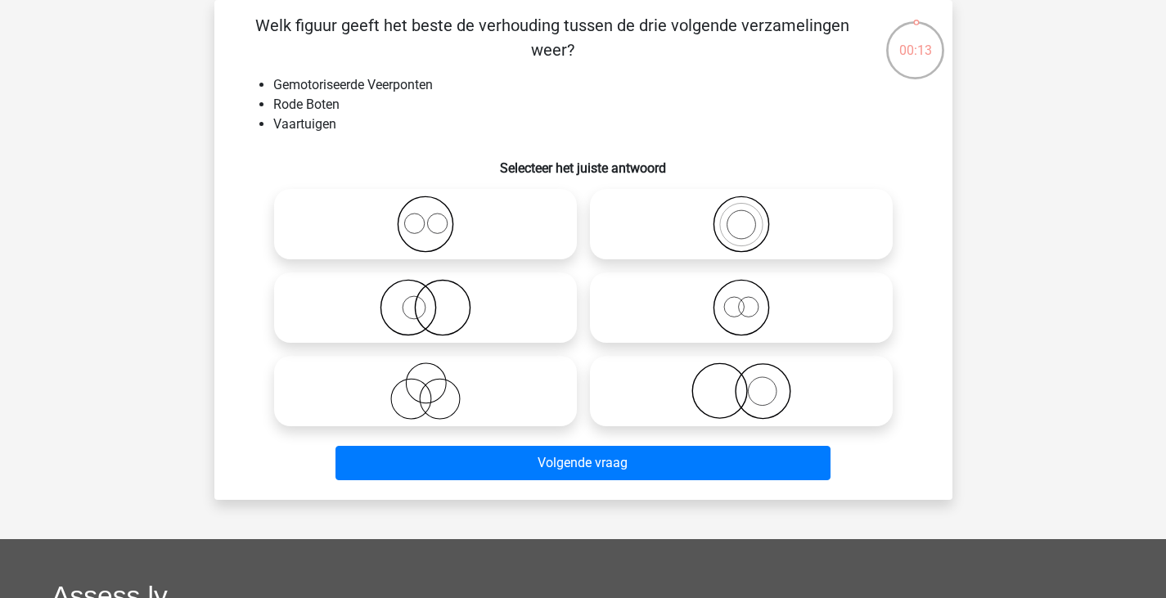
click at [476, 216] on icon at bounding box center [426, 224] width 290 height 57
click at [436, 216] on input "radio" at bounding box center [431, 210] width 11 height 11
radio input "true"
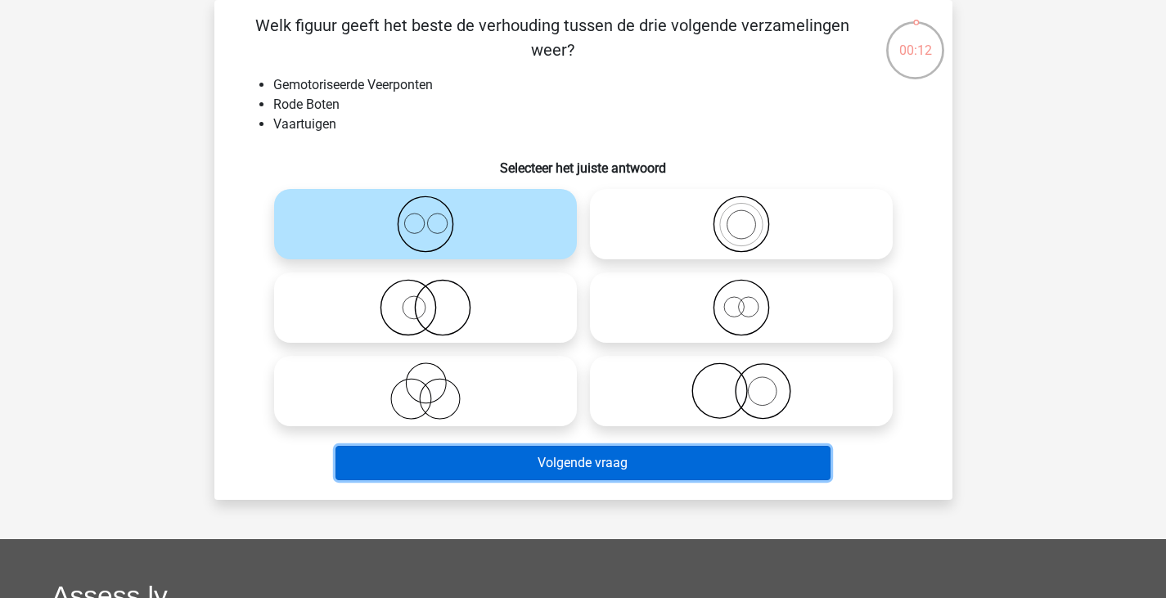
click at [593, 478] on button "Volgende vraag" at bounding box center [583, 463] width 495 height 34
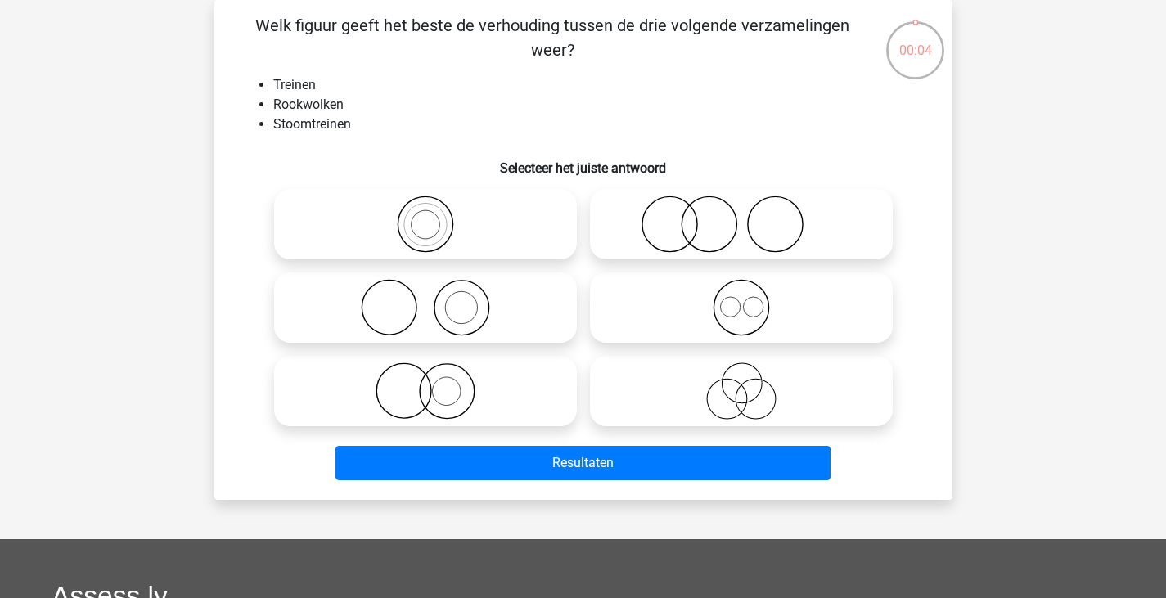
click at [699, 310] on icon at bounding box center [742, 307] width 290 height 57
click at [742, 300] on input "radio" at bounding box center [747, 294] width 11 height 11
radio input "true"
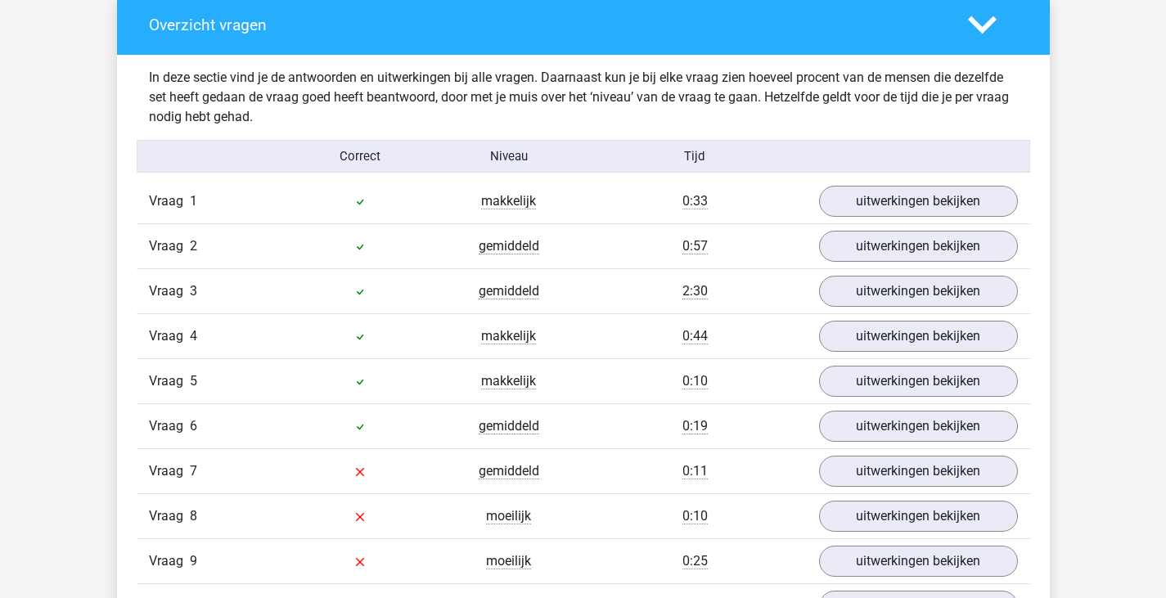
scroll to position [1801, 0]
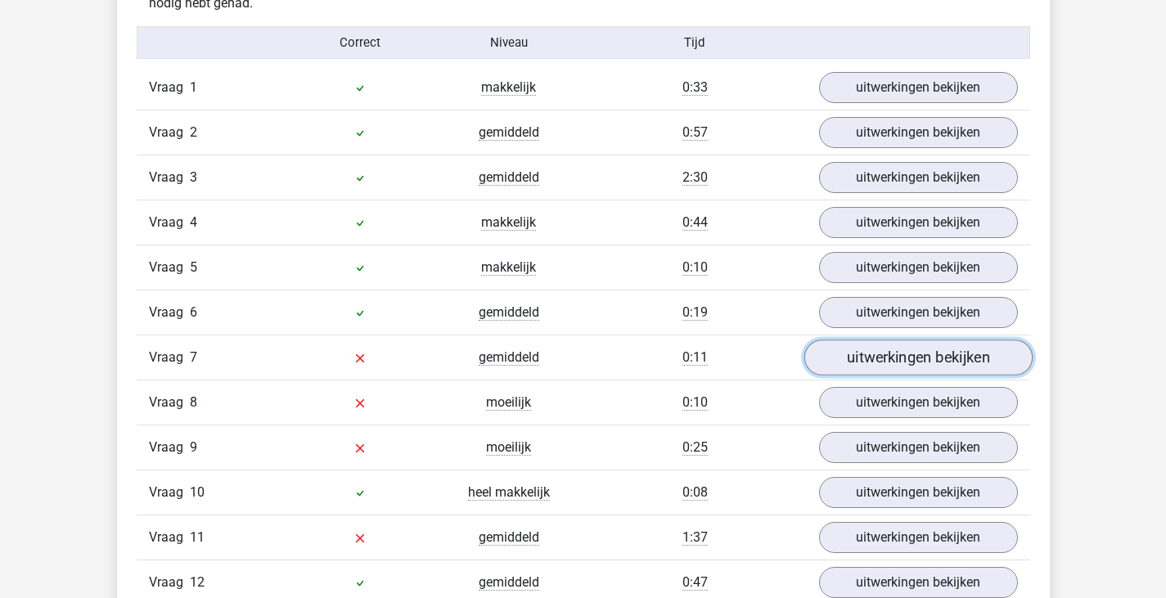
click at [887, 356] on link "uitwerkingen bekijken" at bounding box center [918, 358] width 228 height 36
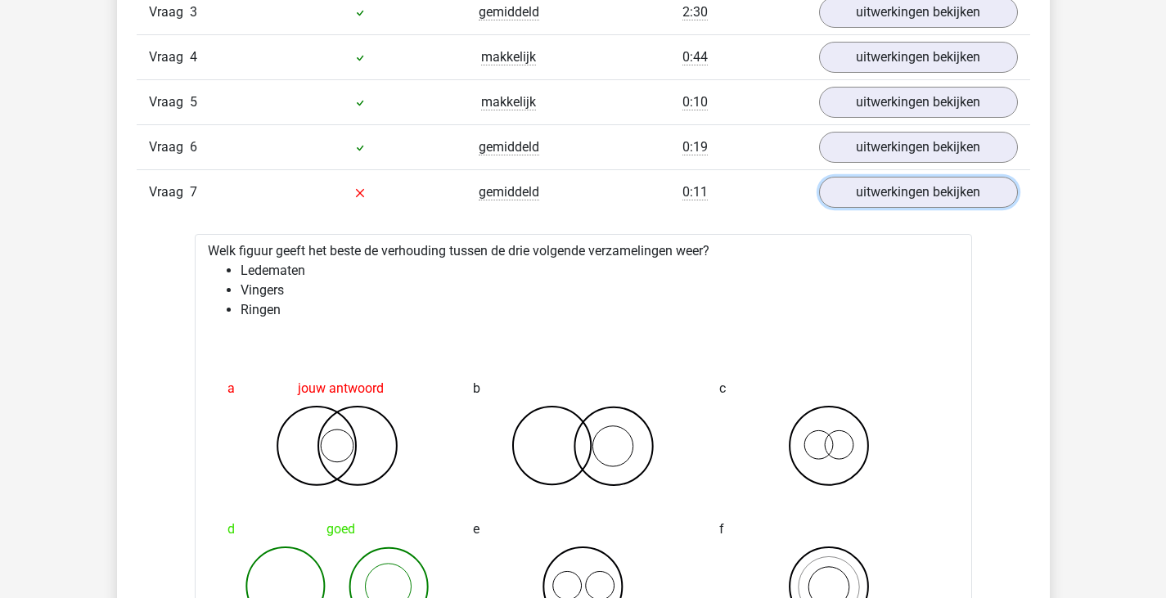
scroll to position [1965, 0]
click at [883, 193] on link "uitwerkingen bekijken" at bounding box center [918, 194] width 228 height 36
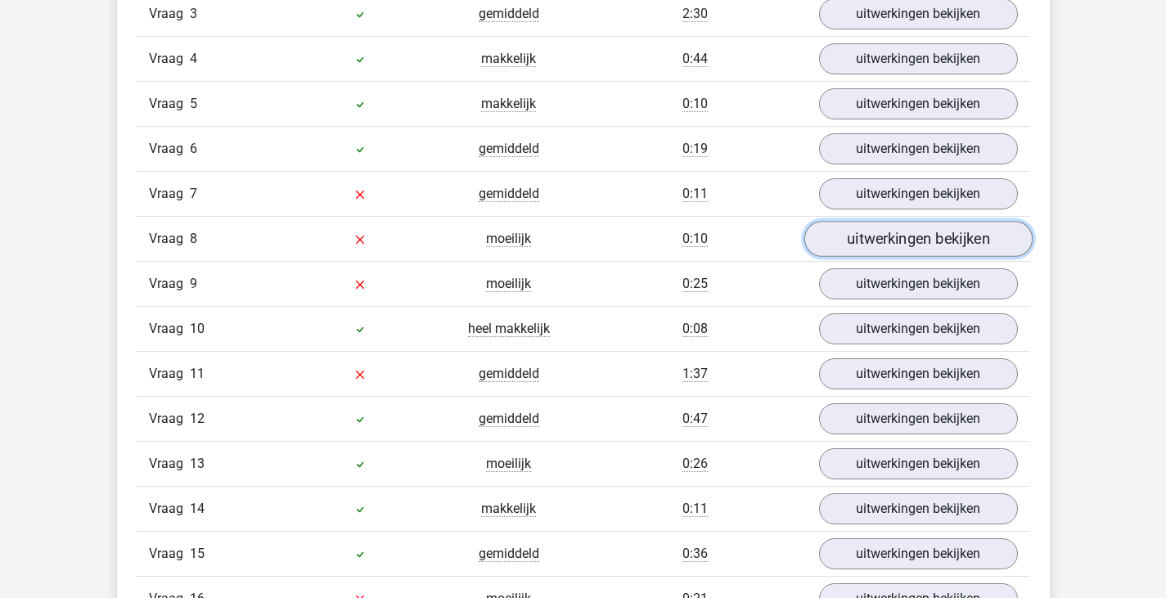
click at [878, 241] on link "uitwerkingen bekijken" at bounding box center [918, 239] width 228 height 36
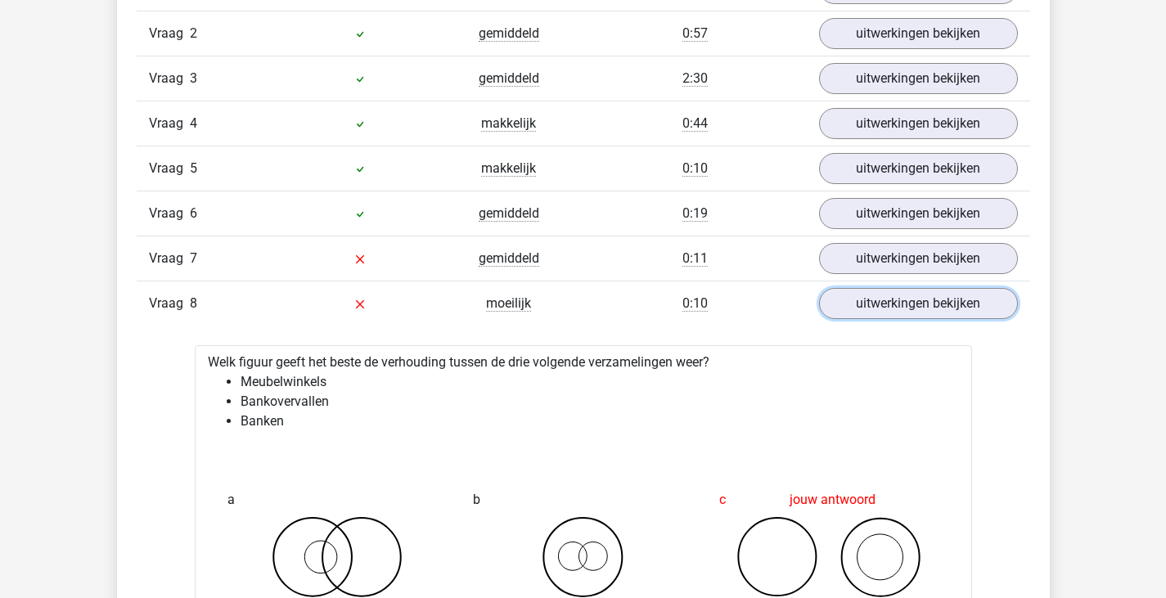
scroll to position [1883, 0]
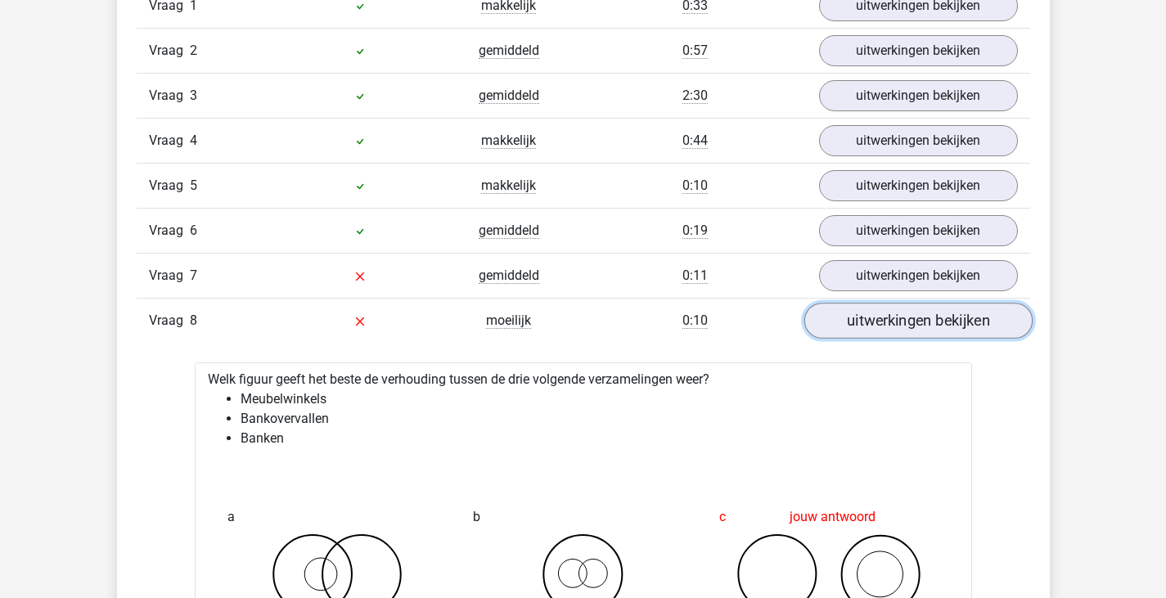
click at [872, 321] on link "uitwerkingen bekijken" at bounding box center [918, 321] width 228 height 36
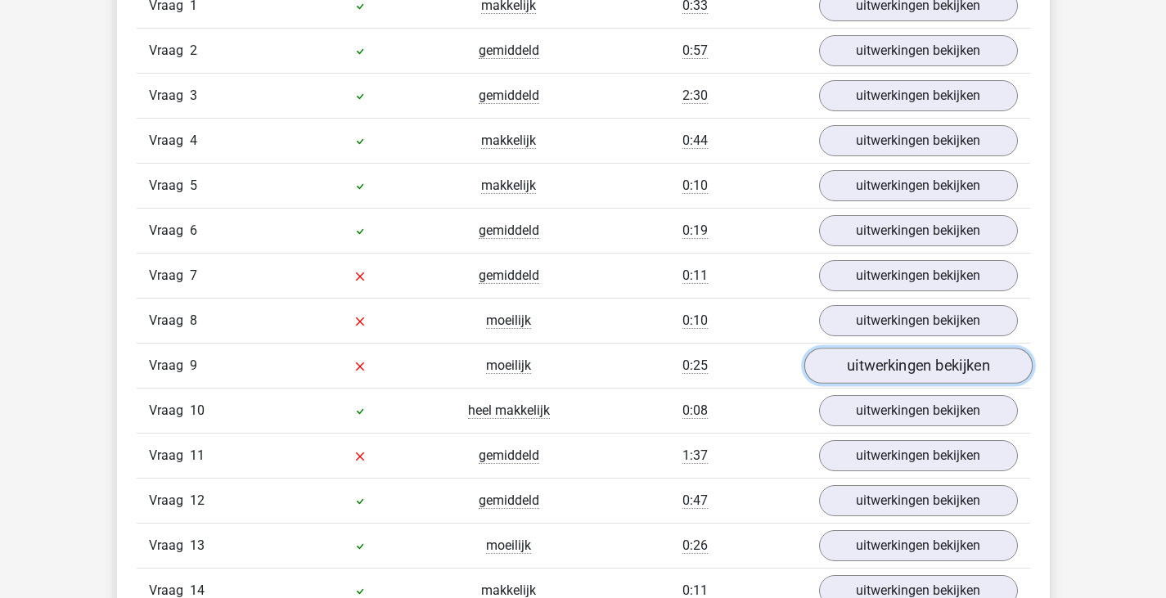
click at [887, 376] on link "uitwerkingen bekijken" at bounding box center [918, 366] width 228 height 36
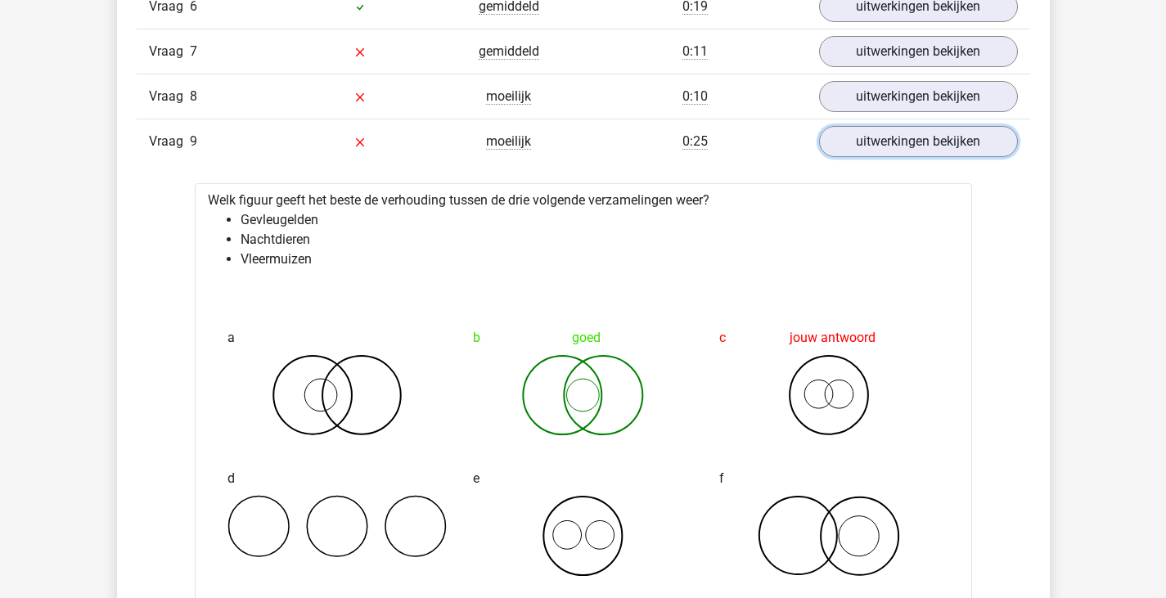
scroll to position [2128, 0]
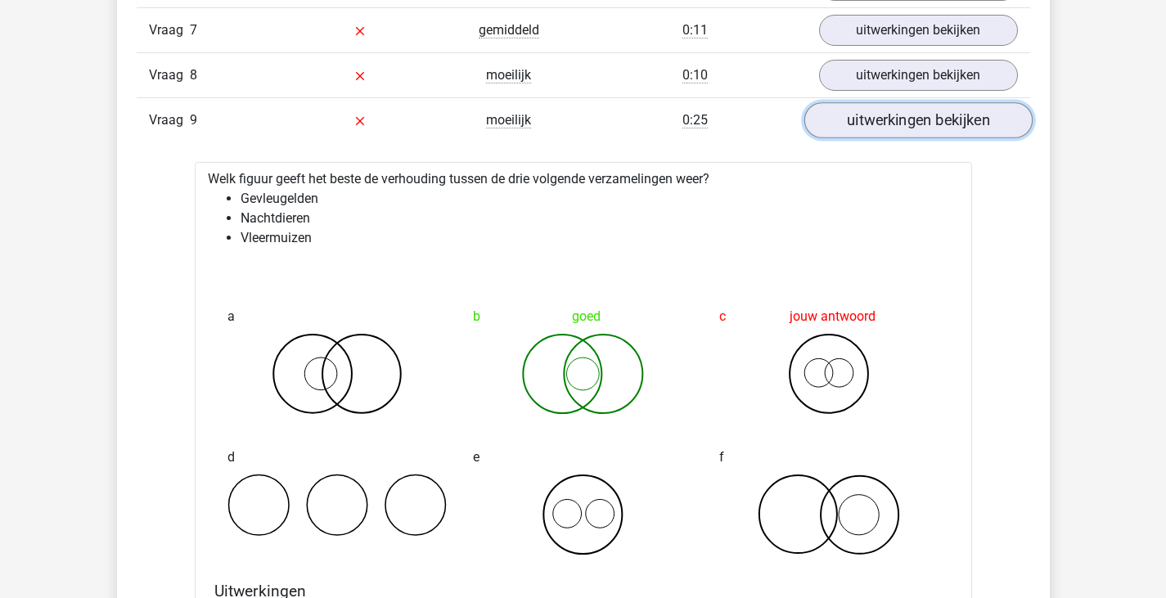
click at [842, 124] on link "uitwerkingen bekijken" at bounding box center [918, 120] width 228 height 36
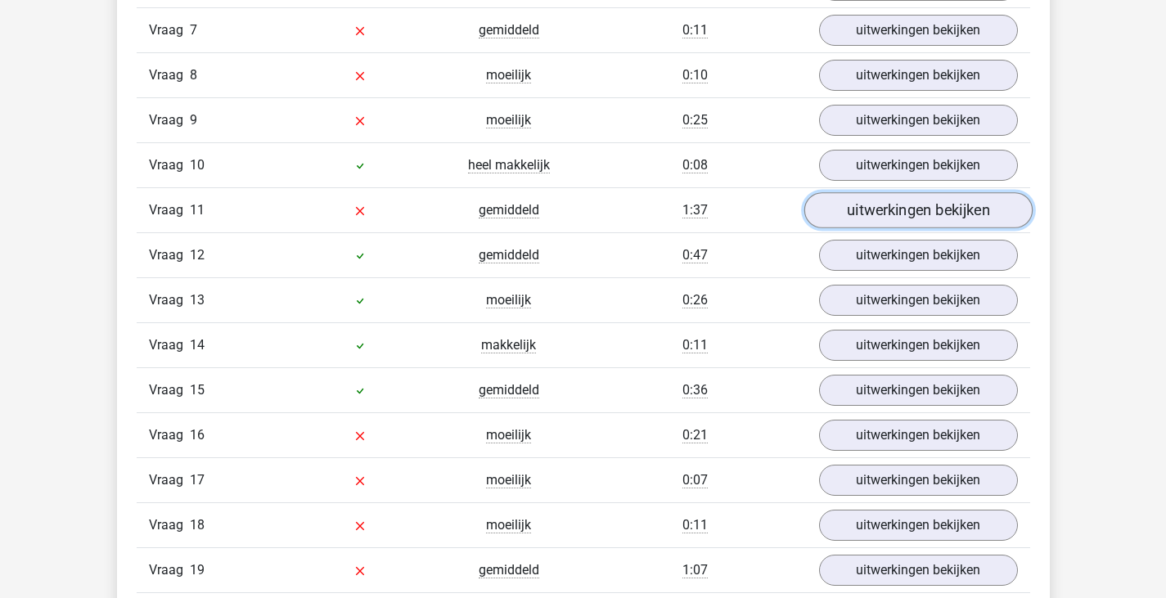
click at [869, 211] on link "uitwerkingen bekijken" at bounding box center [918, 210] width 228 height 36
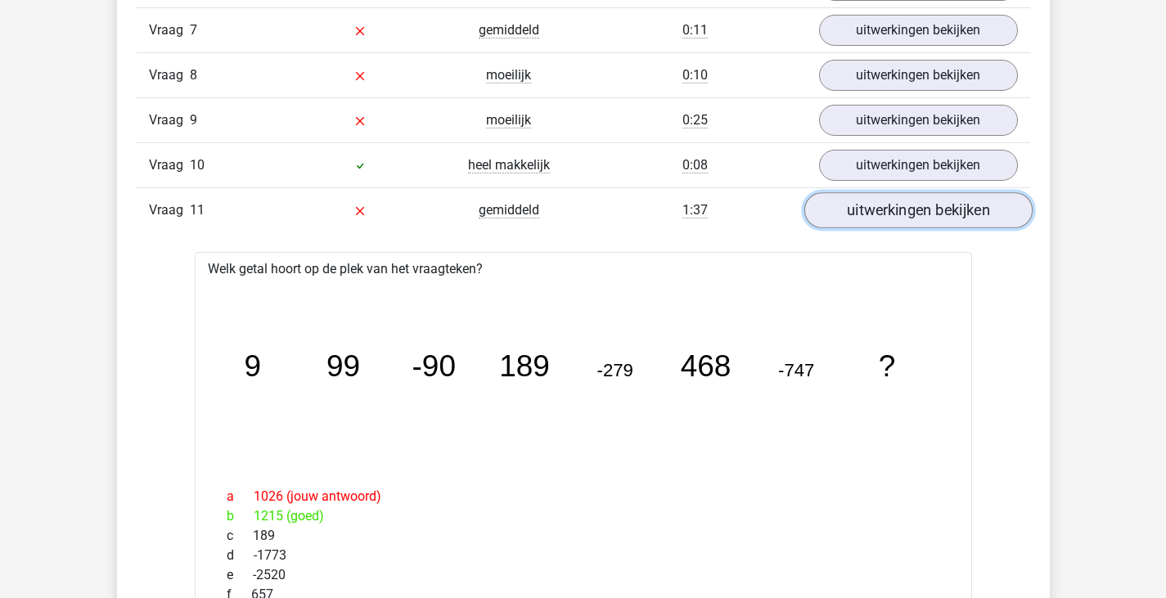
click at [851, 223] on link "uitwerkingen bekijken" at bounding box center [918, 210] width 228 height 36
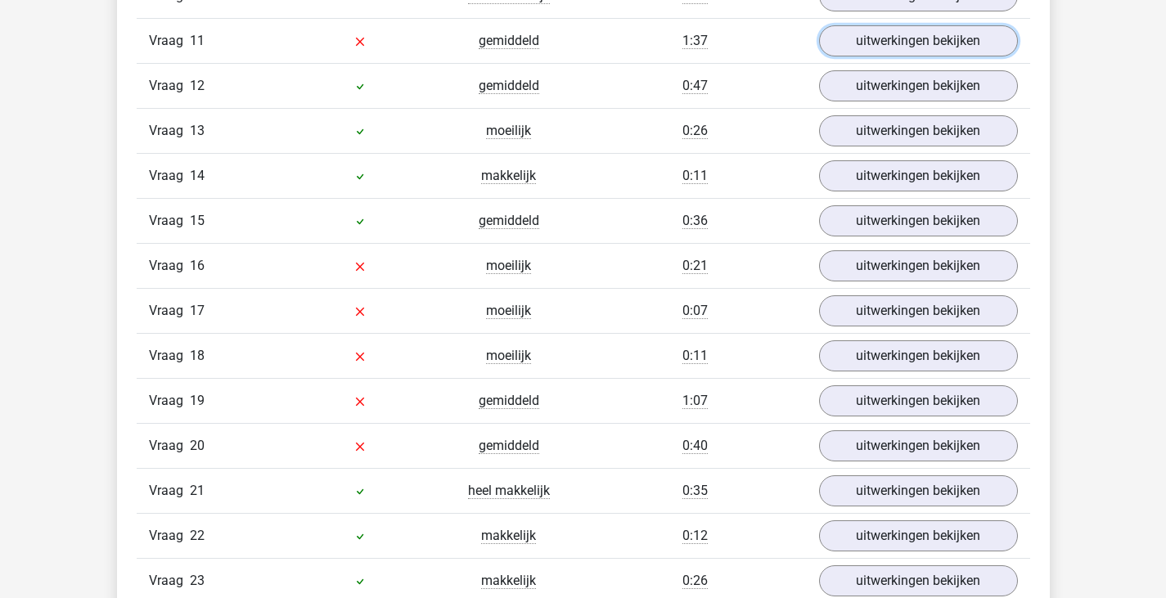
scroll to position [2374, 0]
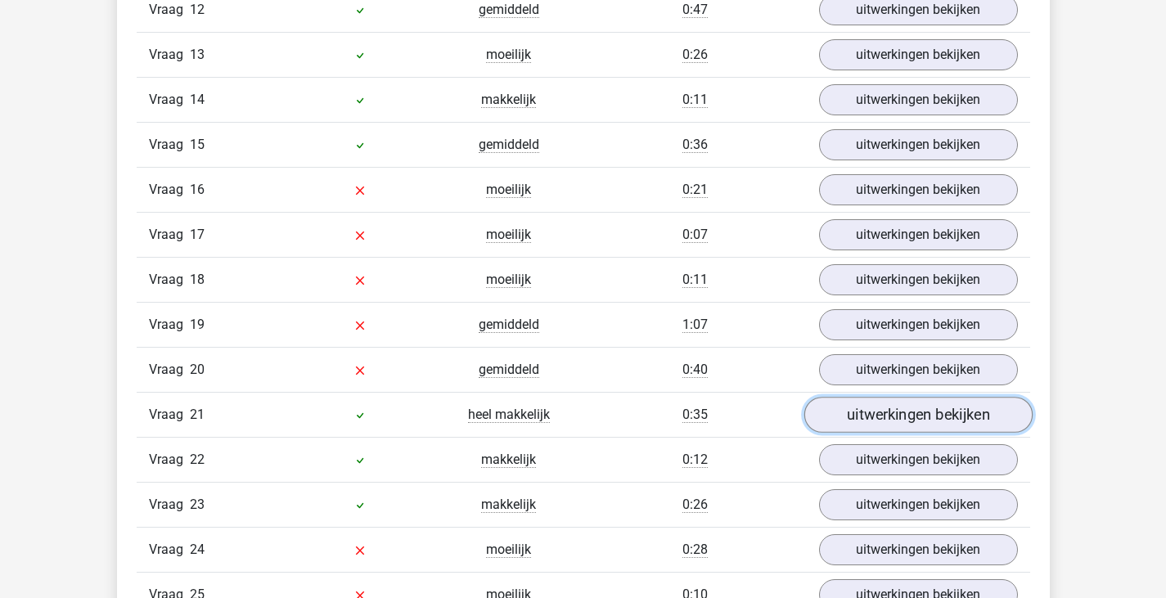
click at [855, 412] on link "uitwerkingen bekijken" at bounding box center [918, 415] width 228 height 36
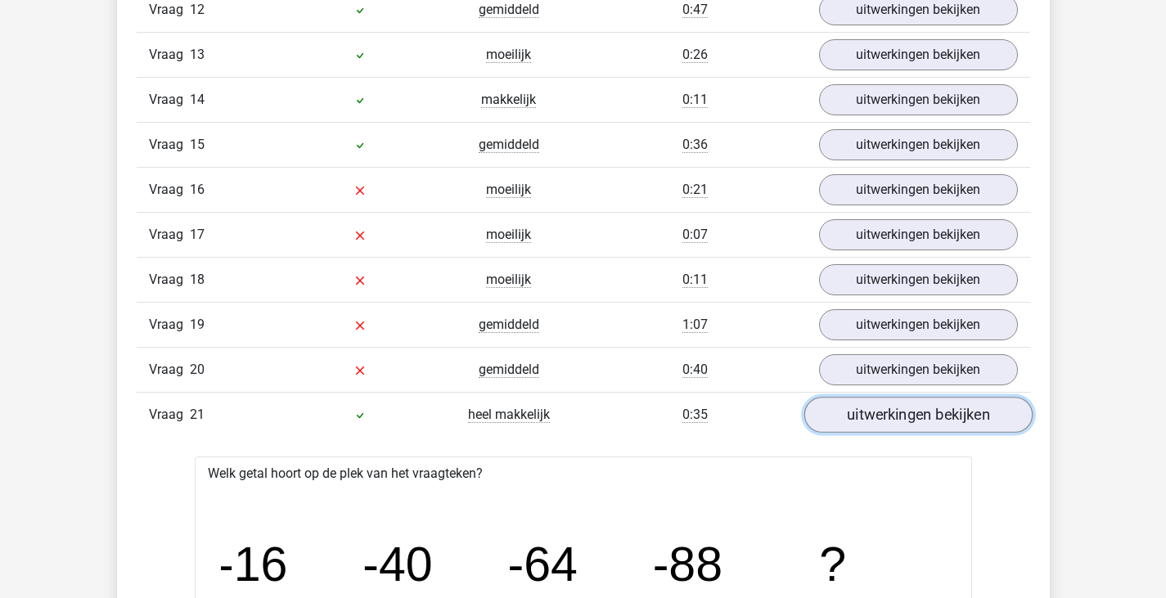
click at [840, 419] on link "uitwerkingen bekijken" at bounding box center [918, 415] width 228 height 36
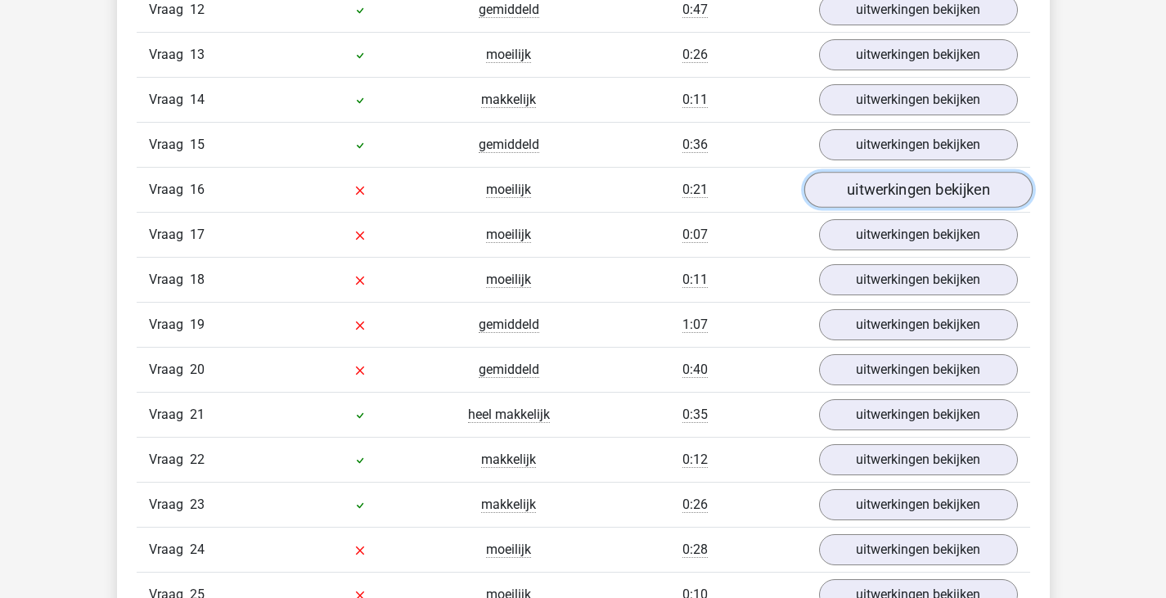
click at [840, 192] on link "uitwerkingen bekijken" at bounding box center [918, 190] width 228 height 36
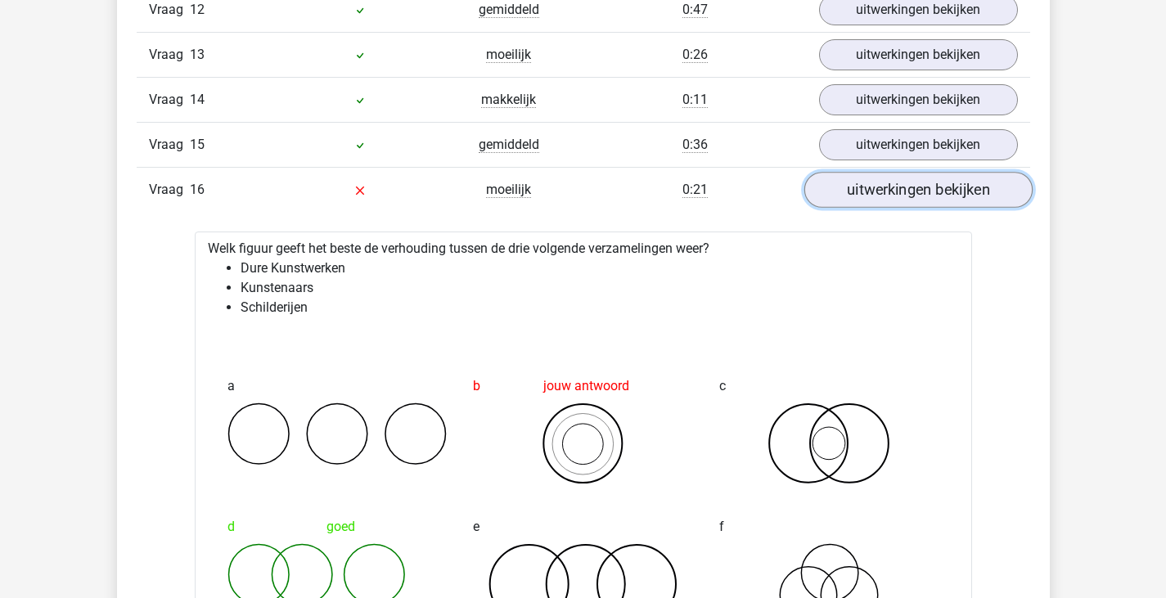
click at [855, 196] on link "uitwerkingen bekijken" at bounding box center [918, 190] width 228 height 36
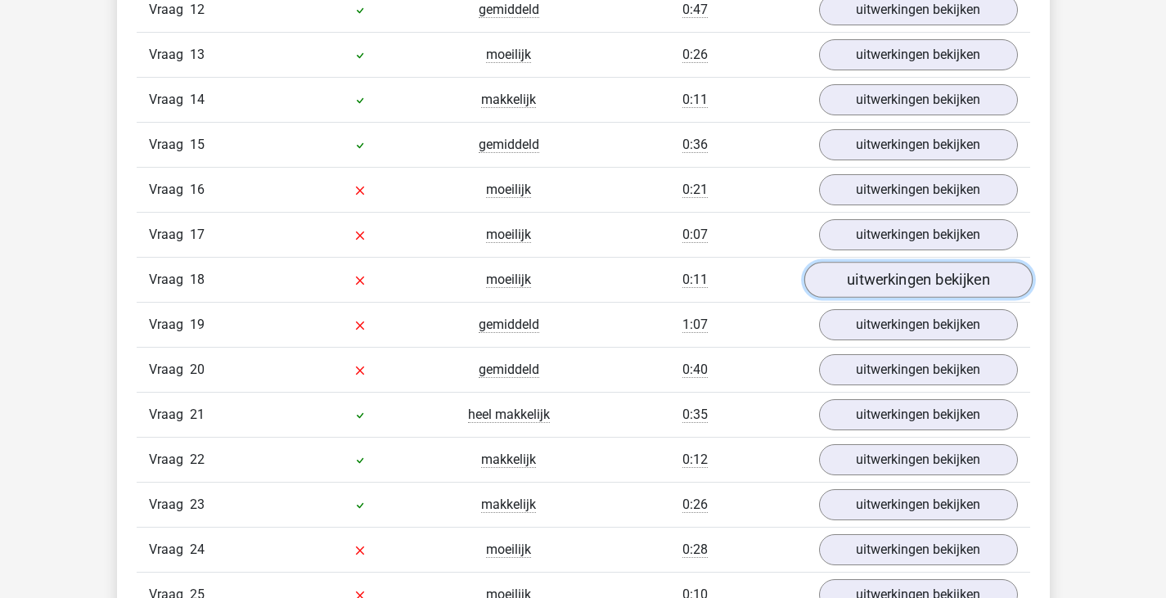
click at [897, 278] on link "uitwerkingen bekijken" at bounding box center [918, 280] width 228 height 36
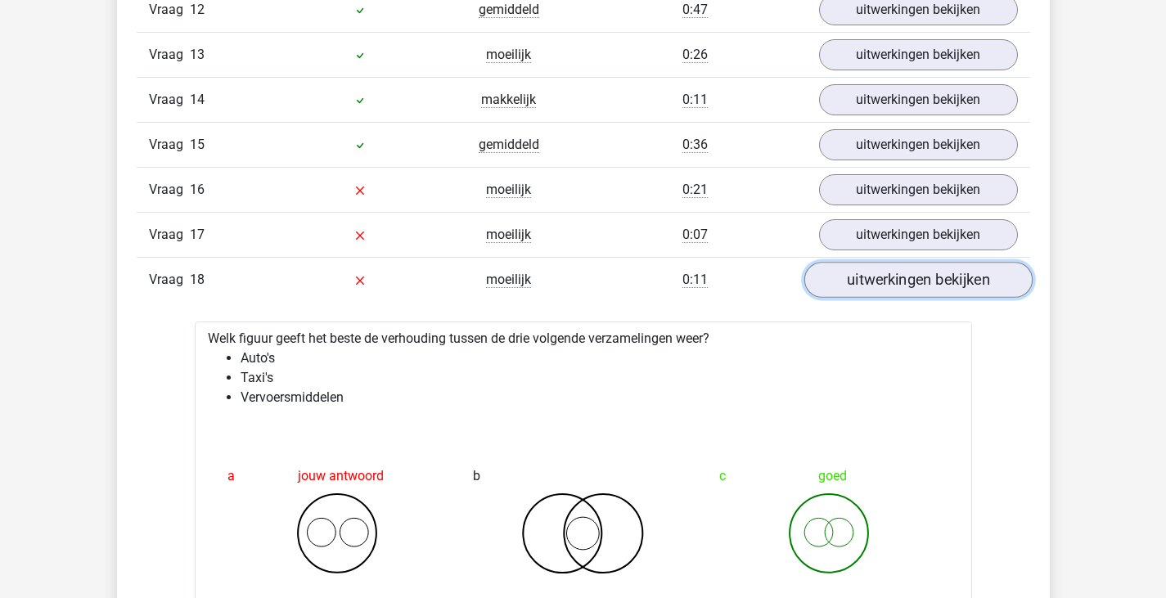
click at [882, 272] on link "uitwerkingen bekijken" at bounding box center [918, 280] width 228 height 36
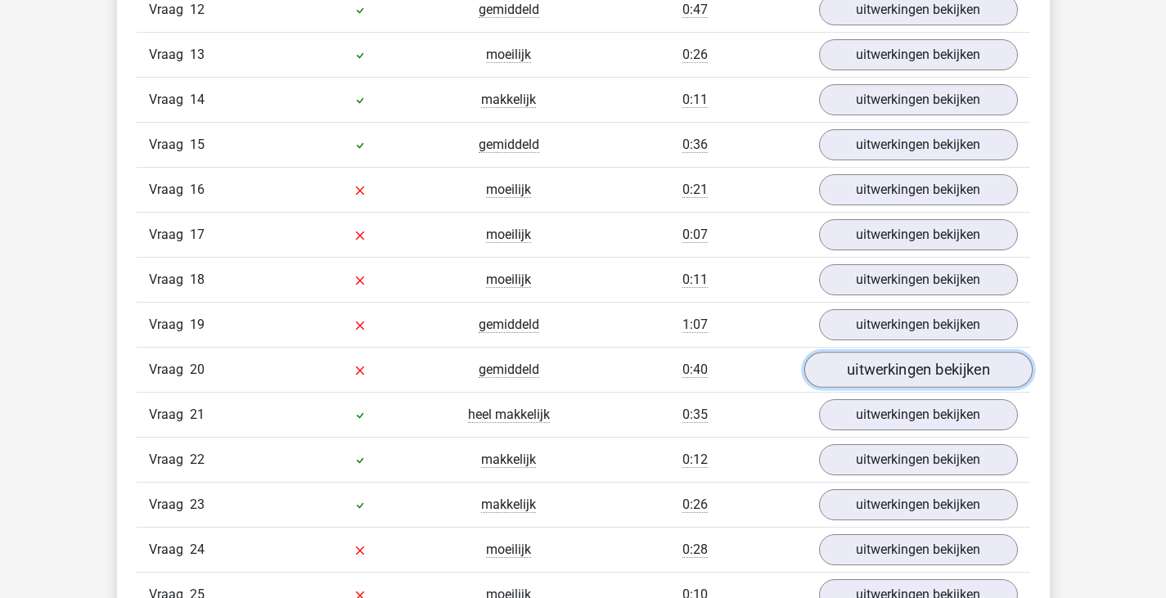
click at [874, 361] on link "uitwerkingen bekijken" at bounding box center [918, 370] width 228 height 36
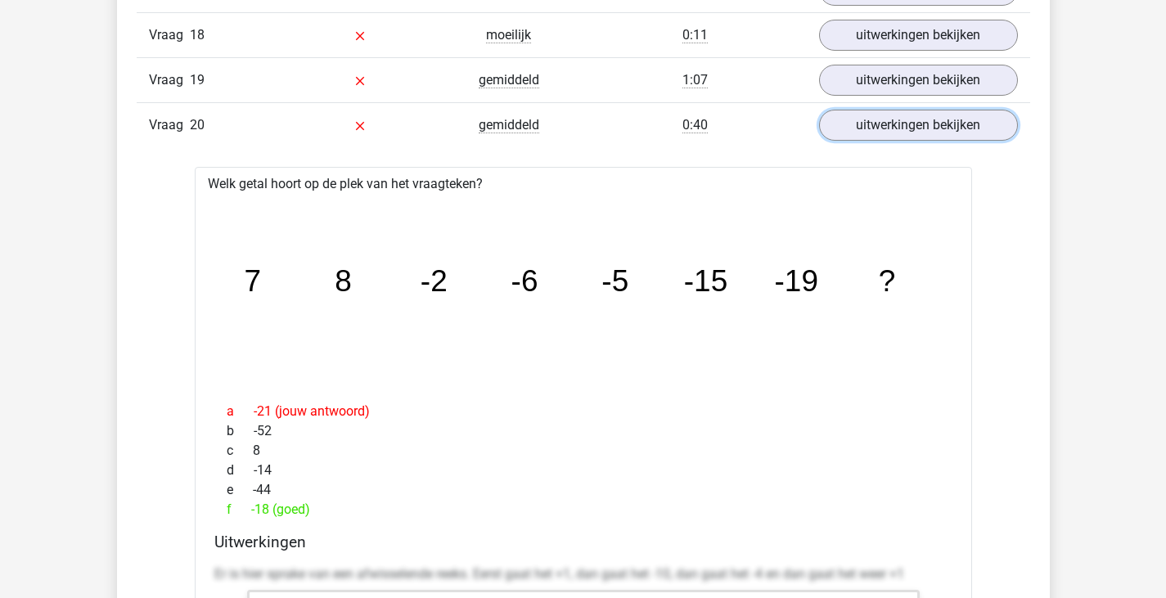
scroll to position [2620, 0]
click at [867, 146] on div "Vraag 20 gemiddeld 0:40 uitwerkingen bekijken" at bounding box center [584, 124] width 894 height 45
click at [869, 136] on link "uitwerkingen bekijken" at bounding box center [918, 124] width 228 height 36
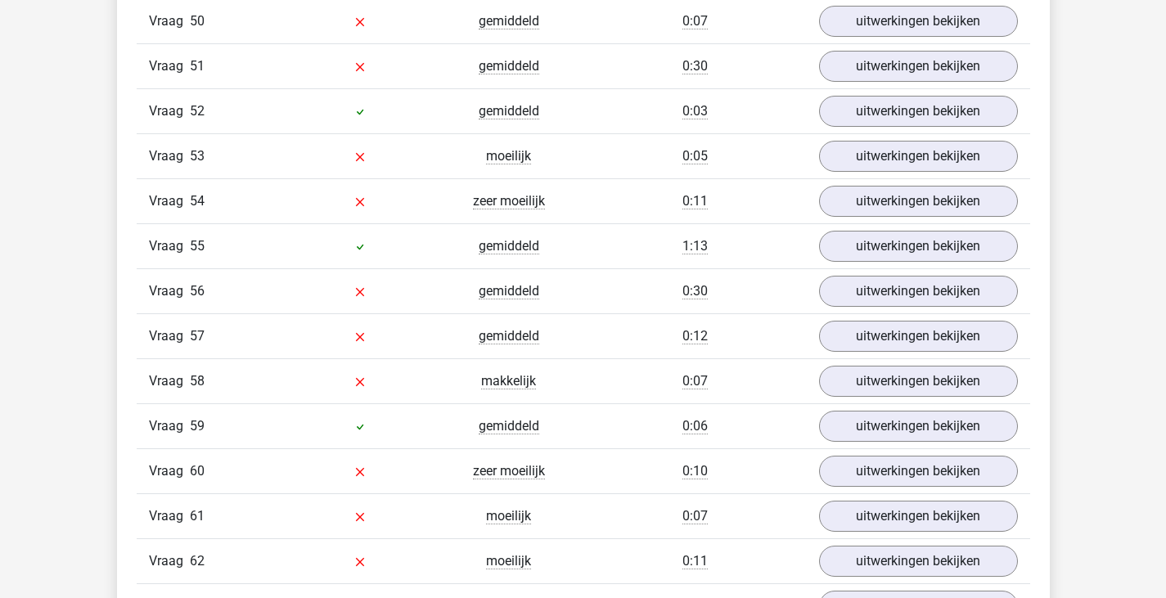
scroll to position [4175, 0]
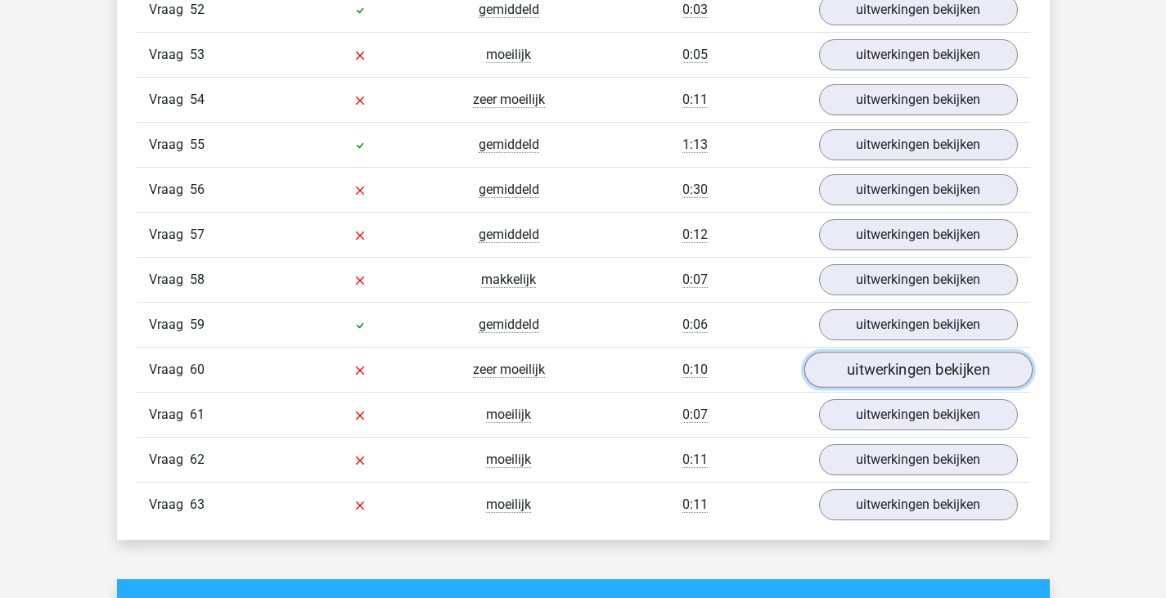
click at [894, 368] on link "uitwerkingen bekijken" at bounding box center [918, 370] width 228 height 36
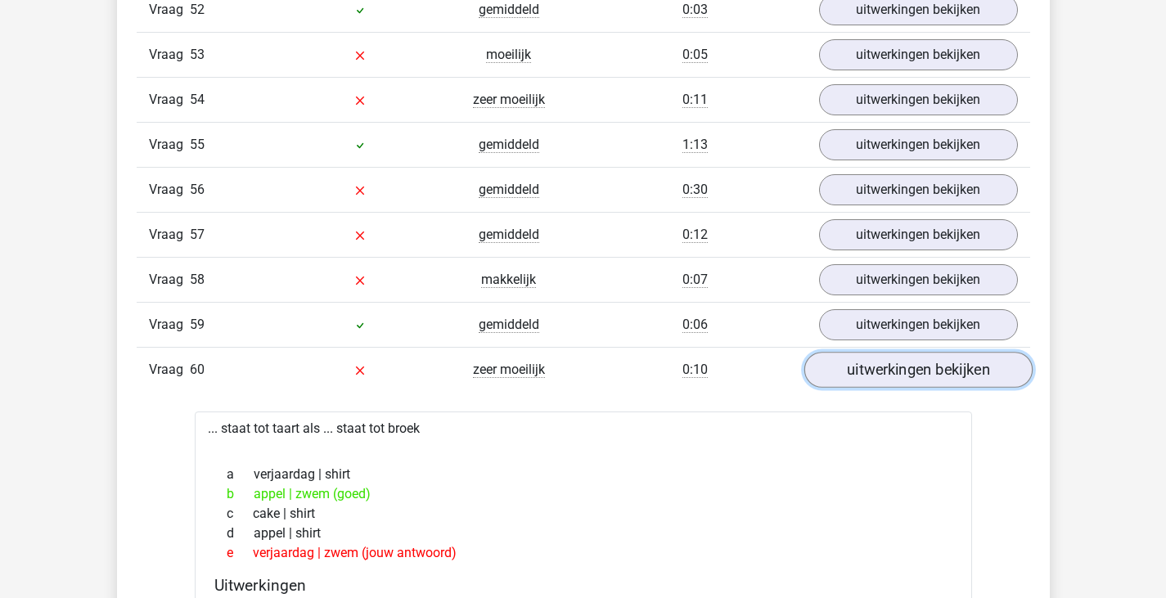
click at [894, 368] on link "uitwerkingen bekijken" at bounding box center [918, 370] width 228 height 36
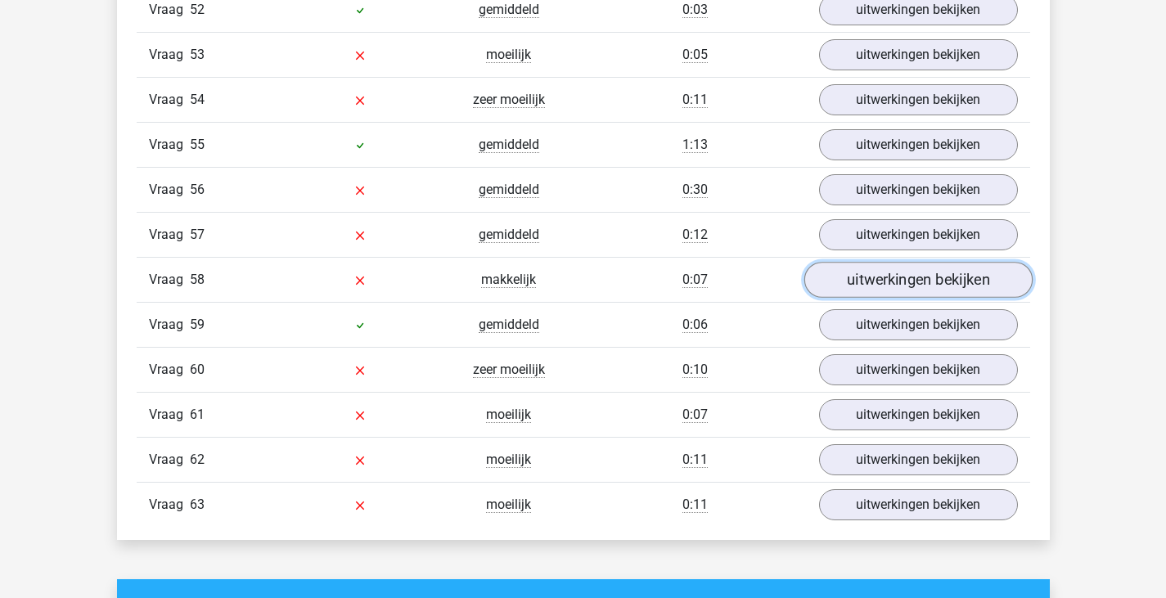
click at [860, 279] on link "uitwerkingen bekijken" at bounding box center [918, 280] width 228 height 36
